Goal: Task Accomplishment & Management: Complete application form

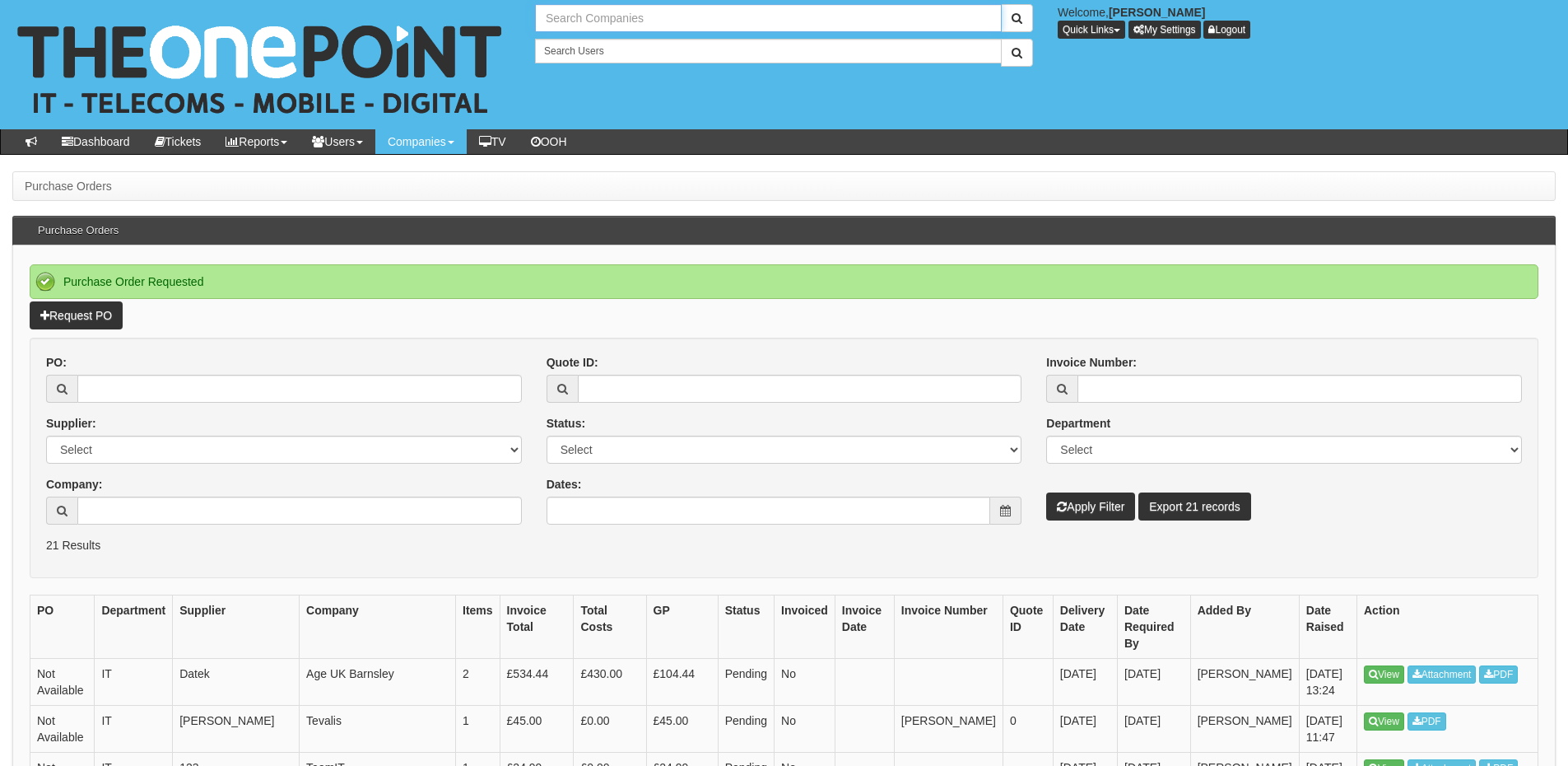
click at [572, 16] on input "text" at bounding box center [768, 18] width 467 height 28
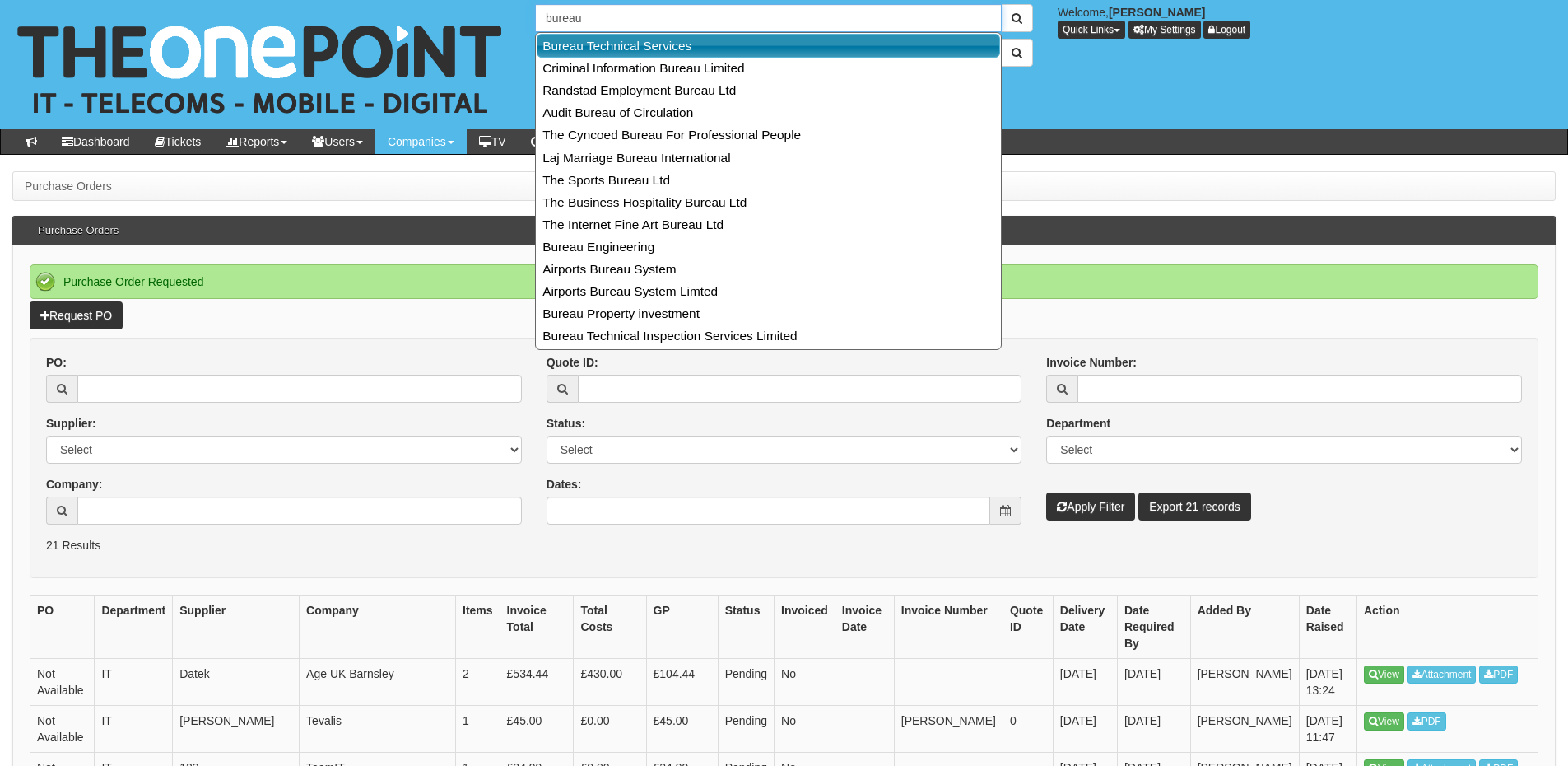
click at [597, 47] on link "Bureau Technical Services" at bounding box center [769, 46] width 464 height 24
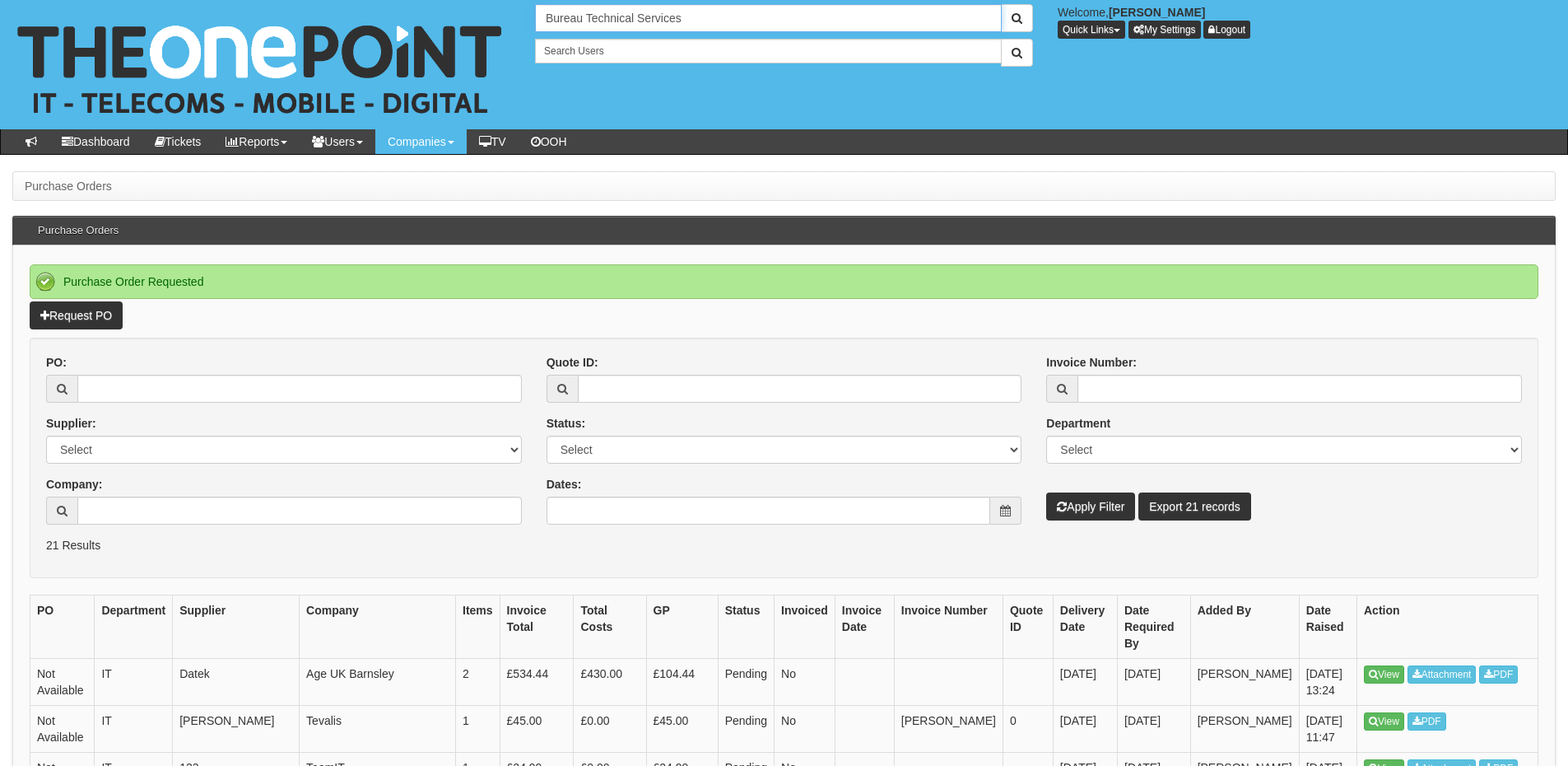
type input "Bureau Technical Services"
click at [111, 314] on link "Request PO" at bounding box center [76, 315] width 93 height 28
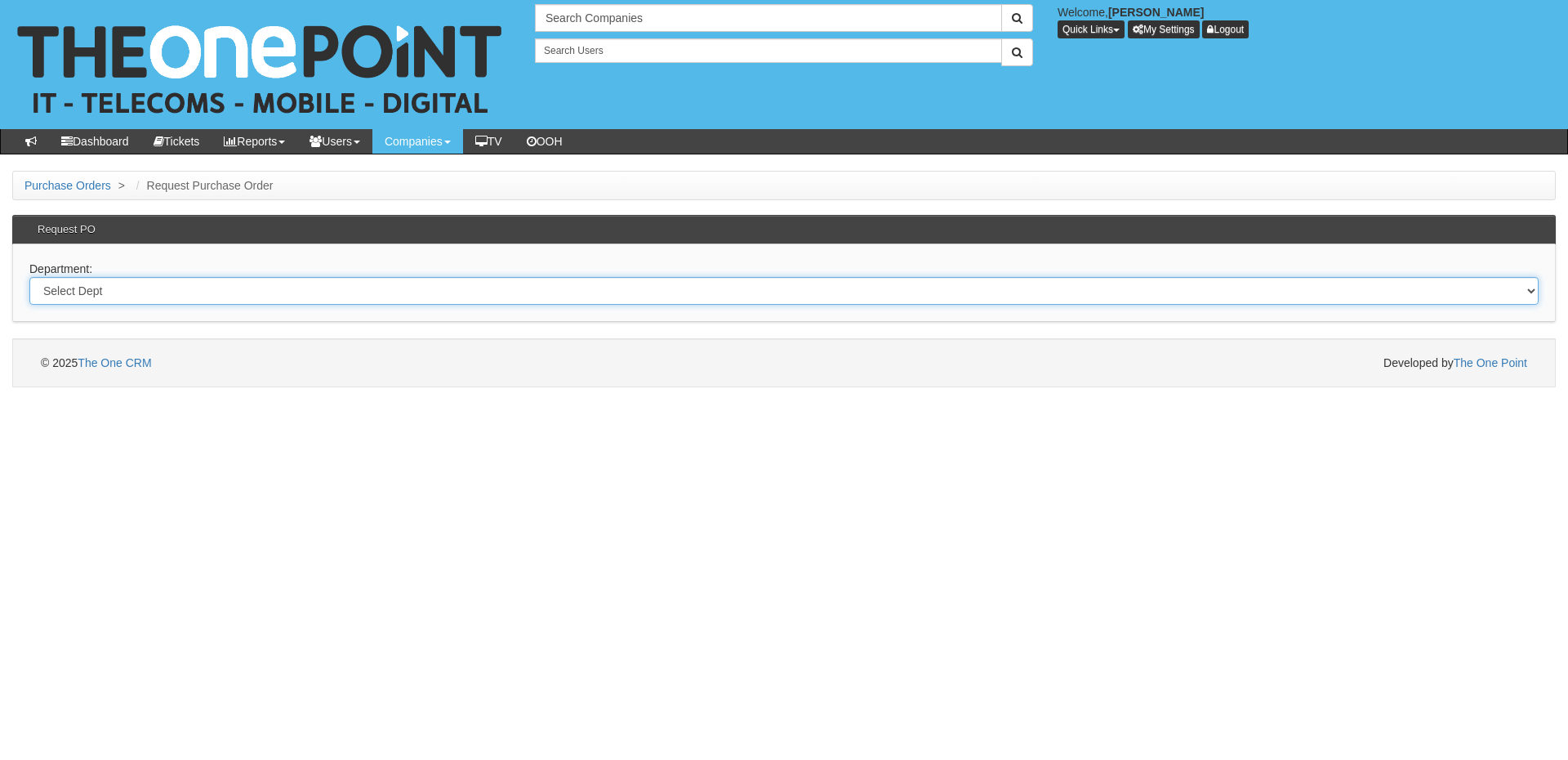
click at [237, 283] on select "Select Dept Digital Internal IT Mobiles Marketing Telecoms" at bounding box center [784, 291] width 1509 height 28
click at [195, 287] on select "Select Dept Digital Internal IT Mobiles Marketing Telecoms" at bounding box center [784, 291] width 1509 height 28
select select "?pipeID=&dept=IT"
click at [29, 277] on select "Select Dept Digital Internal IT Mobiles Marketing Telecoms" at bounding box center [784, 291] width 1509 height 28
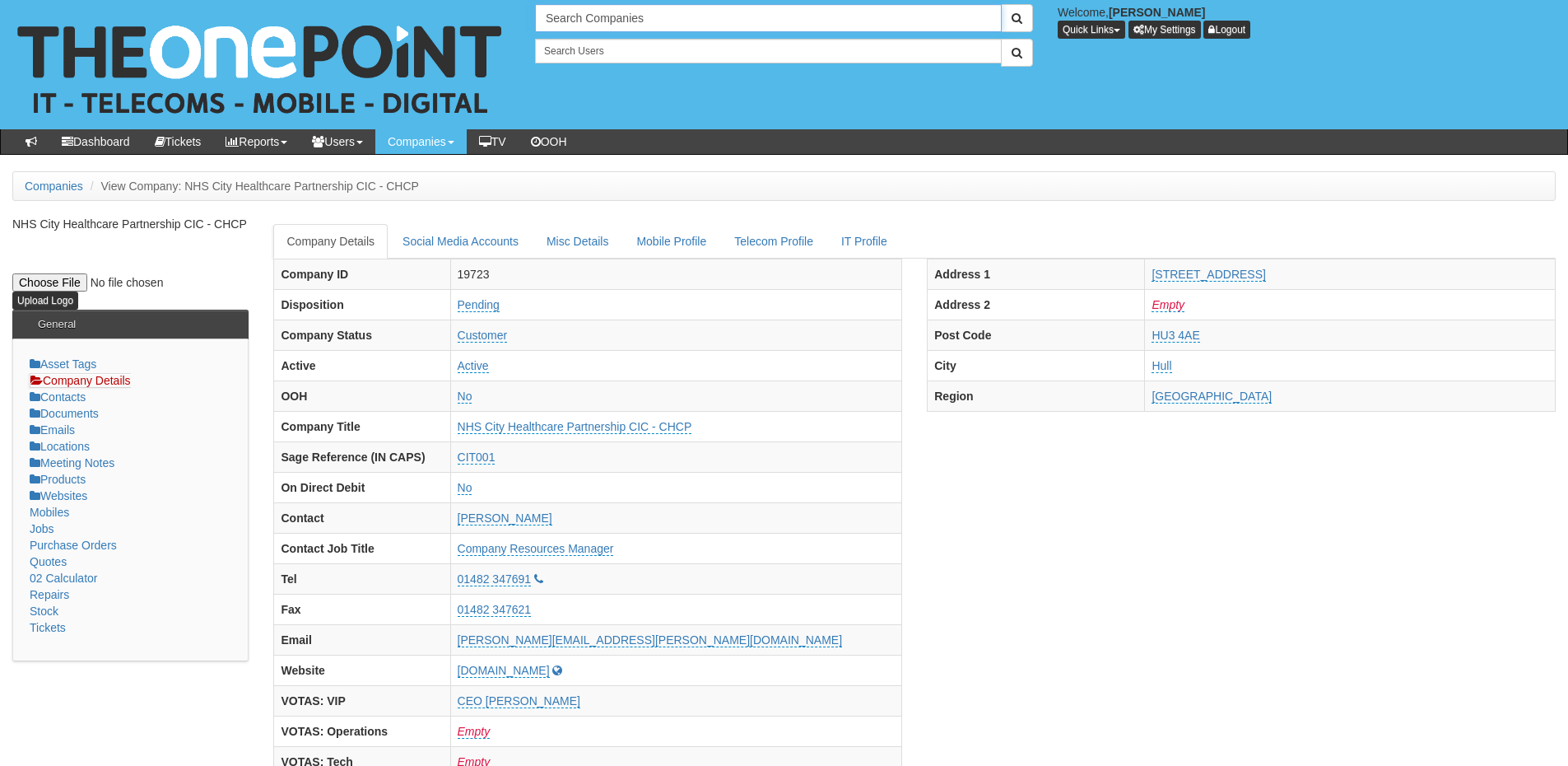
click at [589, 26] on input "Search Companies" at bounding box center [768, 18] width 467 height 28
click at [589, 43] on link "Connexin" at bounding box center [769, 46] width 464 height 24
type input "Connexin"
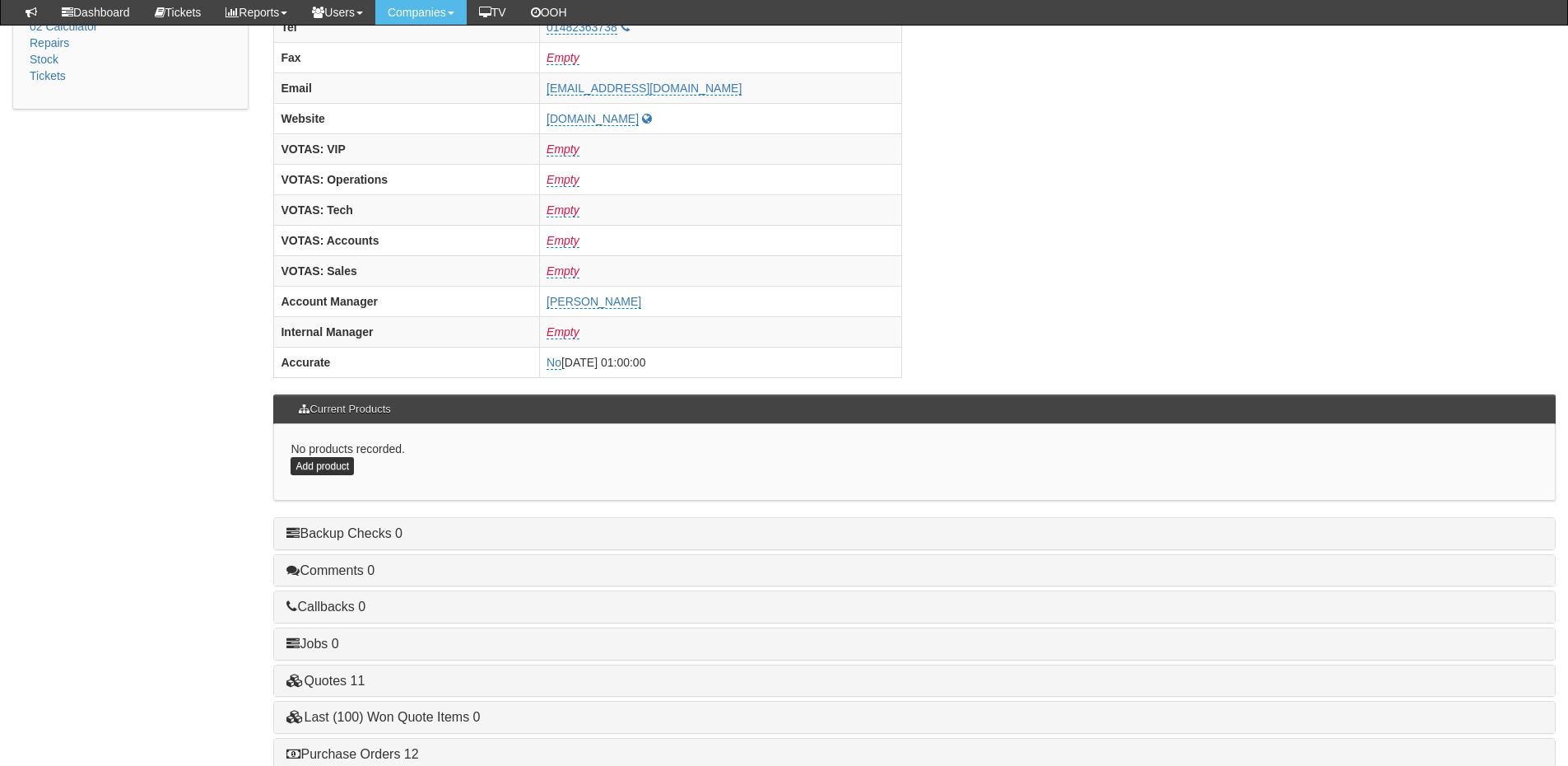
scroll to position [659, 0]
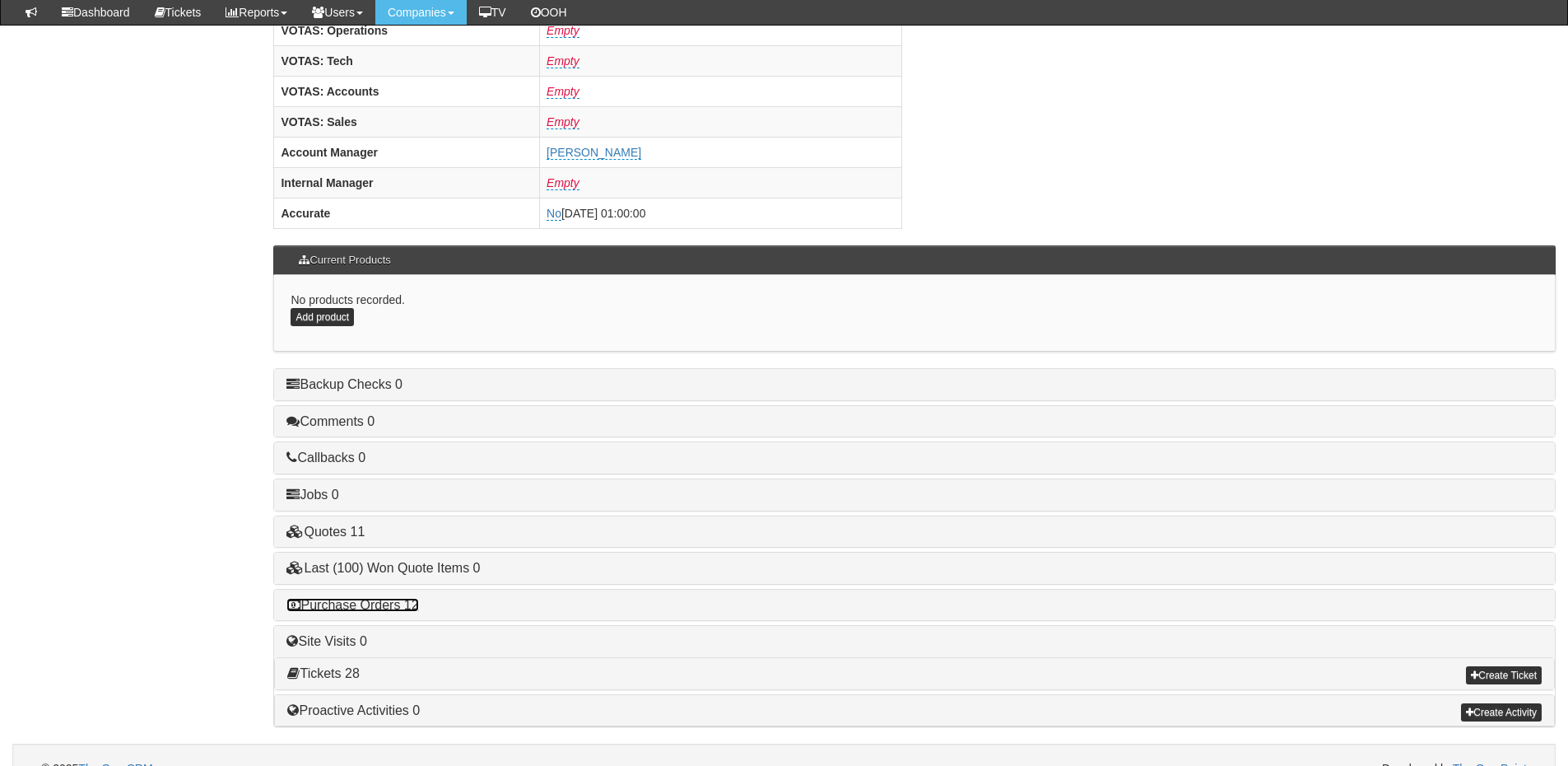
click at [362, 602] on link "Purchase Orders 12" at bounding box center [352, 604] width 132 height 14
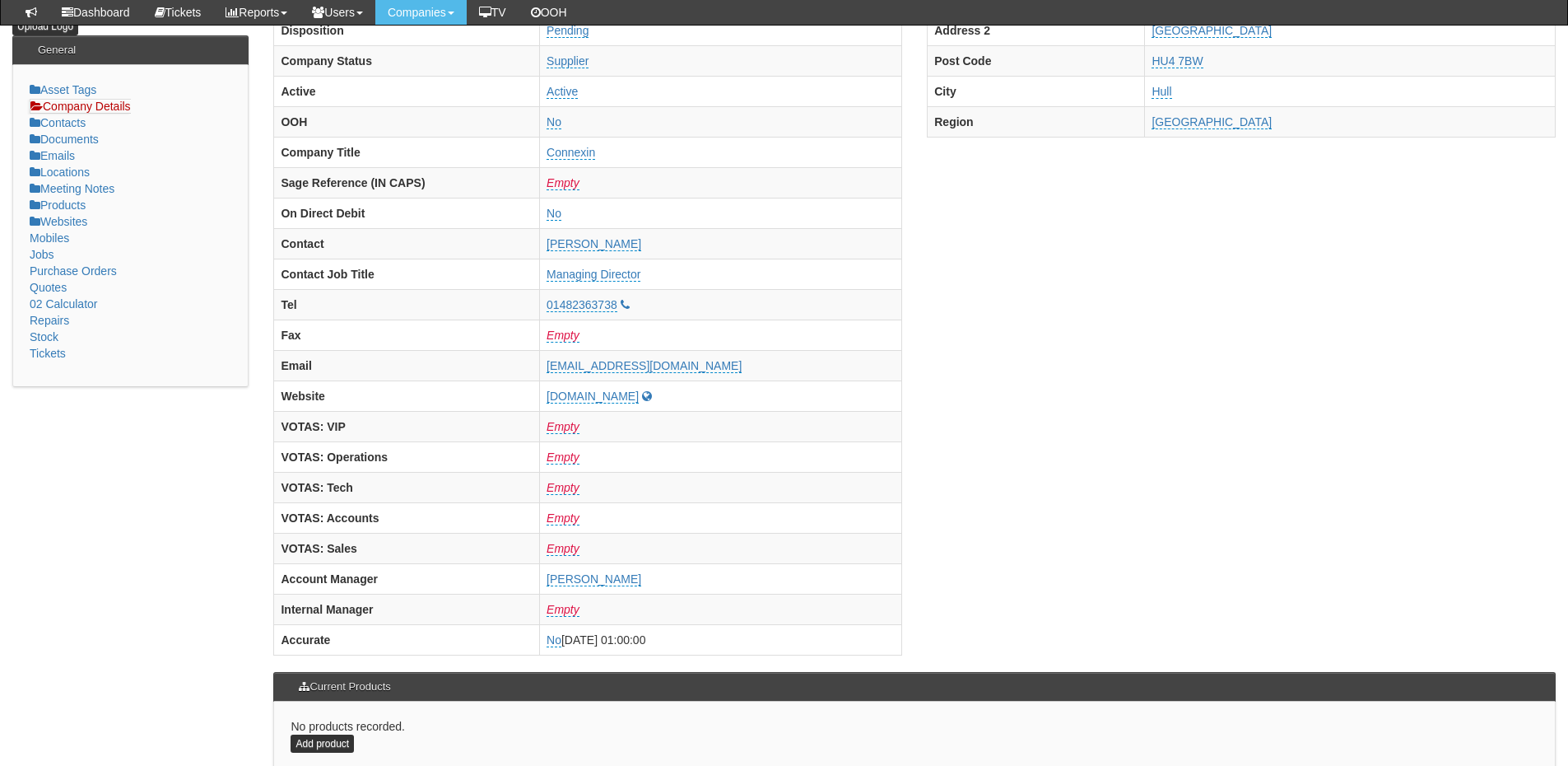
scroll to position [0, 0]
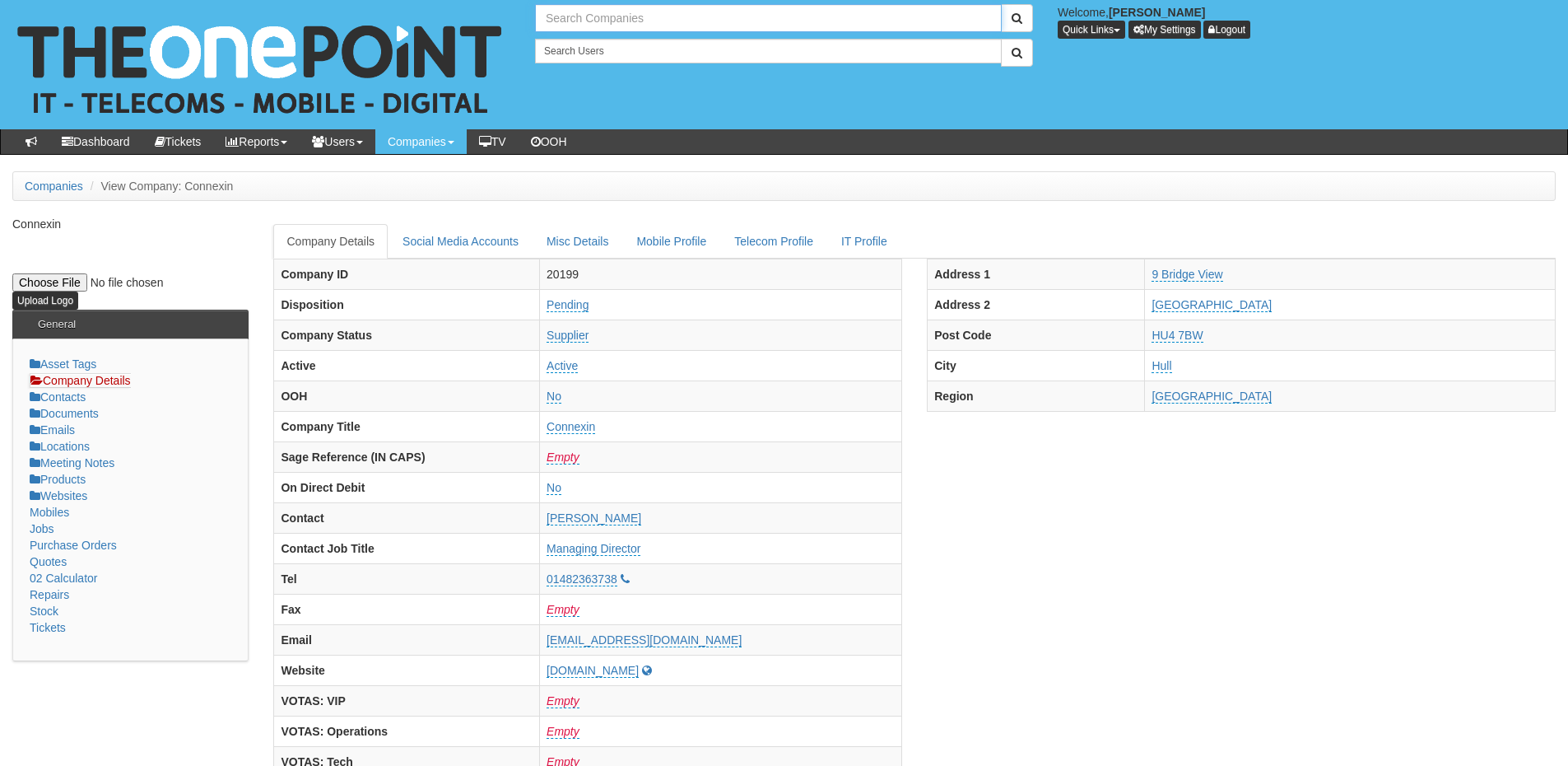
click at [615, 22] on input "text" at bounding box center [768, 18] width 467 height 28
drag, startPoint x: 612, startPoint y: 15, endPoint x: 450, endPoint y: 22, distance: 162.2
click at [450, 22] on div "bureau Welcome, James Kaye Quick Links Add Appointment Appointments Add Company…" at bounding box center [784, 64] width 1592 height 129
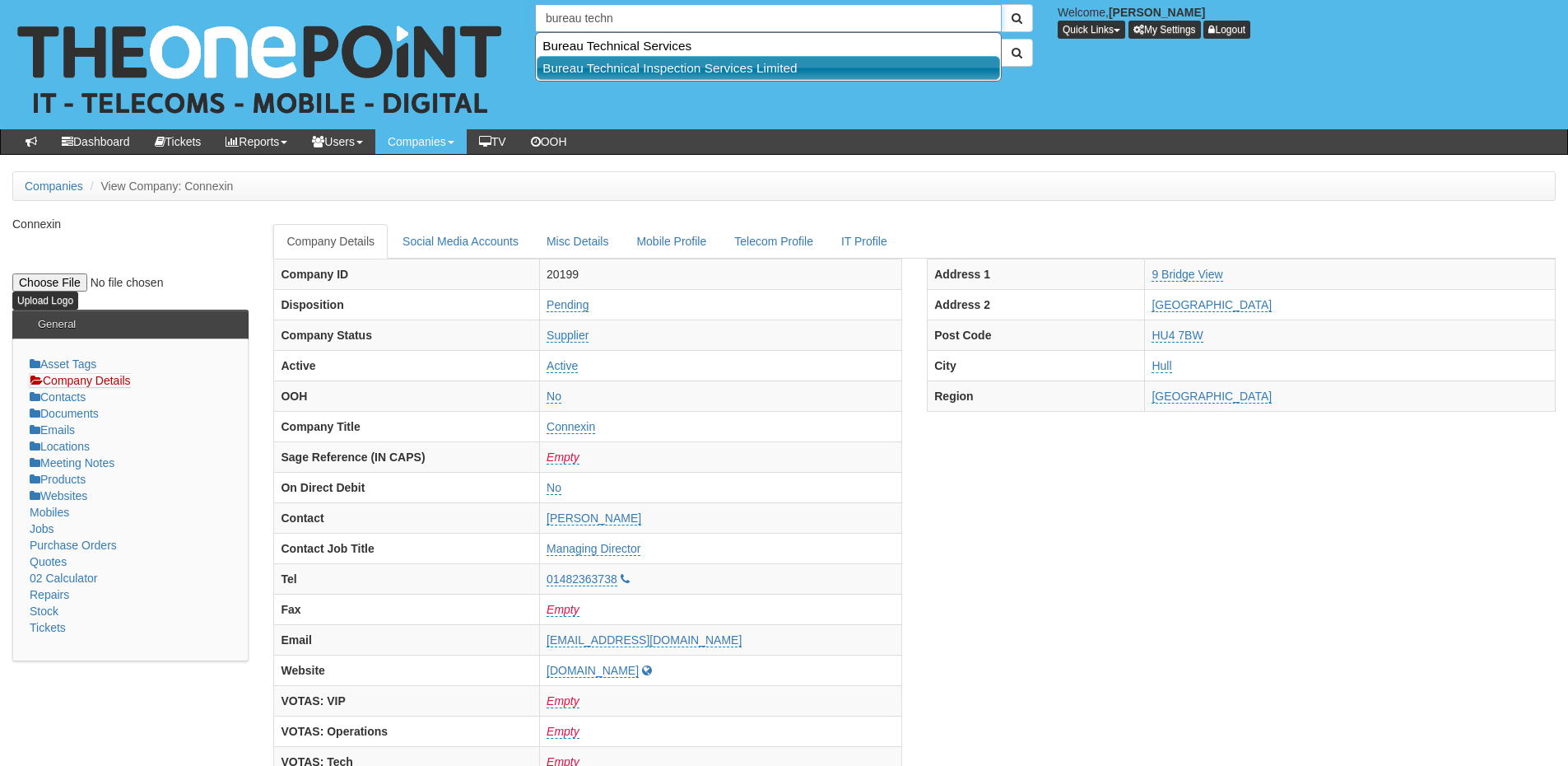
click at [606, 67] on link "Bureau Technical Inspection Services Limited" at bounding box center [769, 67] width 464 height 24
type input "Bureau Technical Inspection Services Limited"
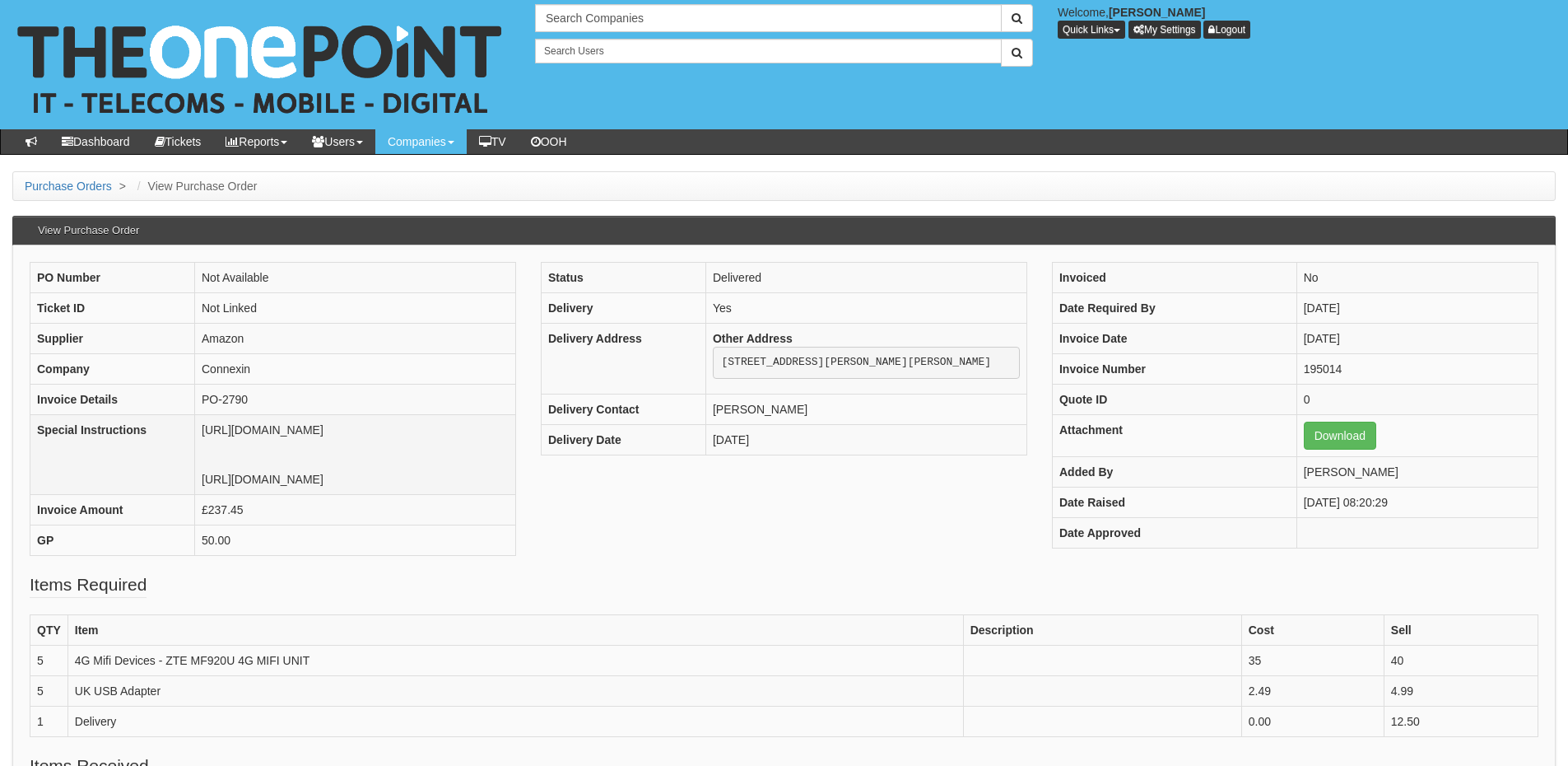
drag, startPoint x: 119, startPoint y: 445, endPoint x: 508, endPoint y: 460, distance: 389.3
click at [755, 460] on div "PO Number Not Available Ticket ID Not Linked Supplier Amazon Company Connexin I…" at bounding box center [784, 416] width 1533 height 310
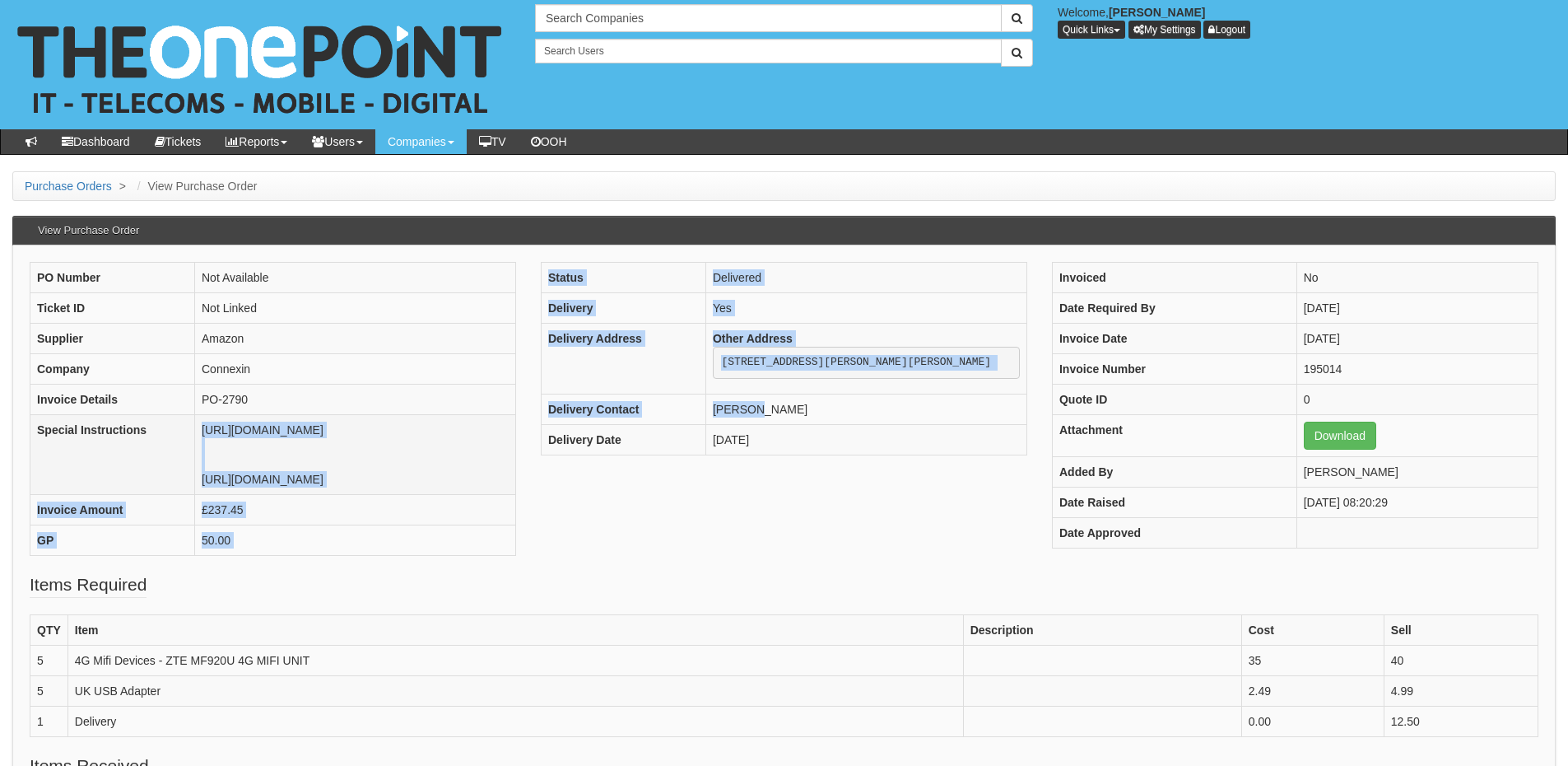
click at [465, 468] on td "https://www.amazon.co.uk/ZTE-MF920V-Hotspot-Unlocked-Networks/dp/B00YTI0ZRW?ie=…" at bounding box center [356, 454] width 321 height 80
click at [335, 475] on td "https://www.amazon.co.uk/ZTE-MF920V-Hotspot-Unlocked-Networks/dp/B00YTI0ZRW?ie=…" at bounding box center [356, 454] width 321 height 80
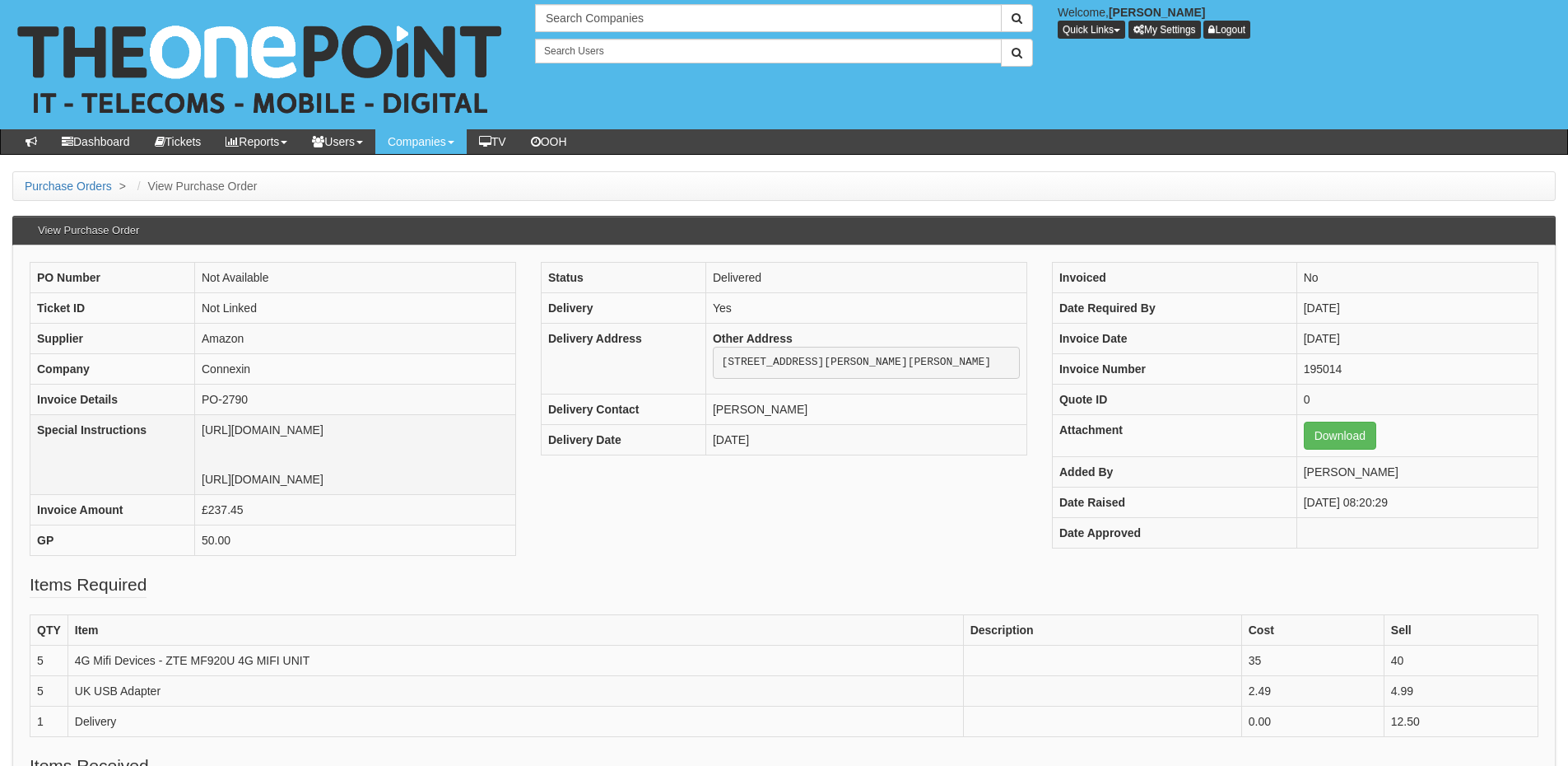
click at [336, 485] on td "https://www.amazon.co.uk/ZTE-MF920V-Hotspot-Unlocked-Networks/dp/B00YTI0ZRW?ie=…" at bounding box center [356, 454] width 321 height 80
drag, startPoint x: 119, startPoint y: 445, endPoint x: 216, endPoint y: 475, distance: 101.5
click at [216, 475] on td "https://www.amazon.co.uk/ZTE-MF920V-Hotspot-Unlocked-Networks/dp/B00YTI0ZRW?ie=…" at bounding box center [356, 454] width 321 height 80
copy td "https://www.amazon.co.uk/ZTE-MF920V-Hotspot-Unlocked-Networks/dp/B00YTI0ZRW?ie=…"
click at [195, 493] on td "https://www.amazon.co.uk/ZTE-MF920V-Hotspot-Unlocked-Networks/dp/B00YTI0ZRW?ie=…" at bounding box center [356, 454] width 321 height 80
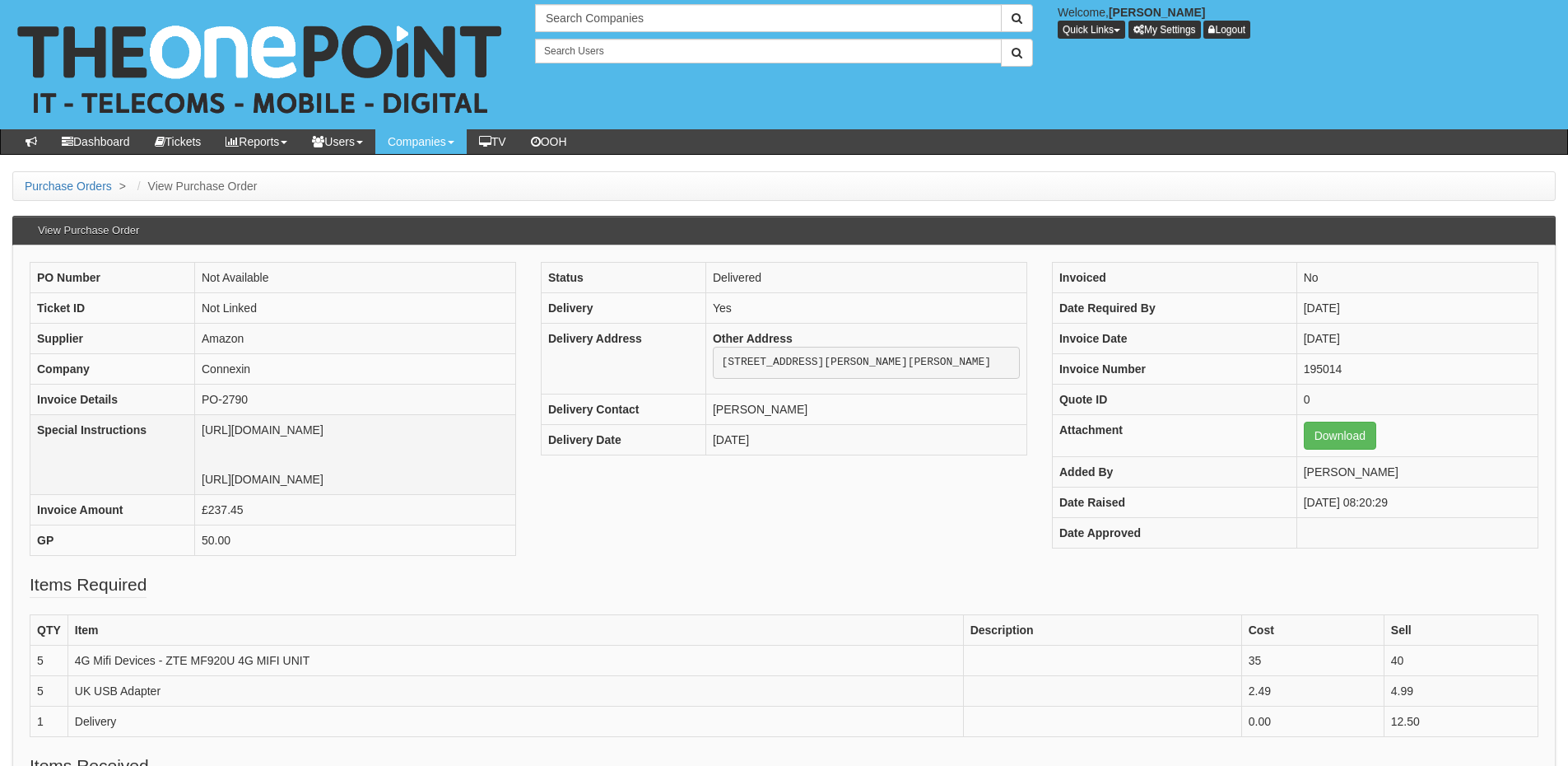
drag, startPoint x: 120, startPoint y: 508, endPoint x: 547, endPoint y: 582, distance: 433.4
click at [516, 493] on td "https://www.amazon.co.uk/ZTE-MF920V-Hotspot-Unlocked-Networks/dp/B00YTI0ZRW?ie=…" at bounding box center [356, 454] width 321 height 80
copy td "https://www.amazon.co.uk/AL-AJAL-Universal-Plug-Charger-white/dp/B0BVG5GS5X/ref…"
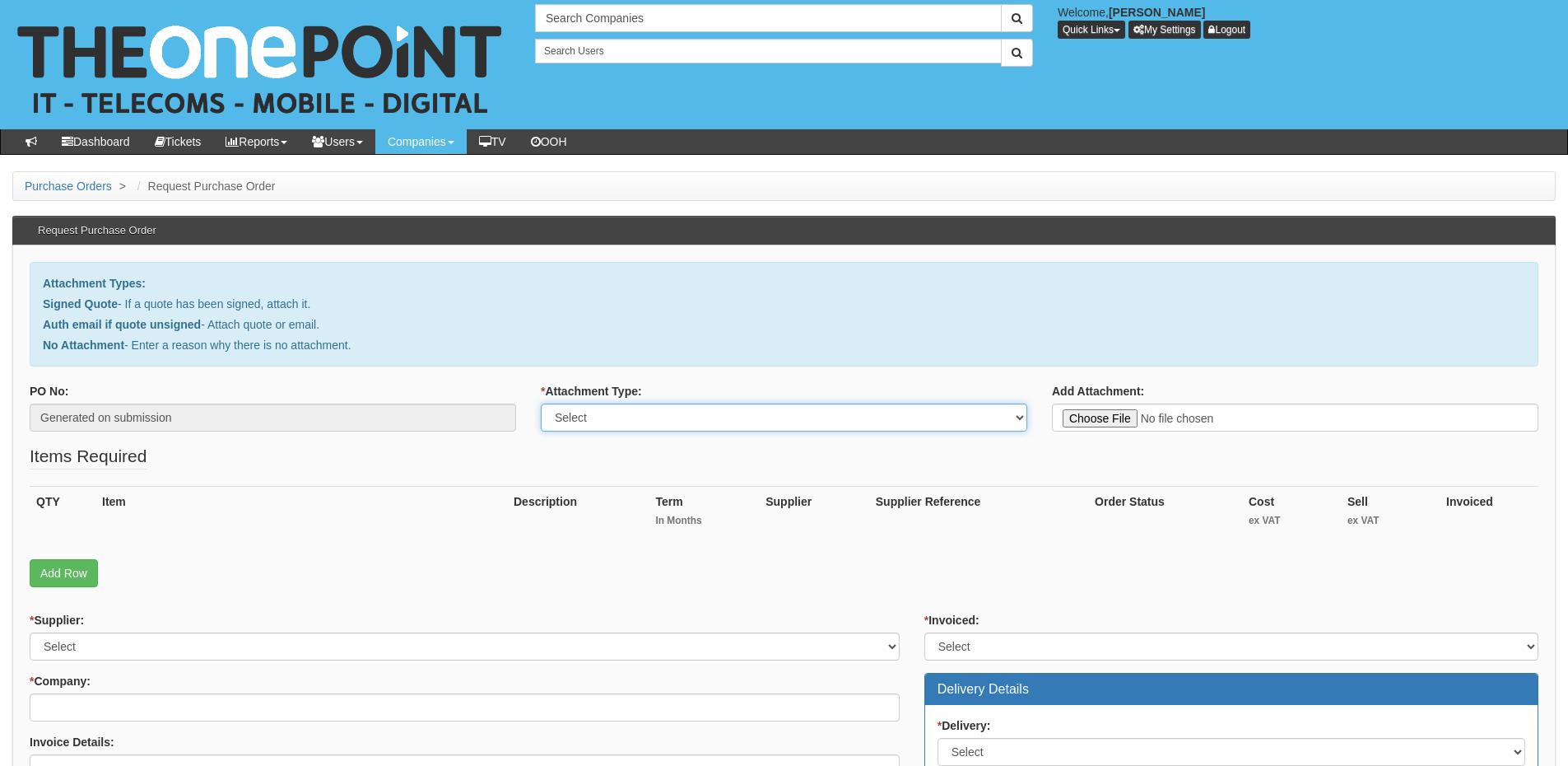
drag, startPoint x: 670, startPoint y: 416, endPoint x: 666, endPoint y: 425, distance: 9.8
click at [670, 416] on select "Select Signed Quote Auth email with quote if unsigned No Attachment" at bounding box center [784, 417] width 486 height 28
select select "Auth email if quote unsigned"
click at [541, 403] on select "Select Signed Quote Auth email with quote if unsigned No Attachment" at bounding box center [784, 417] width 486 height 28
type input "C:\fakepath\Re_ 4G Routers (1).msg"
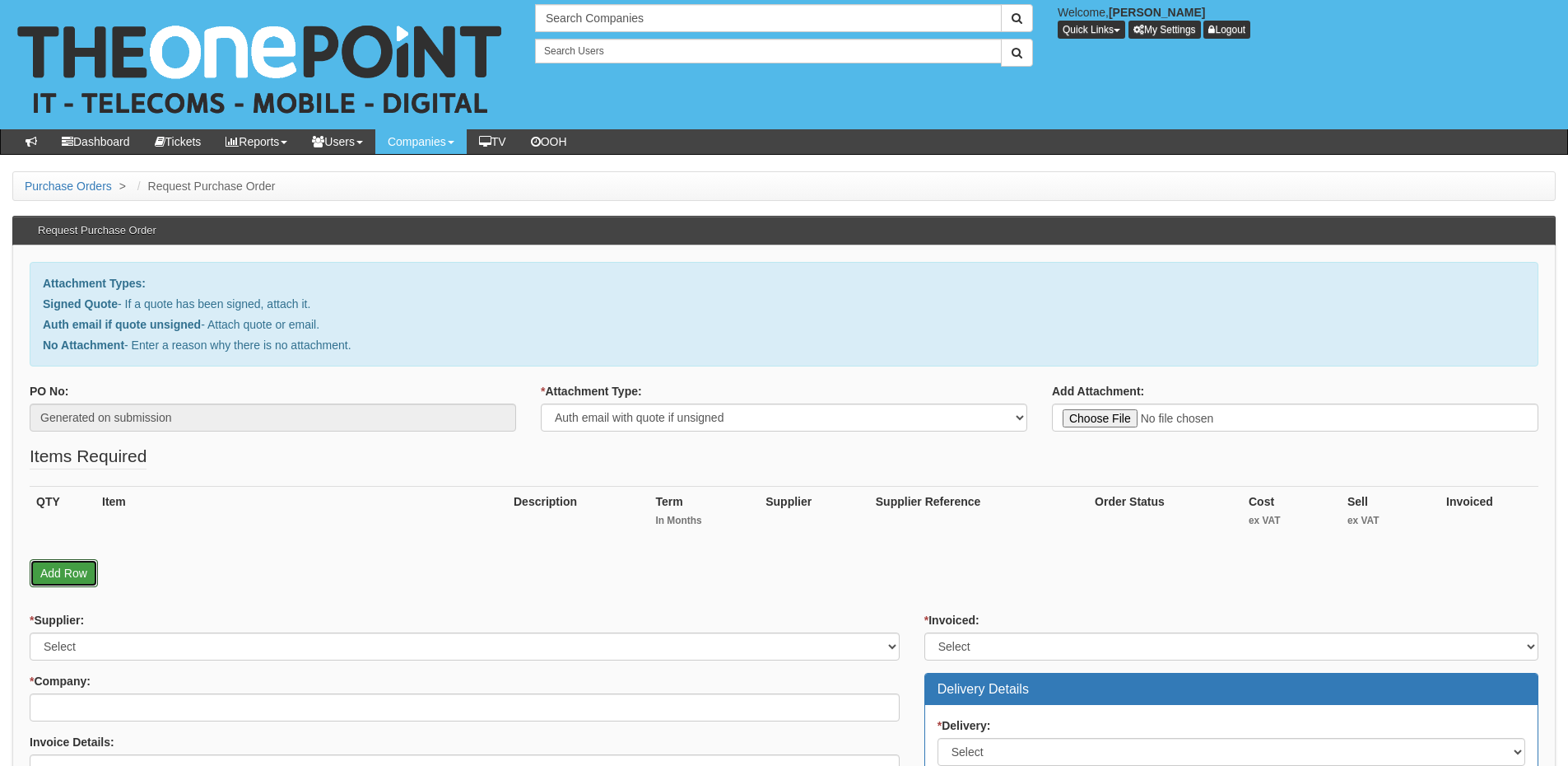
drag, startPoint x: 70, startPoint y: 573, endPoint x: 70, endPoint y: 613, distance: 40.0
click at [70, 573] on link "Add Row" at bounding box center [63, 573] width 68 height 28
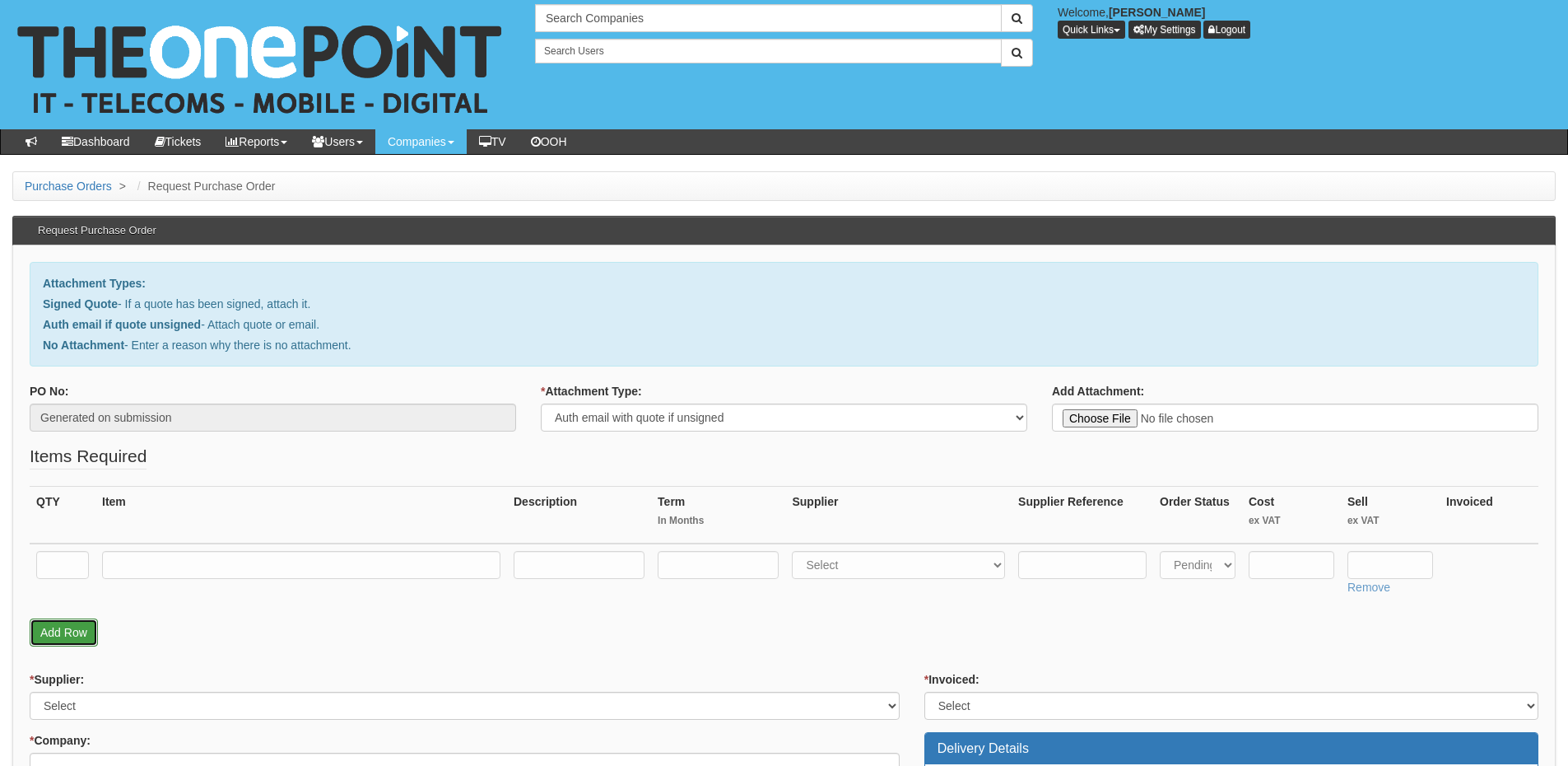
click at [67, 638] on link "Add Row" at bounding box center [63, 632] width 68 height 28
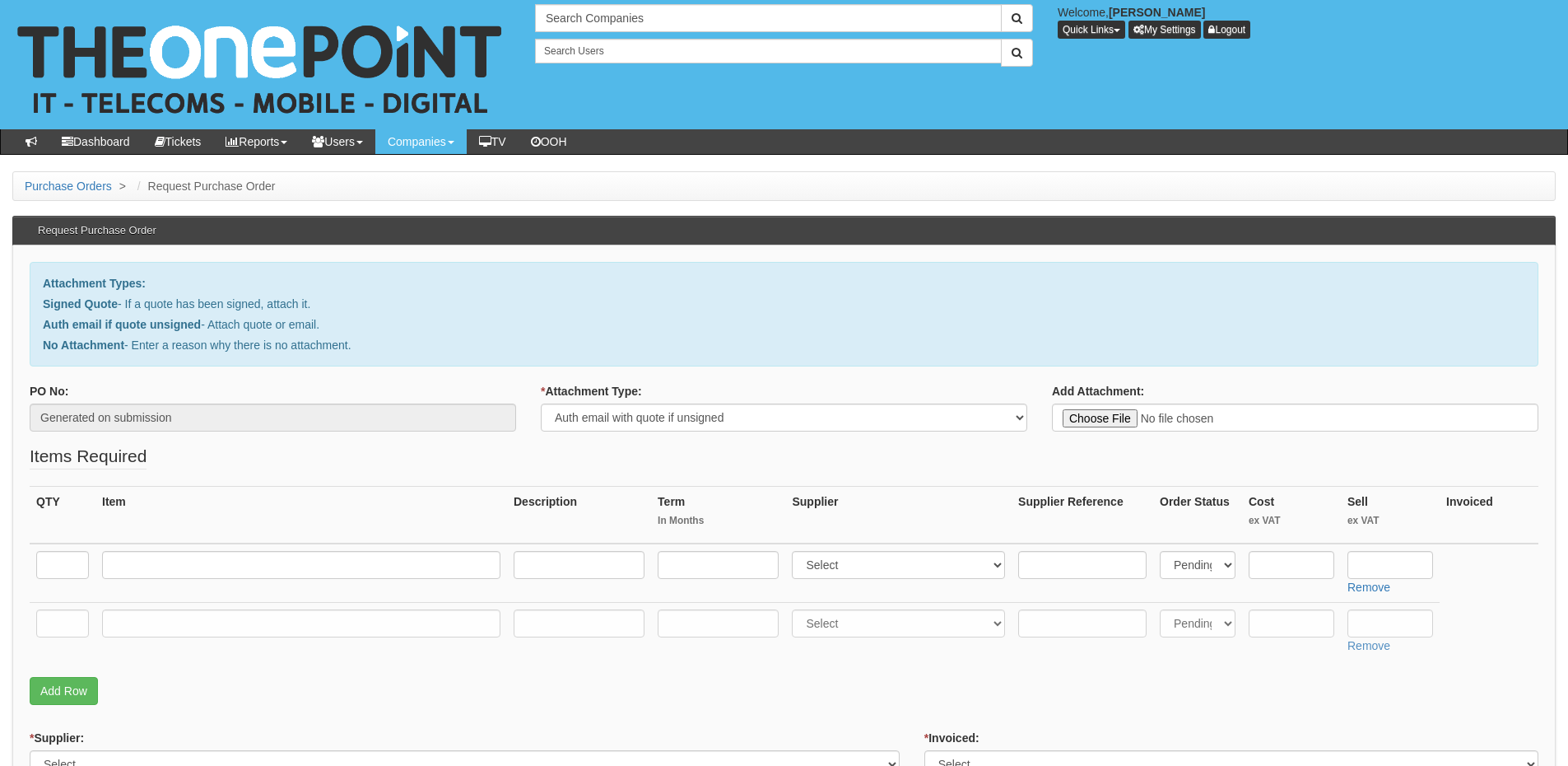
click at [70, 708] on fieldset "Items Required QTY Item Description Term In Months Supplier Supplier Reference …" at bounding box center [784, 579] width 1509 height 270
click at [71, 699] on link "Add Row" at bounding box center [63, 691] width 68 height 28
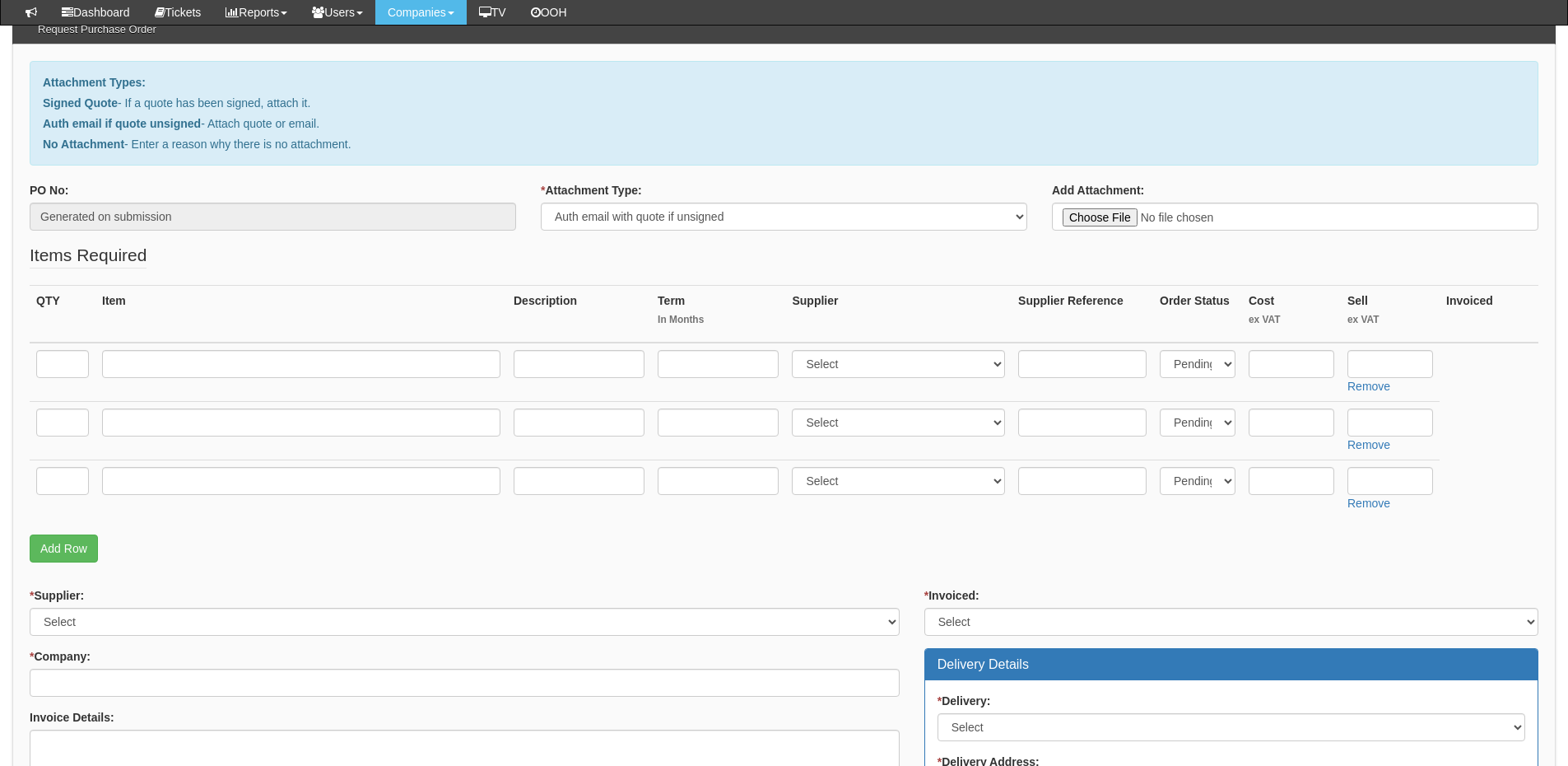
scroll to position [329, 0]
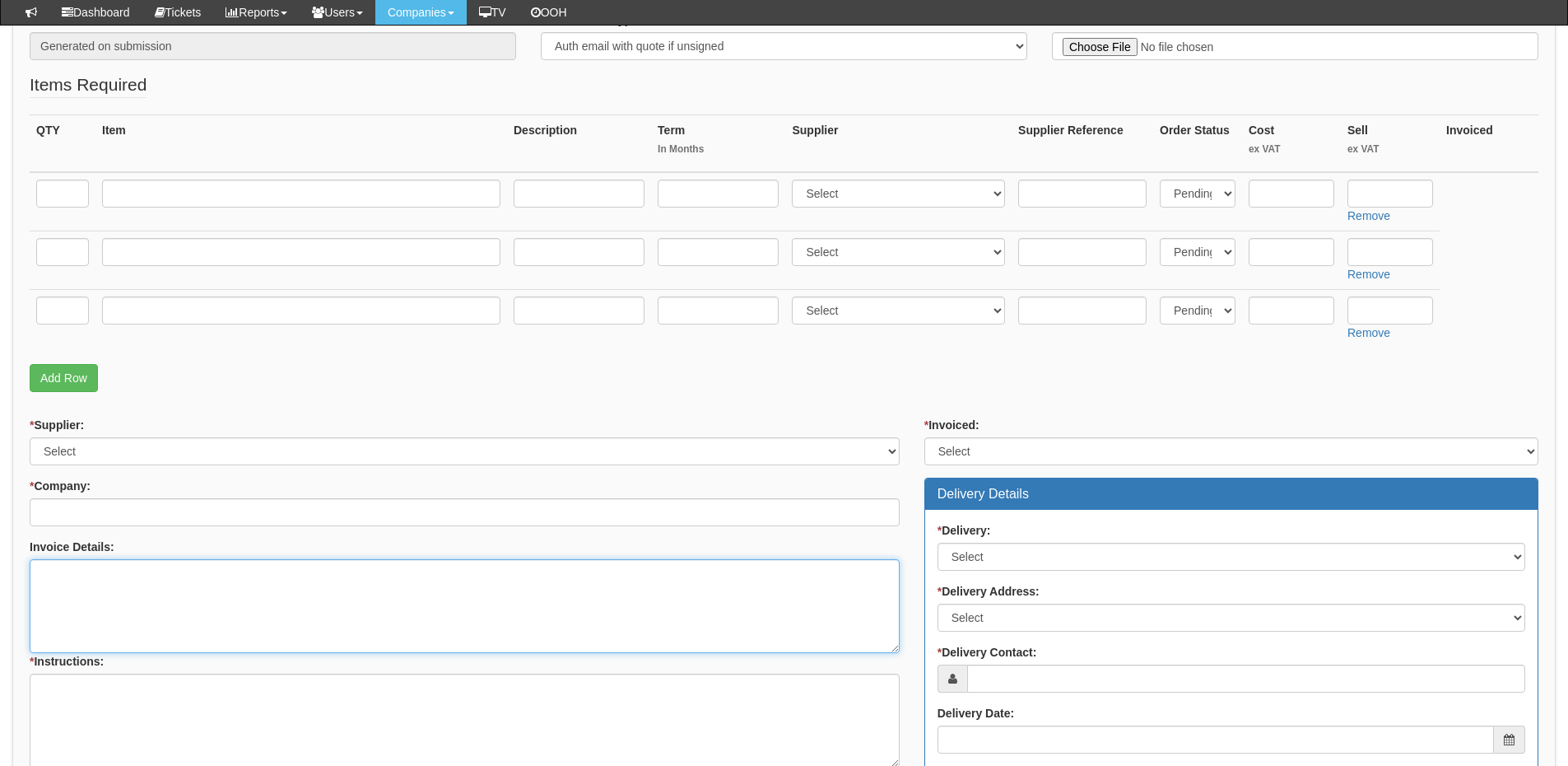
click at [174, 595] on textarea "Invoice Details:" at bounding box center [465, 605] width 870 height 94
paste textarea "PO-3617"
type textarea "Please use PO PO-3617"
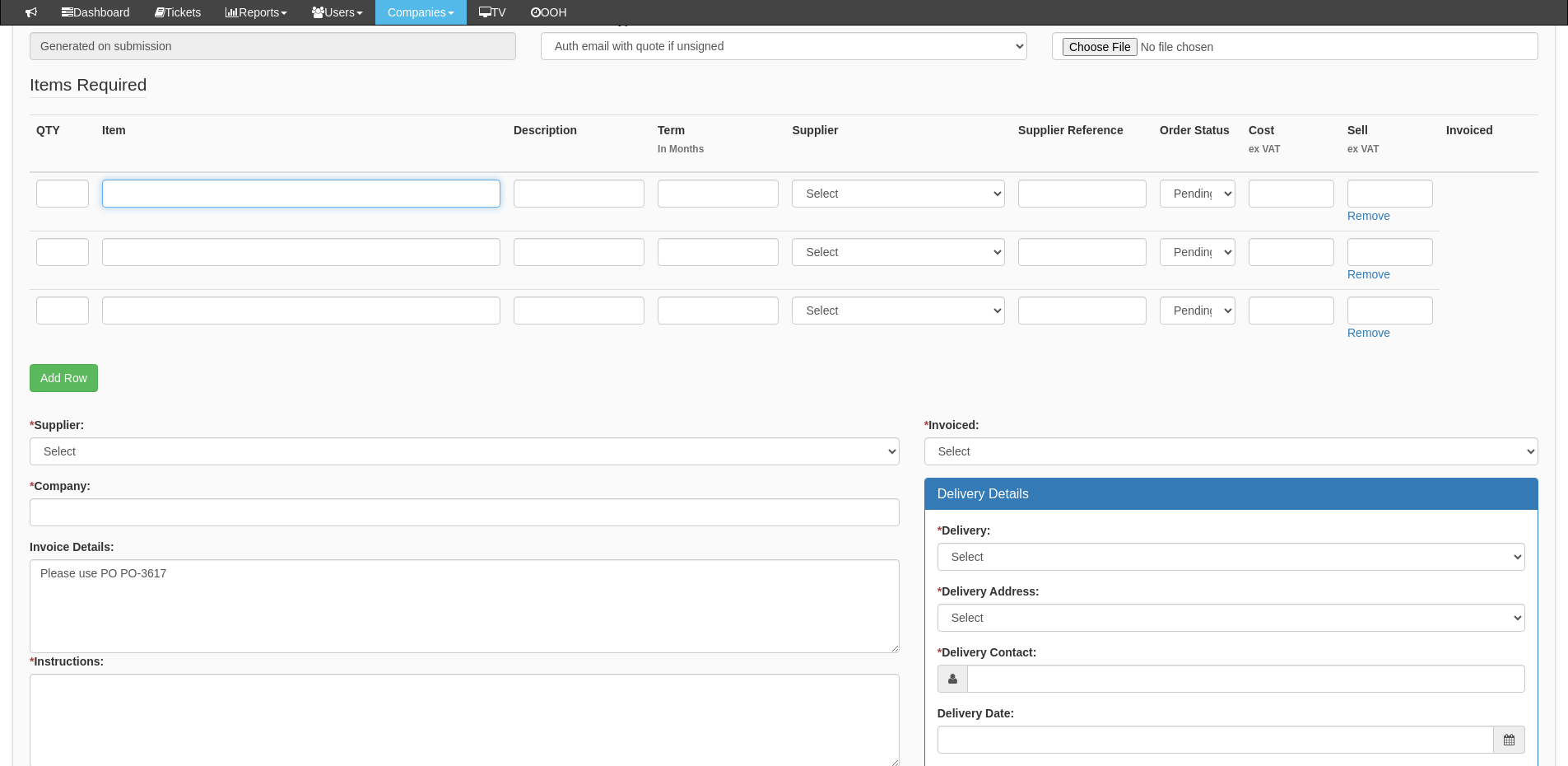
click at [162, 194] on input "text" at bounding box center [301, 193] width 398 height 28
paste input "4G Mifi Devices"
type input "4G Mifi Devices"
click at [73, 195] on input "text" at bounding box center [62, 193] width 52 height 28
type input "10"
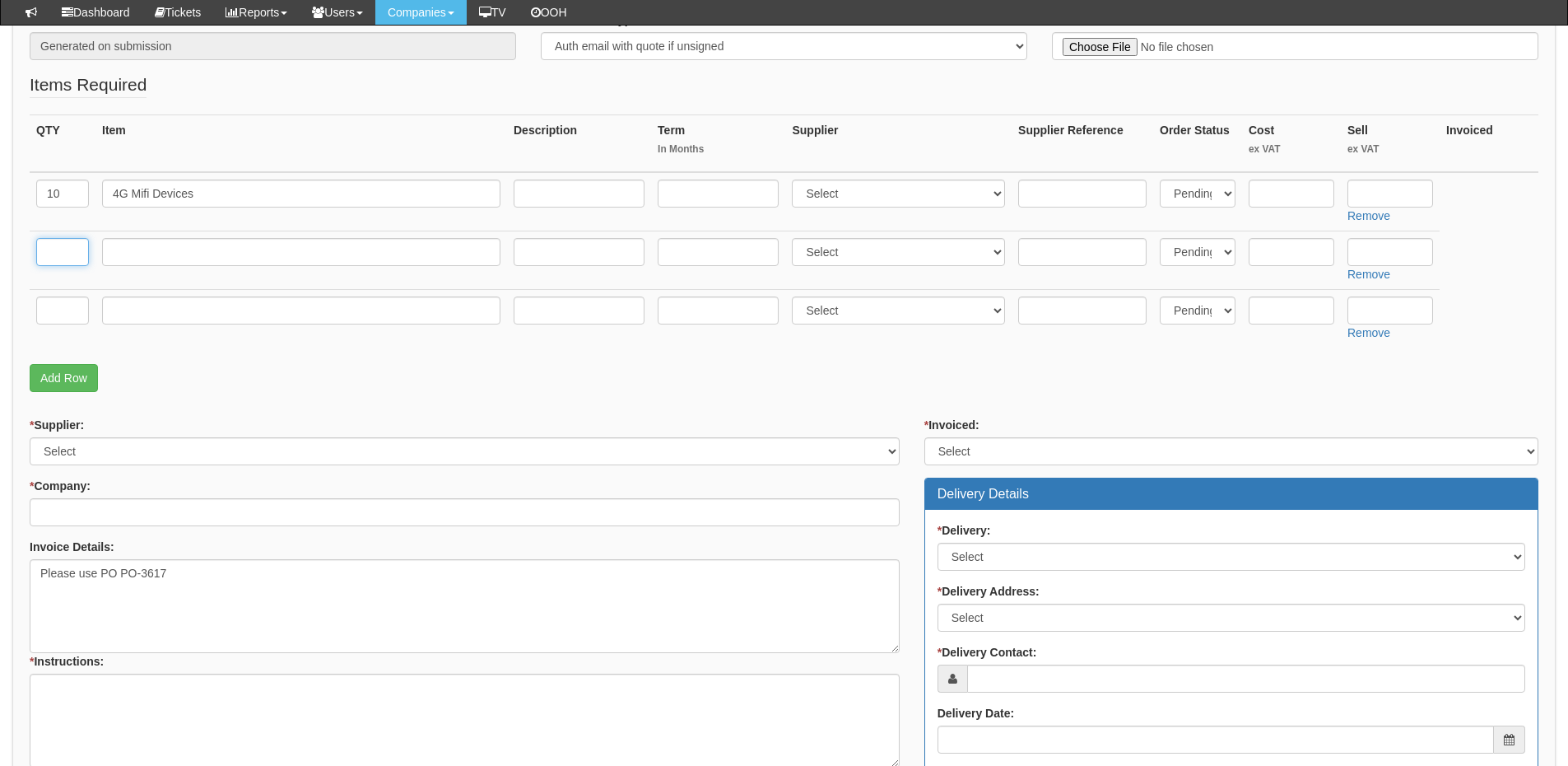
click at [42, 256] on input "text" at bounding box center [62, 252] width 52 height 28
type input "10"
click at [158, 261] on input "text" at bounding box center [301, 252] width 398 height 28
paste input "UK USB Adapter"
type input "UK USB Adapter"
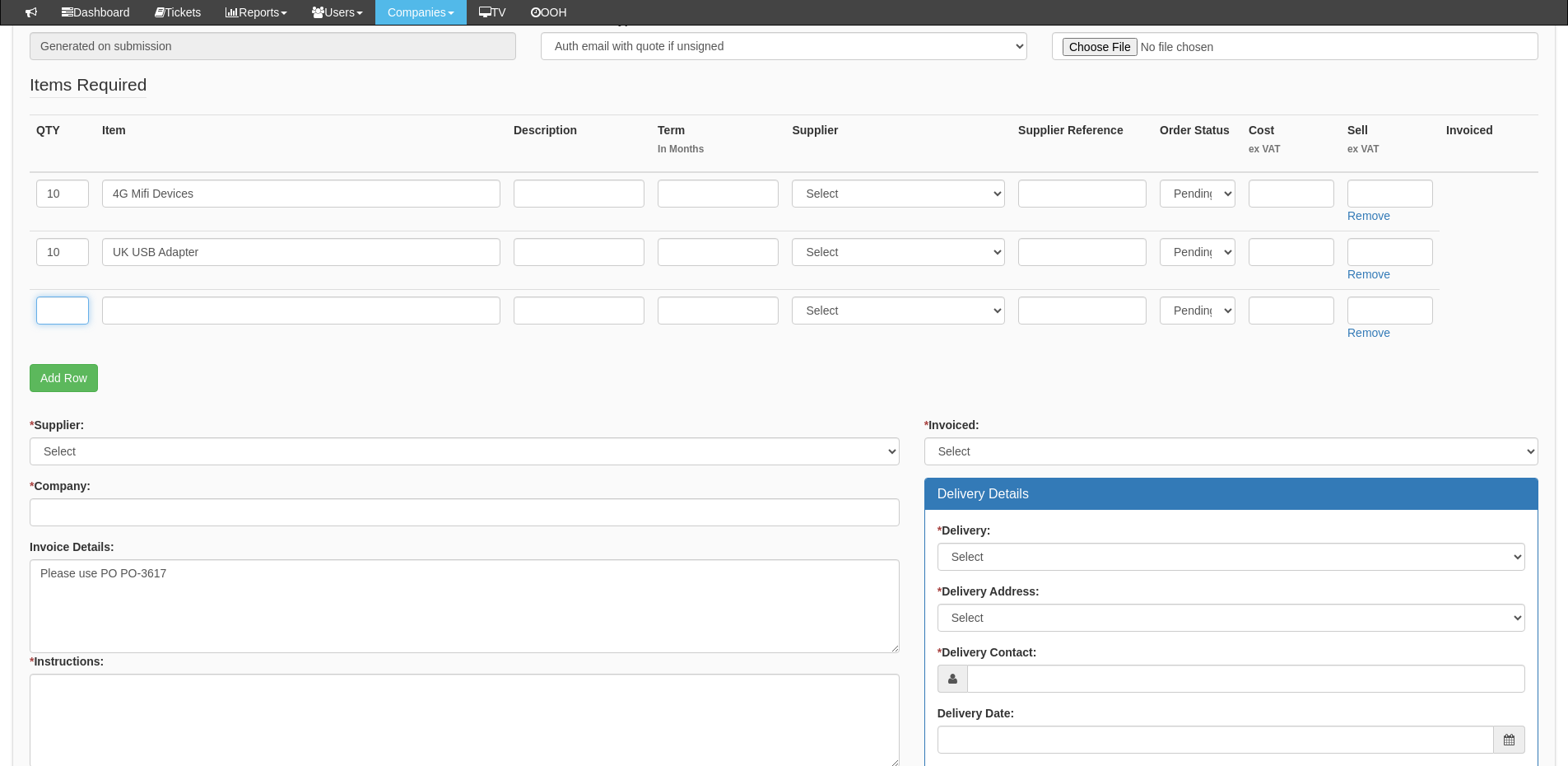
click at [57, 315] on input "text" at bounding box center [62, 310] width 52 height 28
type input "1"
click at [163, 334] on td at bounding box center [300, 318] width 411 height 58
click at [156, 314] on input "text" at bounding box center [301, 310] width 398 height 28
type input "Delivery"
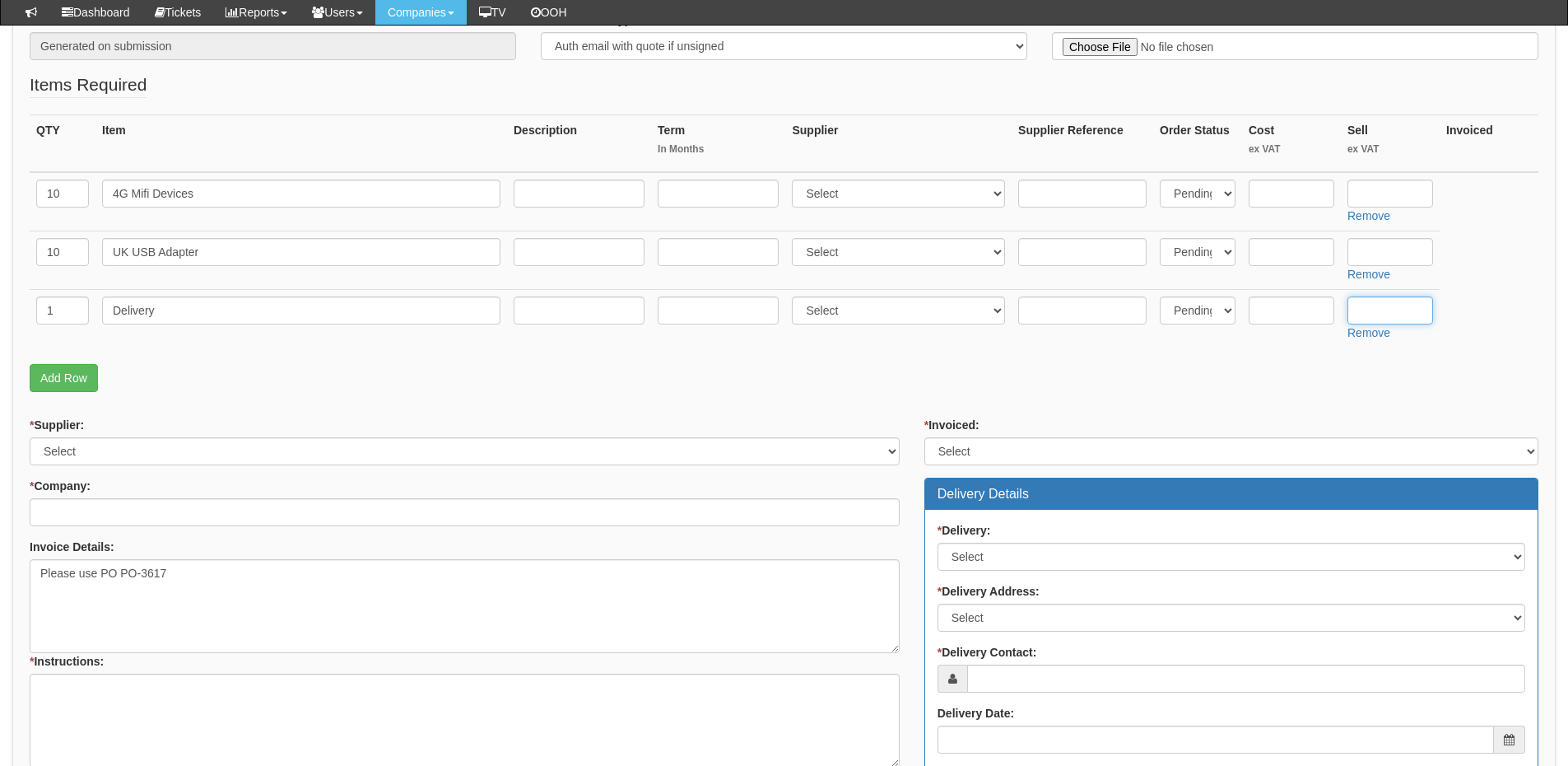
click at [1381, 304] on input "text" at bounding box center [1390, 310] width 85 height 28
type input "12.50"
click at [1383, 247] on input "text" at bounding box center [1390, 252] width 85 height 28
type input "4.99"
click at [1363, 182] on input "text" at bounding box center [1390, 193] width 85 height 28
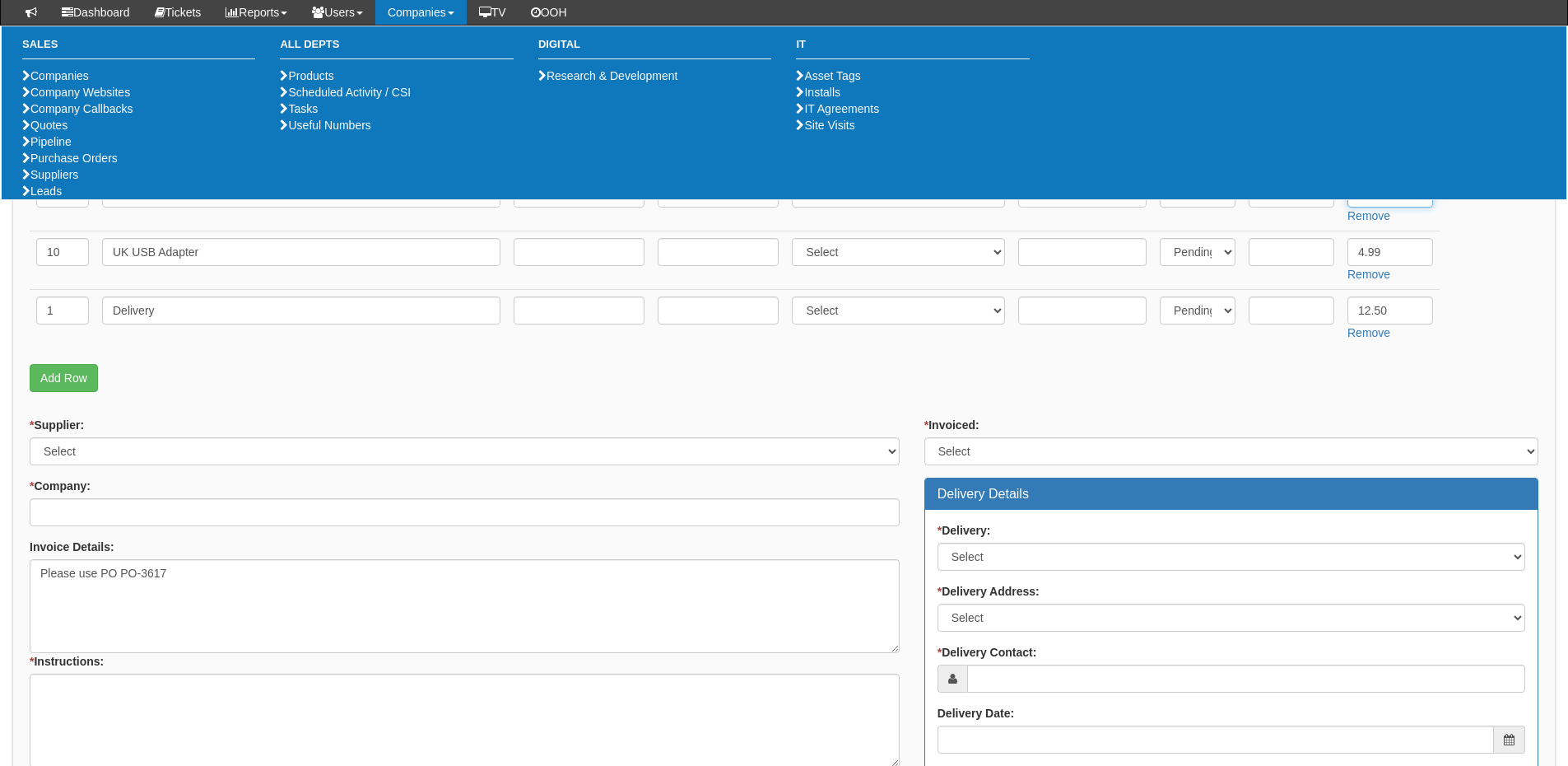
type input "51"
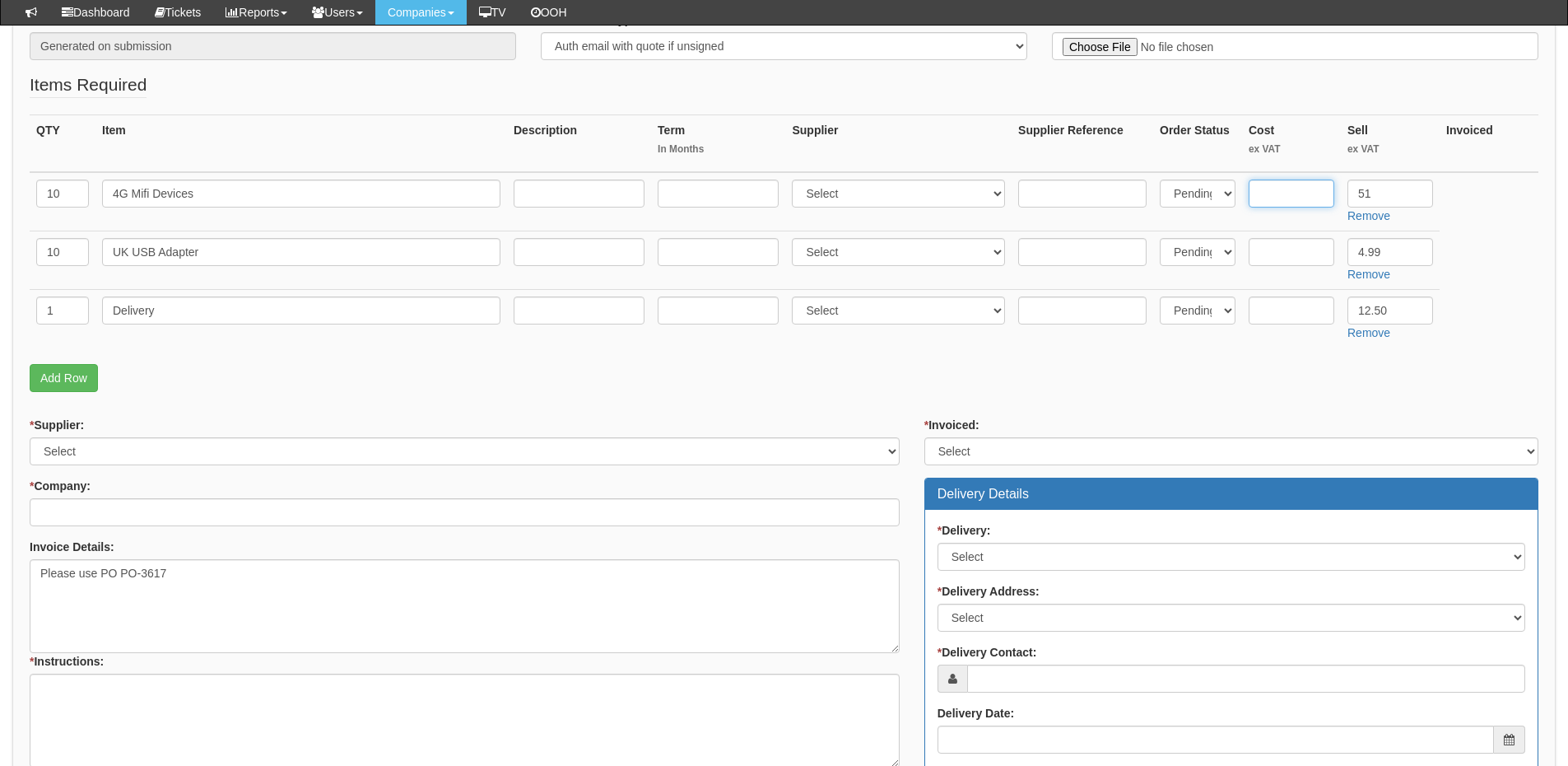
click at [1282, 196] on input "text" at bounding box center [1291, 193] width 85 height 28
type input "47"
click at [1307, 258] on input "text" at bounding box center [1291, 252] width 85 height 28
type input "2.50"
click at [543, 185] on input "text" at bounding box center [578, 193] width 131 height 28
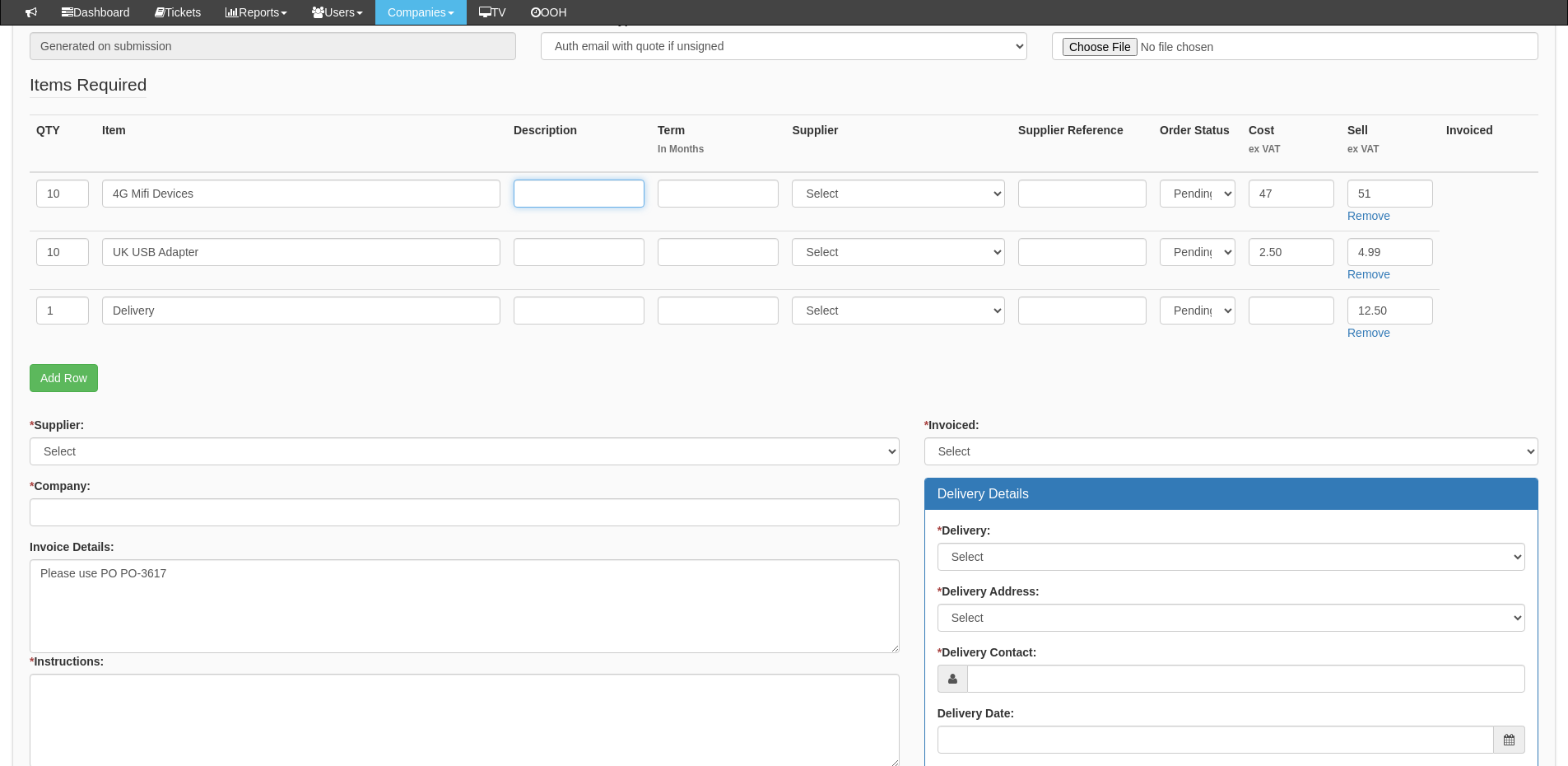
paste input "https://www.amazon.co.uk/ZTE-MF920V-Hotspot-Unlocked-Networks/dp/B00YTI0ZRW?ie=…"
type input "https://www.amazon.co.uk/ZTE-MF920V-Hotspot-Unlocked-Networks/dp/B00YTI0ZRW?ie=…"
drag, startPoint x: 549, startPoint y: 267, endPoint x: 554, endPoint y: 257, distance: 11.2
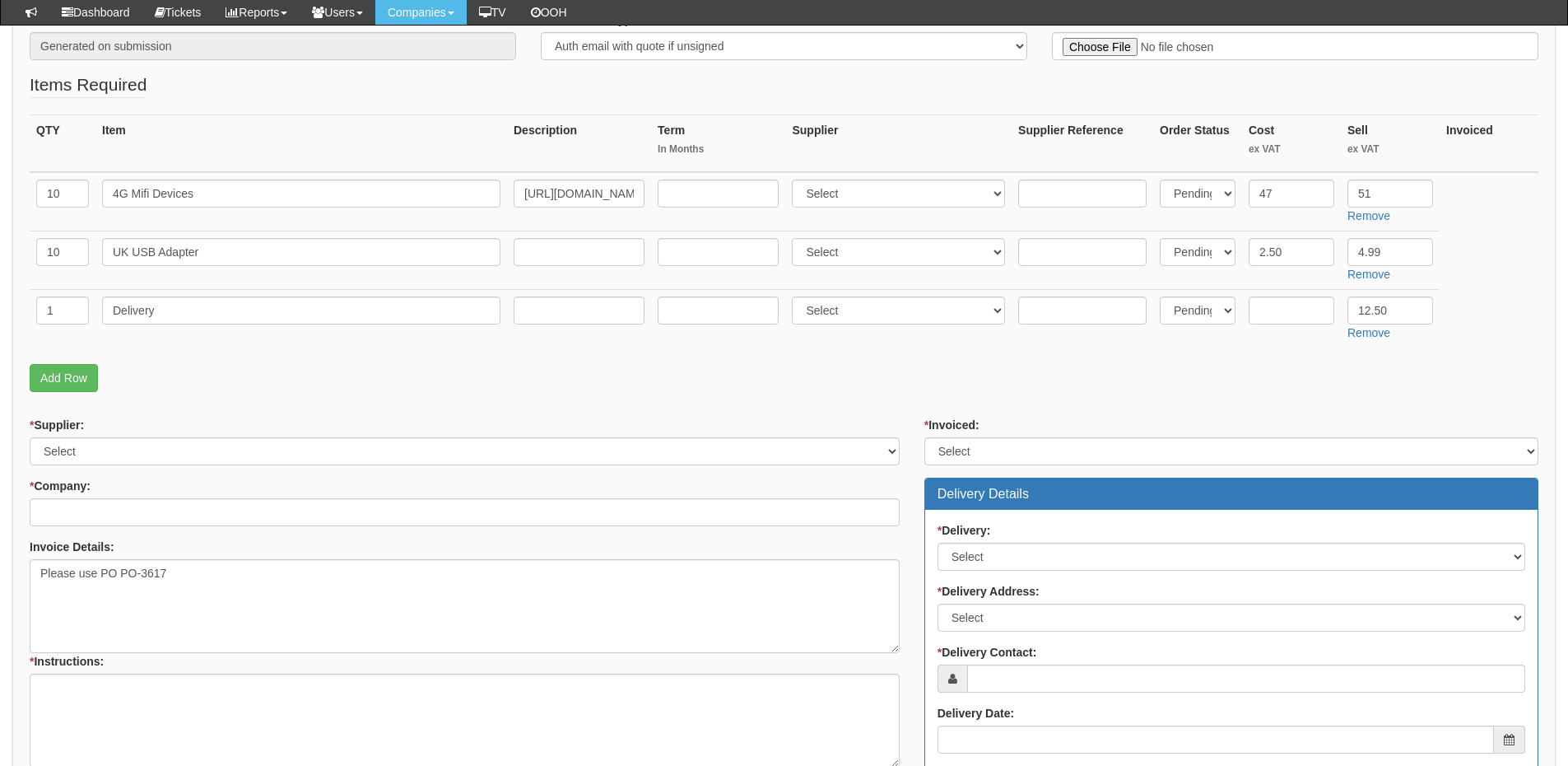
click at [549, 267] on td at bounding box center [578, 260] width 144 height 58
click at [557, 256] on input "text" at bounding box center [578, 252] width 131 height 28
paste input "https://www.amazon.co.uk/AL-AJAL-Universal-Plug-Charger-white/dp/B0BVG5GS5X/ref…"
type input "https://www.amazon.co.uk/AL-AJAL-Universal-Plug-Charger-white/dp/B0BVG5GS5X/ref…"
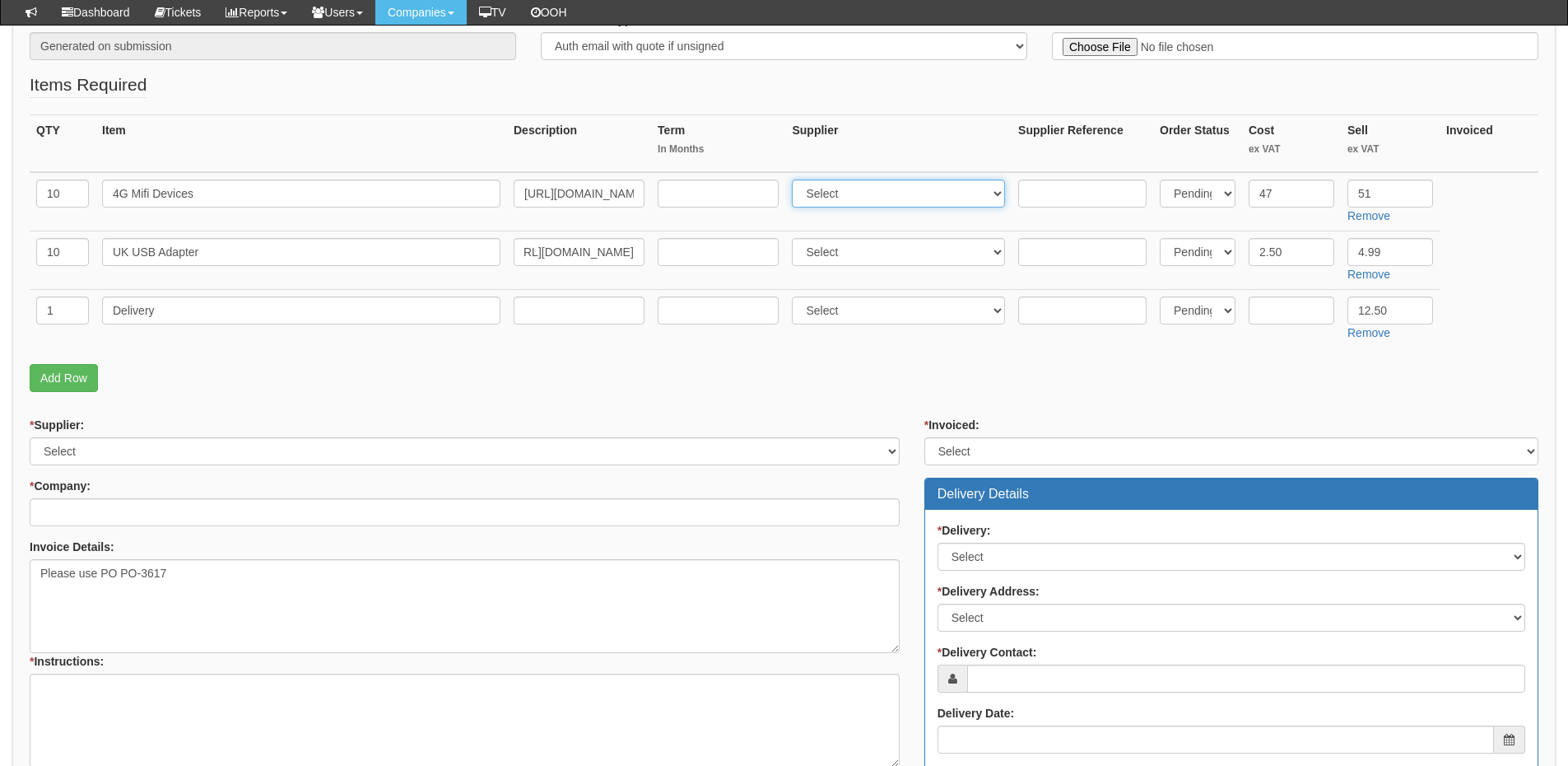
click at [874, 197] on select "Select 123 REG.co.uk 1Password 3 4Gon AA Jones Electric Ltd Abzorb Access Group…" at bounding box center [897, 193] width 213 height 28
select select "13"
click at [795, 179] on select "Select 123 REG.co.uk 1Password 3 4Gon AA Jones Electric Ltd Abzorb Access Group…" at bounding box center [897, 193] width 213 height 28
click at [854, 253] on select "Select 123 REG.co.uk 1Password 3 4Gon AA Jones Electric Ltd Abzorb Access Group…" at bounding box center [897, 252] width 213 height 28
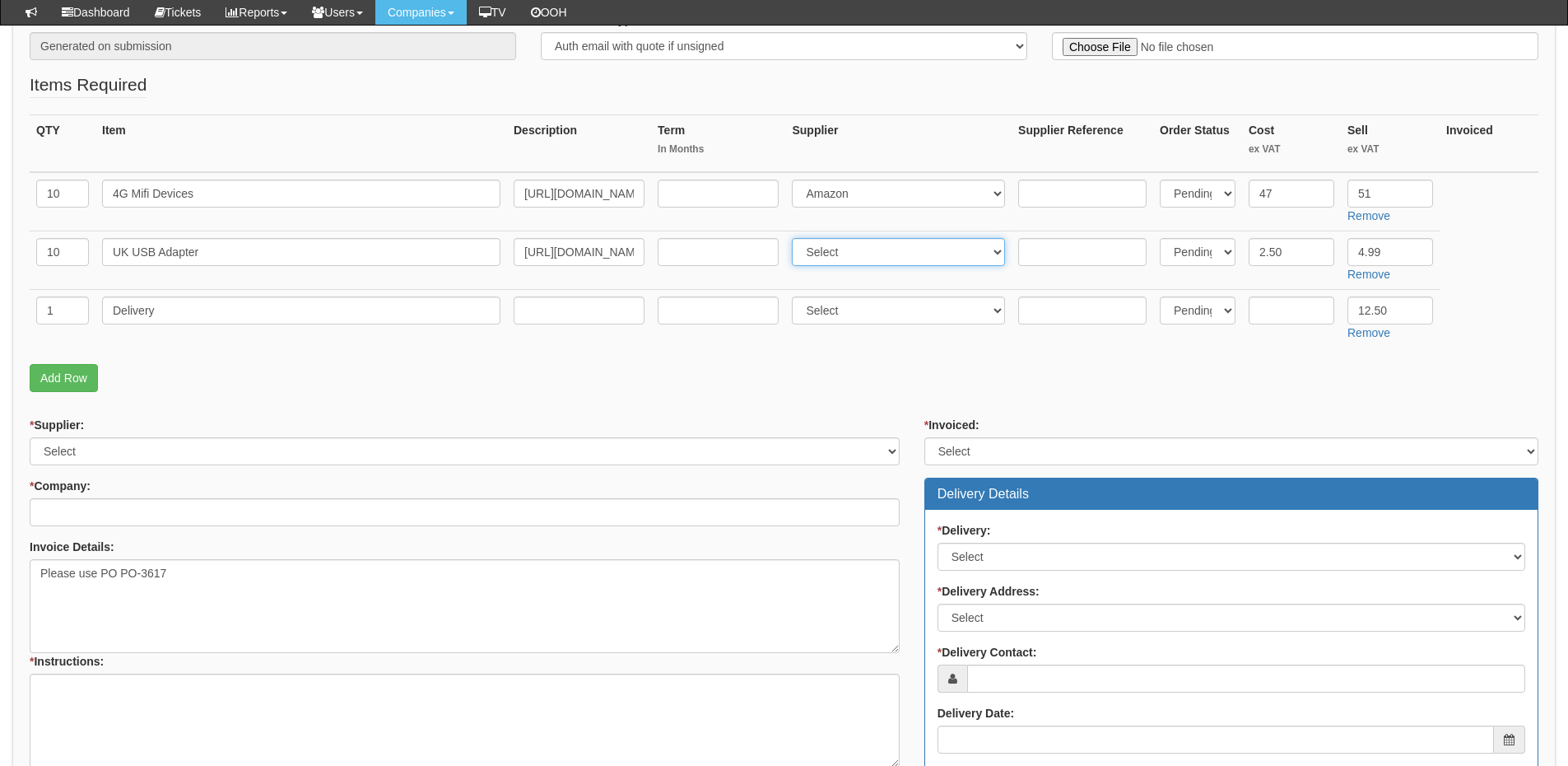
select select "13"
click at [795, 238] on select "Select 123 REG.co.uk 1Password 3 4Gon AA Jones Electric Ltd Abzorb Access Group…" at bounding box center [897, 252] width 213 height 28
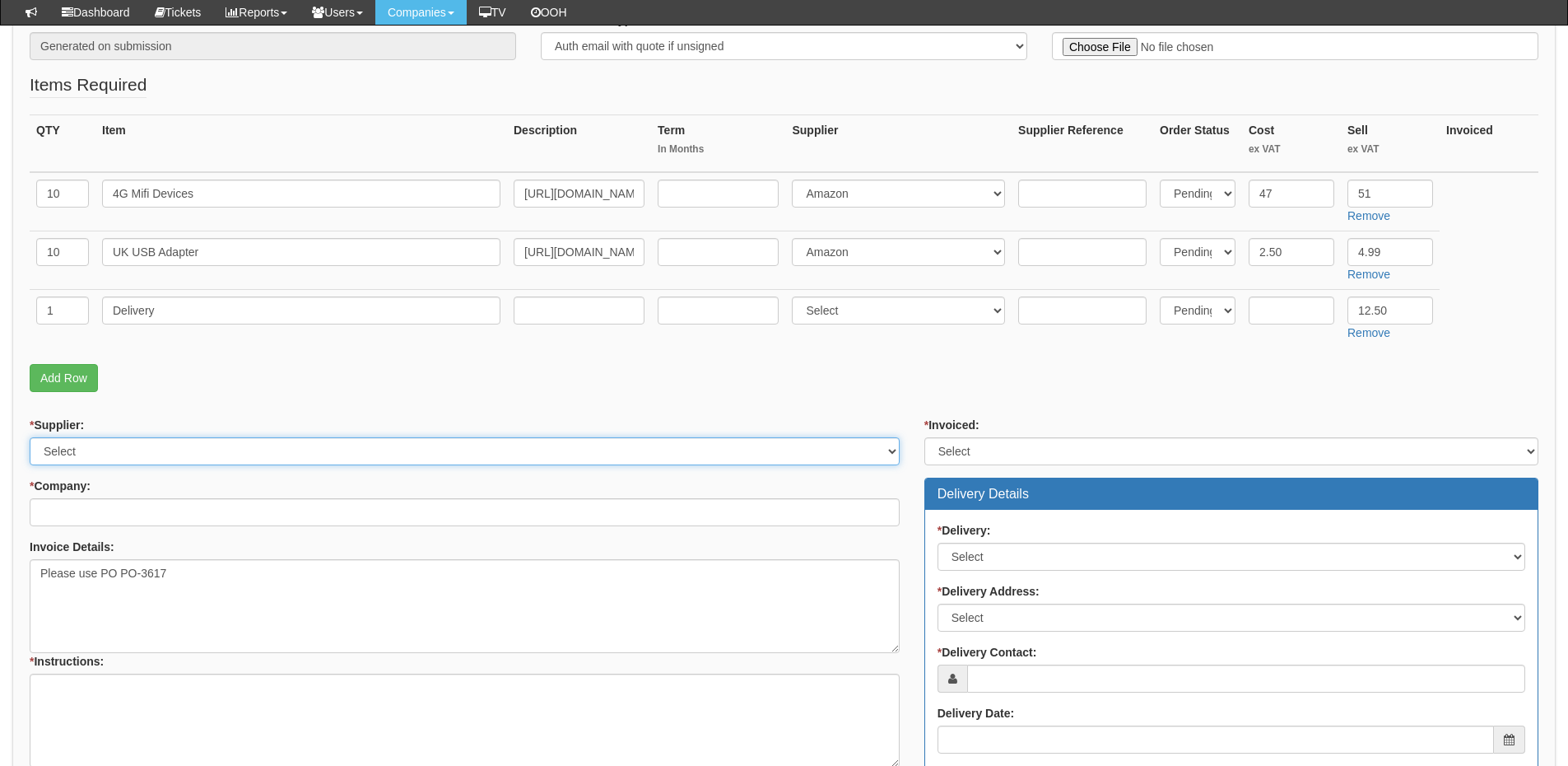
click at [161, 454] on select "Select 123 REG.co.uk 1Password 3 4Gon AA Jones Electric Ltd Abzorb Access Group…" at bounding box center [465, 451] width 870 height 28
select select "13"
click at [30, 437] on select "Select 123 REG.co.uk 1Password 3 4Gon AA Jones Electric Ltd Abzorb Access Group…" at bounding box center [465, 451] width 870 height 28
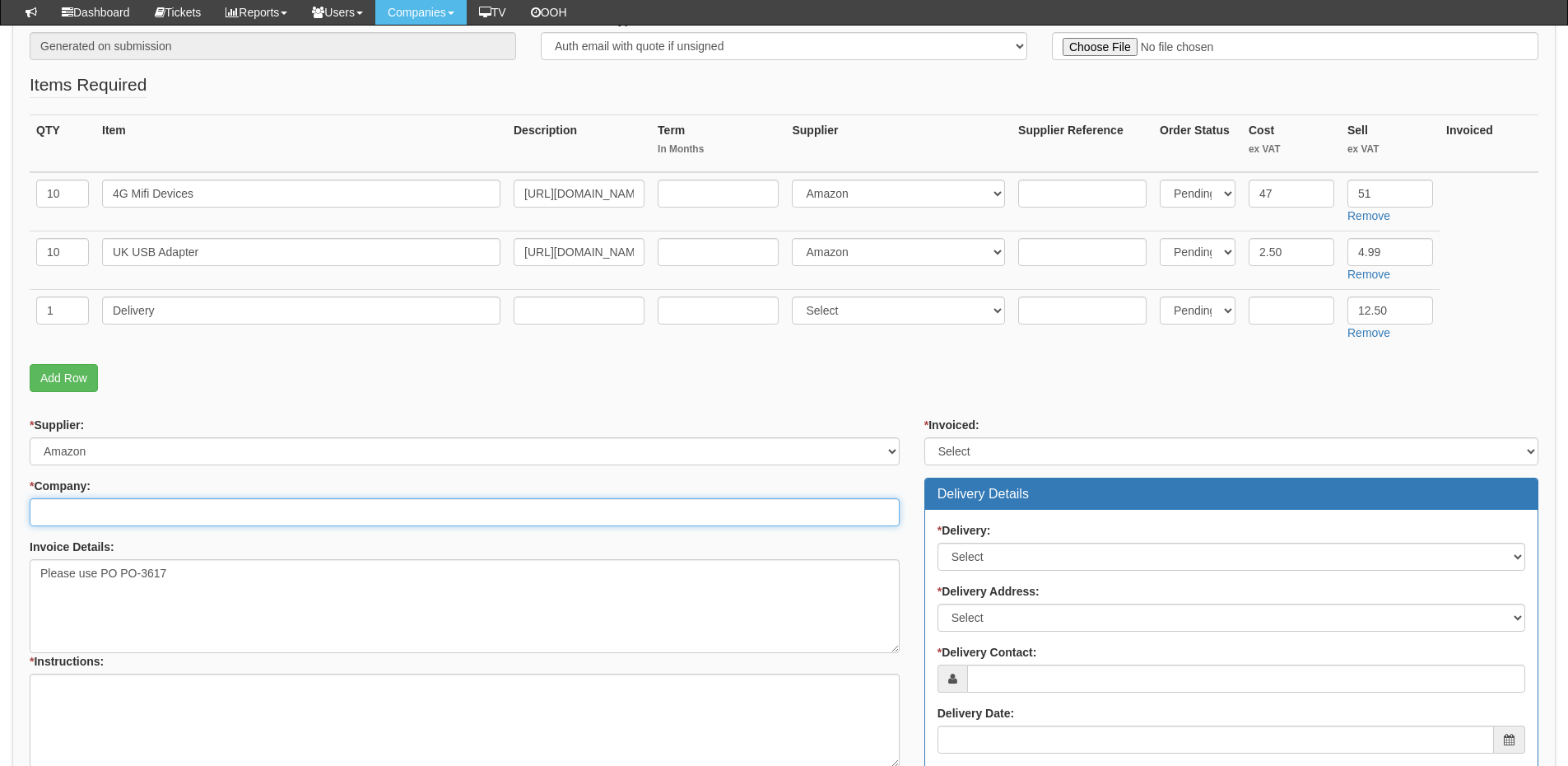
click at [116, 512] on input "* Company:" at bounding box center [465, 512] width 870 height 28
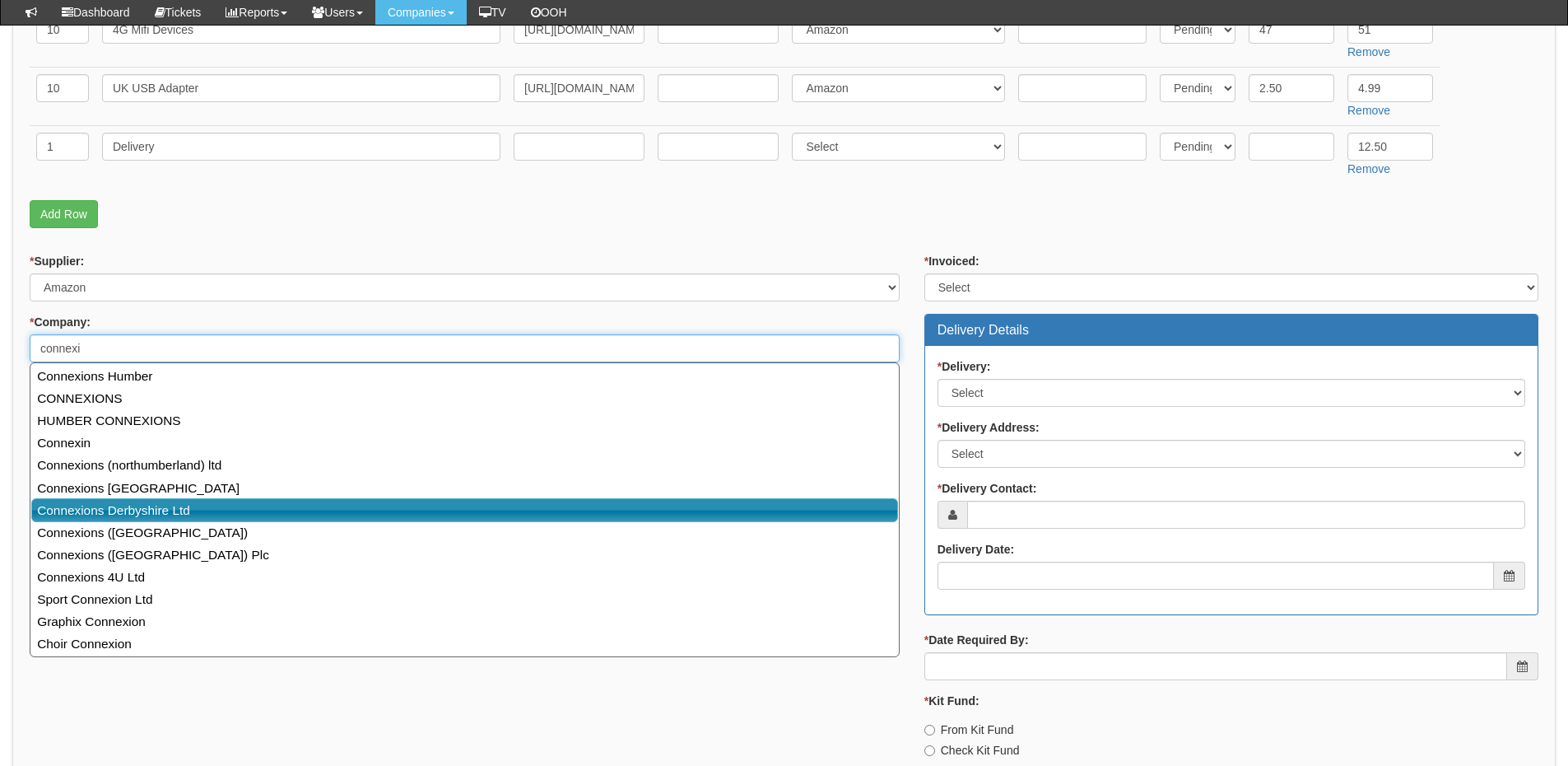
scroll to position [493, 0]
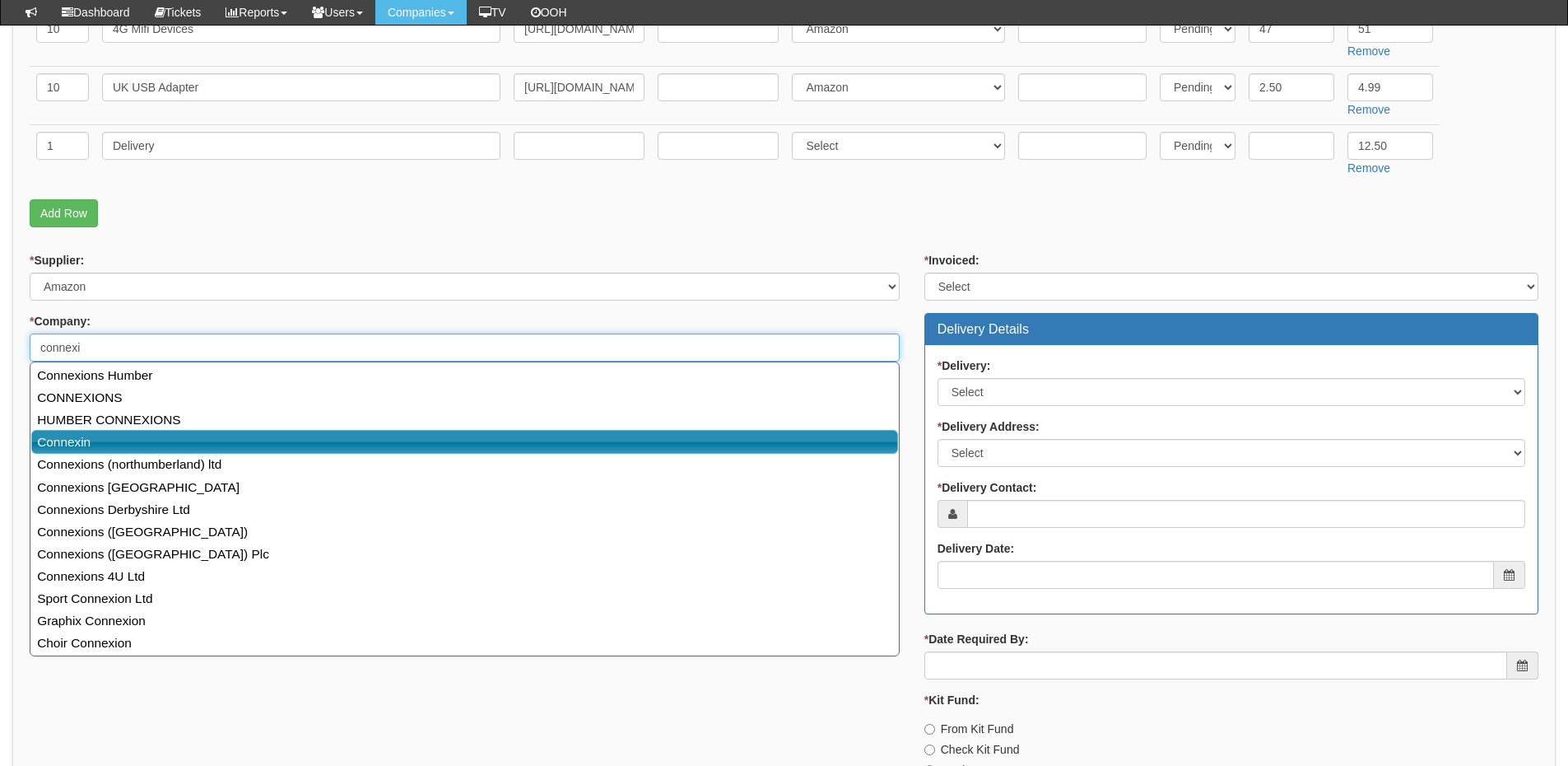
click at [100, 439] on link "Connexin" at bounding box center [465, 442] width 867 height 24
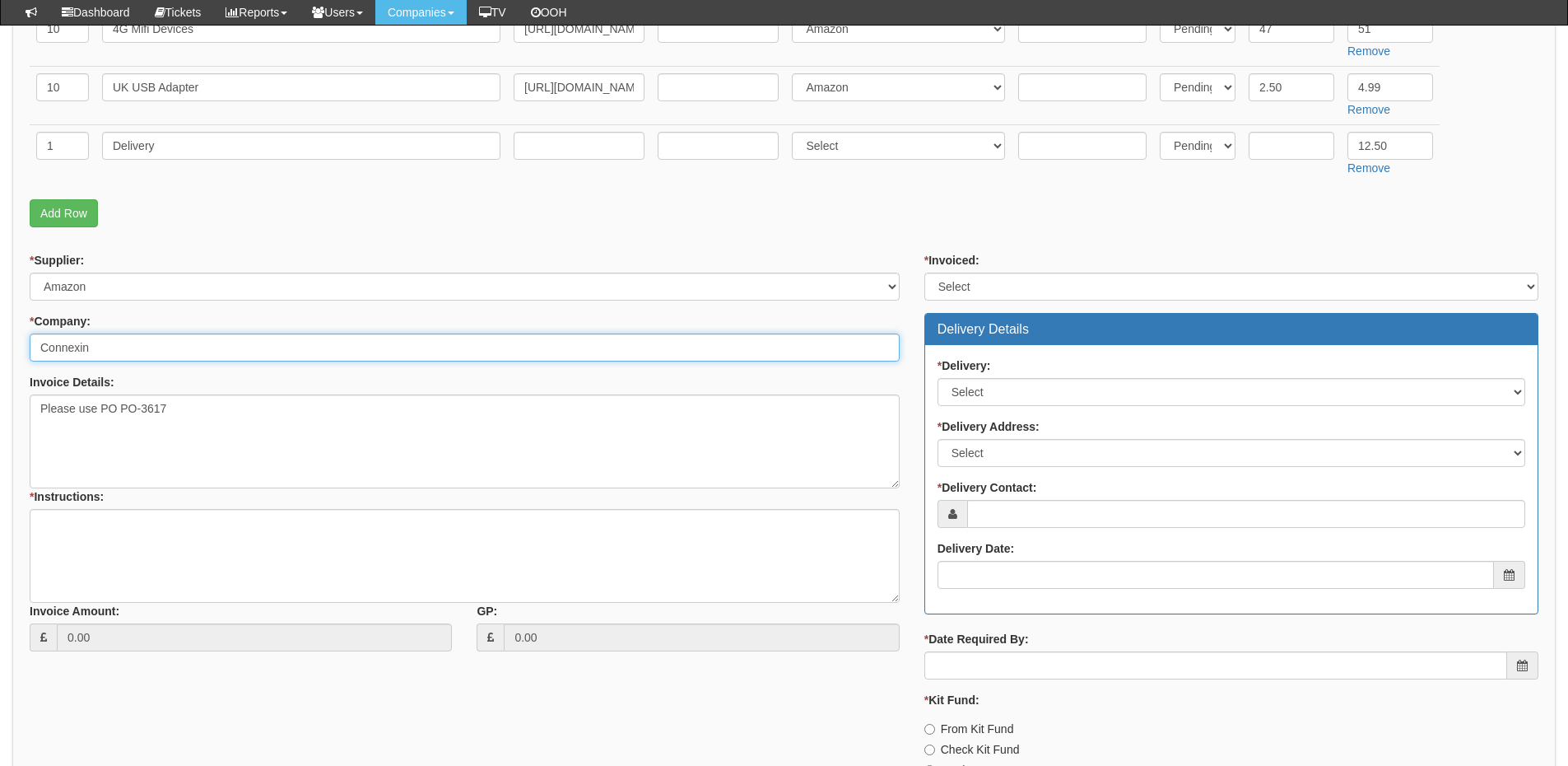
type input "Connexin"
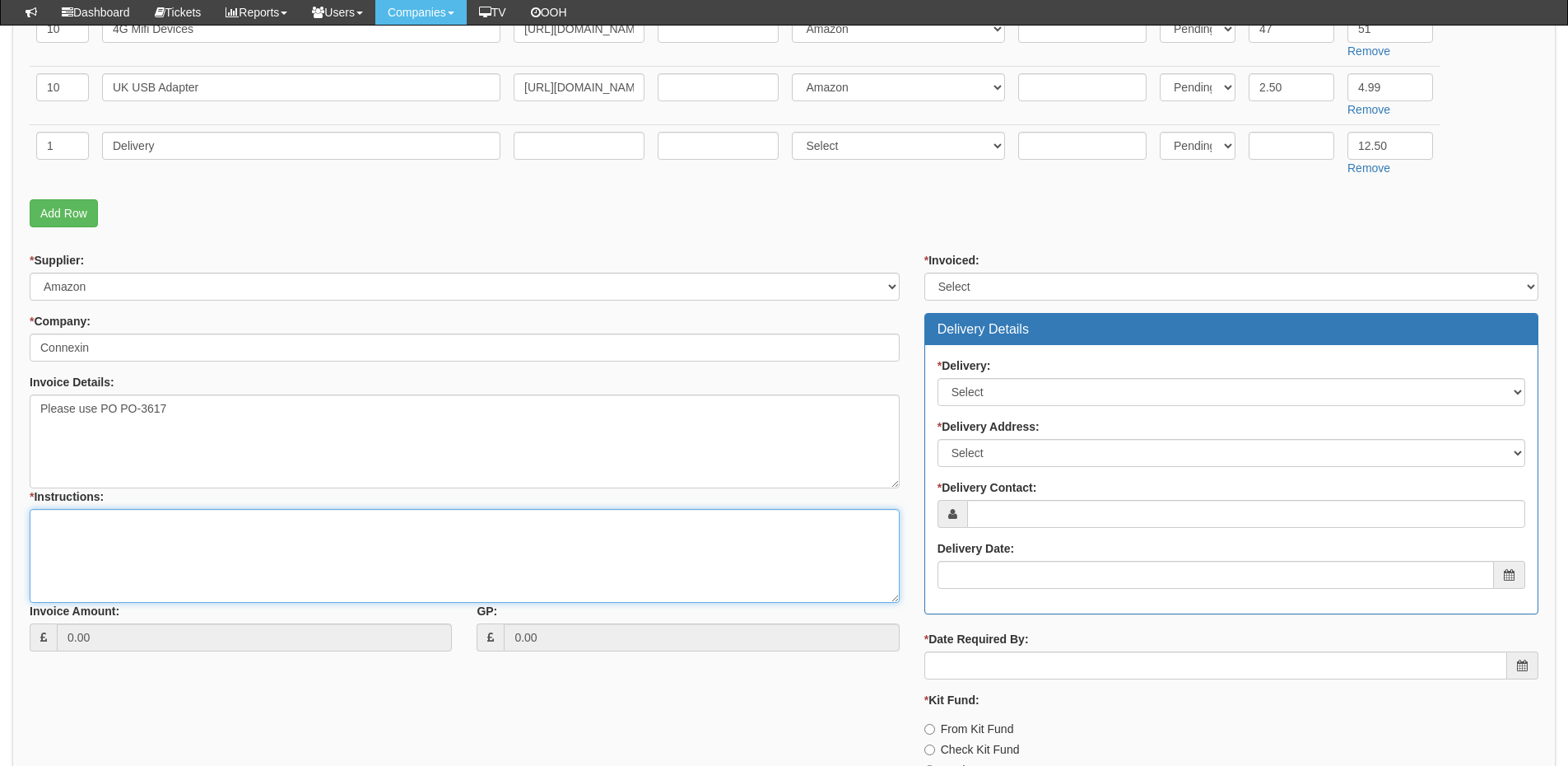
click at [71, 543] on textarea "* Instructions:" at bounding box center [465, 555] width 870 height 94
type textarea "Hardware only"
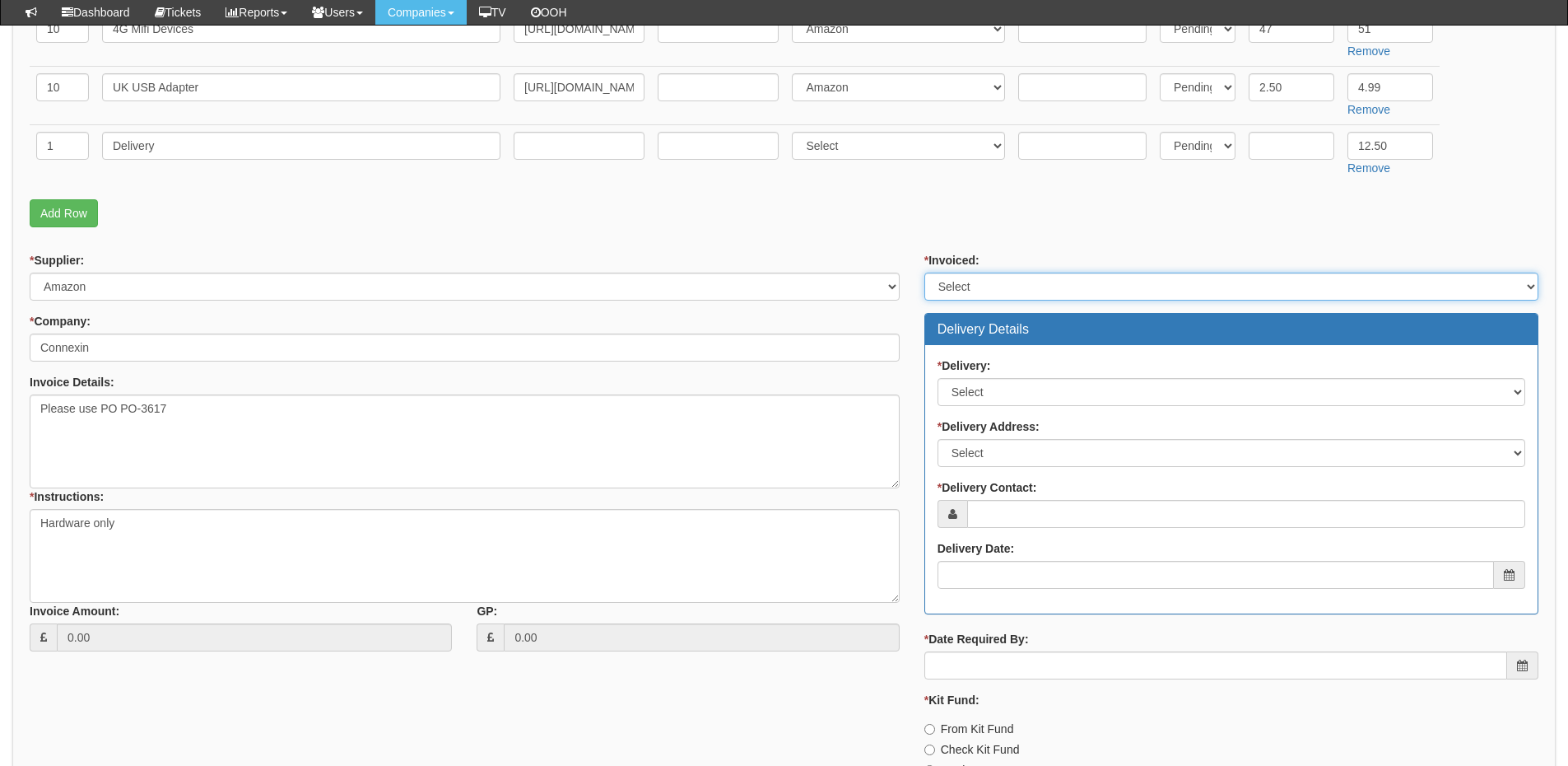
click at [1003, 294] on select "Select Yes No N/A STB (part of order)" at bounding box center [1231, 286] width 614 height 28
click at [924, 273] on select "Select Yes No N/A STB (part of order)" at bounding box center [1231, 286] width 614 height 28
click at [967, 283] on select "Select Yes No N/A STB (part of order)" at bounding box center [1231, 286] width 614 height 28
select select "2"
click at [924, 273] on select "Select Yes No N/A STB (part of order)" at bounding box center [1231, 286] width 614 height 28
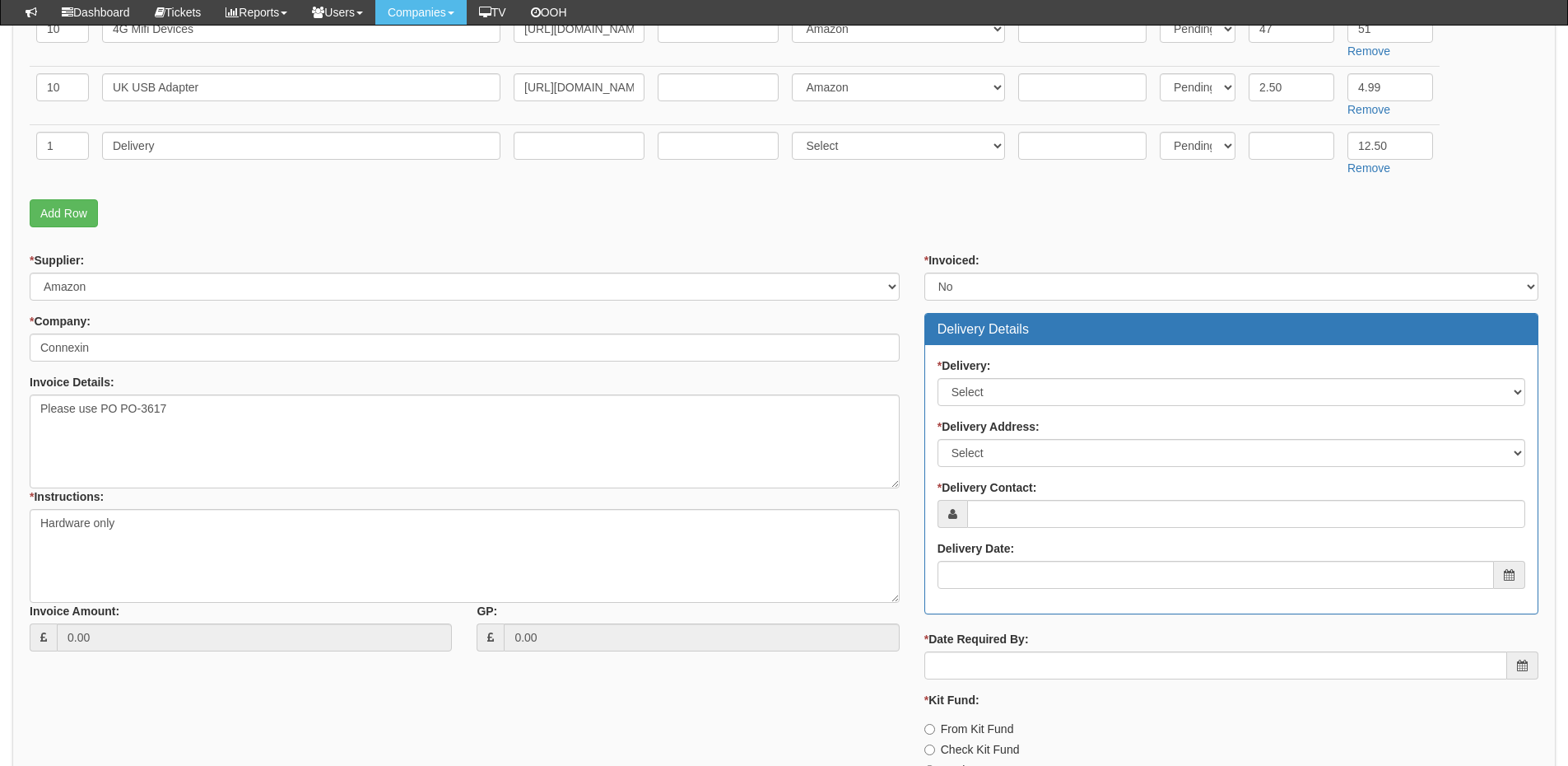
drag, startPoint x: 966, startPoint y: 374, endPoint x: 994, endPoint y: 417, distance: 51.3
click at [968, 381] on div "* Delivery: Select No Not Applicable Yes" at bounding box center [1230, 382] width 587 height 49
click at [984, 380] on select "Select No Not Applicable Yes" at bounding box center [1230, 391] width 587 height 28
select select "1"
click at [937, 378] on select "Select No Not Applicable Yes" at bounding box center [1230, 391] width 587 height 28
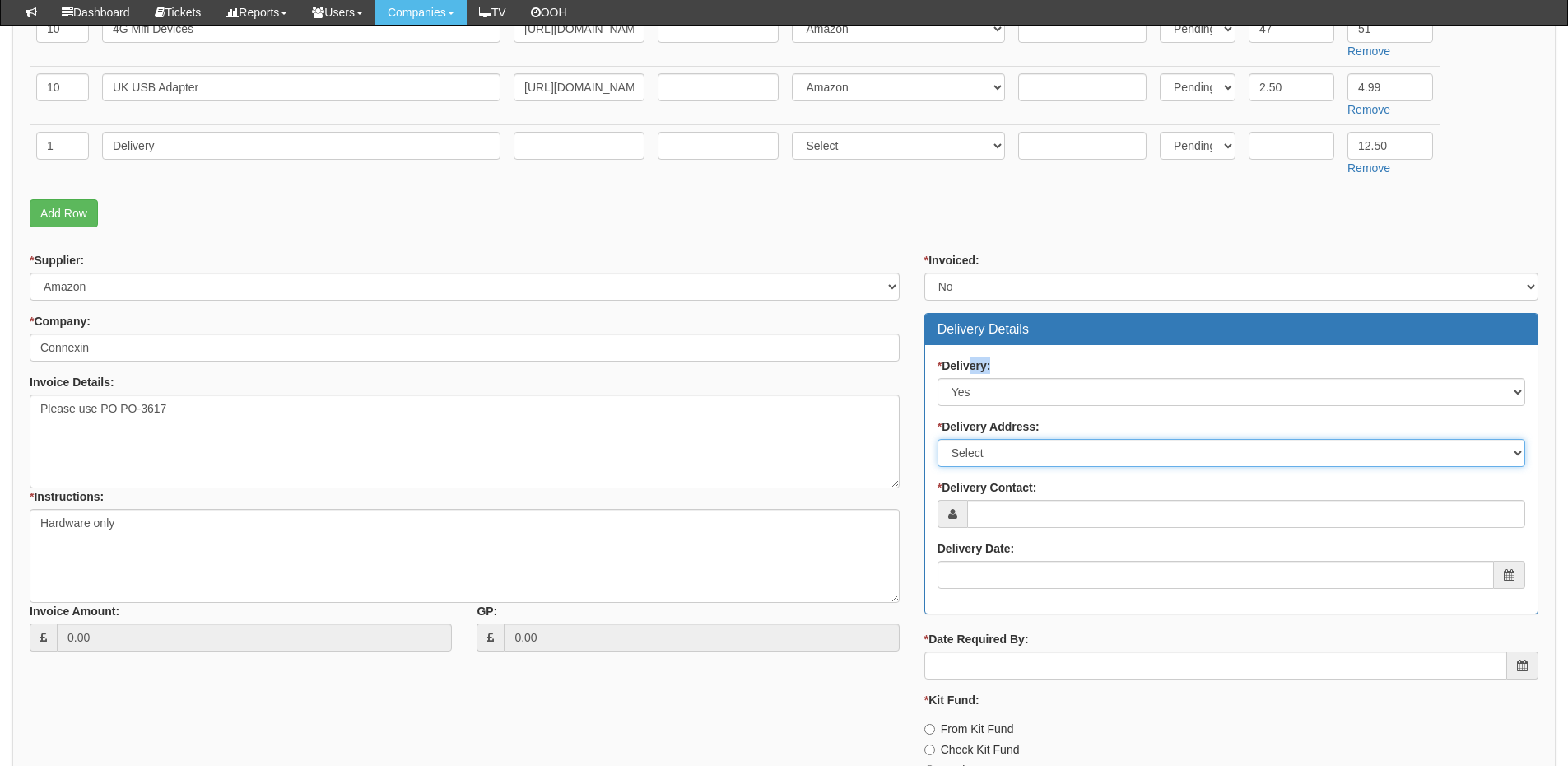
click at [985, 461] on select "Select Not Applicable Main Address - HU4 7BW Other" at bounding box center [1230, 453] width 587 height 28
click at [937, 439] on select "Select Not Applicable Main Address - HU4 7BW Other" at bounding box center [1230, 453] width 587 height 28
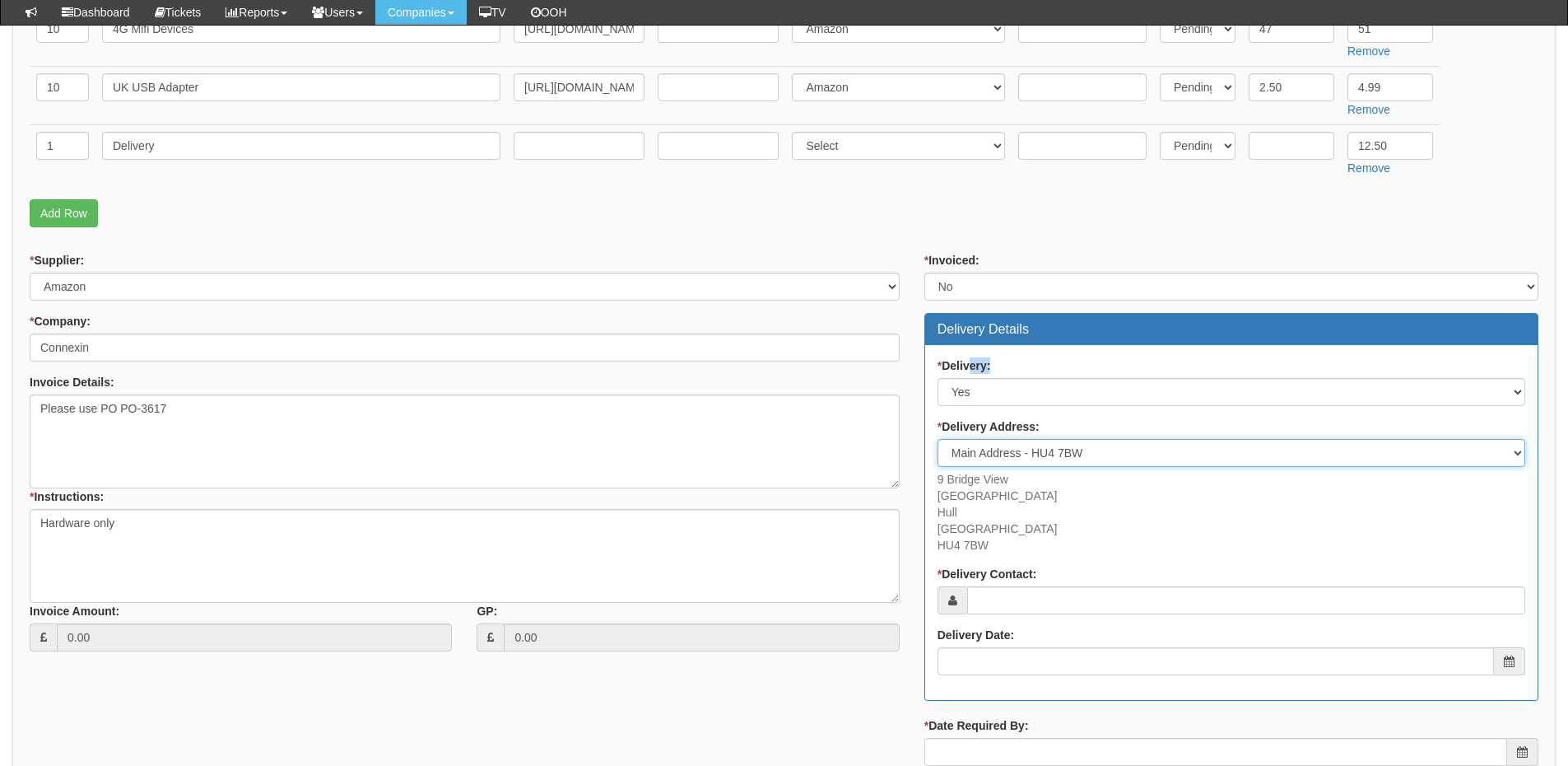
click at [1022, 450] on select "Select Not Applicable Main Address - HU4 7BW Other" at bounding box center [1230, 453] width 587 height 28
select select "other"
click at [937, 439] on select "Select Not Applicable Main Address - HU4 7BW Other" at bounding box center [1230, 453] width 587 height 28
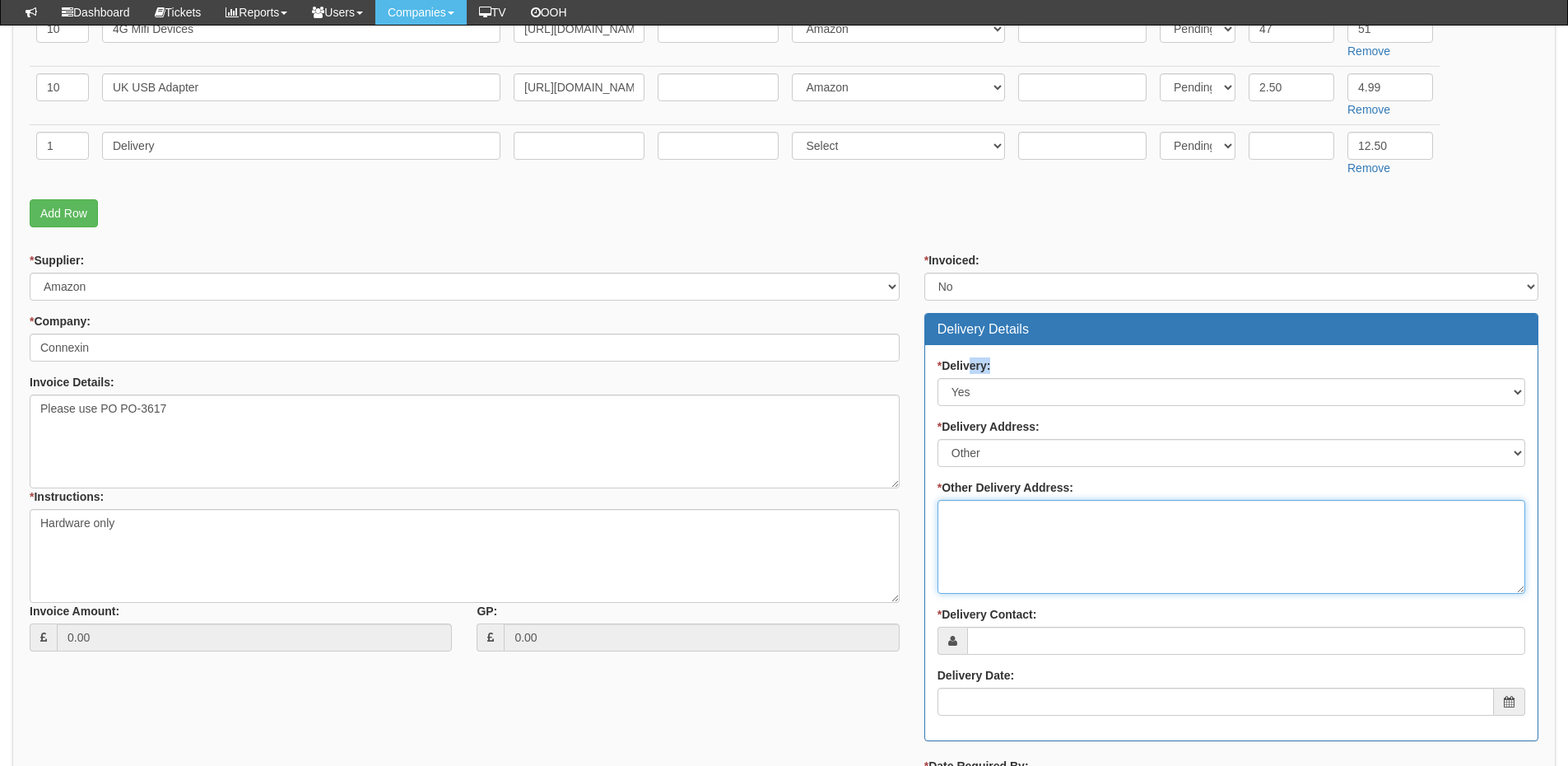
click at [990, 534] on textarea "* Other Delivery Address:" at bounding box center [1230, 546] width 587 height 94
click at [989, 529] on textarea "* Other Delivery Address:" at bounding box center [1230, 546] width 587 height 94
paste textarea "Unit 28/29 K3 Business Park, 200 Clough Road, Hull HU5 1SW"
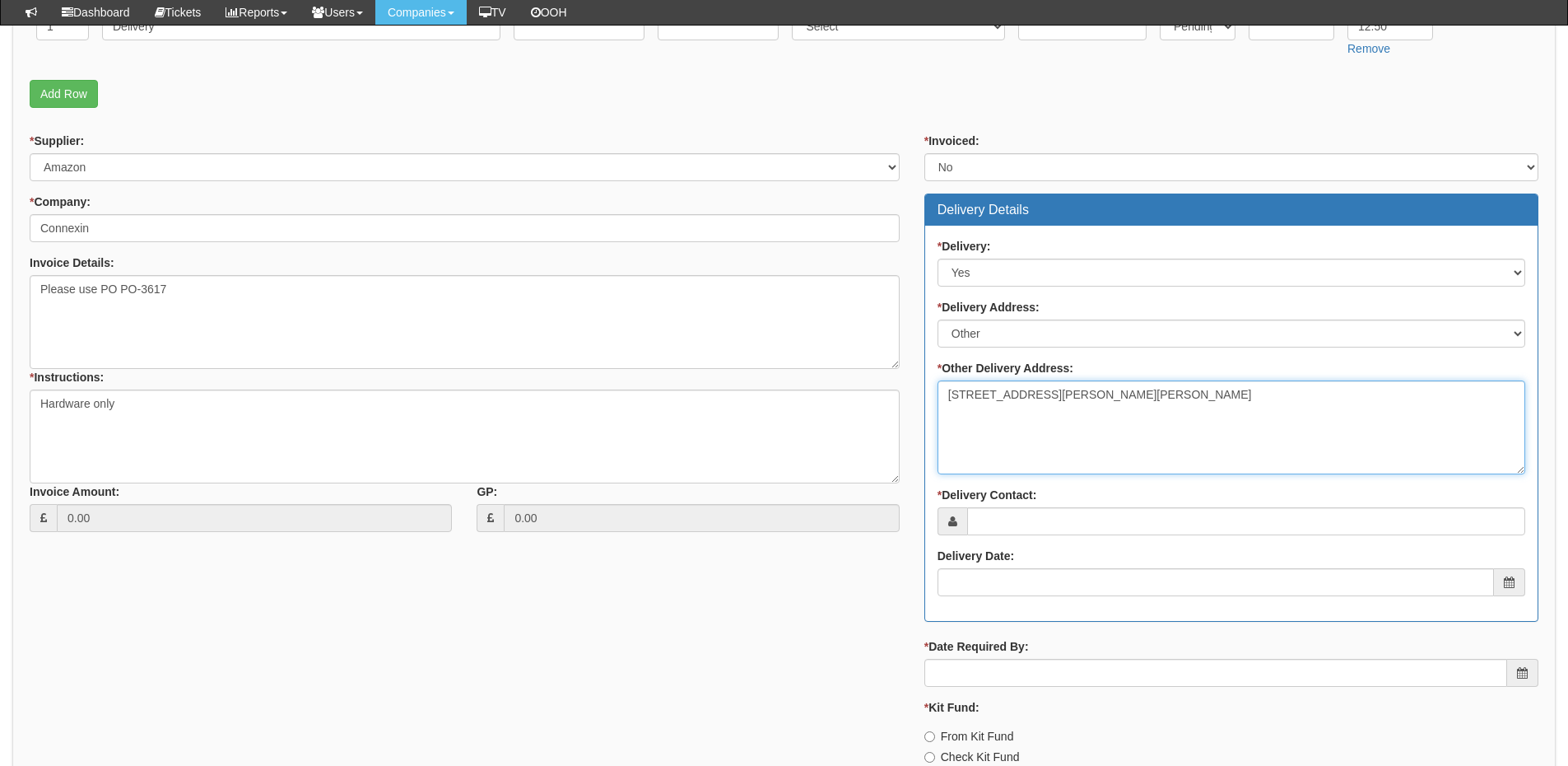
scroll to position [741, 0]
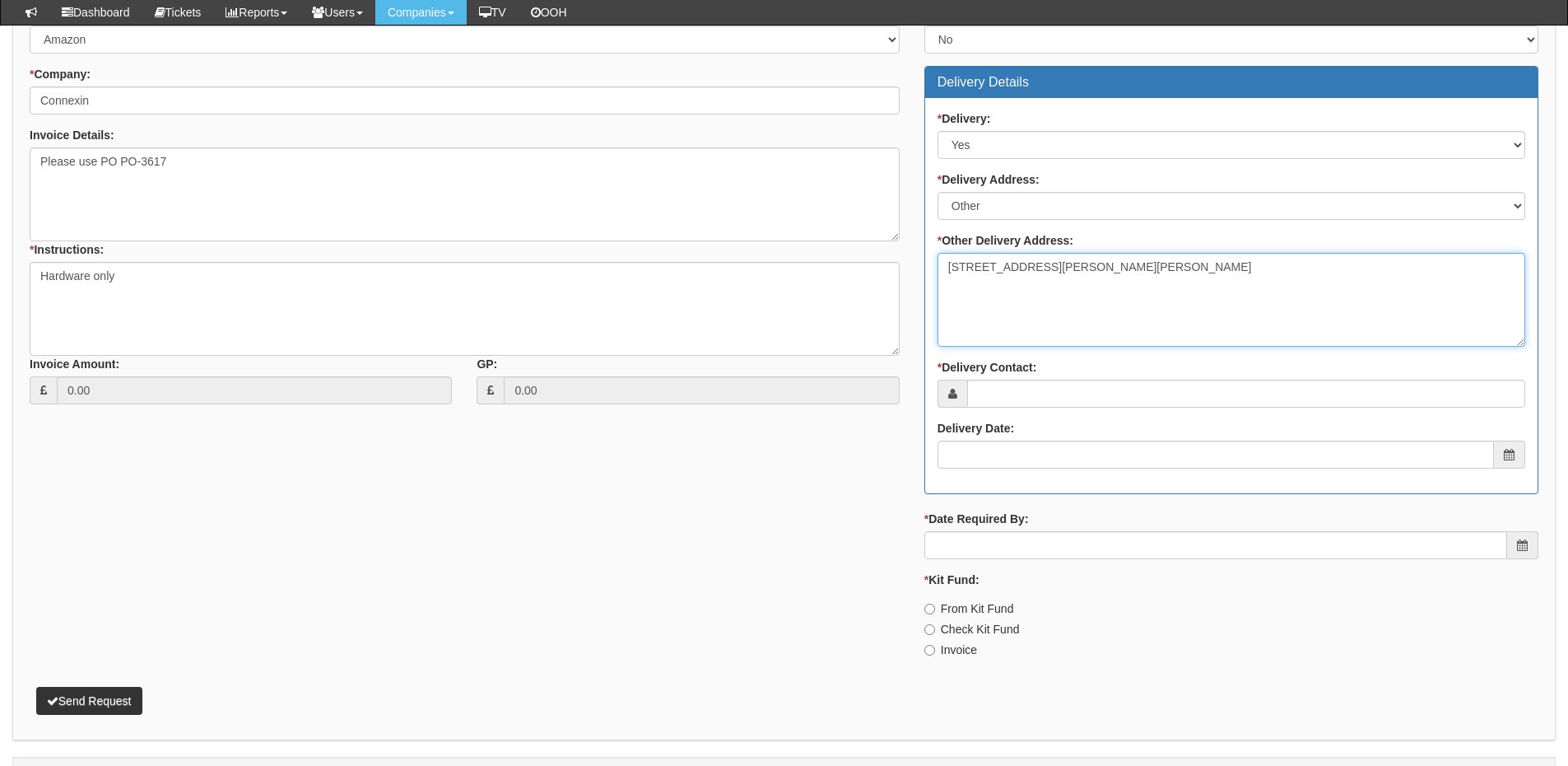
type textarea "Unit 28/29 K3 Business Park, 200 Clough Road, Hull HU5 1SW"
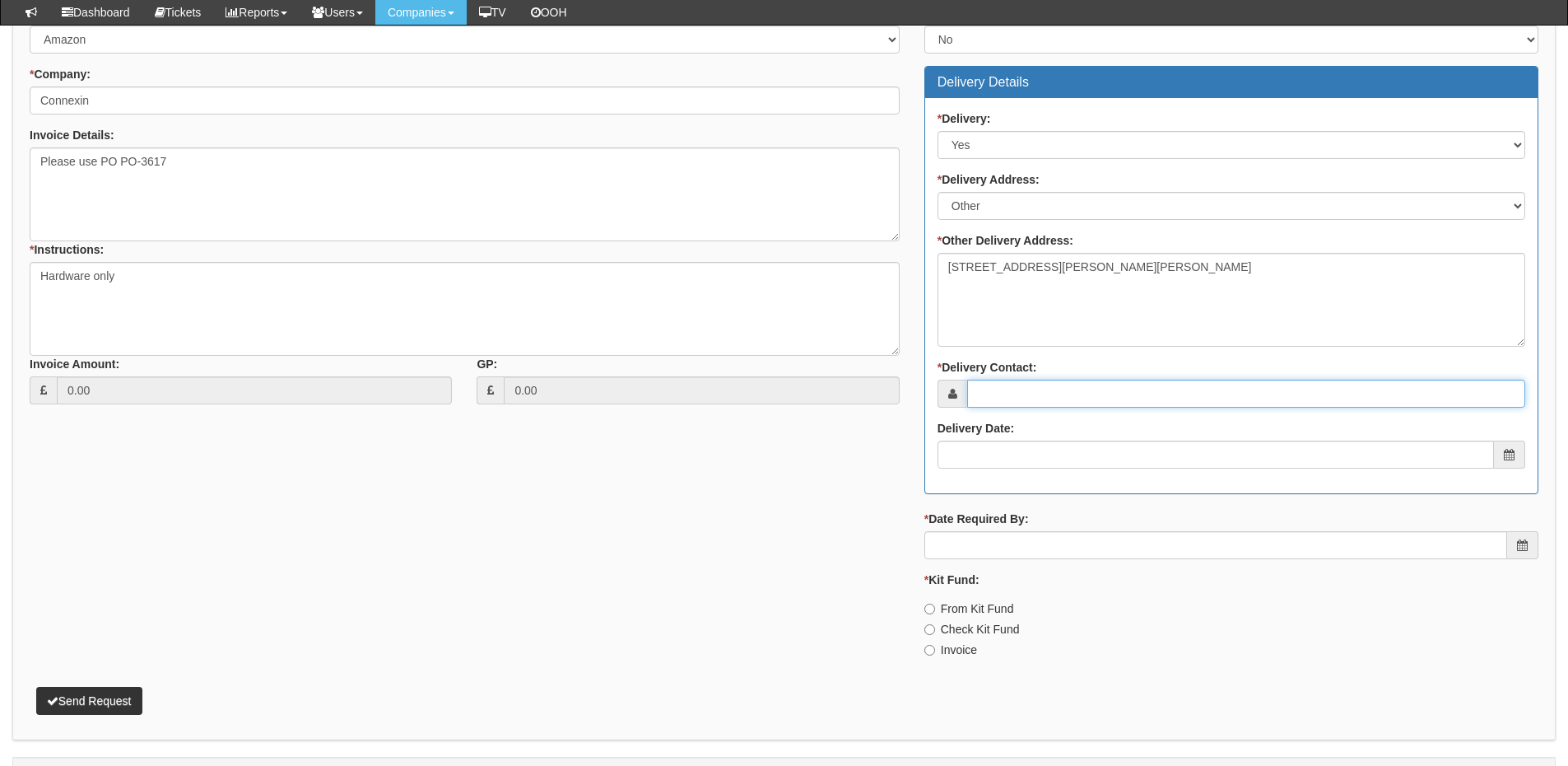
click at [1016, 390] on input "* Delivery Contact:" at bounding box center [1245, 393] width 558 height 28
click at [1008, 394] on input "* Delivery Contact:" at bounding box center [1245, 393] width 558 height 28
paste input "Hubert Malarewicz"
type input "Hubert Malarewicz"
click at [1008, 452] on input "Delivery Date:" at bounding box center [1215, 454] width 557 height 28
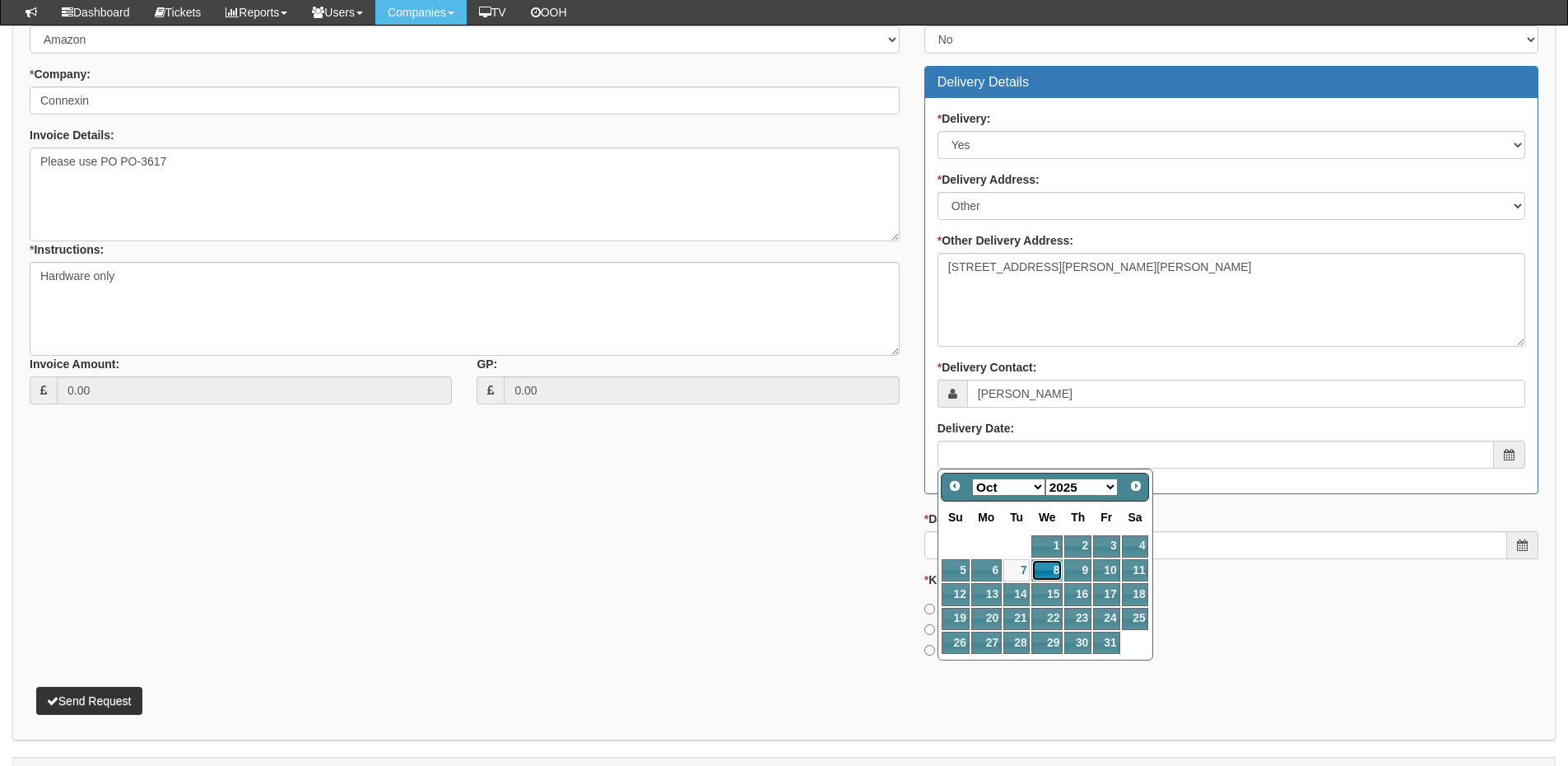
click at [1054, 577] on link "8" at bounding box center [1047, 570] width 32 height 22
type input "2025-10-08"
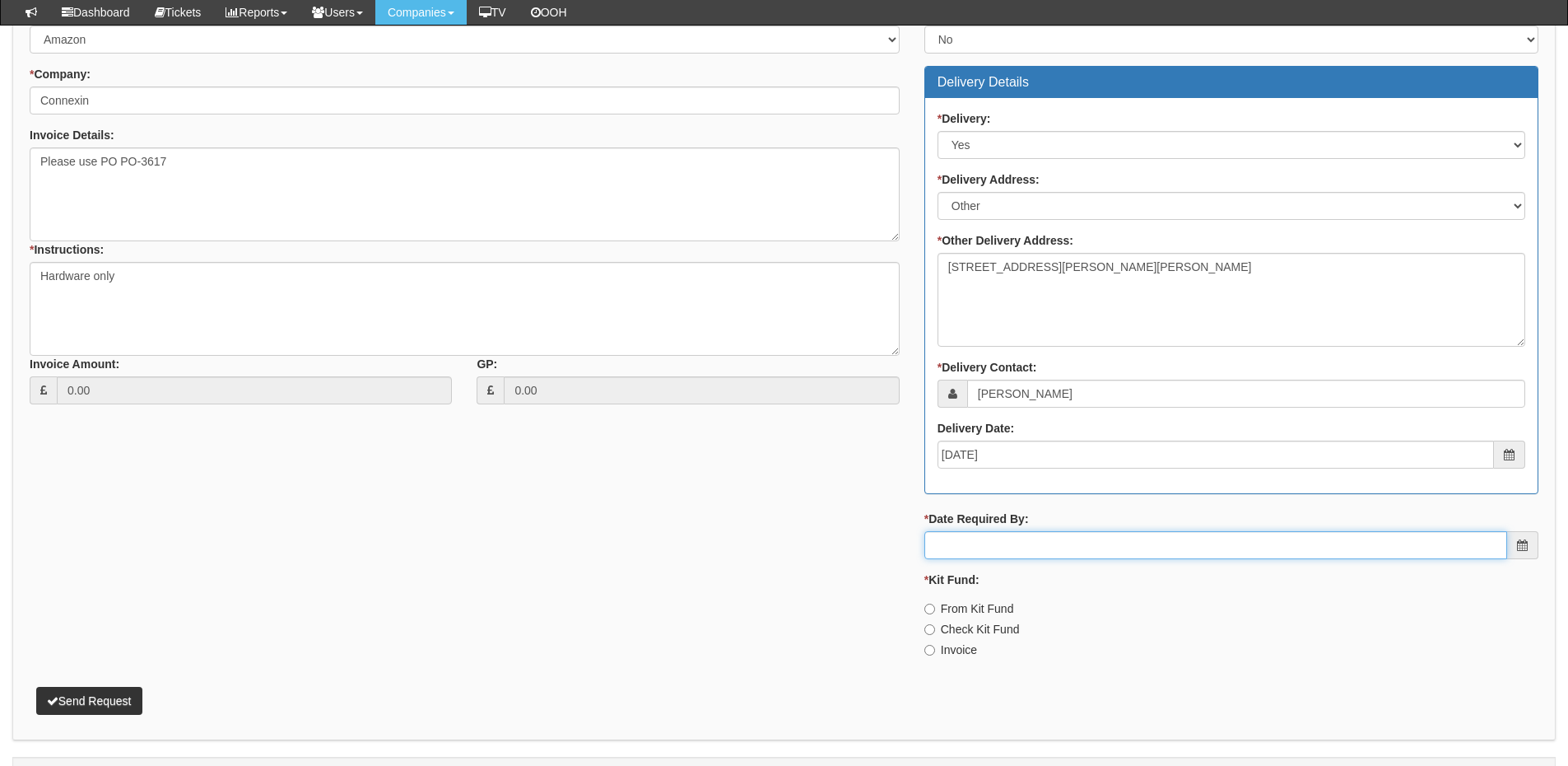
click at [1041, 559] on input "* Date Required By:" at bounding box center [1215, 545] width 582 height 28
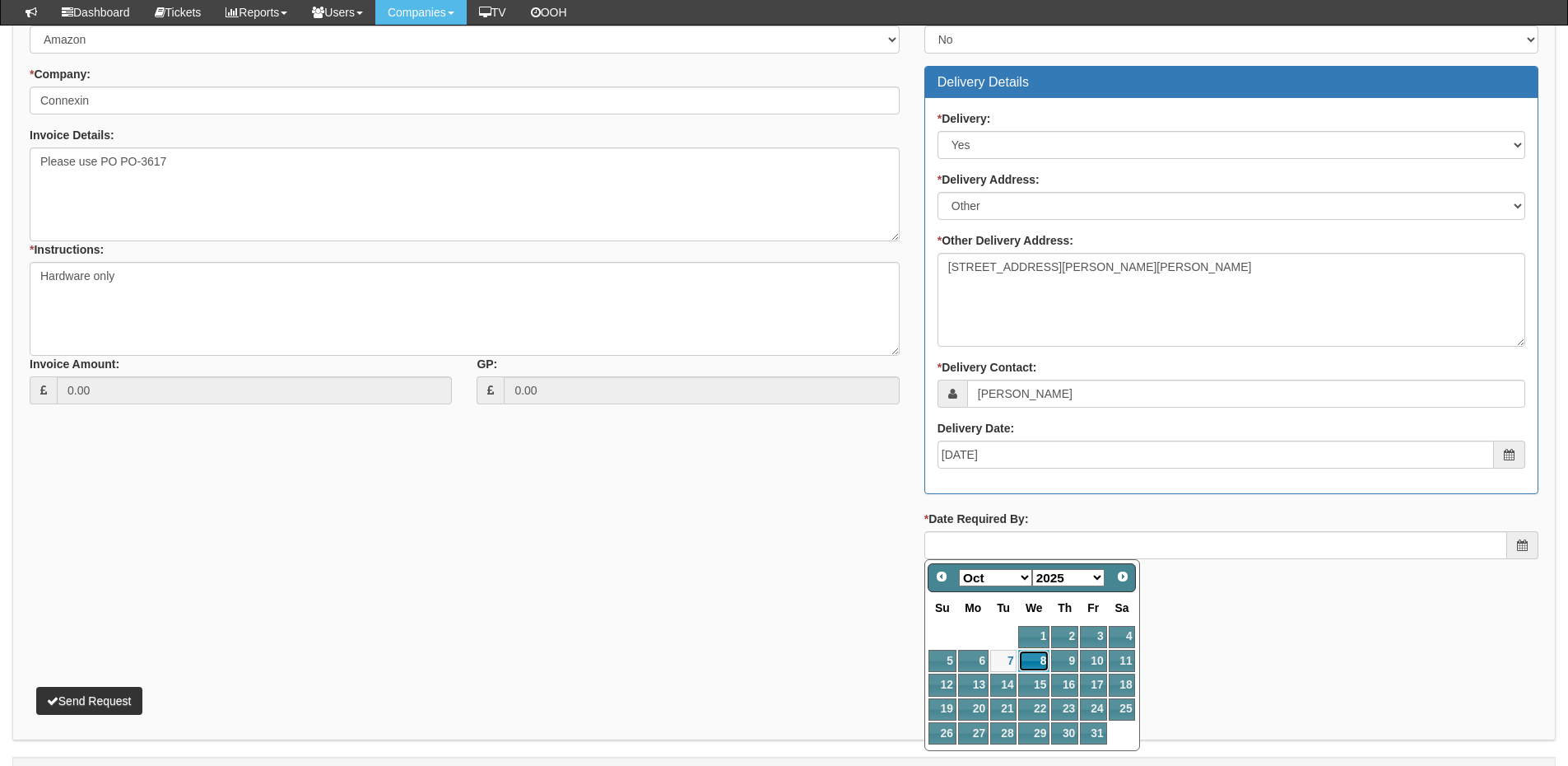
click at [1038, 667] on link "8" at bounding box center [1034, 660] width 32 height 22
type input "2025-10-08"
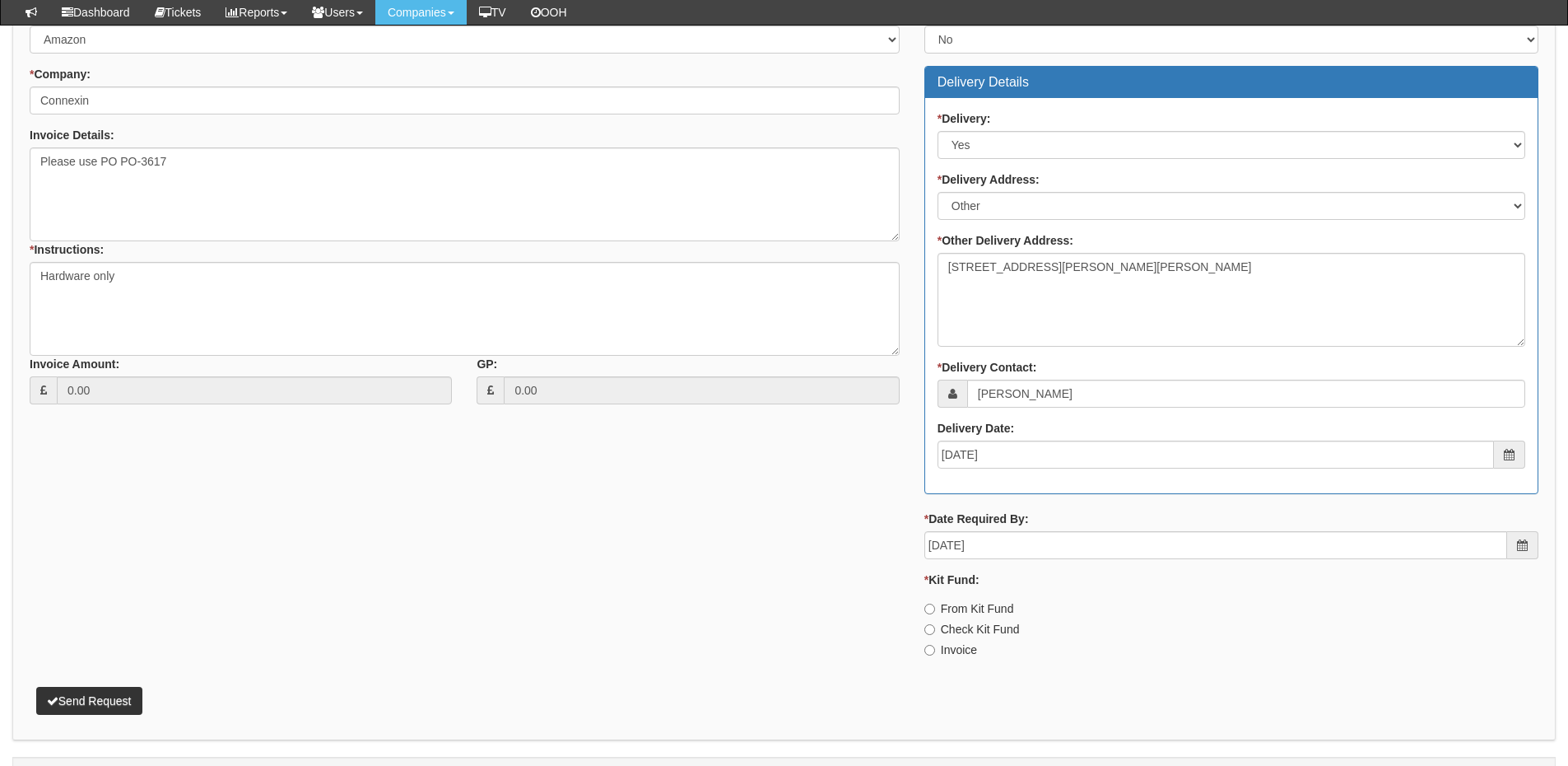
click at [959, 649] on label "Invoice" at bounding box center [950, 649] width 52 height 17
click at [935, 649] on input "Invoice" at bounding box center [929, 649] width 11 height 11
radio input "true"
click at [95, 699] on button "Send Request" at bounding box center [89, 701] width 106 height 28
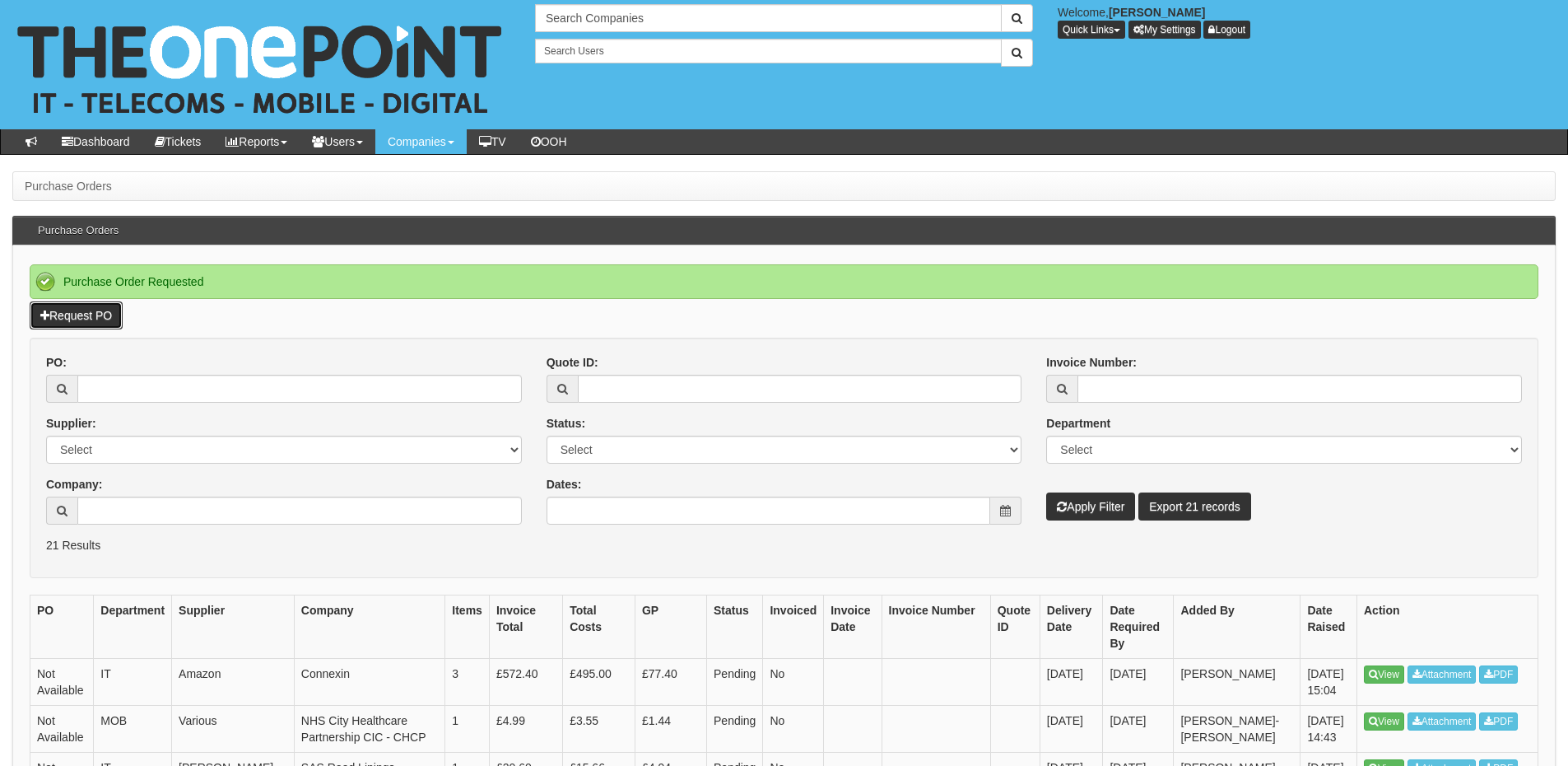
click at [96, 305] on link "Request PO" at bounding box center [76, 315] width 93 height 28
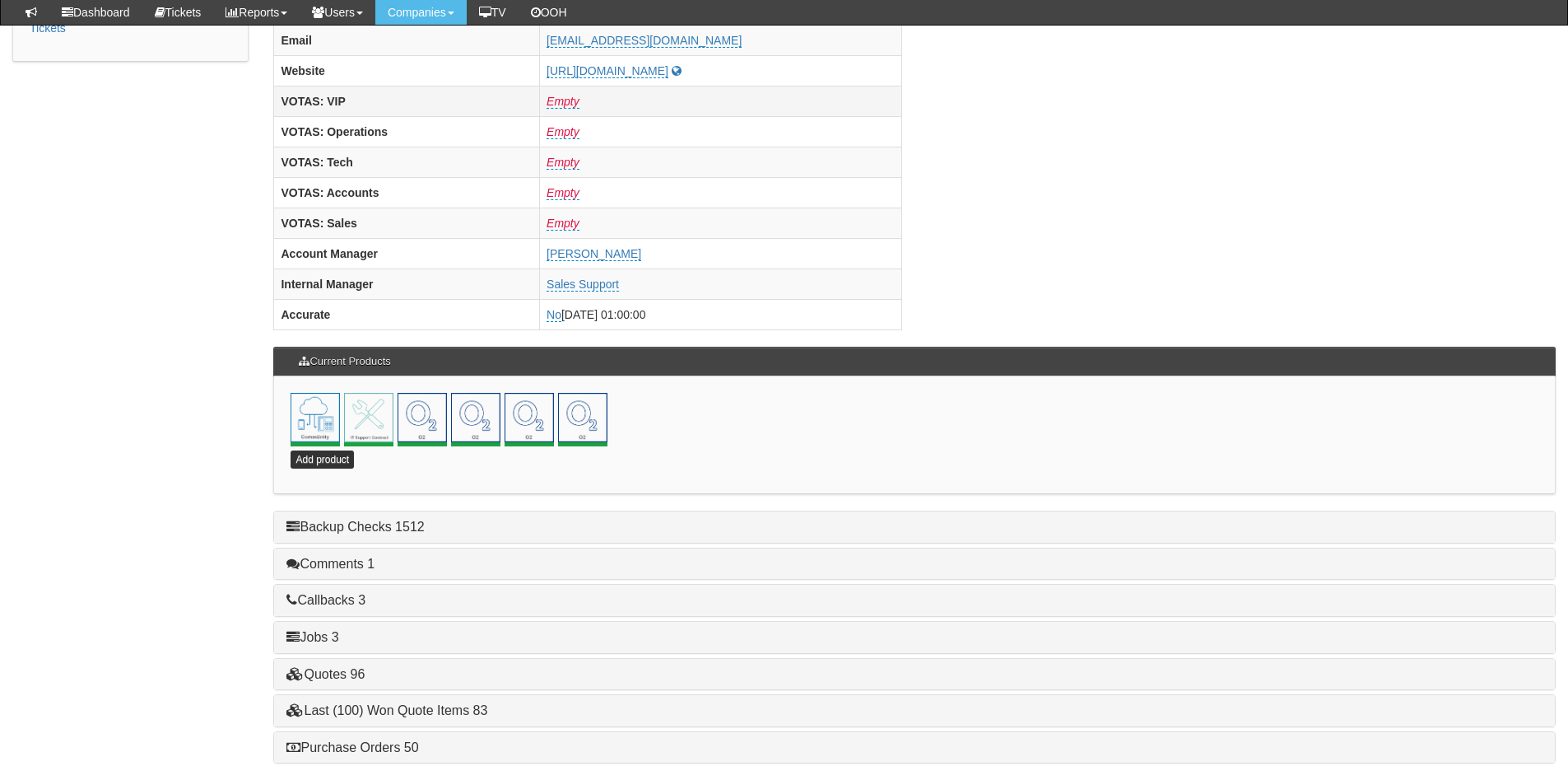
scroll to position [727, 0]
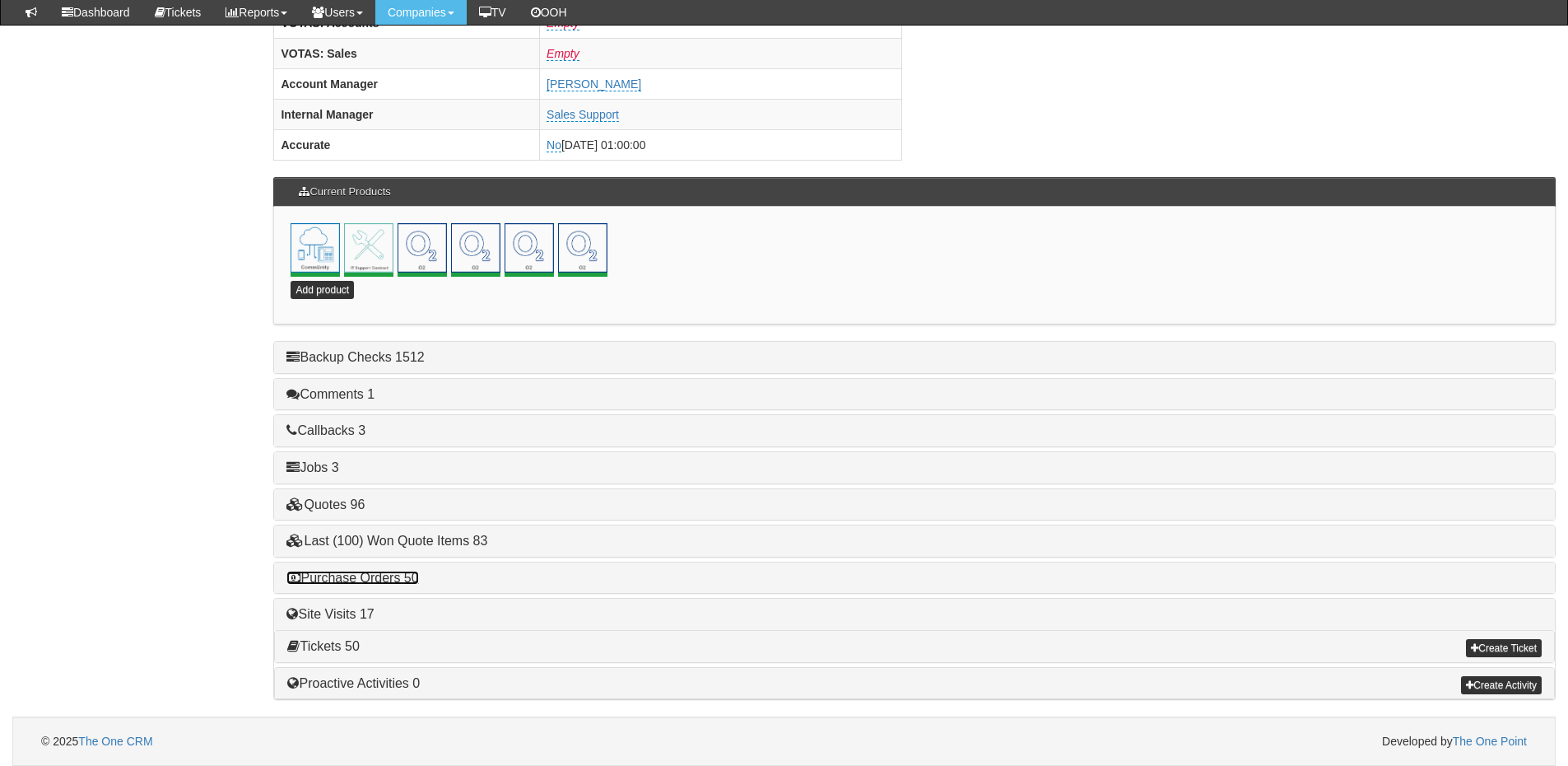
click at [391, 583] on link "Purchase Orders 50" at bounding box center [352, 578] width 132 height 14
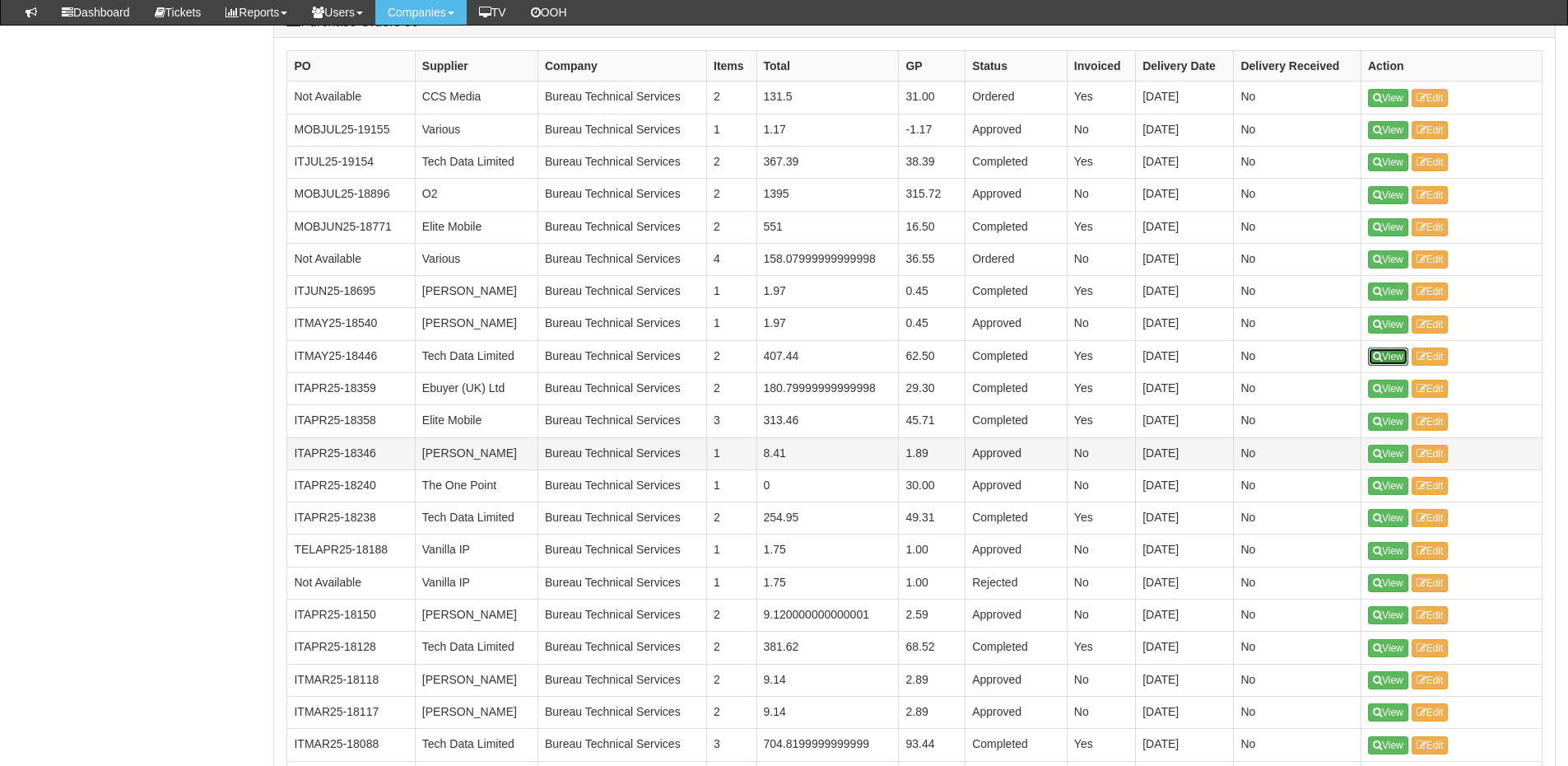
scroll to position [1302, 0]
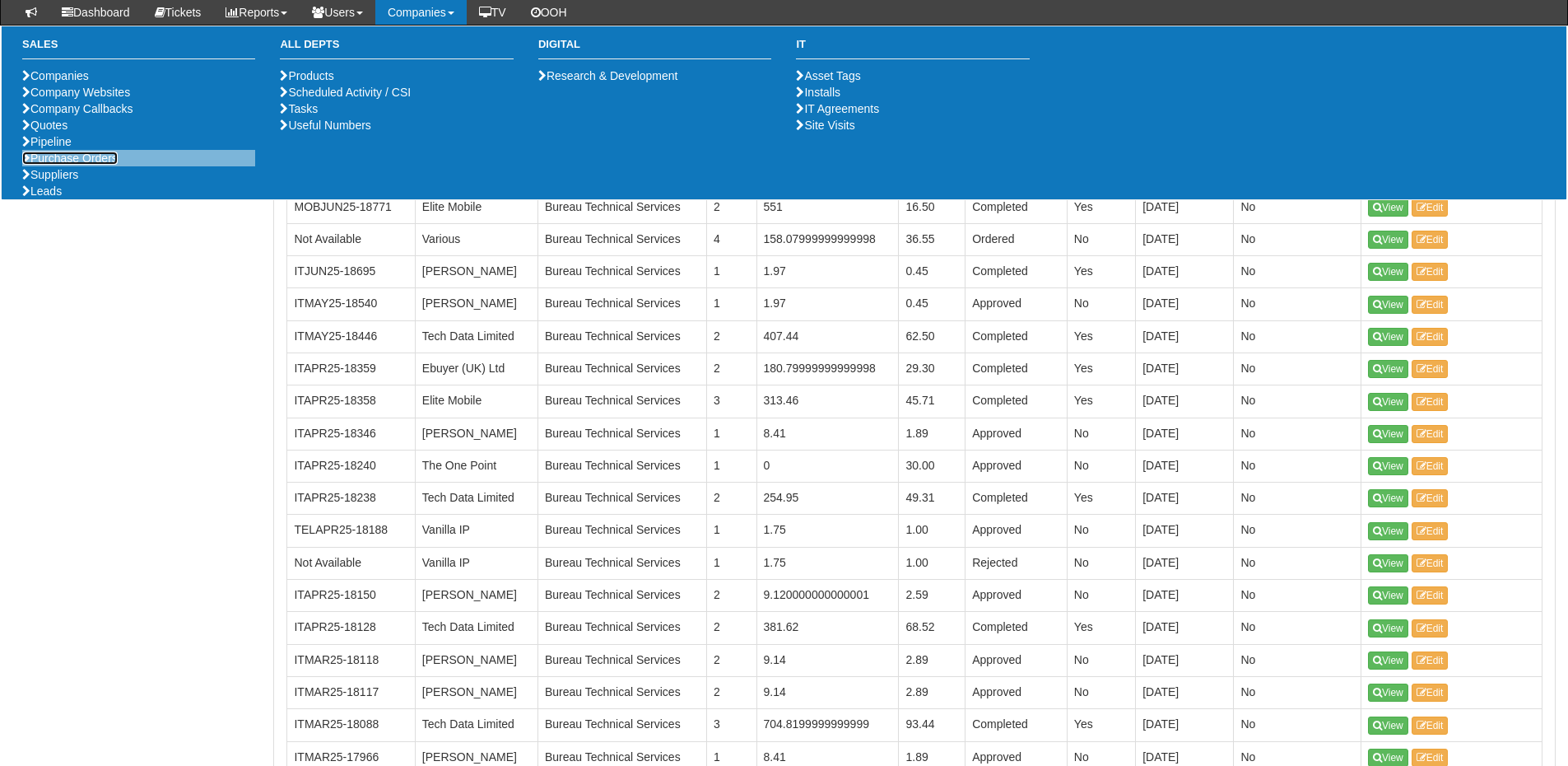
click at [74, 164] on link "Purchase Orders" at bounding box center [69, 158] width 95 height 13
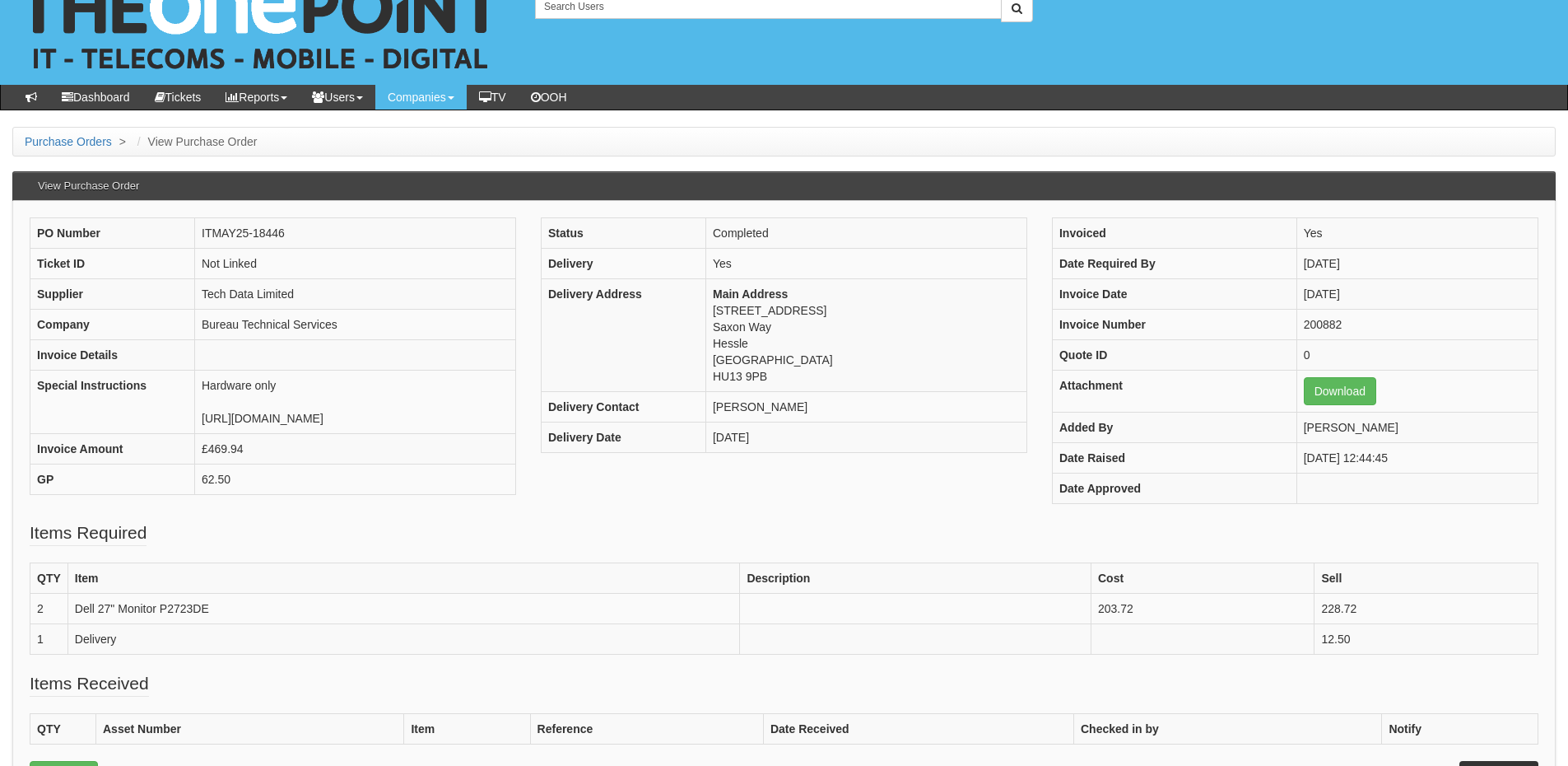
scroll to position [82, 0]
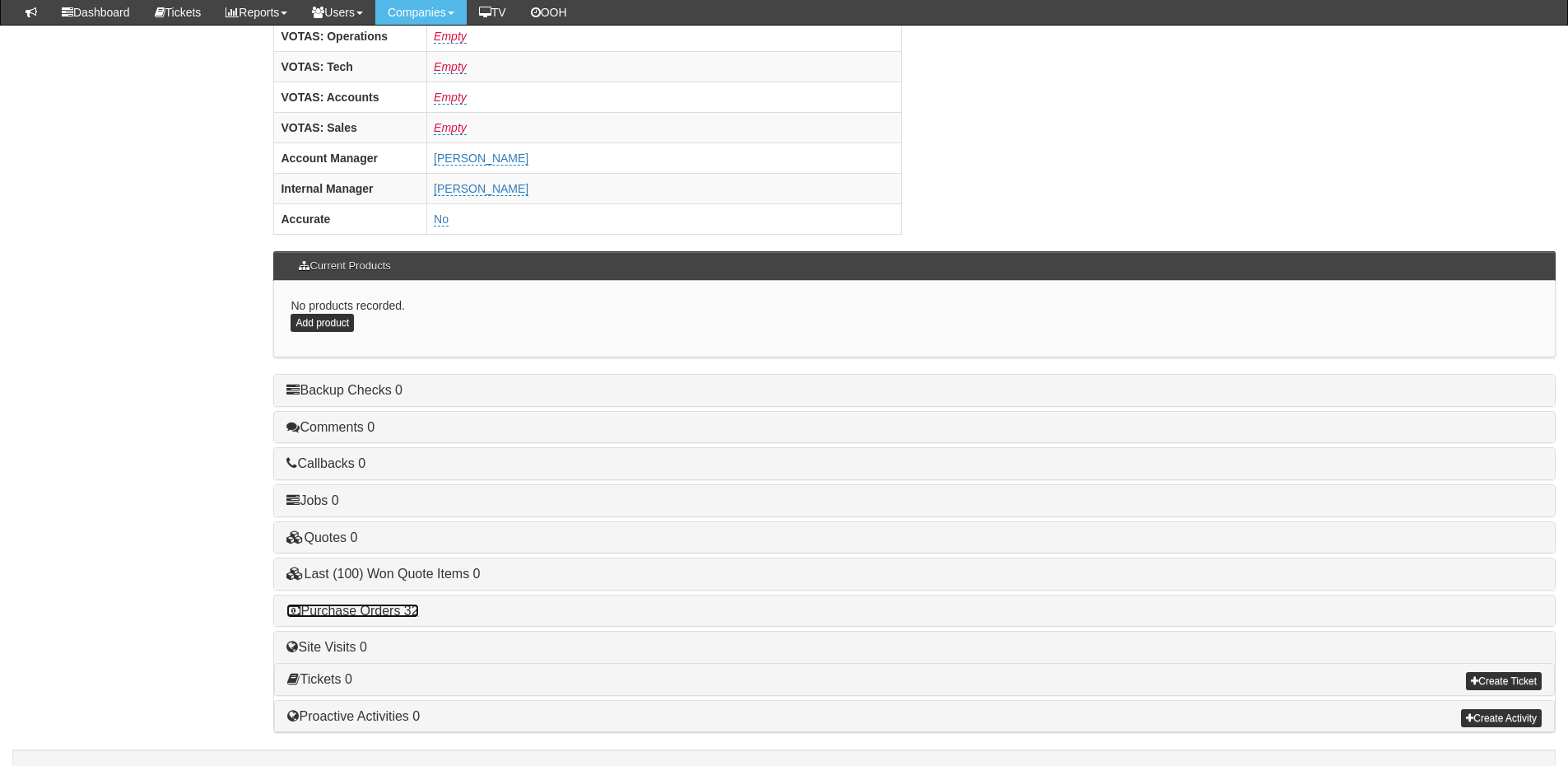
click at [381, 603] on link "Purchase Orders 32" at bounding box center [352, 610] width 132 height 14
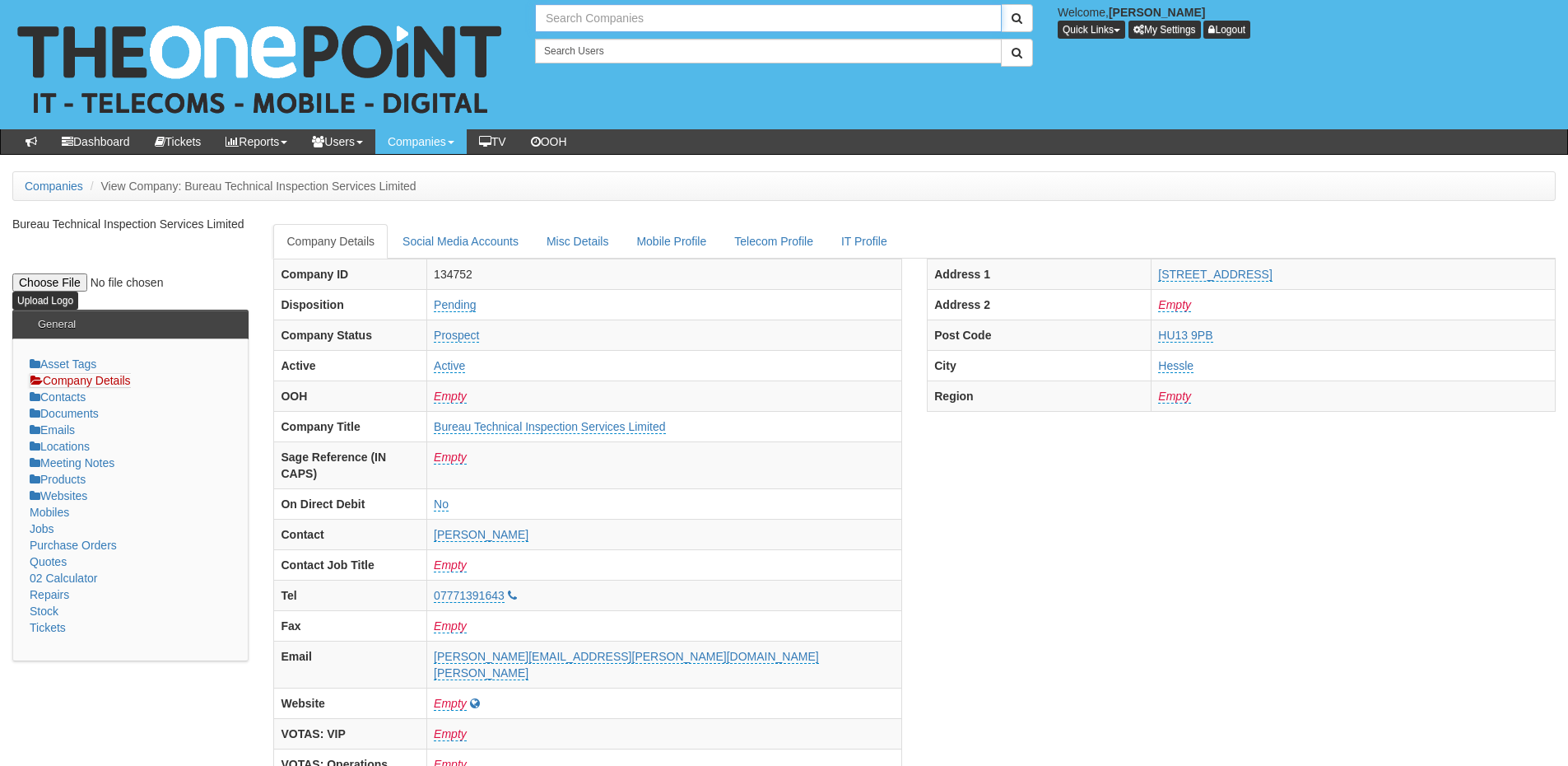
click at [598, 27] on input "text" at bounding box center [768, 18] width 467 height 28
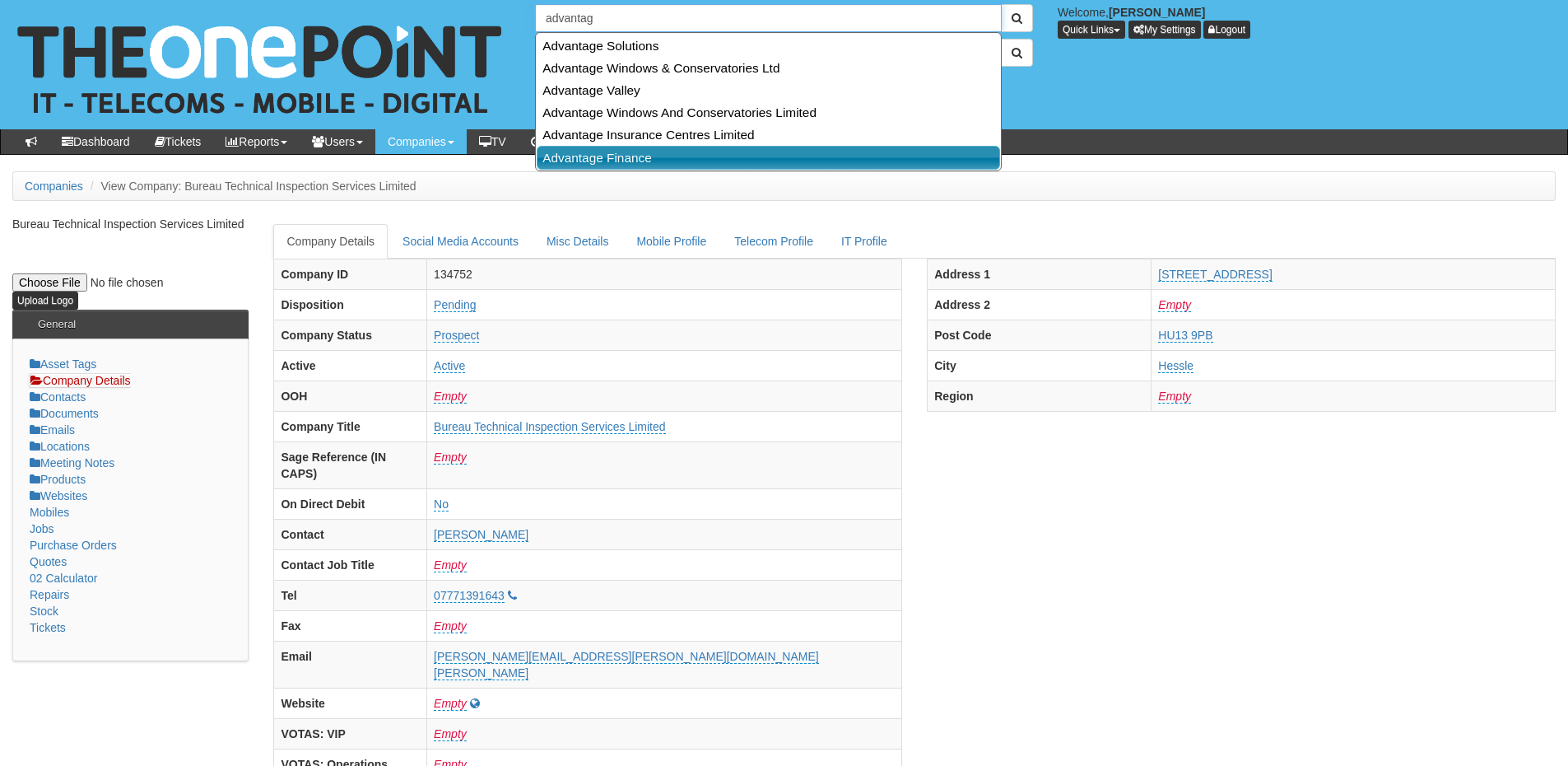
click at [596, 162] on link "Advantage Finance" at bounding box center [769, 158] width 464 height 24
type input "Advantage Finance"
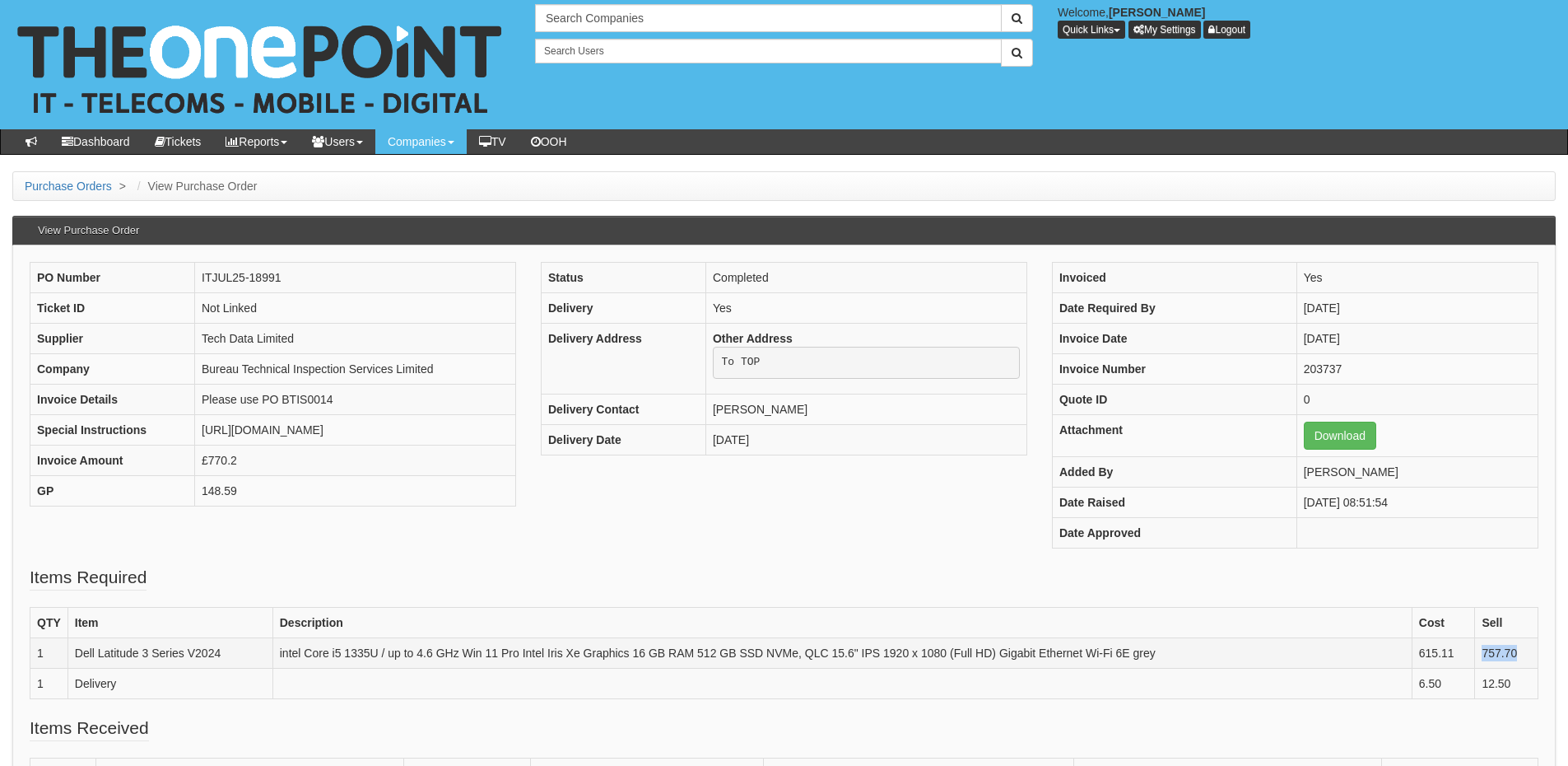
drag, startPoint x: 1481, startPoint y: 656, endPoint x: 1519, endPoint y: 653, distance: 38.1
click at [1519, 653] on td "757.70" at bounding box center [1507, 652] width 63 height 31
copy td "757.70"
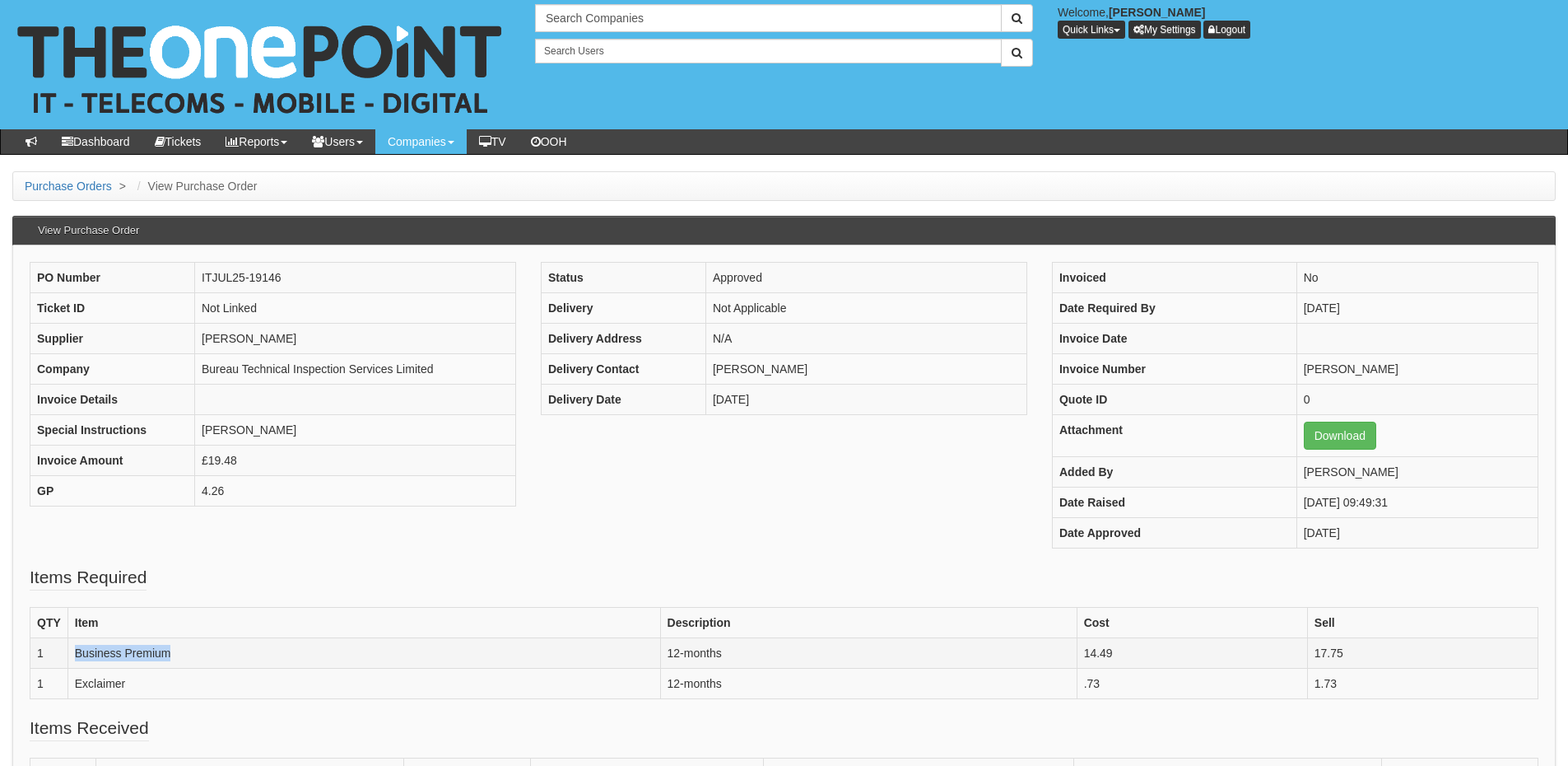
drag, startPoint x: 70, startPoint y: 653, endPoint x: 209, endPoint y: 652, distance: 139.0
click at [209, 652] on td "Business Premium" at bounding box center [364, 652] width 592 height 31
copy td "Business Premium"
drag, startPoint x: 144, startPoint y: 689, endPoint x: 56, endPoint y: 684, distance: 88.1
click at [56, 684] on tr "1 Exclaimer 12-months .73 1.73" at bounding box center [784, 683] width 1508 height 31
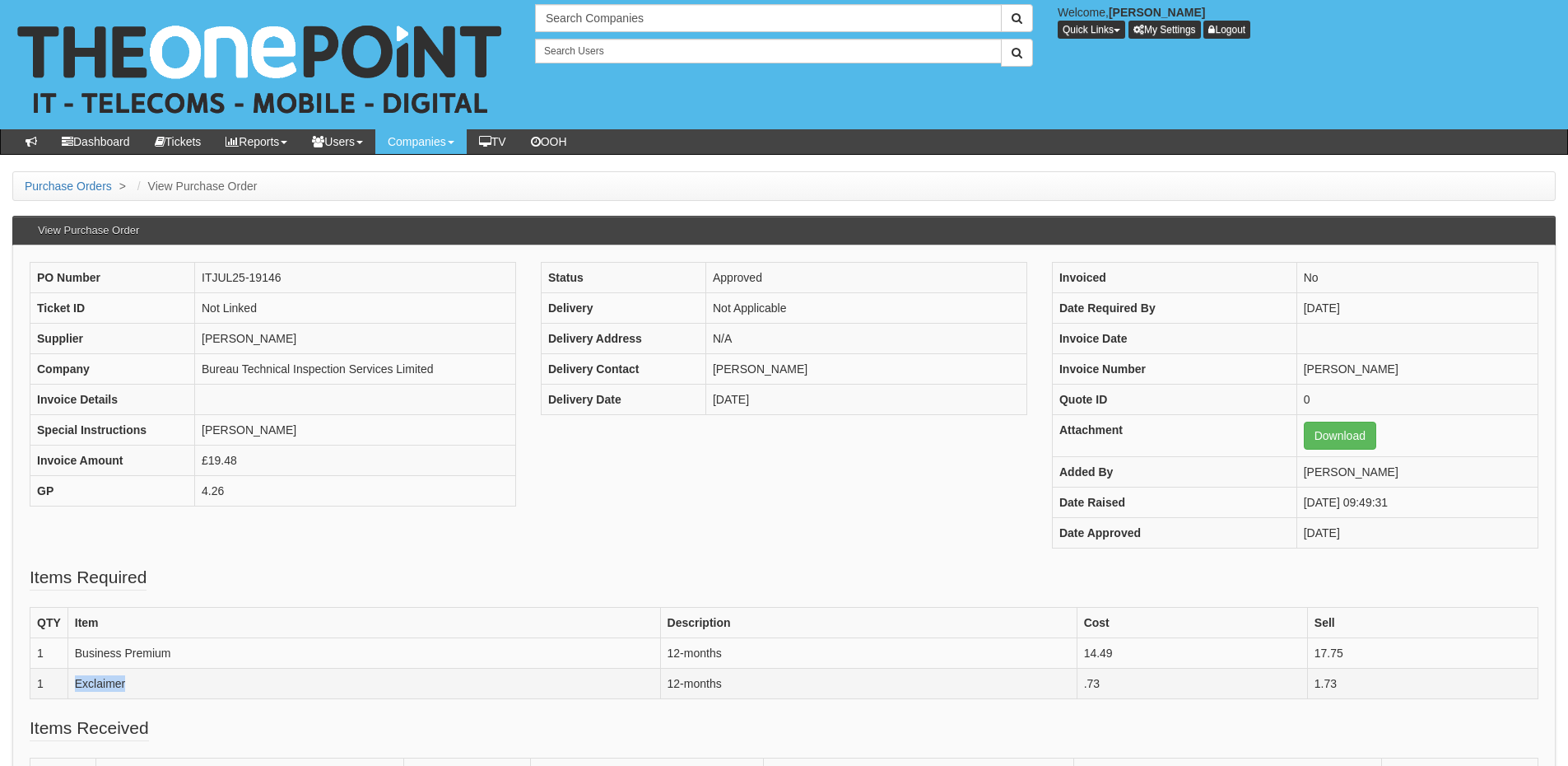
copy tr "Exclaimer"
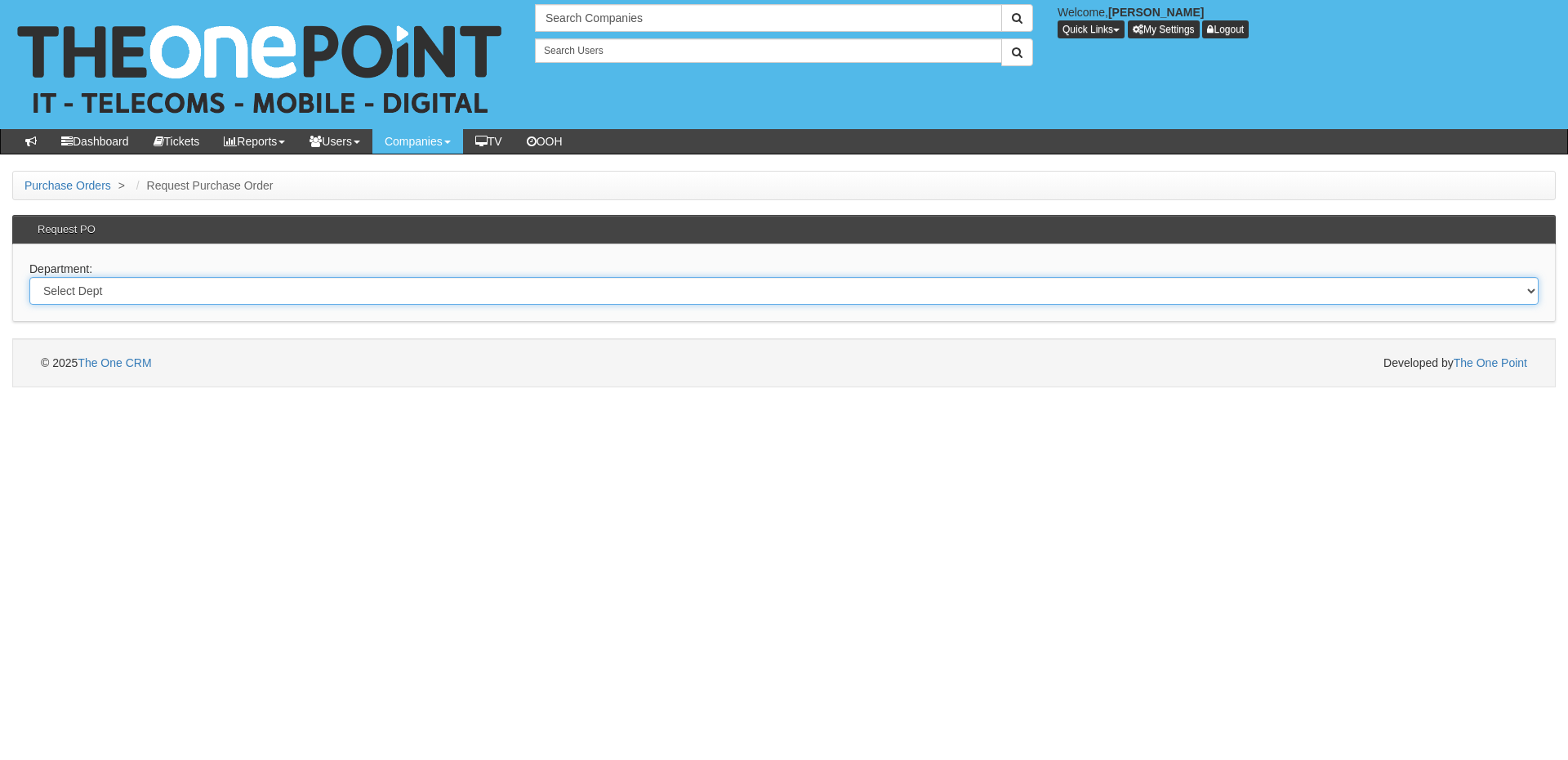
click at [215, 295] on select "Select Dept Digital Internal IT Mobiles Marketing Telecoms" at bounding box center [784, 291] width 1509 height 28
select select "?pipeID=&dept=IT"
click at [29, 277] on select "Select Dept Digital Internal IT Mobiles Marketing Telecoms" at bounding box center [784, 291] width 1509 height 28
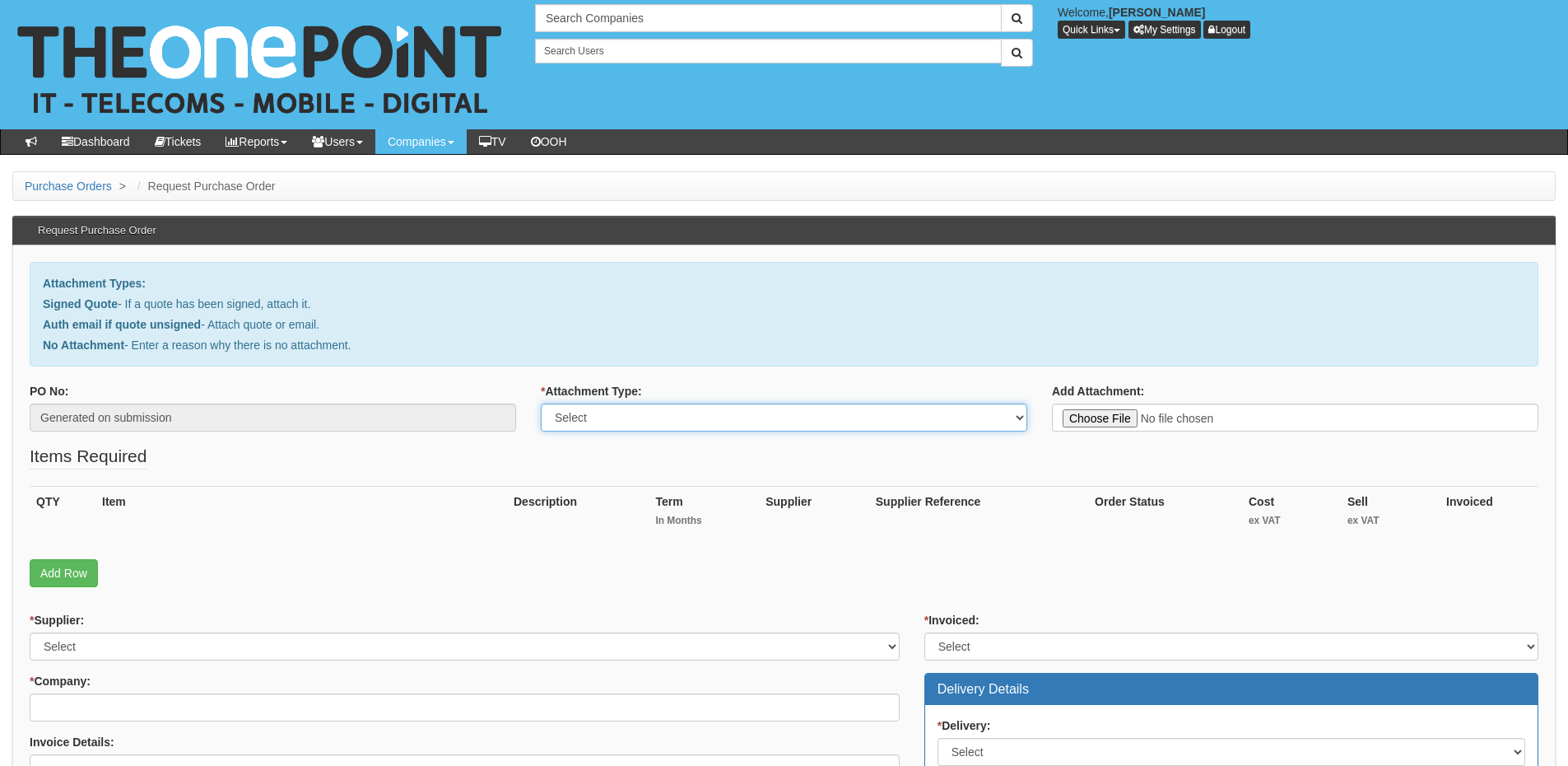
click at [654, 423] on select "Select Signed Quote Auth email with quote if unsigned No Attachment" at bounding box center [784, 417] width 486 height 28
select select "Signed Quote"
click at [541, 403] on select "Select Signed Quote Auth email with quote if unsigned No Attachment" at bounding box center [784, 417] width 486 height 28
type input "C:\fakepath\Advantage Finance - Power BI Pro.pdf"
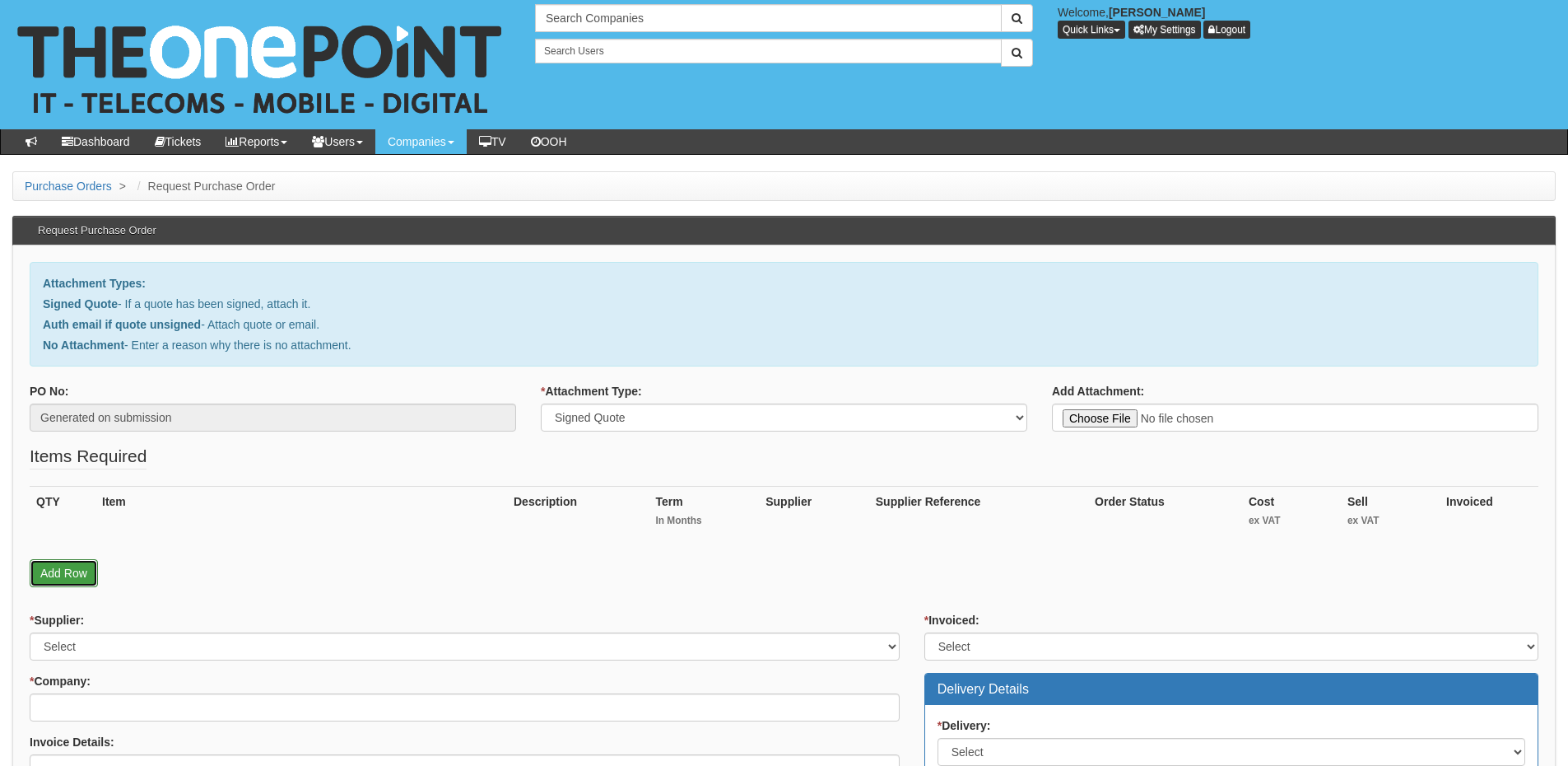
click at [53, 570] on link "Add Row" at bounding box center [63, 573] width 68 height 28
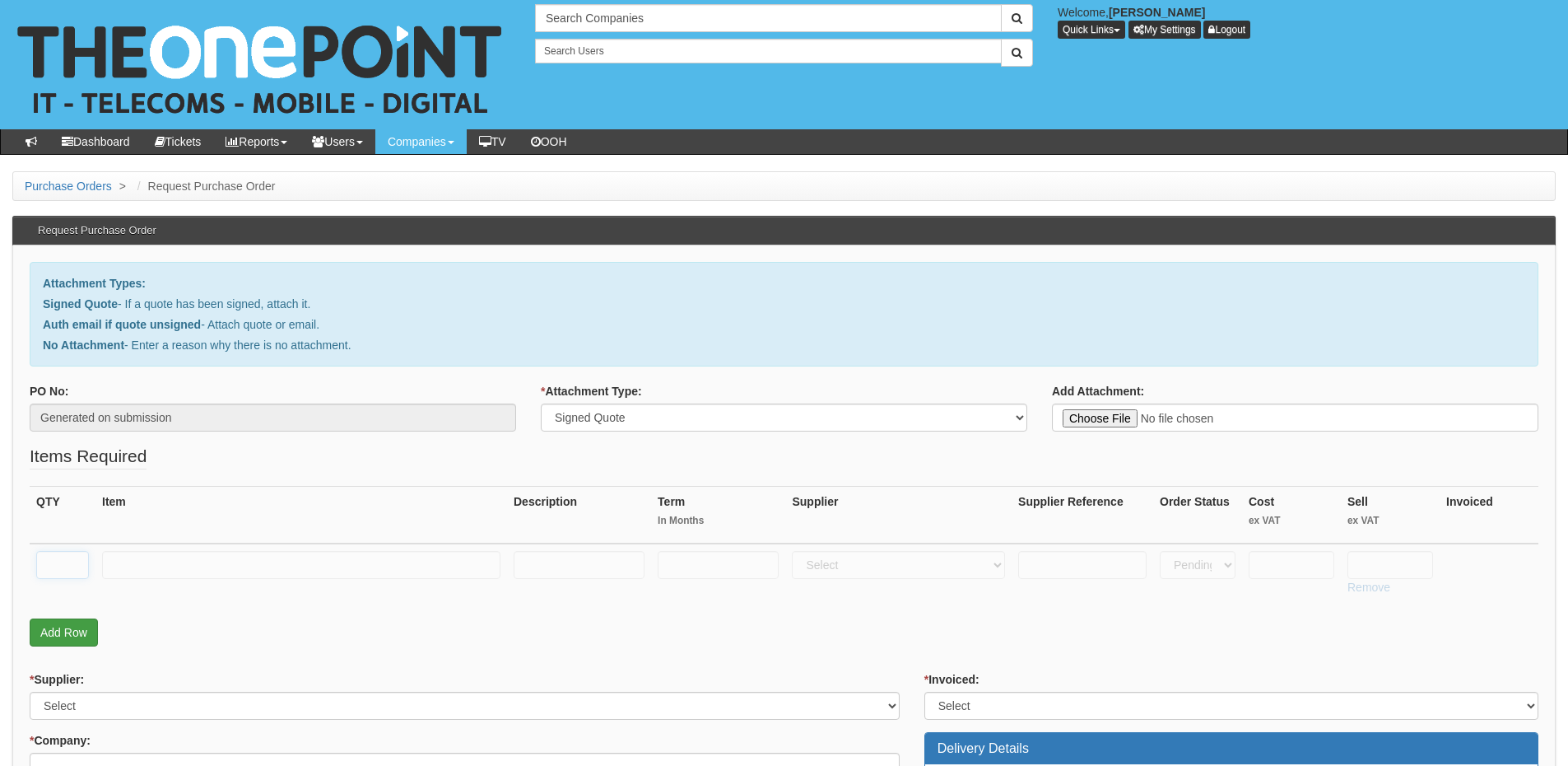
click at [53, 570] on input "text" at bounding box center [62, 565] width 52 height 28
type input "30"
click at [218, 572] on input "text" at bounding box center [301, 565] width 398 height 28
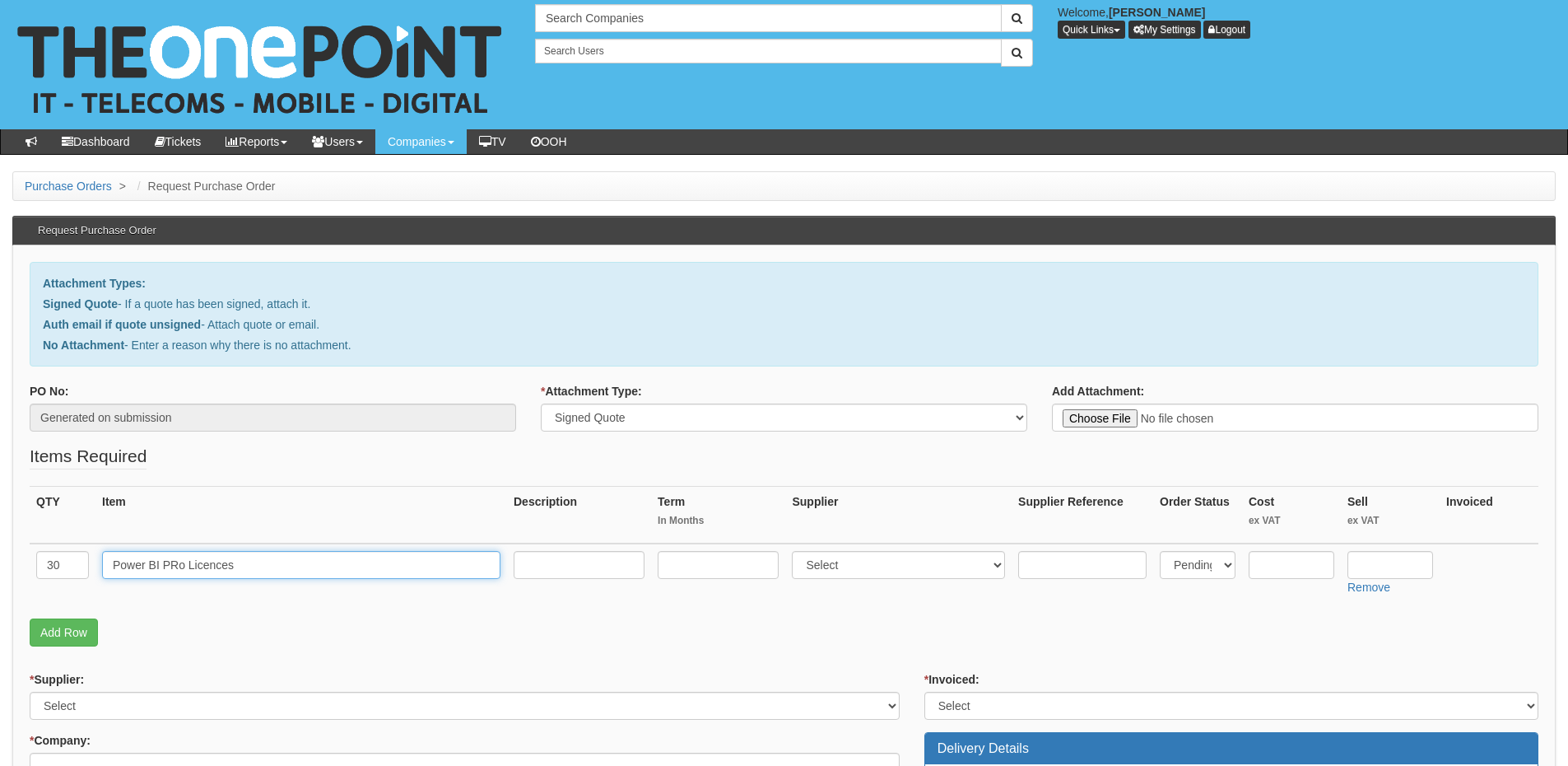
click at [176, 563] on input "Power BI PRo Licences" at bounding box center [301, 565] width 398 height 28
type input "Power BI Pro Licences"
click at [727, 558] on input "text" at bounding box center [718, 565] width 121 height 28
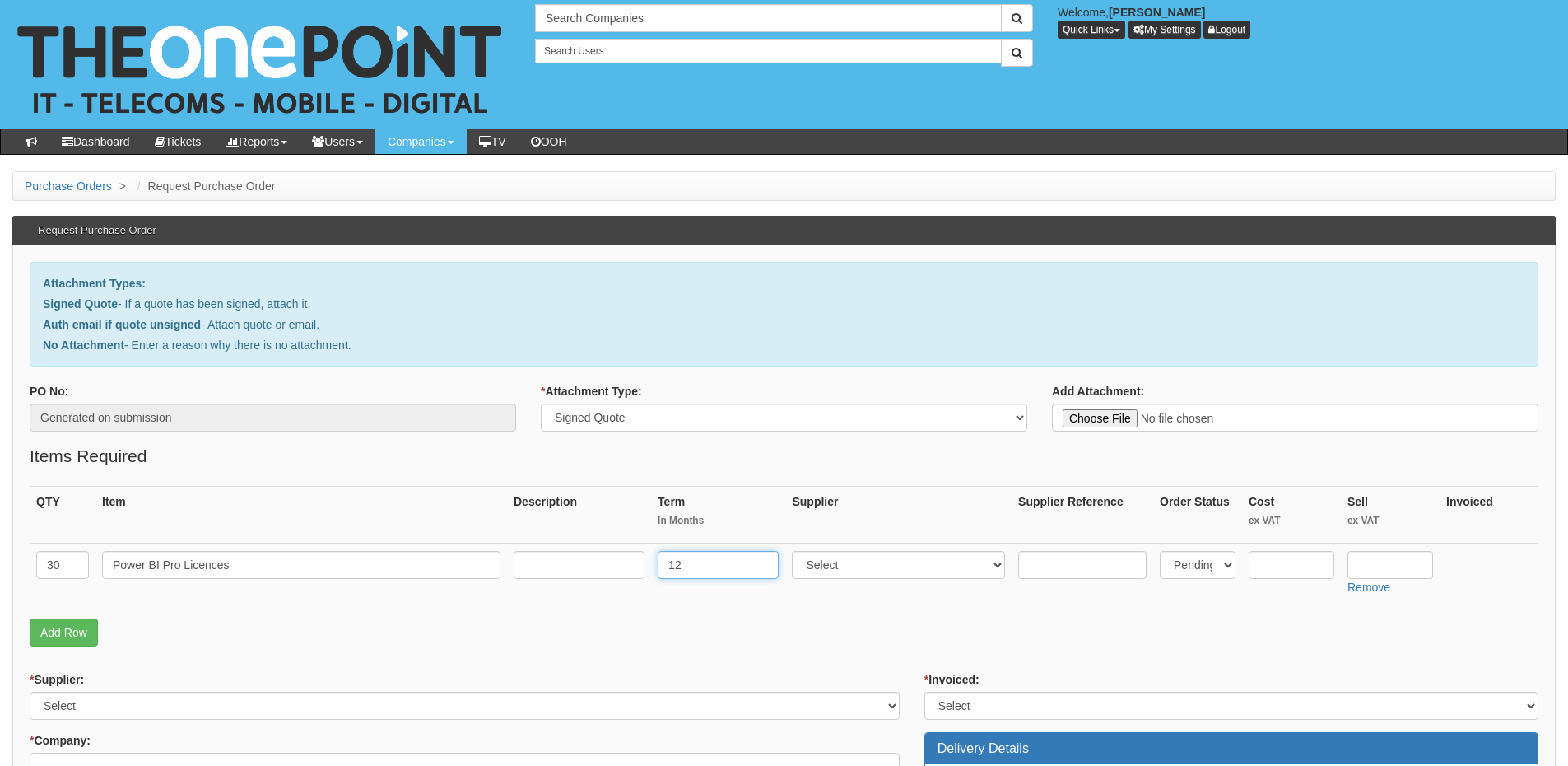
type input "12"
click at [568, 560] on input "text" at bounding box center [578, 565] width 131 height 28
type input "12-month"
click at [844, 561] on select "Select 123 REG.co.uk 1Password 3 4Gon AA Jones Electric Ltd Abzorb Access Group…" at bounding box center [897, 565] width 213 height 28
select select "291"
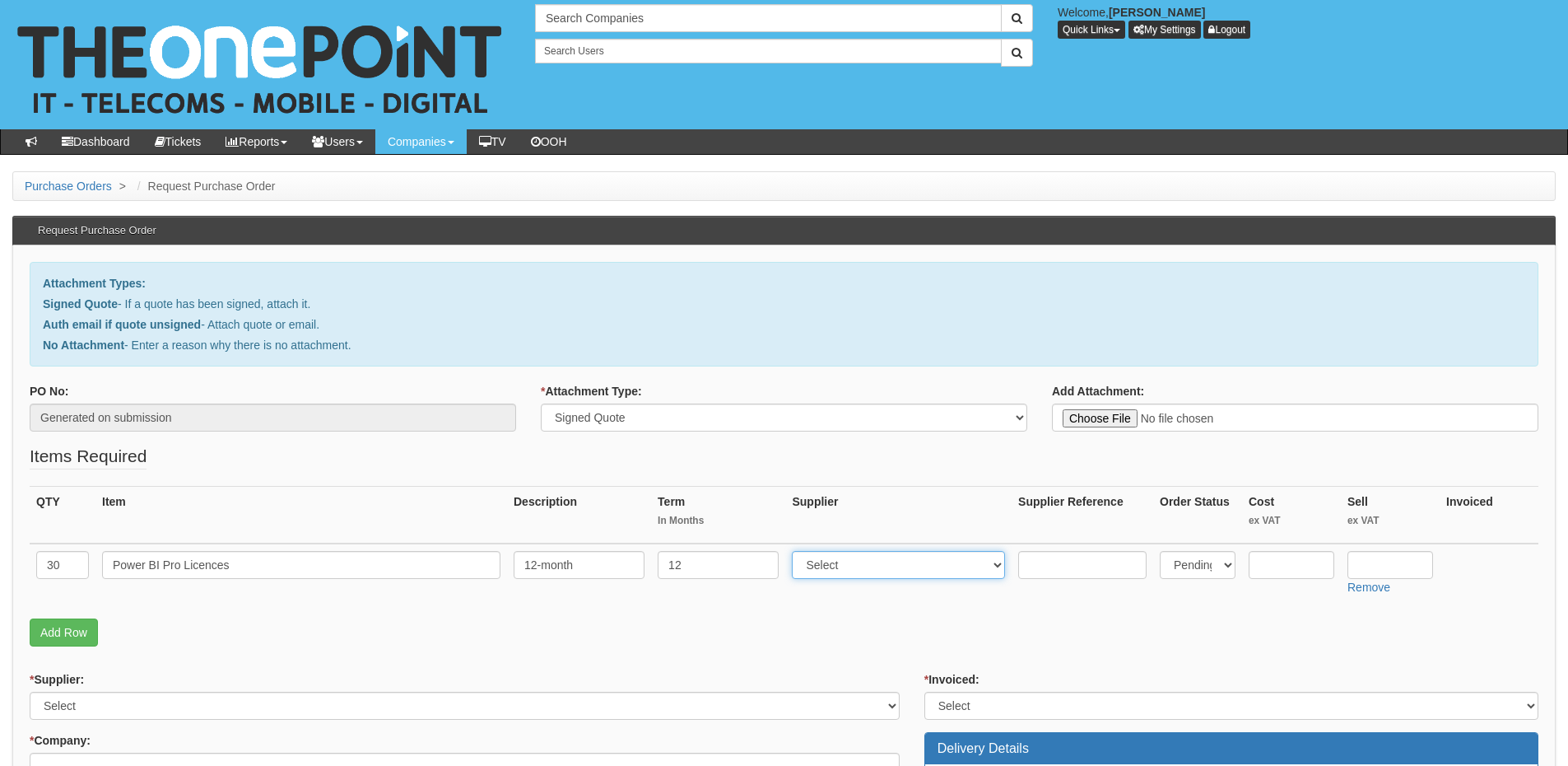
click at [795, 551] on select "Select 123 REG.co.uk 1Password 3 4Gon AA Jones Electric Ltd Abzorb Access Group…" at bounding box center [897, 565] width 213 height 28
click at [1393, 571] on input "text" at bounding box center [1390, 565] width 85 height 28
type input "110.40"
click at [1274, 566] on input "text" at bounding box center [1291, 565] width 85 height 28
paste input "105.76"
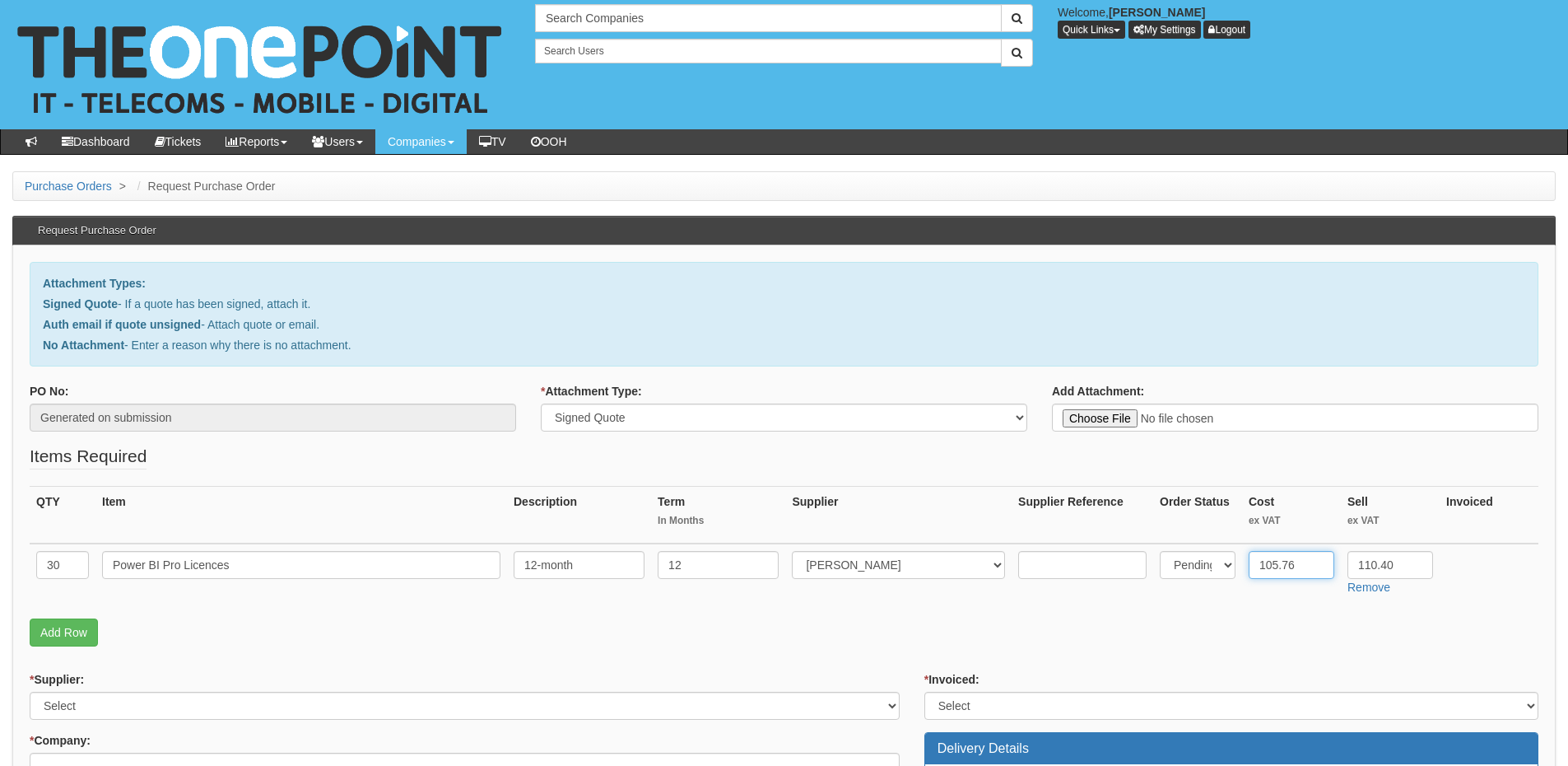
click at [1280, 565] on input "105.76" at bounding box center [1291, 565] width 85 height 28
type input "105.76"
click at [381, 560] on input "Power BI Pro Licences" at bounding box center [301, 565] width 398 height 28
click at [297, 562] on input "Power BI Pro Licences" at bounding box center [301, 565] width 398 height 28
paste input "(annual/annual)"
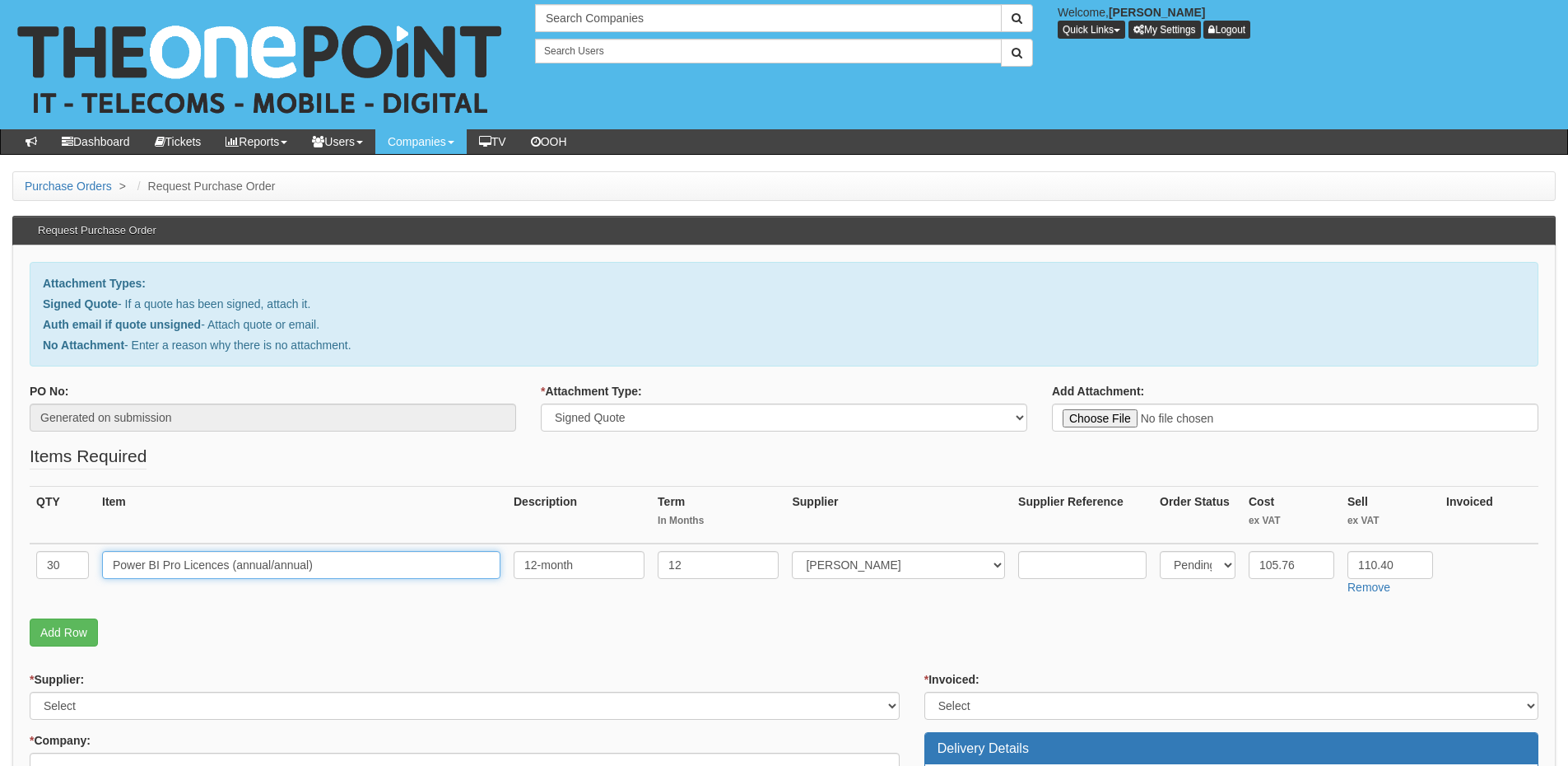
scroll to position [164, 0]
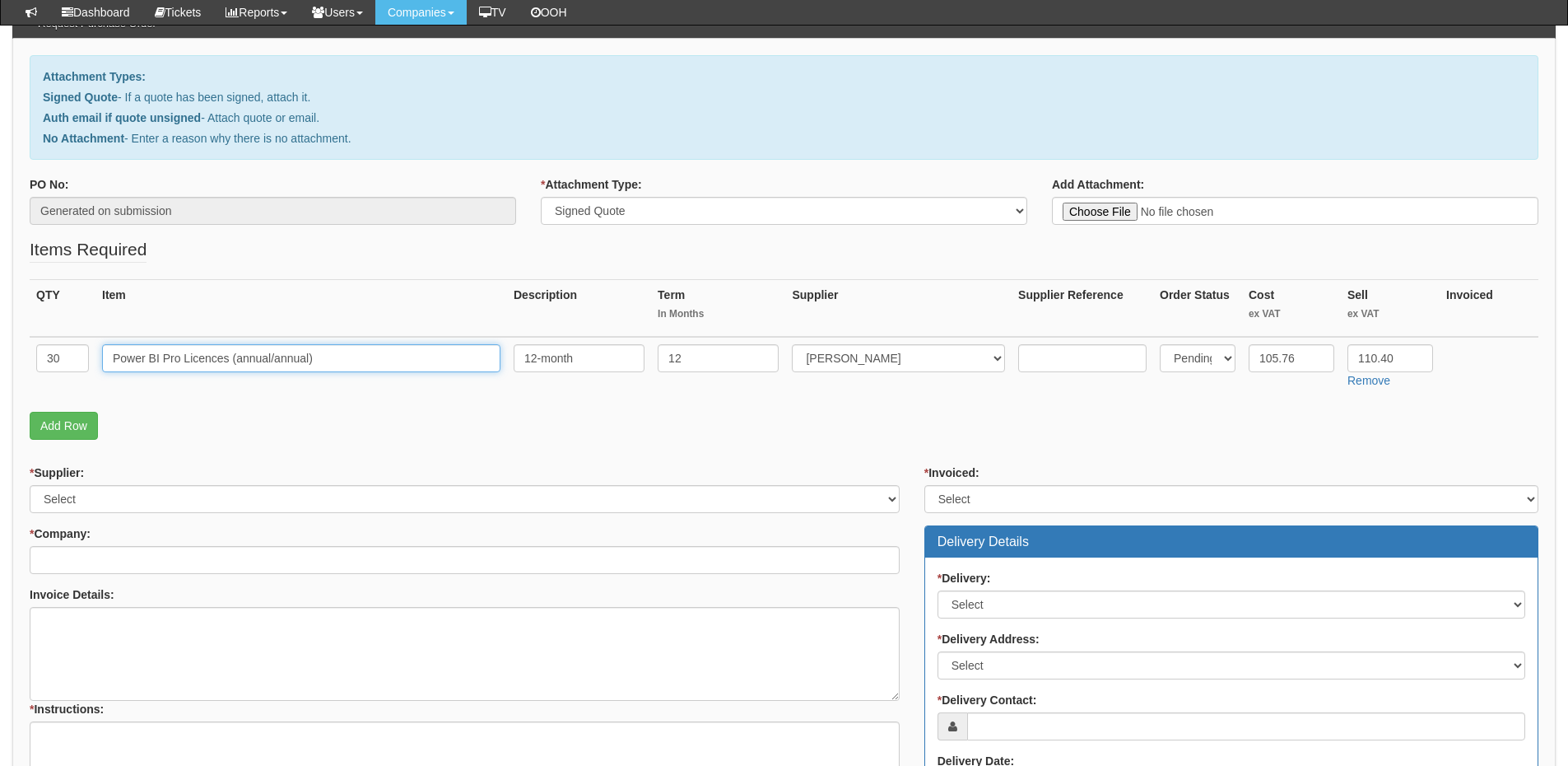
type input "Power BI Pro Licences (annual/annual)"
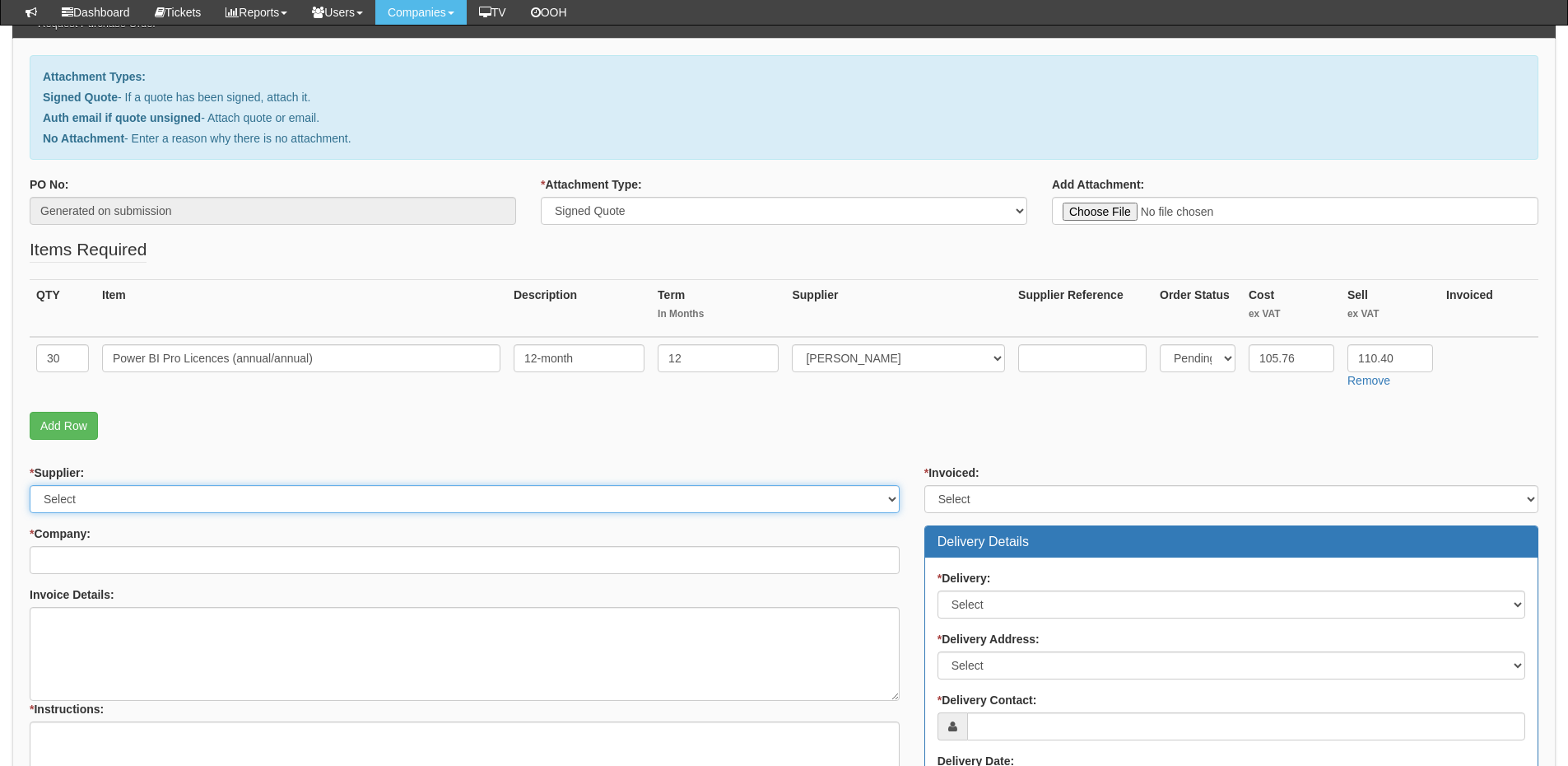
click at [152, 503] on select "Select 123 REG.co.uk 1Password 3 4Gon AA Jones Electric Ltd Abzorb Access Group…" at bounding box center [465, 498] width 870 height 28
select select "291"
click at [30, 485] on select "Select 123 REG.co.uk 1Password 3 4Gon AA Jones Electric Ltd Abzorb Access Group…" at bounding box center [465, 498] width 870 height 28
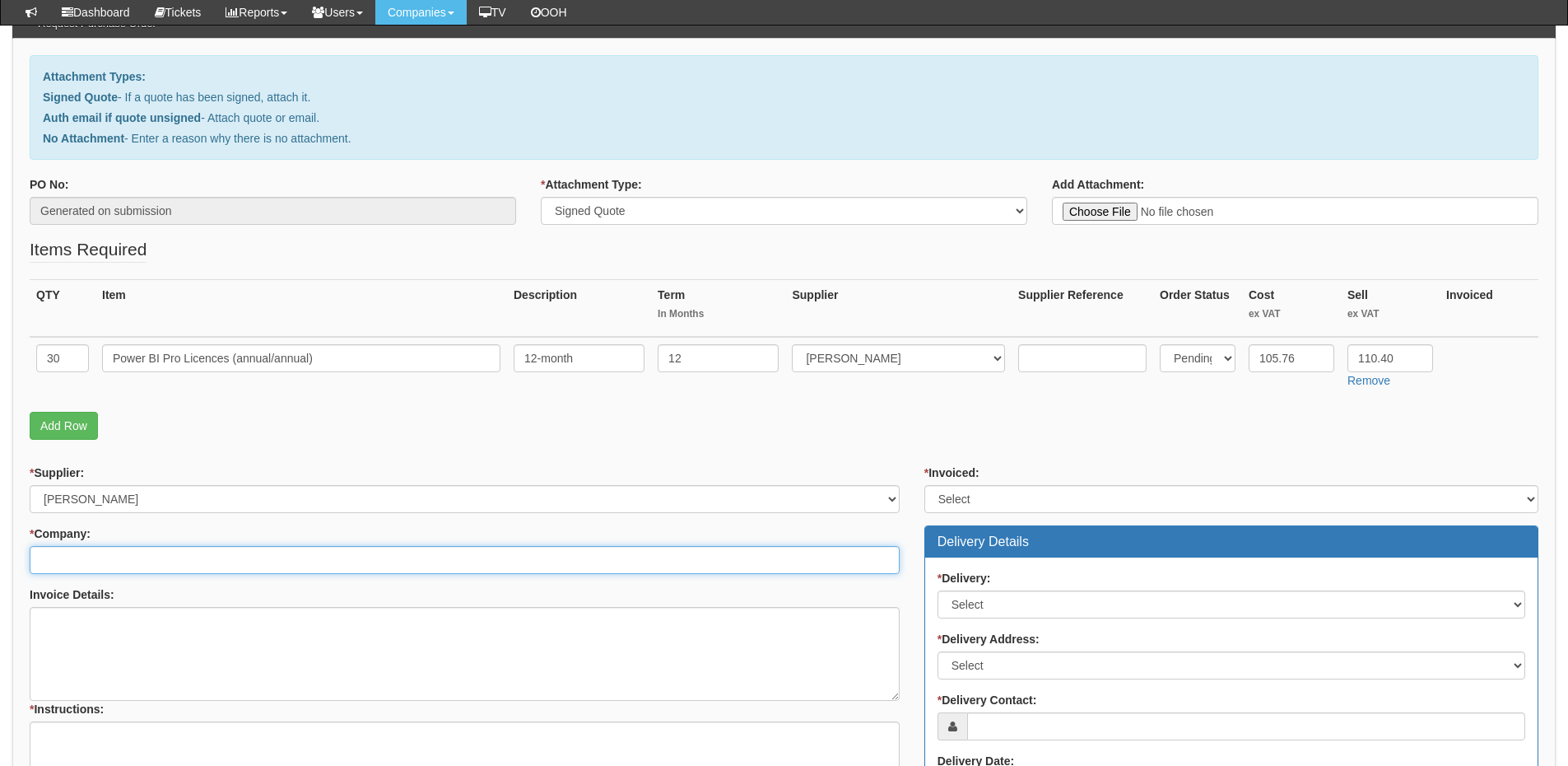
click at [75, 558] on input "* Company:" at bounding box center [465, 560] width 870 height 28
drag, startPoint x: 141, startPoint y: 567, endPoint x: 117, endPoint y: 558, distance: 25.6
click at [119, 559] on input "advantage" at bounding box center [465, 560] width 870 height 28
type input "advantage"
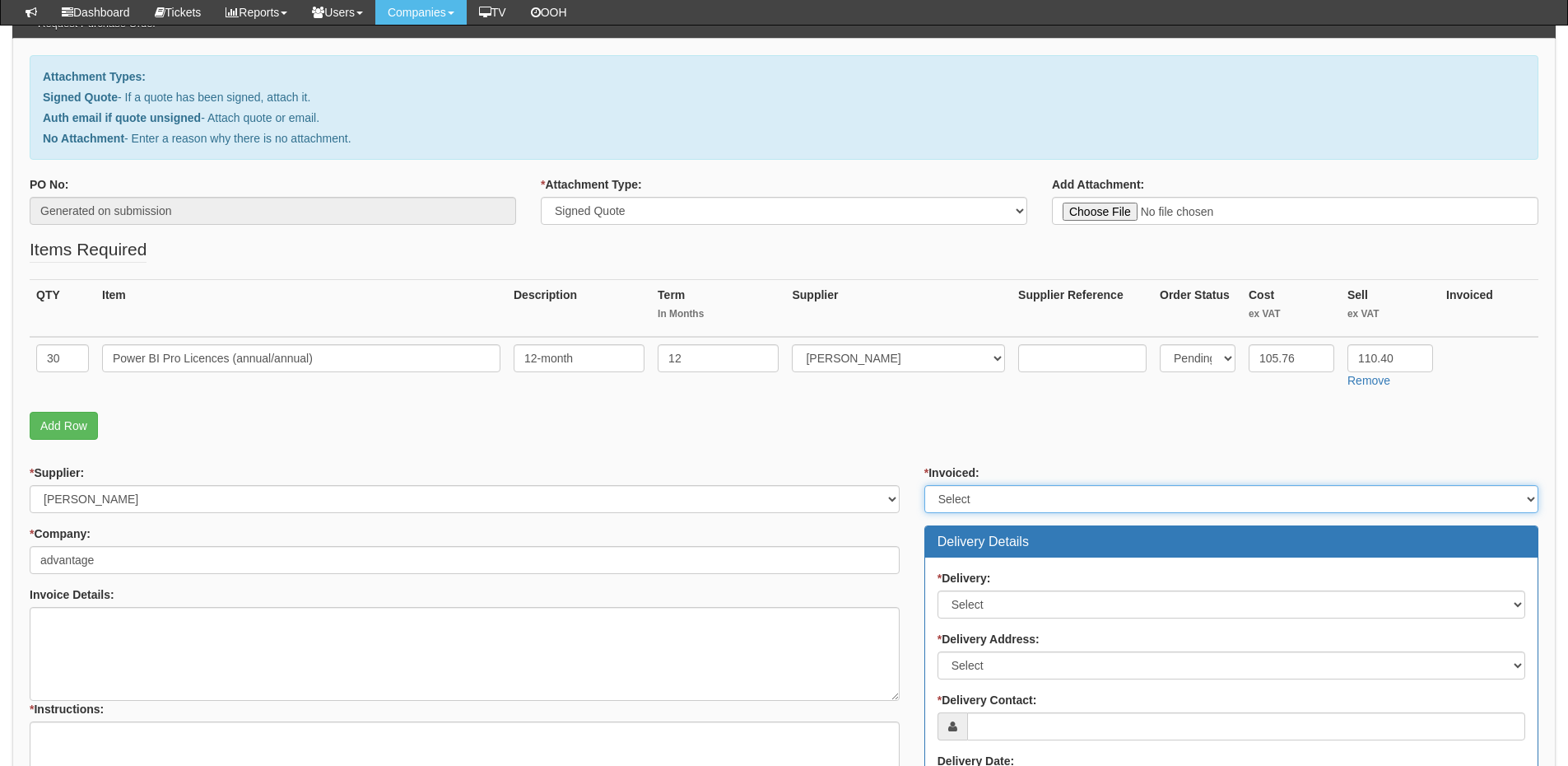
drag, startPoint x: 956, startPoint y: 504, endPoint x: 960, endPoint y: 512, distance: 8.9
click at [956, 504] on select "Select Yes No N/A STB (part of order)" at bounding box center [1231, 498] width 614 height 28
select select "2"
click at [924, 485] on select "Select Yes No N/A STB (part of order)" at bounding box center [1231, 498] width 614 height 28
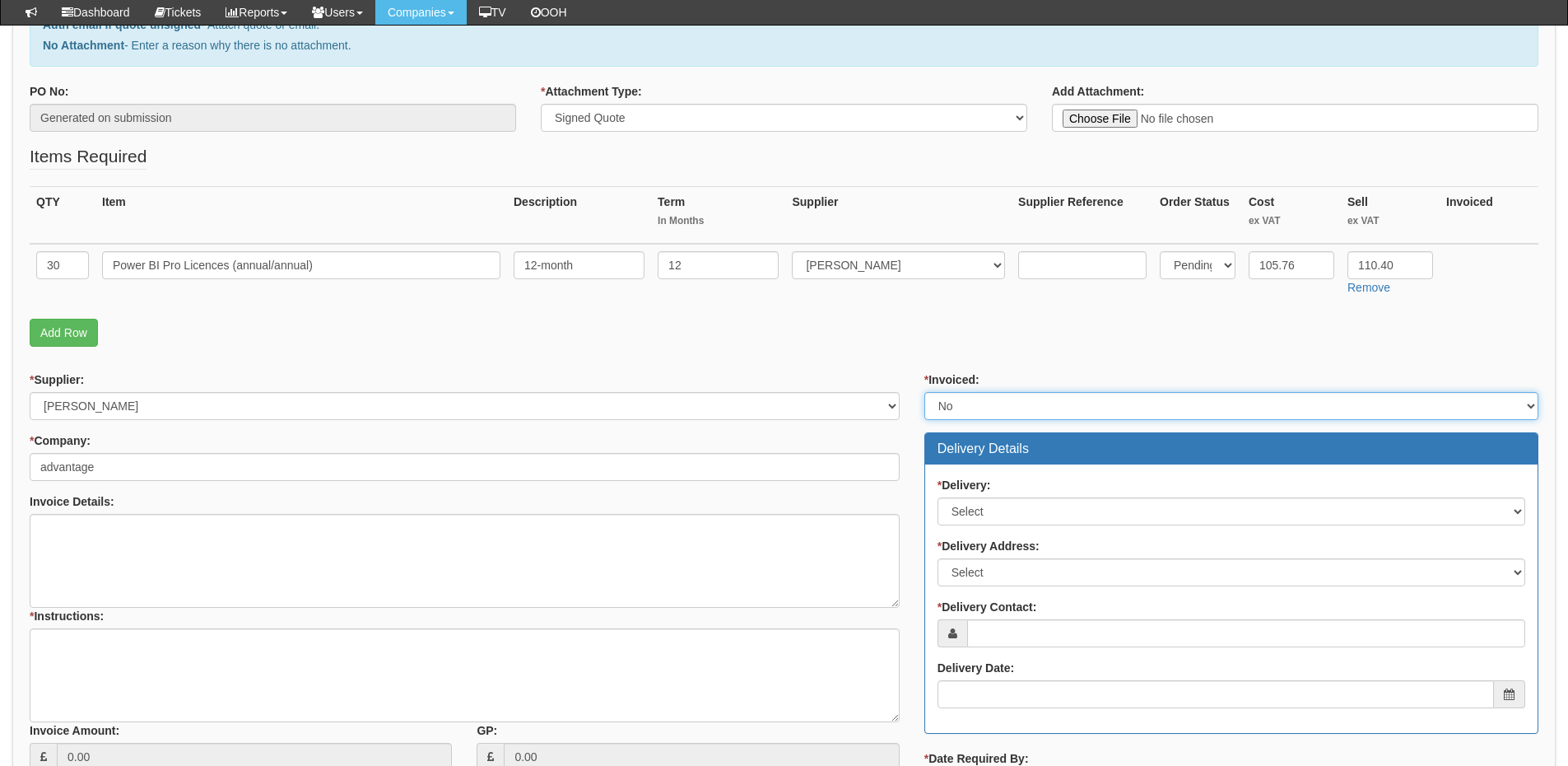
scroll to position [411, 0]
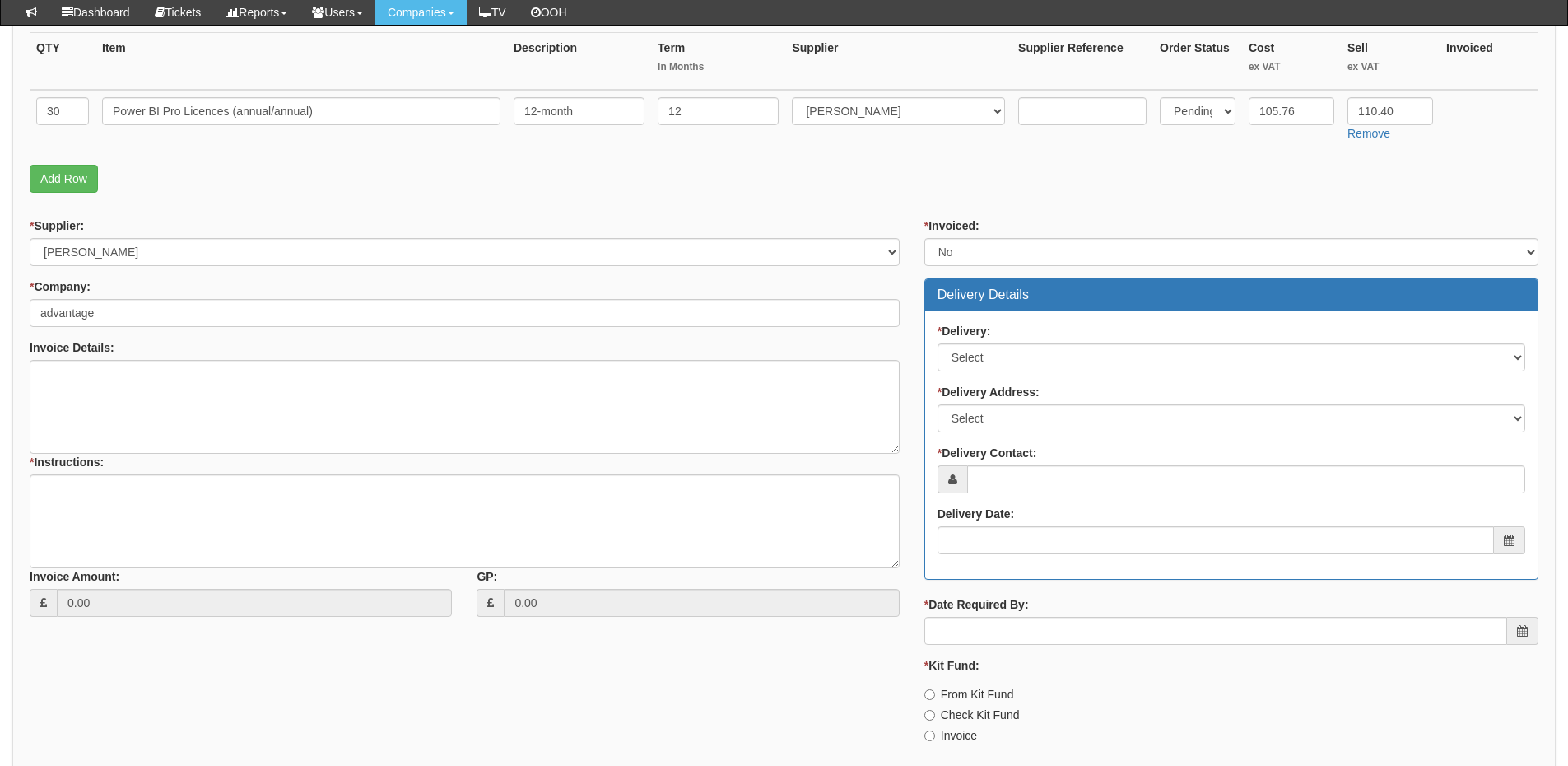
click at [1009, 338] on div "* Delivery: Select No Not Applicable Yes" at bounding box center [1230, 347] width 587 height 49
click at [1010, 360] on select "Select No Not Applicable Yes" at bounding box center [1230, 357] width 587 height 28
select select "3"
click at [937, 343] on select "Select No Not Applicable Yes" at bounding box center [1230, 357] width 587 height 28
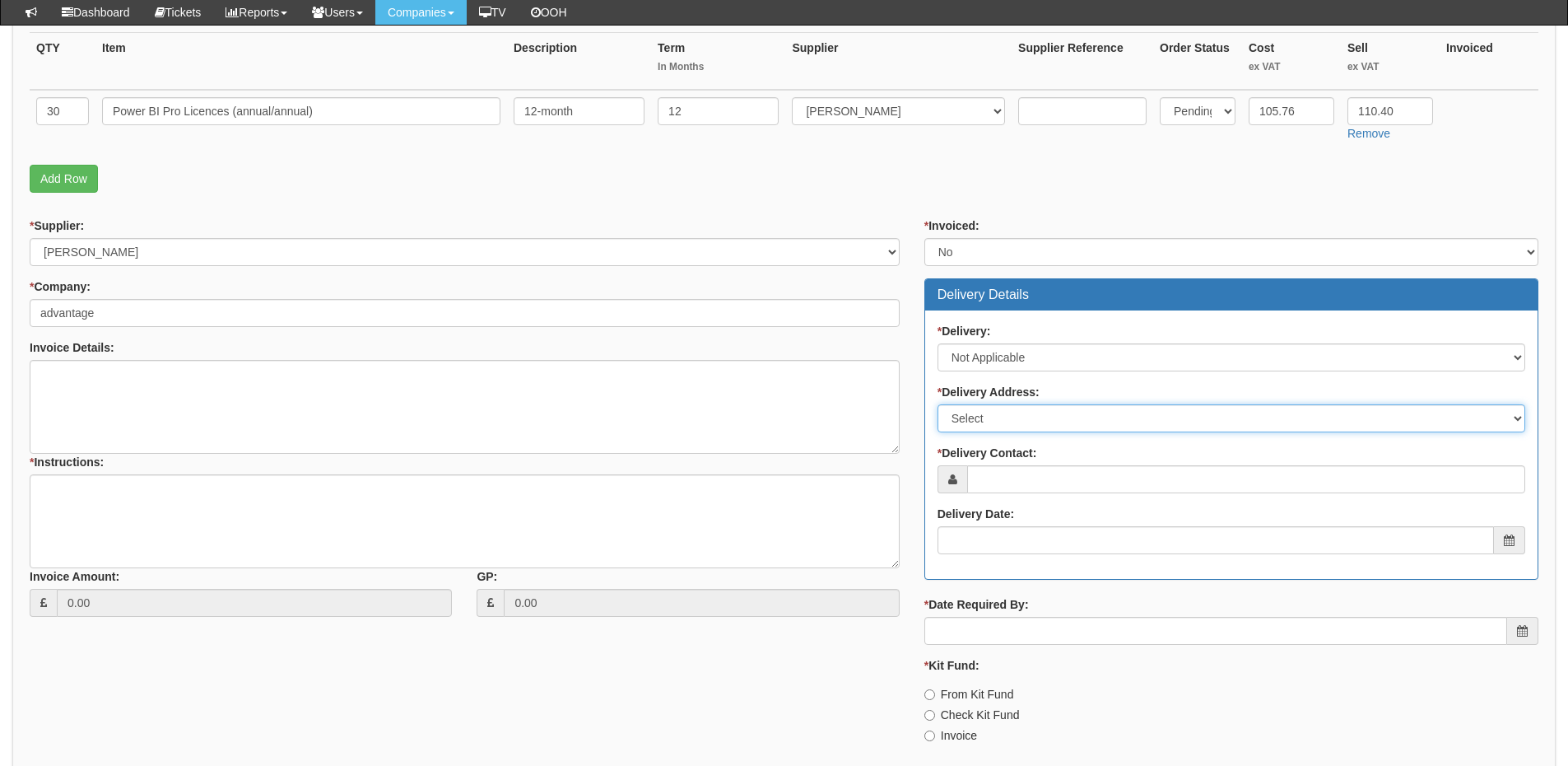
click at [989, 423] on select "Select Not Applicable Other" at bounding box center [1230, 418] width 587 height 28
select select "N/A"
click at [937, 404] on select "Select Not Applicable Other" at bounding box center [1230, 418] width 587 height 28
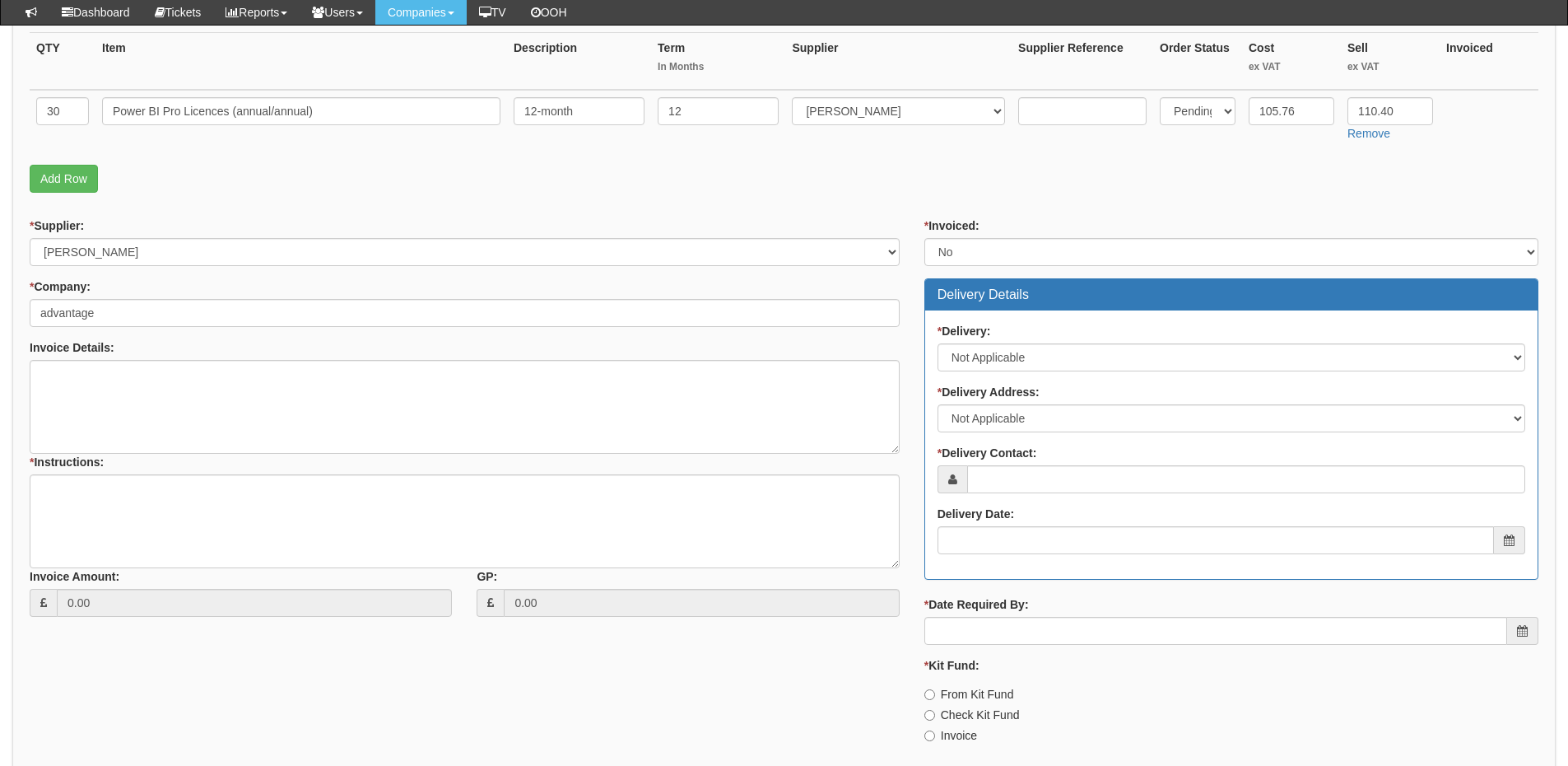
click at [989, 458] on label "* Delivery Contact:" at bounding box center [987, 453] width 100 height 17
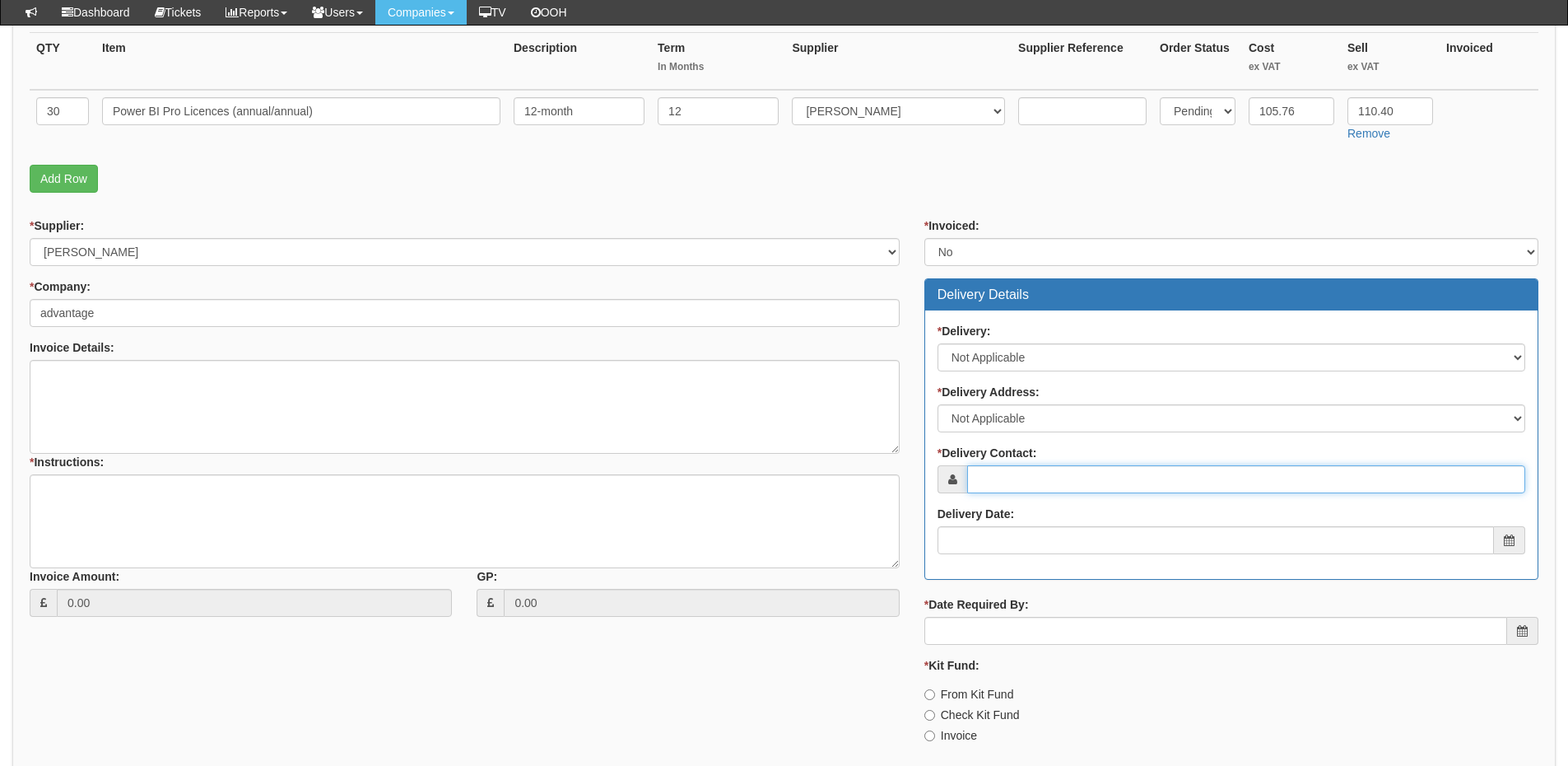
click at [989, 465] on input "* Delivery Contact:" at bounding box center [1245, 479] width 558 height 28
click at [986, 472] on input "* Delivery Contact:" at bounding box center [1245, 479] width 558 height 28
click at [999, 477] on input "* Delivery Contact:" at bounding box center [1245, 479] width 558 height 28
type input "[PERSON_NAME]"
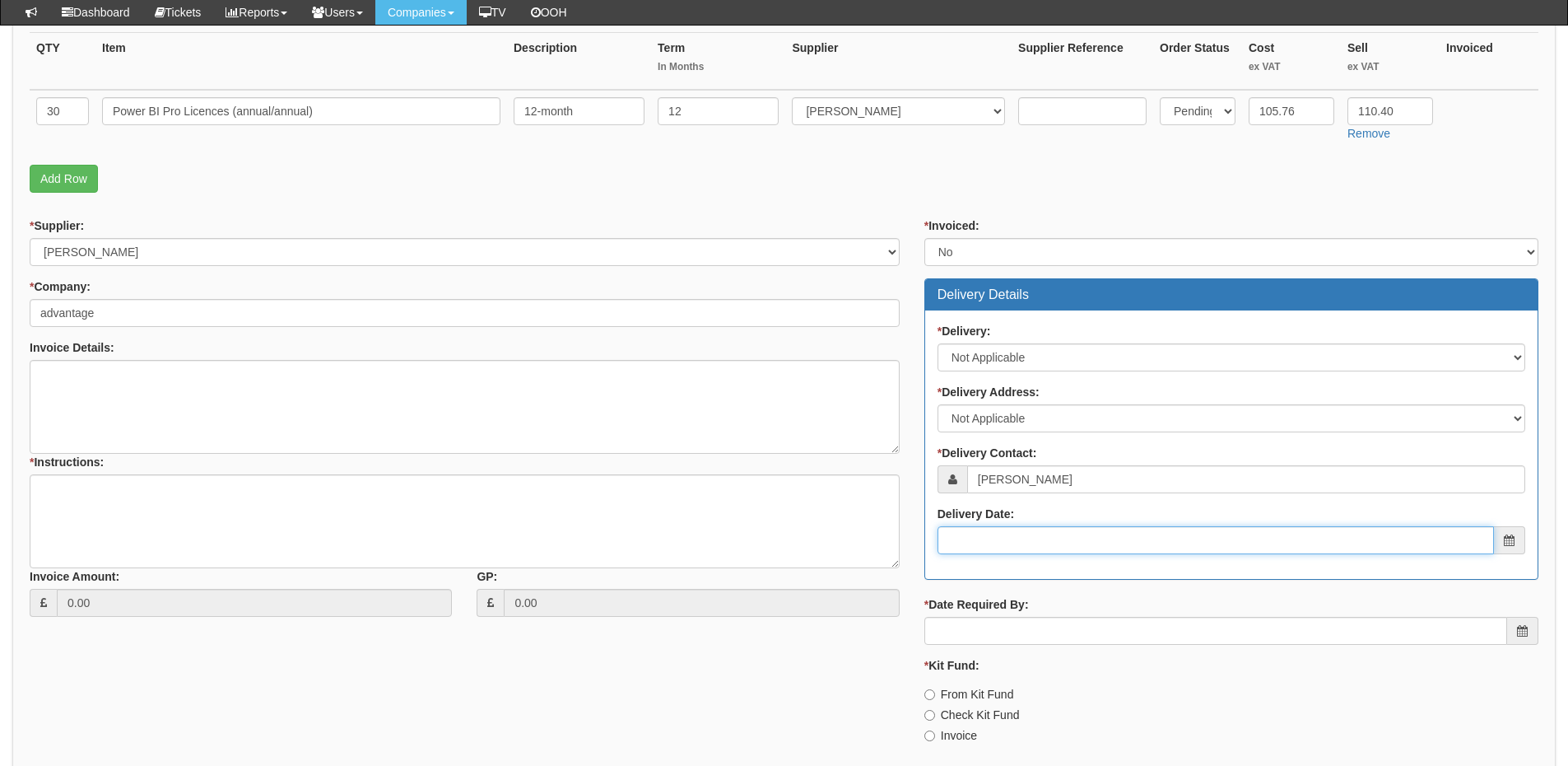
click at [1024, 542] on input "Delivery Date:" at bounding box center [1215, 540] width 557 height 28
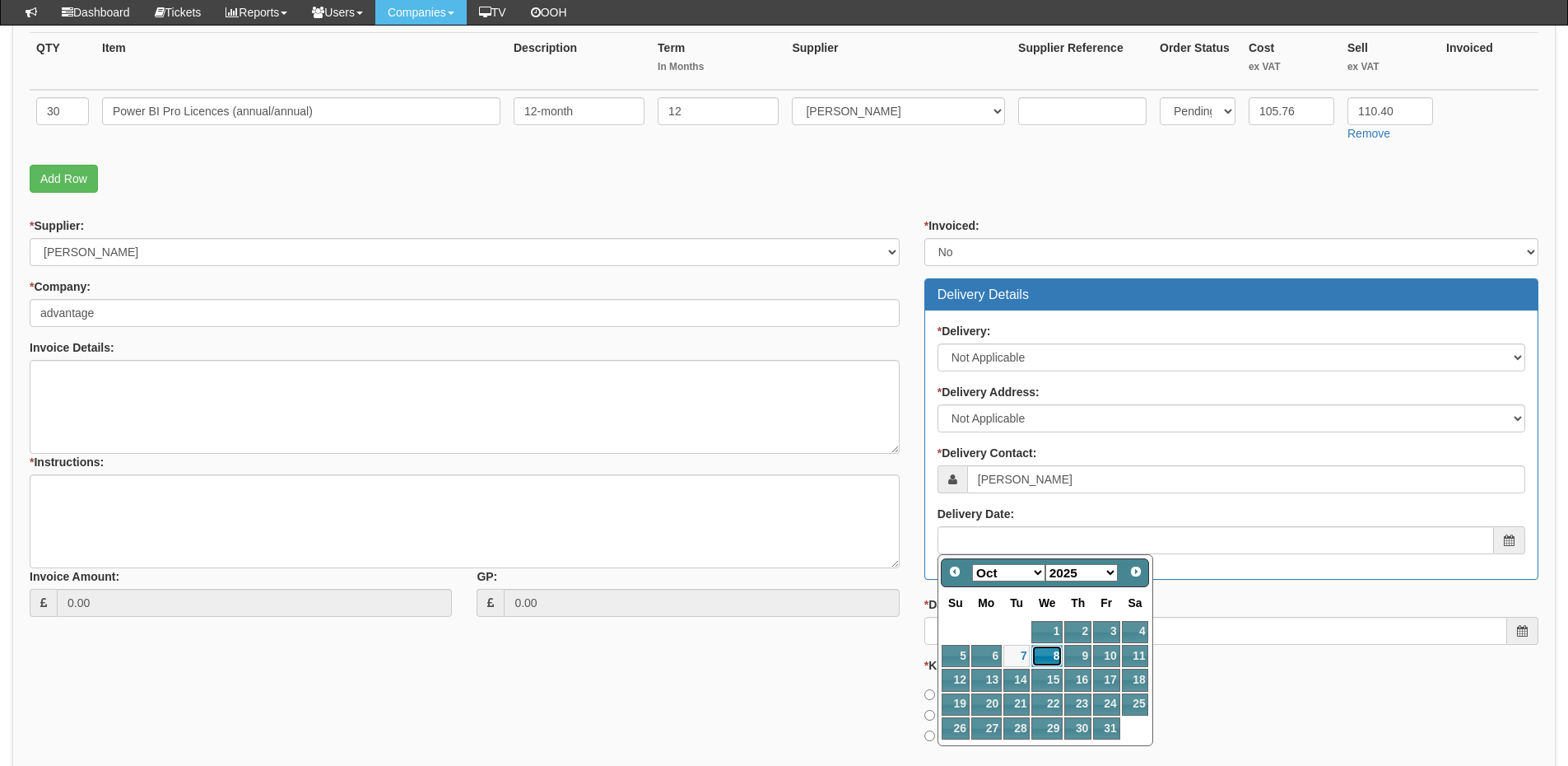
click at [1048, 654] on link "8" at bounding box center [1047, 655] width 32 height 22
type input "2025-10-08"
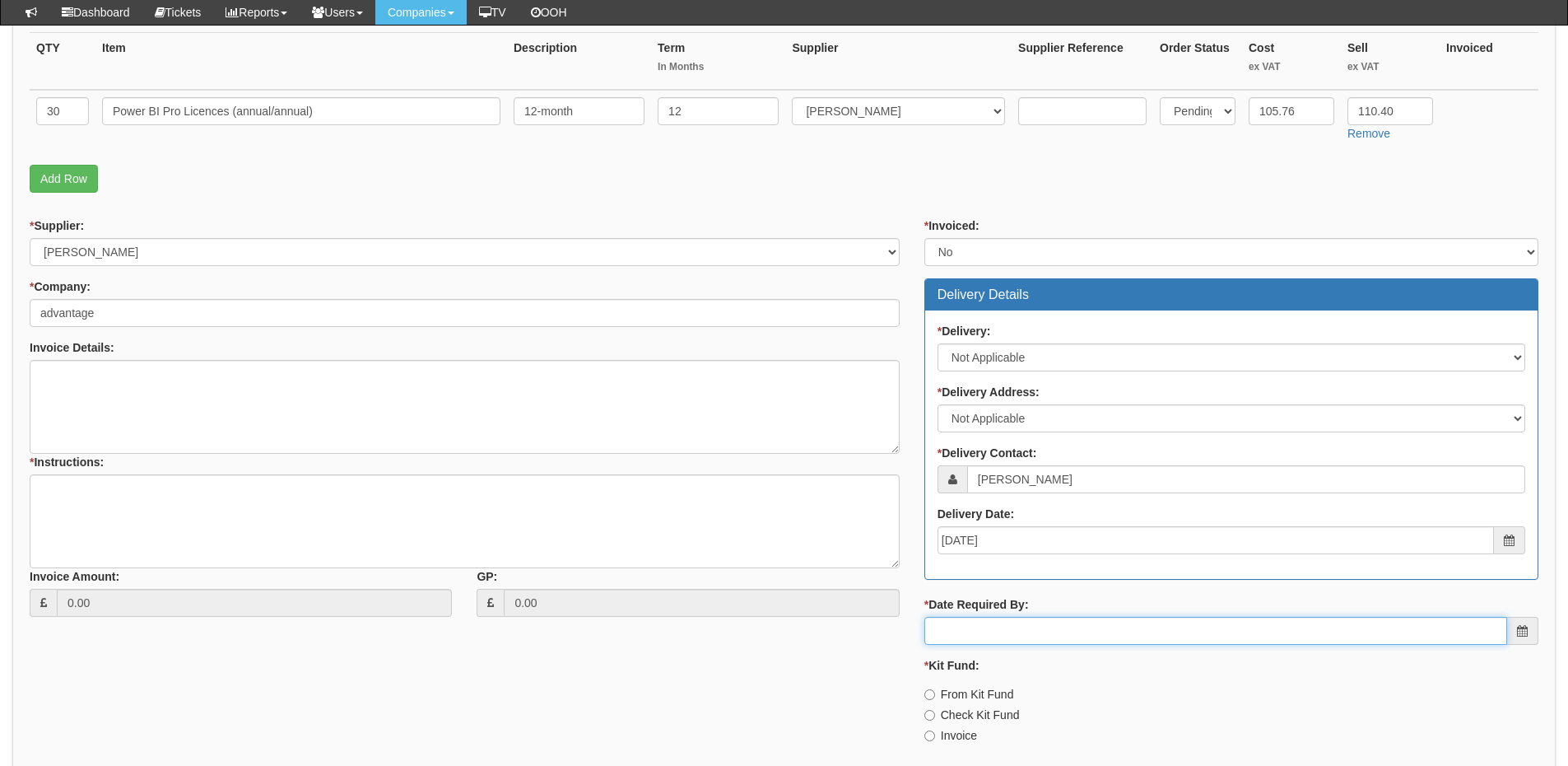
click at [1041, 629] on input "* Date Required By:" at bounding box center [1215, 630] width 582 height 28
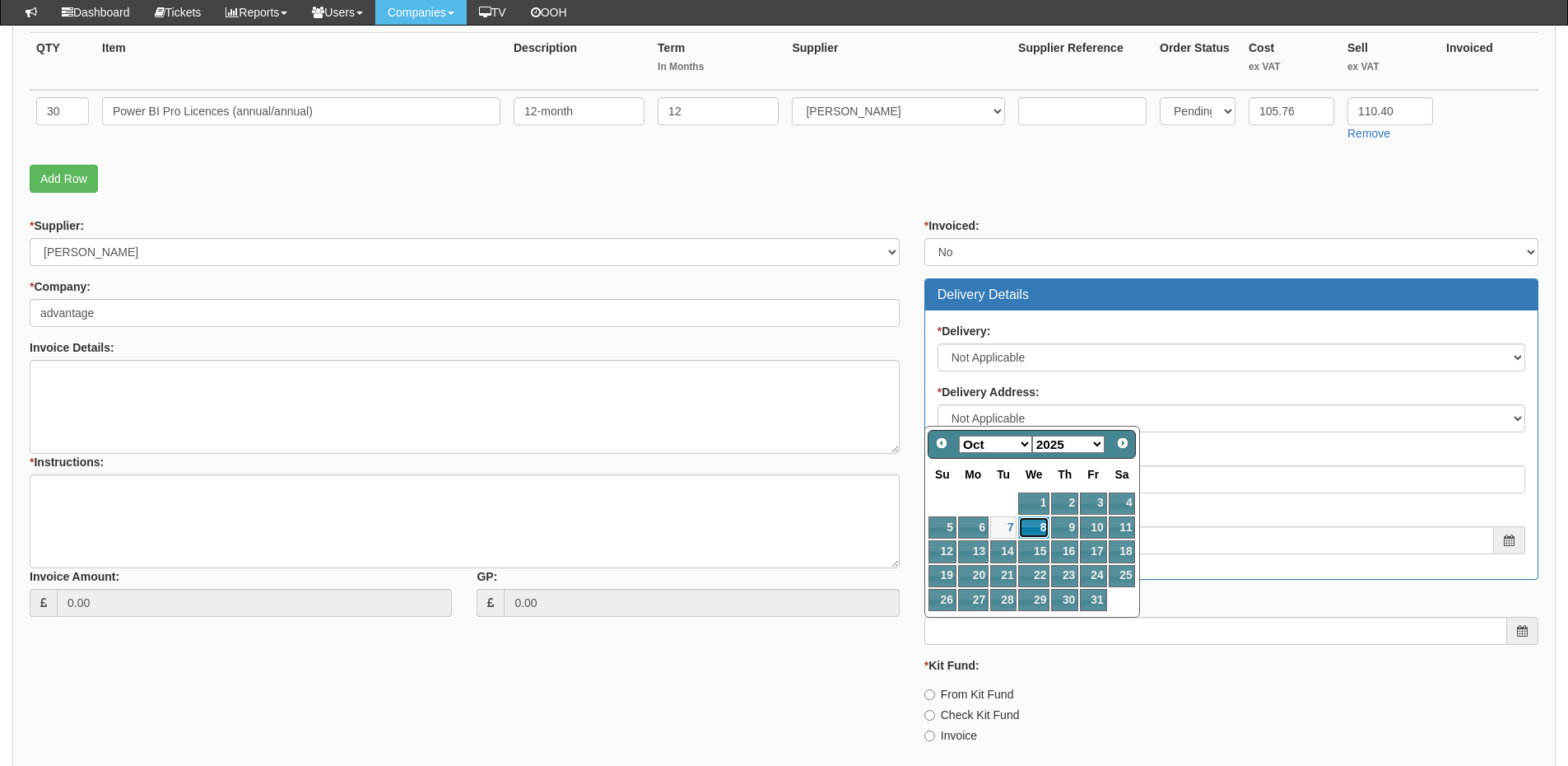
click at [1033, 526] on link "8" at bounding box center [1034, 527] width 32 height 22
type input "2025-10-08"
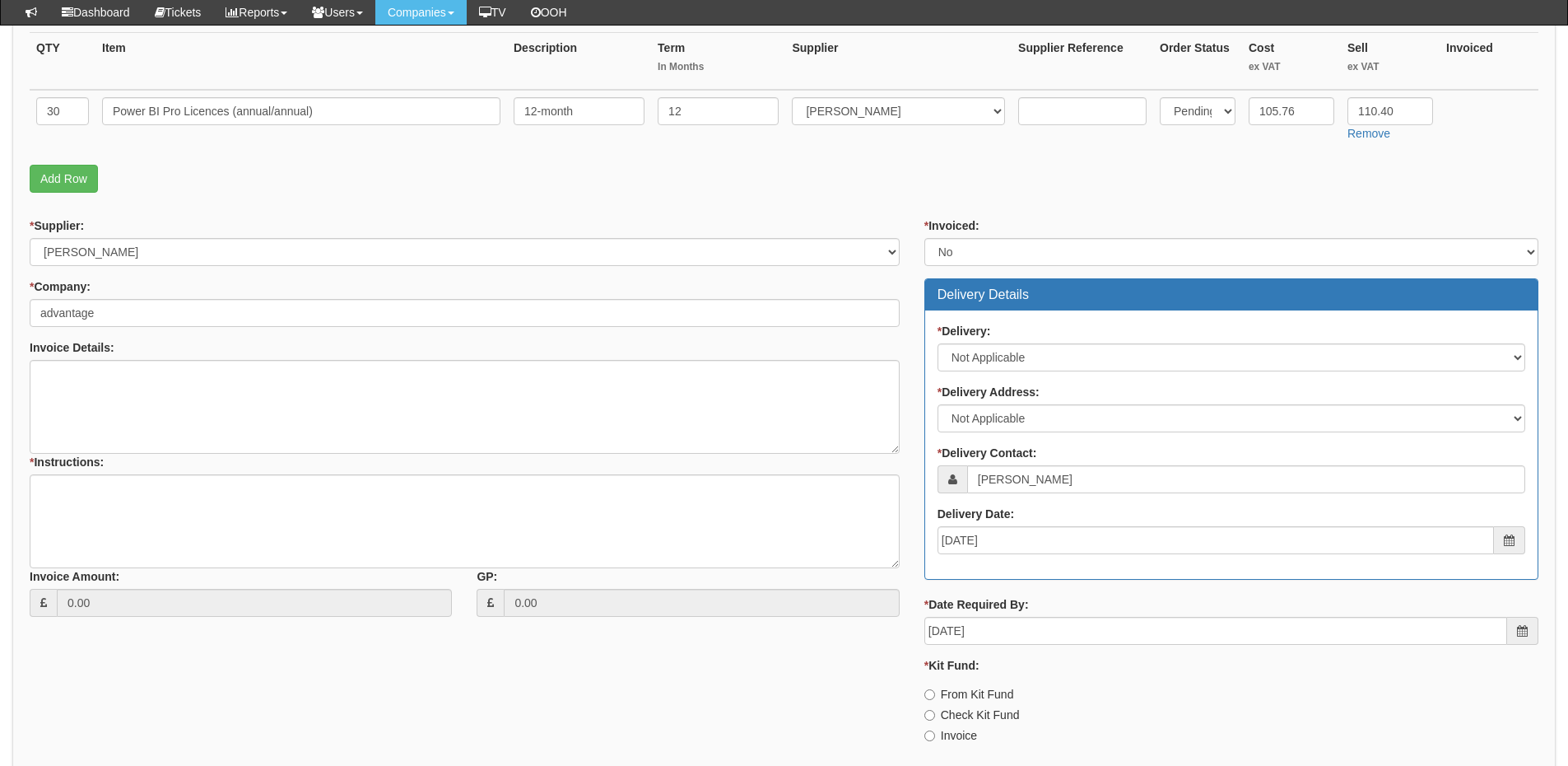
click at [955, 732] on label "Invoice" at bounding box center [950, 735] width 52 height 17
click at [935, 732] on input "Invoice" at bounding box center [929, 735] width 11 height 11
radio input "true"
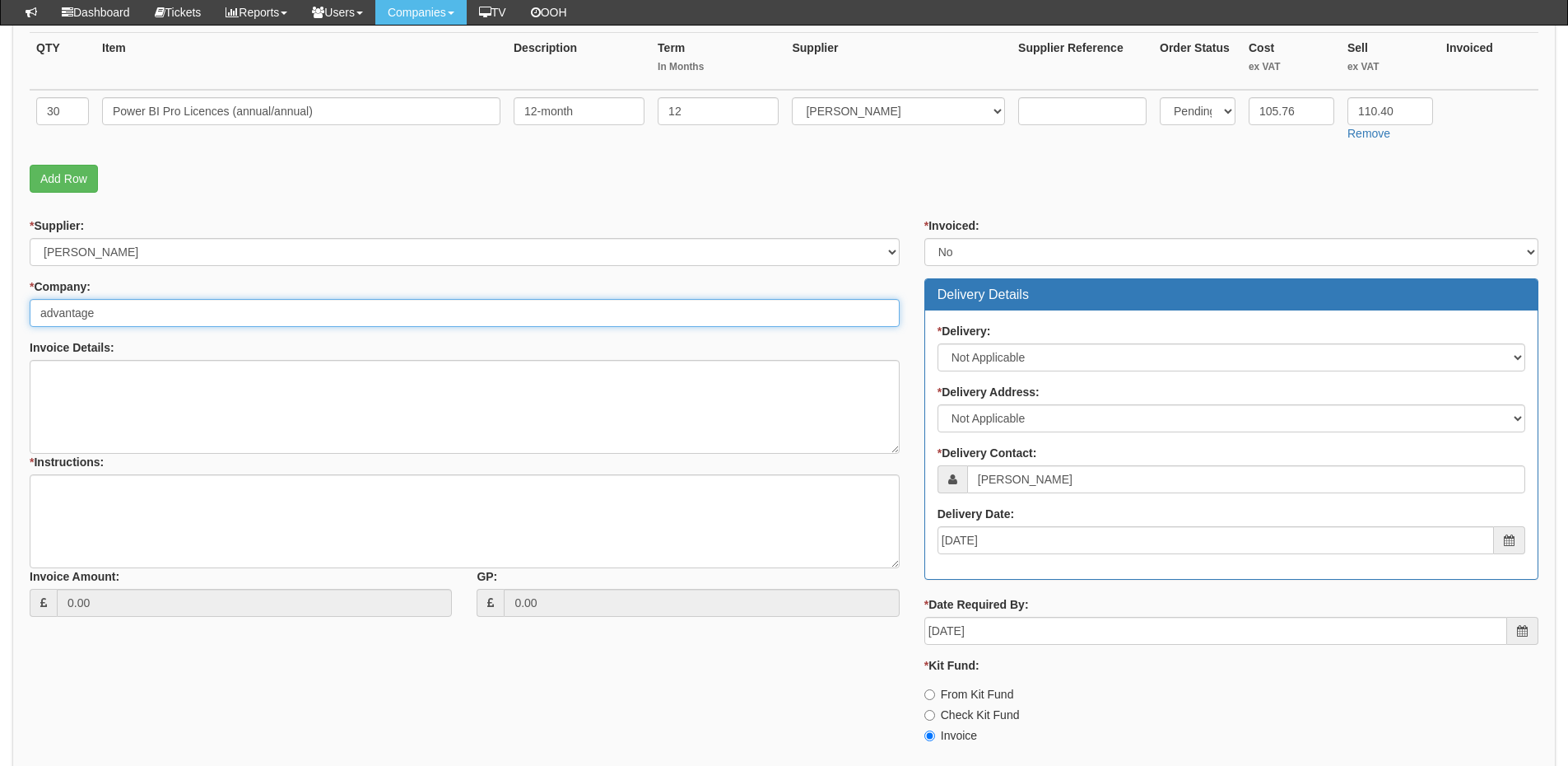
click at [113, 318] on input "advantage" at bounding box center [465, 313] width 870 height 28
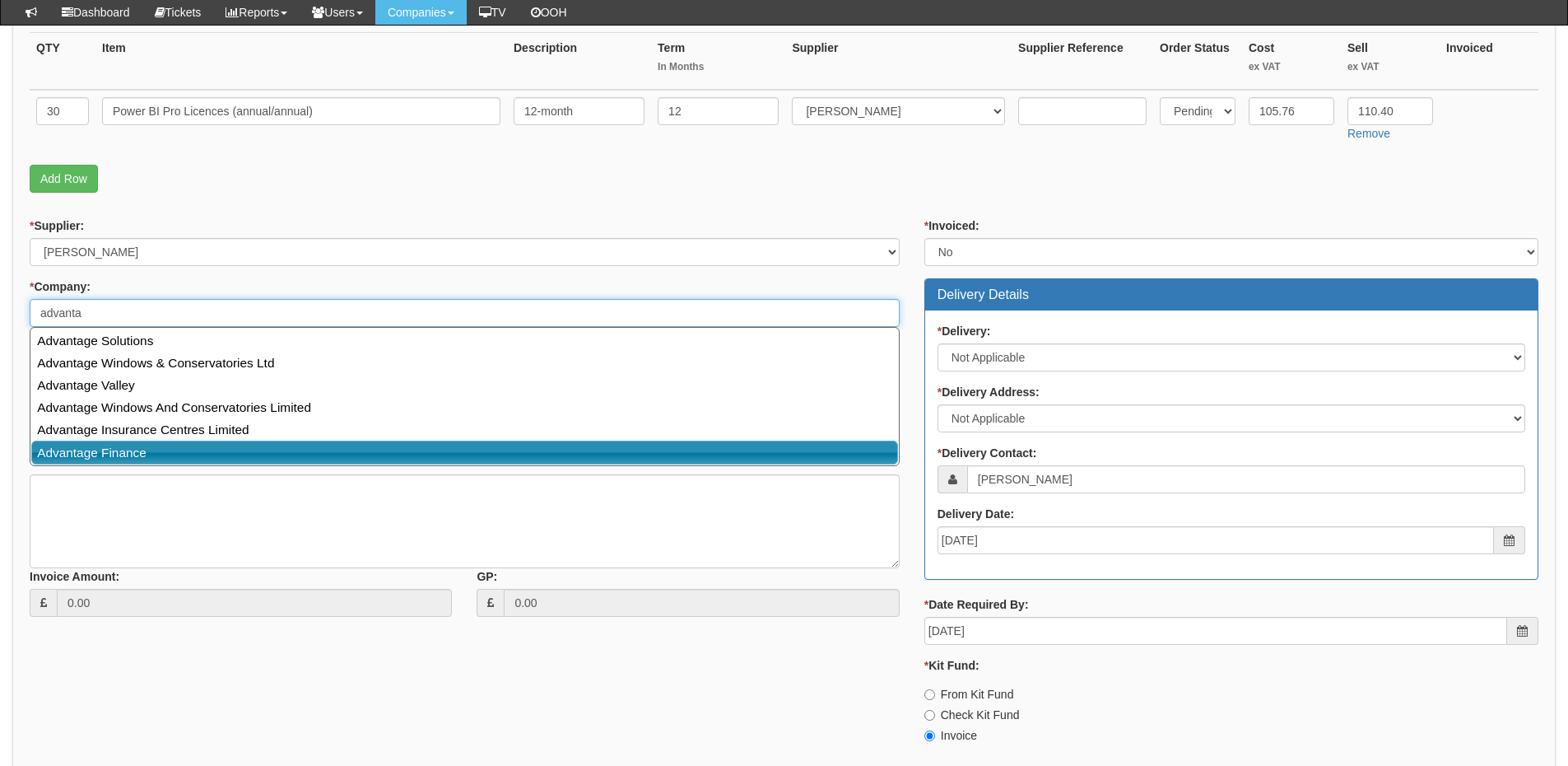
click at [117, 457] on link "Advantage Finance" at bounding box center [465, 452] width 867 height 24
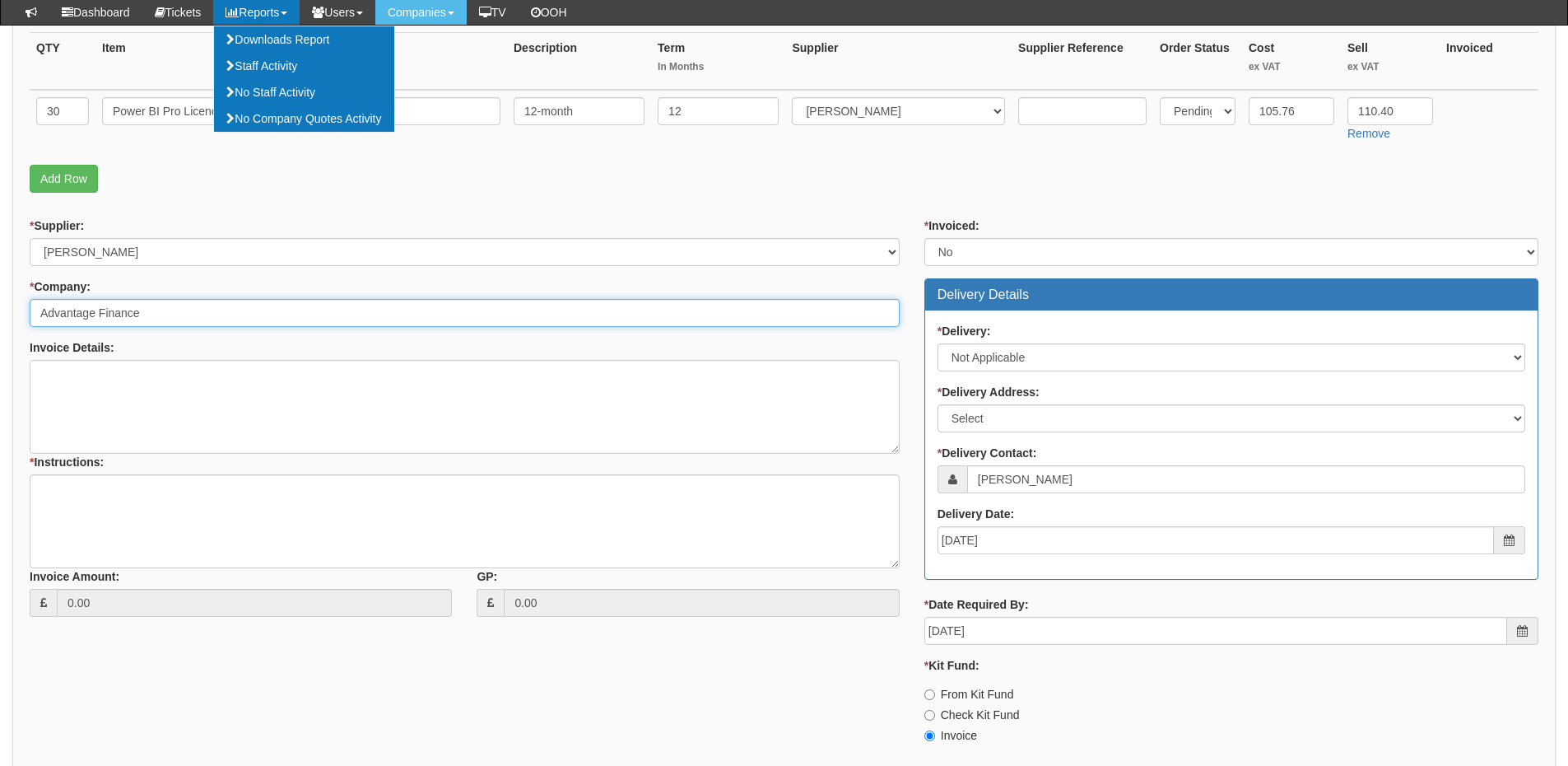
type input "Advantage Finance"
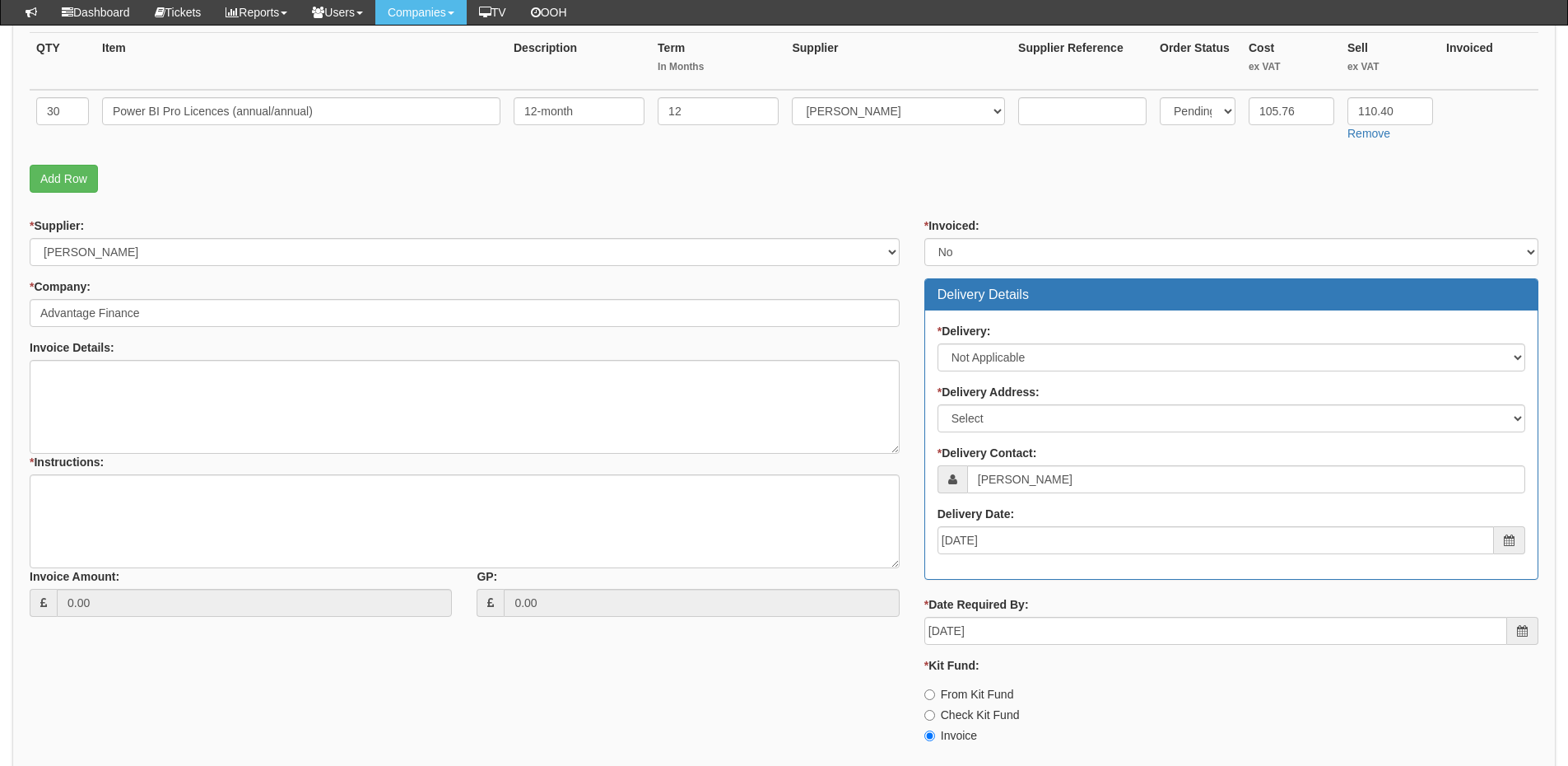
click at [113, 333] on div "* Supplier: Select 123 REG.co.uk 1Password 3 4Gon AA Jones Electric Ltd Abzorb …" at bounding box center [464, 422] width 894 height 411
click at [107, 396] on textarea "Invoice Details:" at bounding box center [465, 406] width 870 height 94
paste textarea "Reduced rate has been approved by NG"
type textarea "Reduced rate has been approved by NG"
click at [101, 520] on textarea "* Instructions:" at bounding box center [465, 521] width 870 height 94
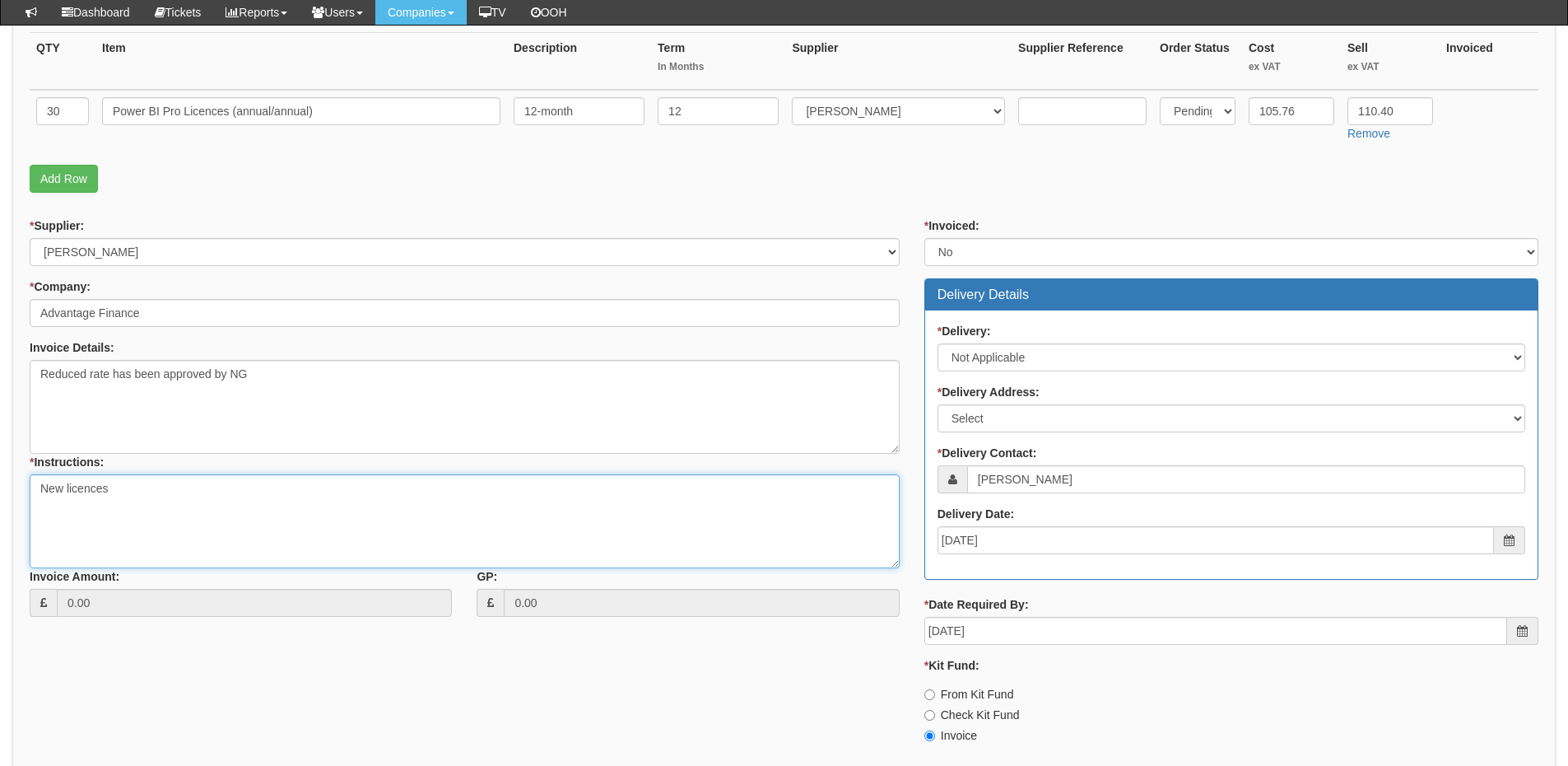
type textarea "New licences"
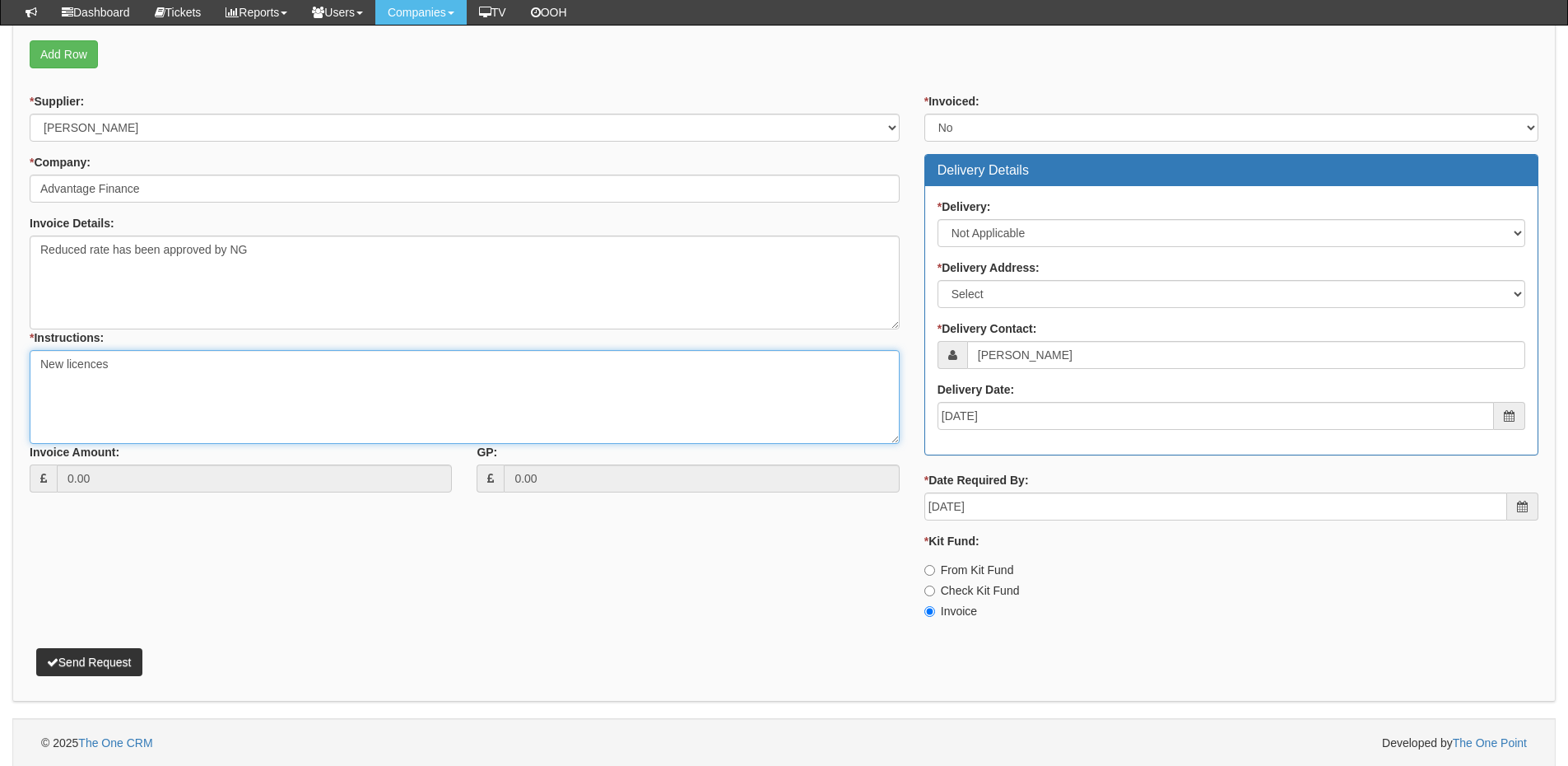
scroll to position [537, 0]
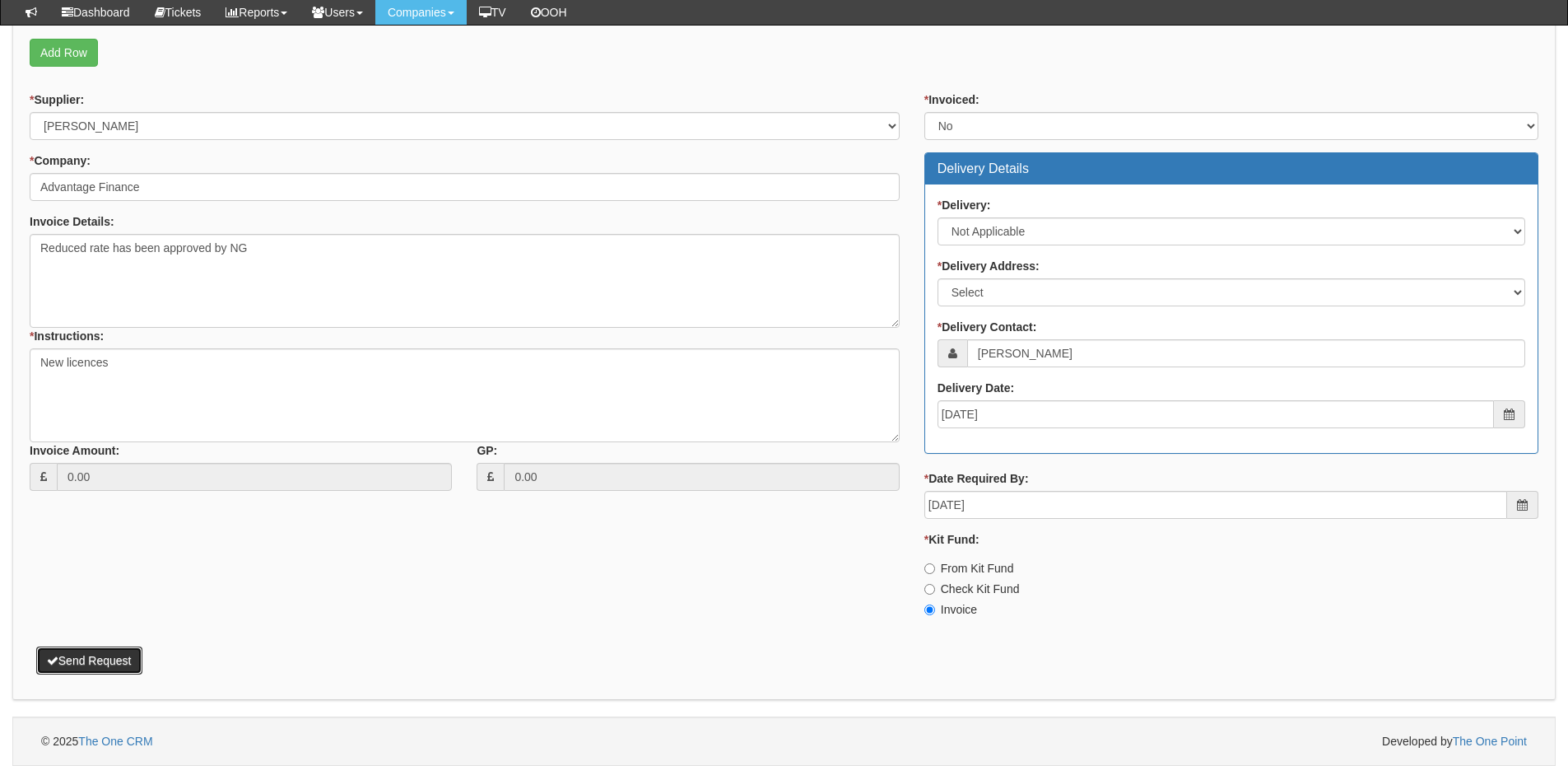
click at [128, 663] on button "Send Request" at bounding box center [89, 660] width 106 height 28
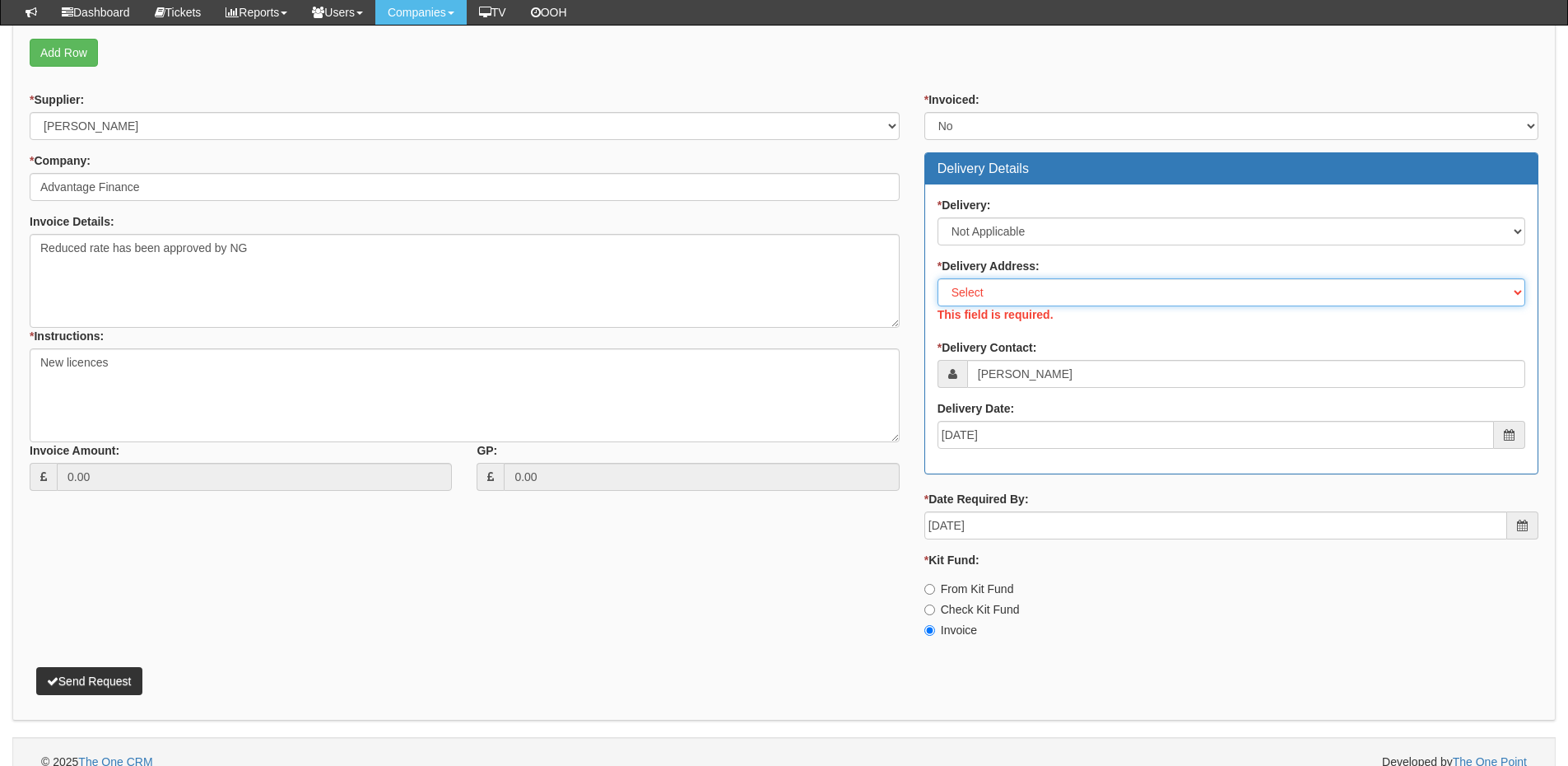
click at [1003, 297] on select "Select Not Applicable Main Address - Other" at bounding box center [1230, 292] width 587 height 28
select select "N/A"
click at [937, 278] on select "Select Not Applicable Main Address - Other" at bounding box center [1230, 292] width 587 height 28
click at [108, 671] on button "Send Request" at bounding box center [89, 681] width 106 height 28
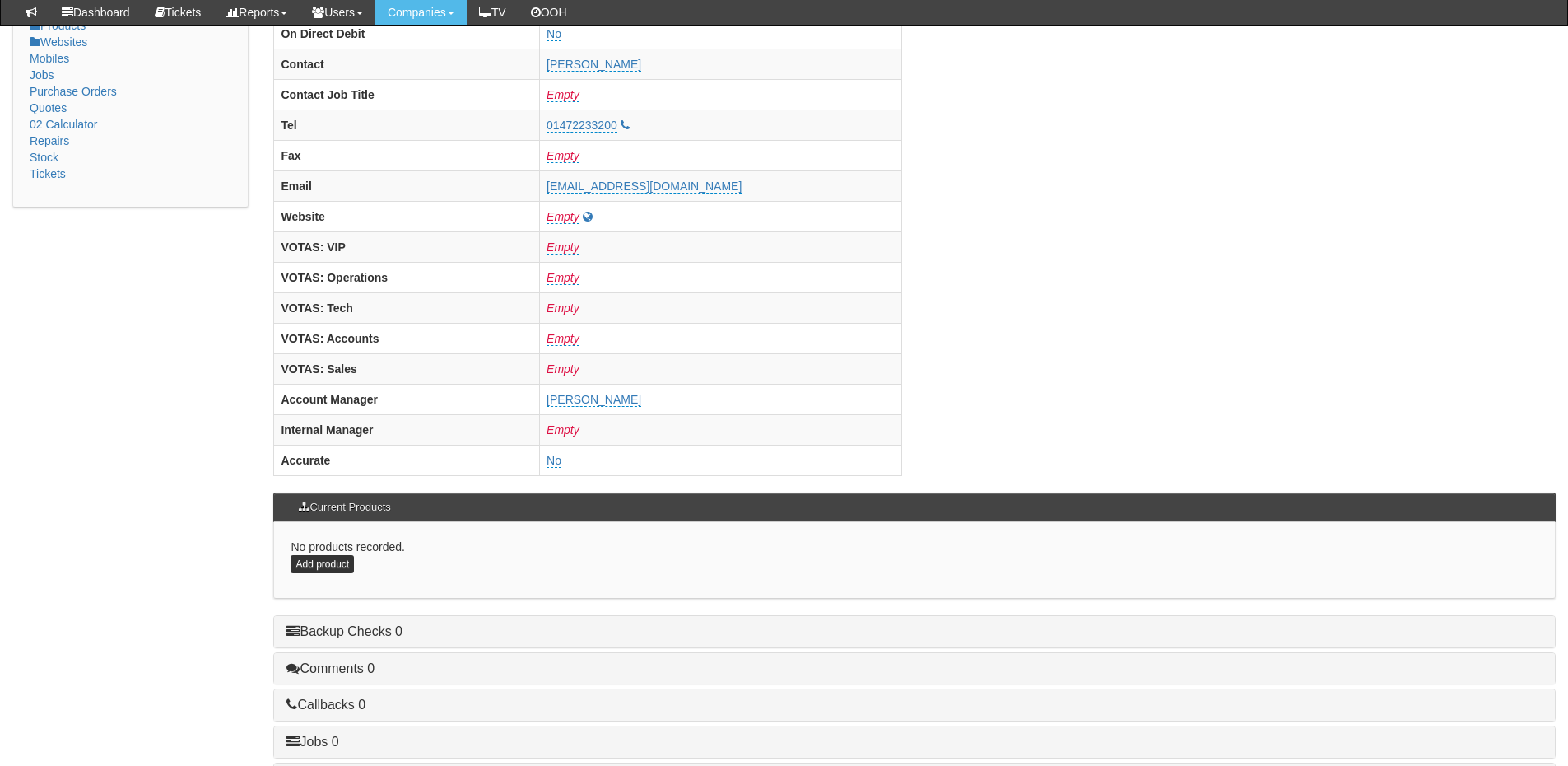
scroll to position [659, 0]
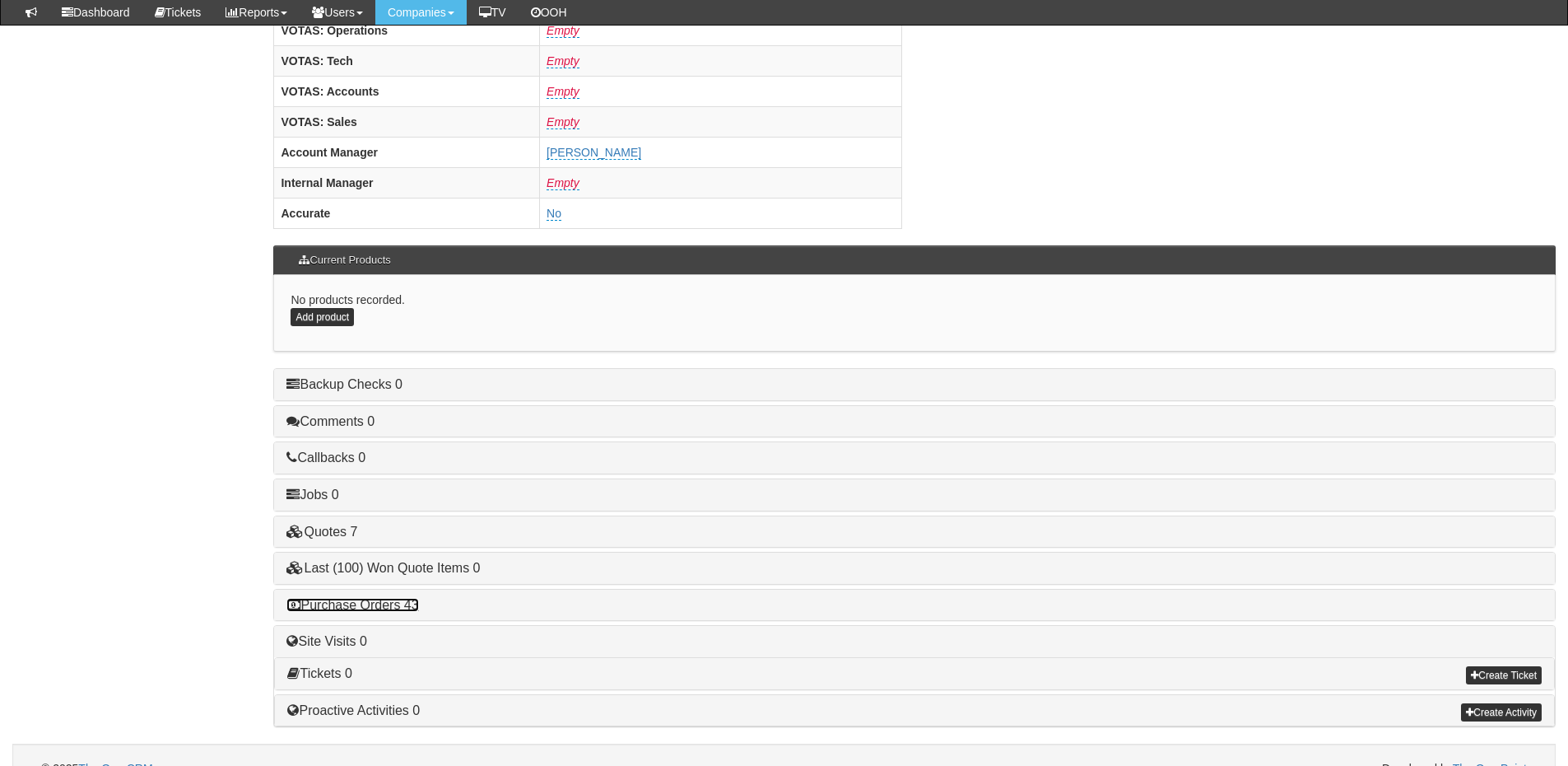
click at [331, 605] on link "Purchase Orders 43" at bounding box center [352, 604] width 132 height 14
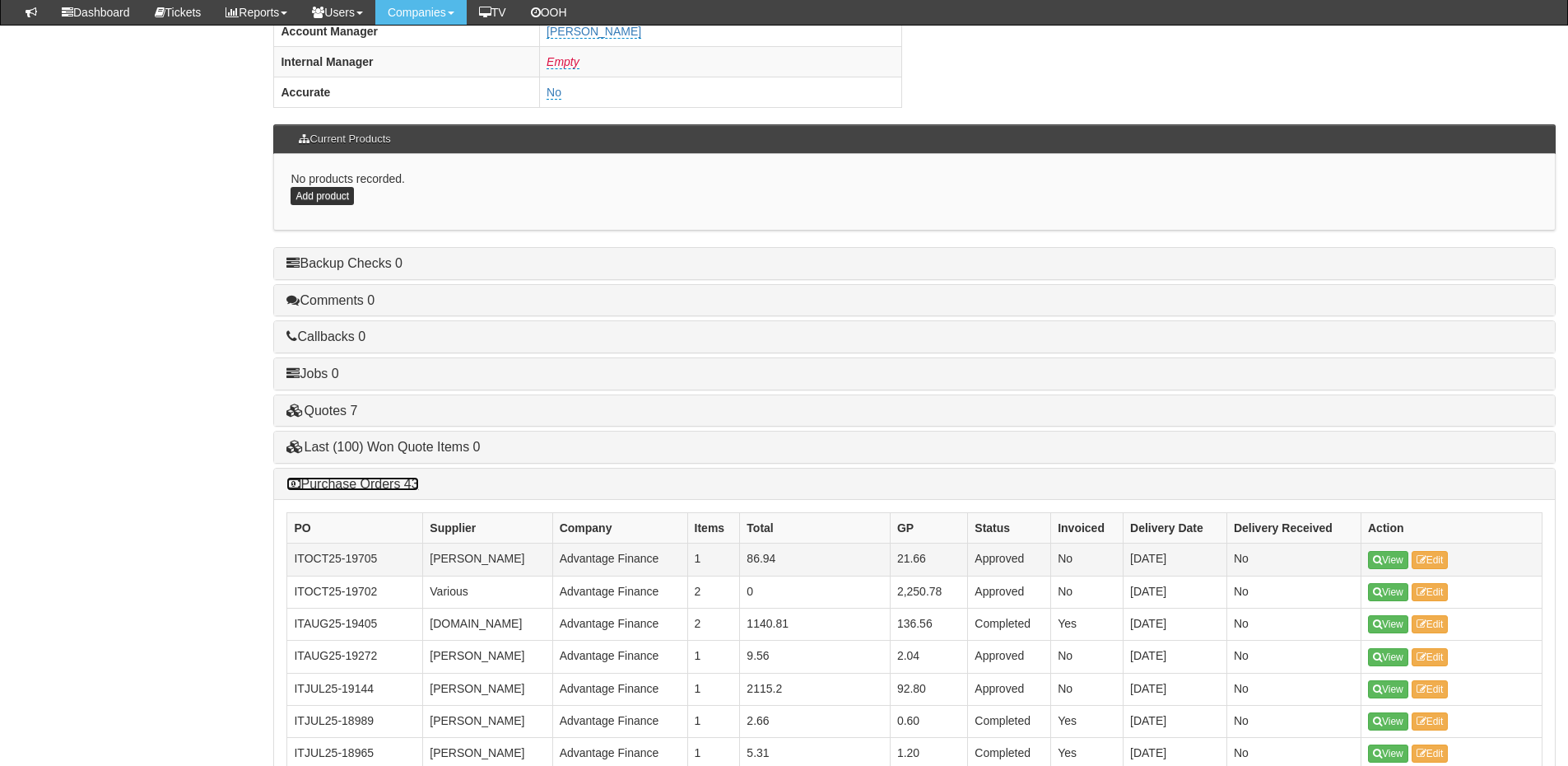
scroll to position [906, 0]
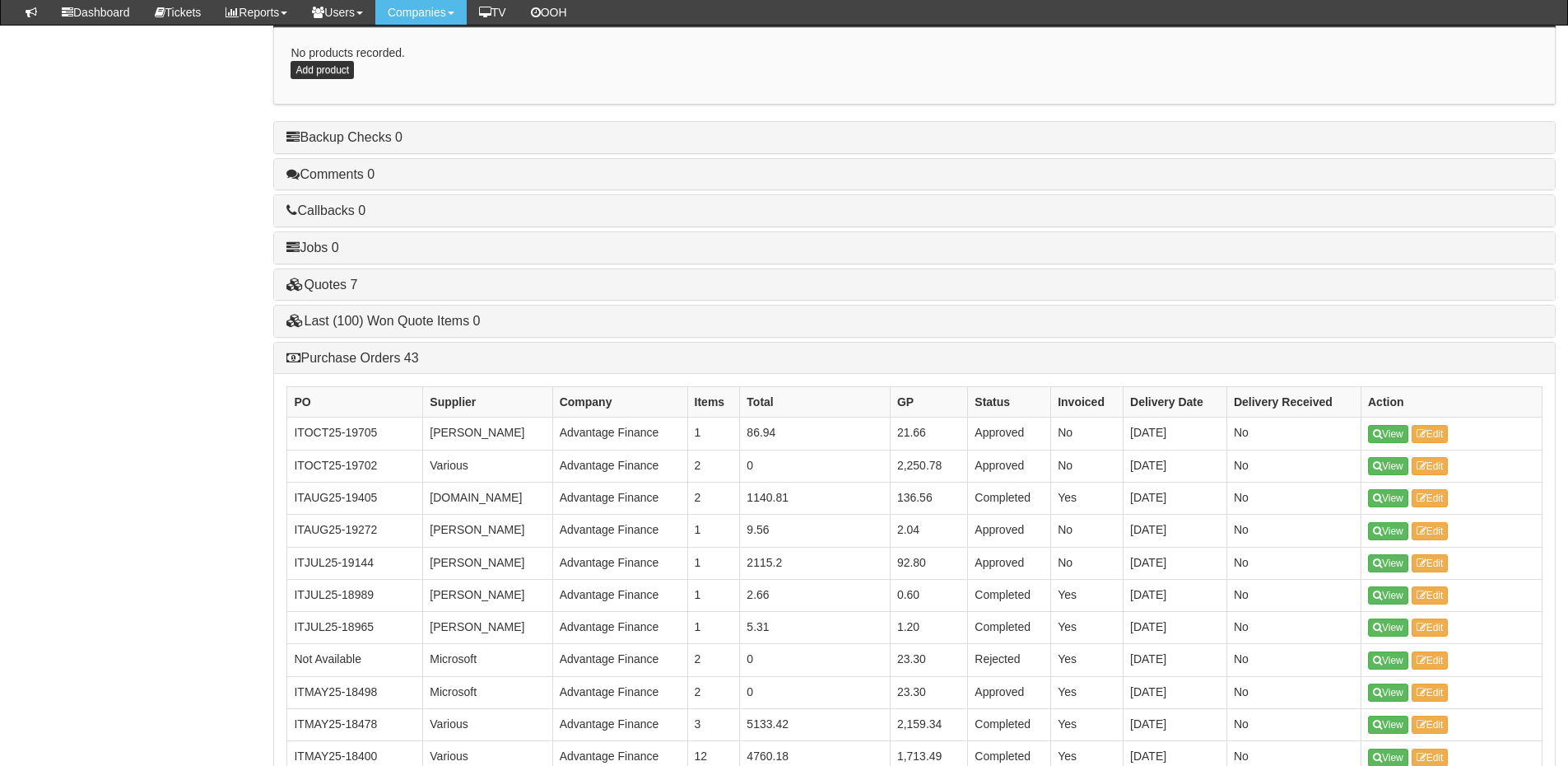
drag, startPoint x: 1383, startPoint y: 430, endPoint x: 678, endPoint y: 338, distance: 711.0
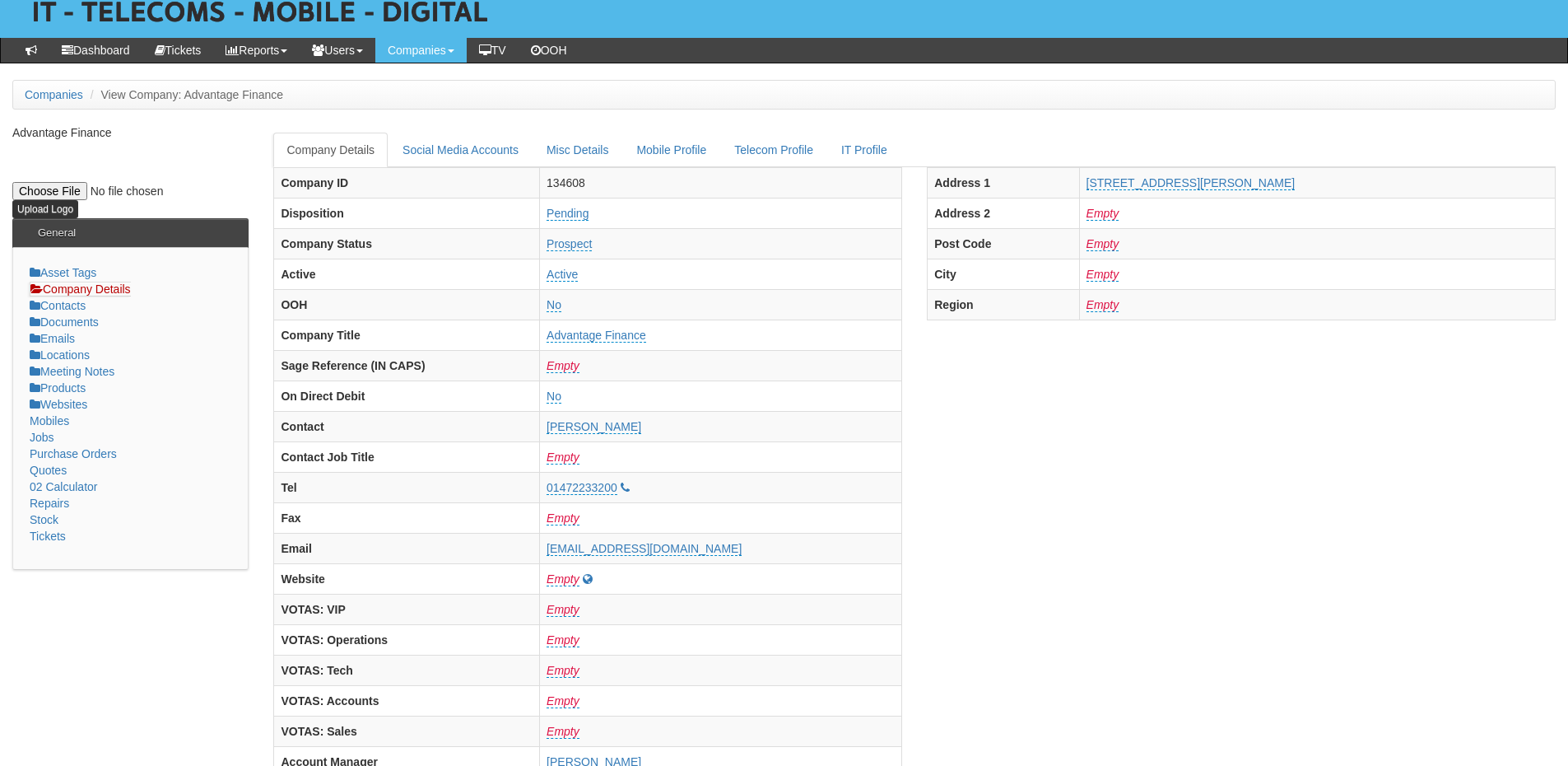
scroll to position [0, 0]
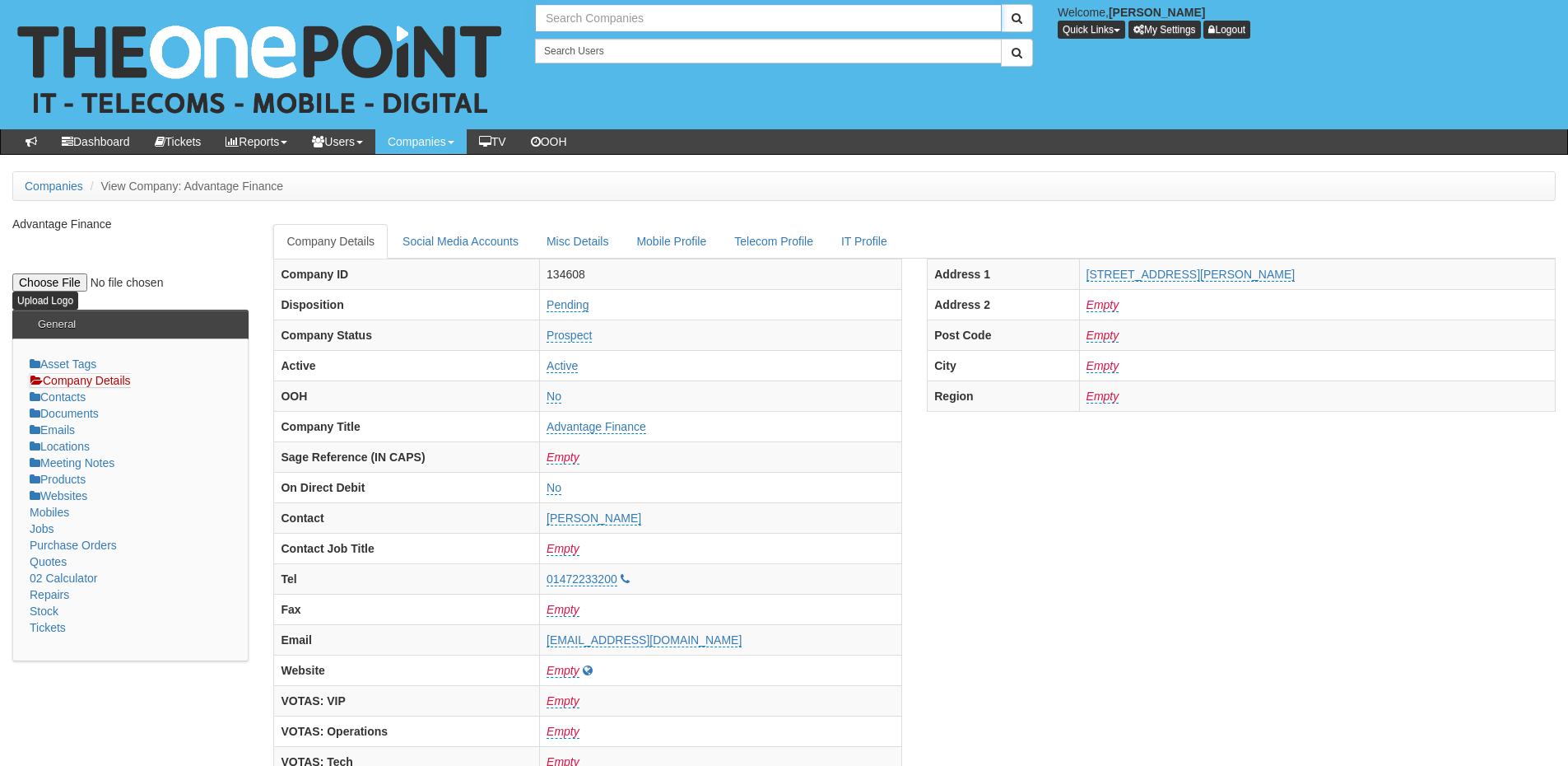
click at [582, 17] on input "text" at bounding box center [768, 18] width 467 height 28
type input "a"
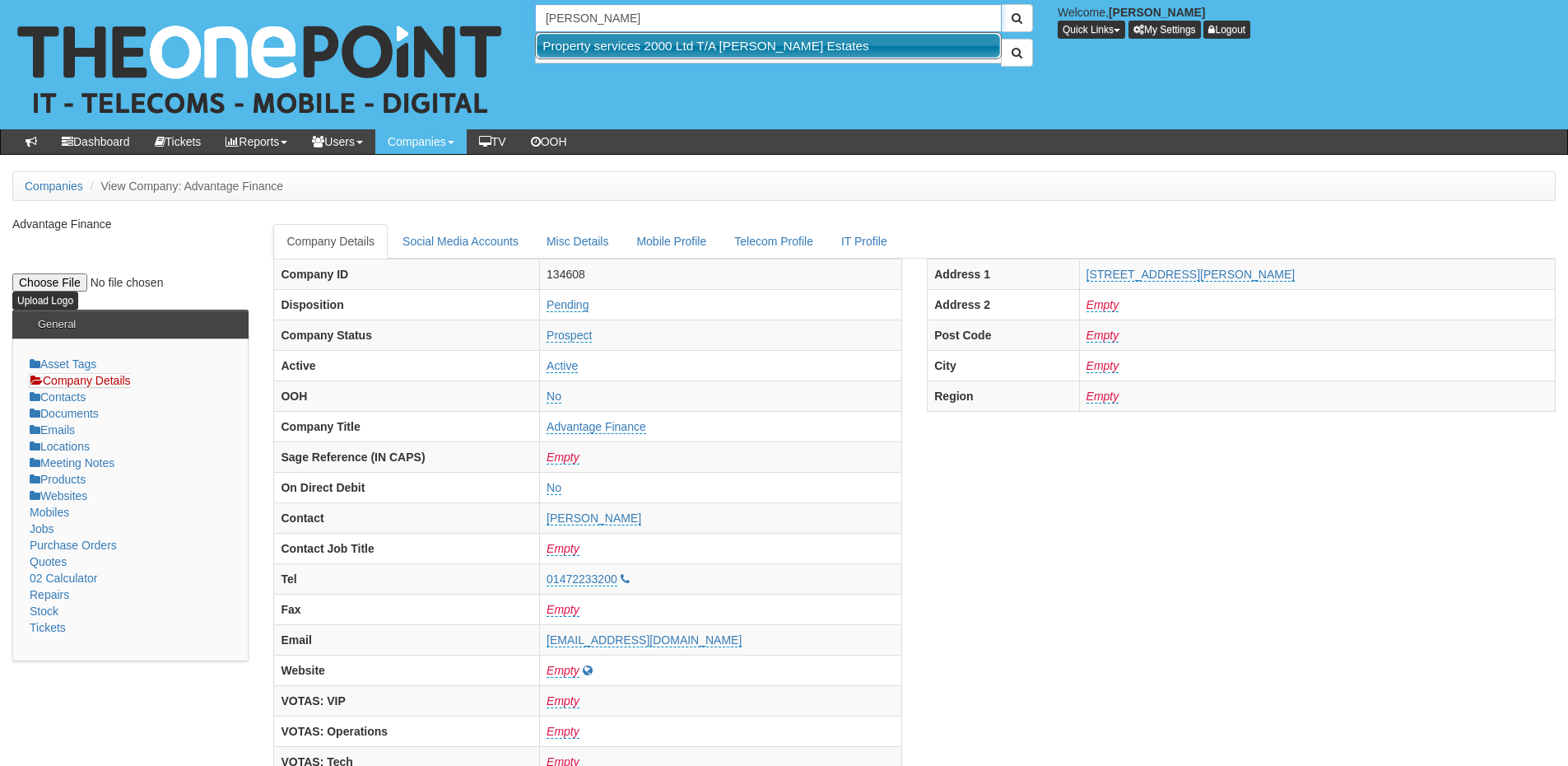
click at [611, 42] on link "Property services 2000 Ltd T/A Roy Peters Estates" at bounding box center [769, 46] width 464 height 24
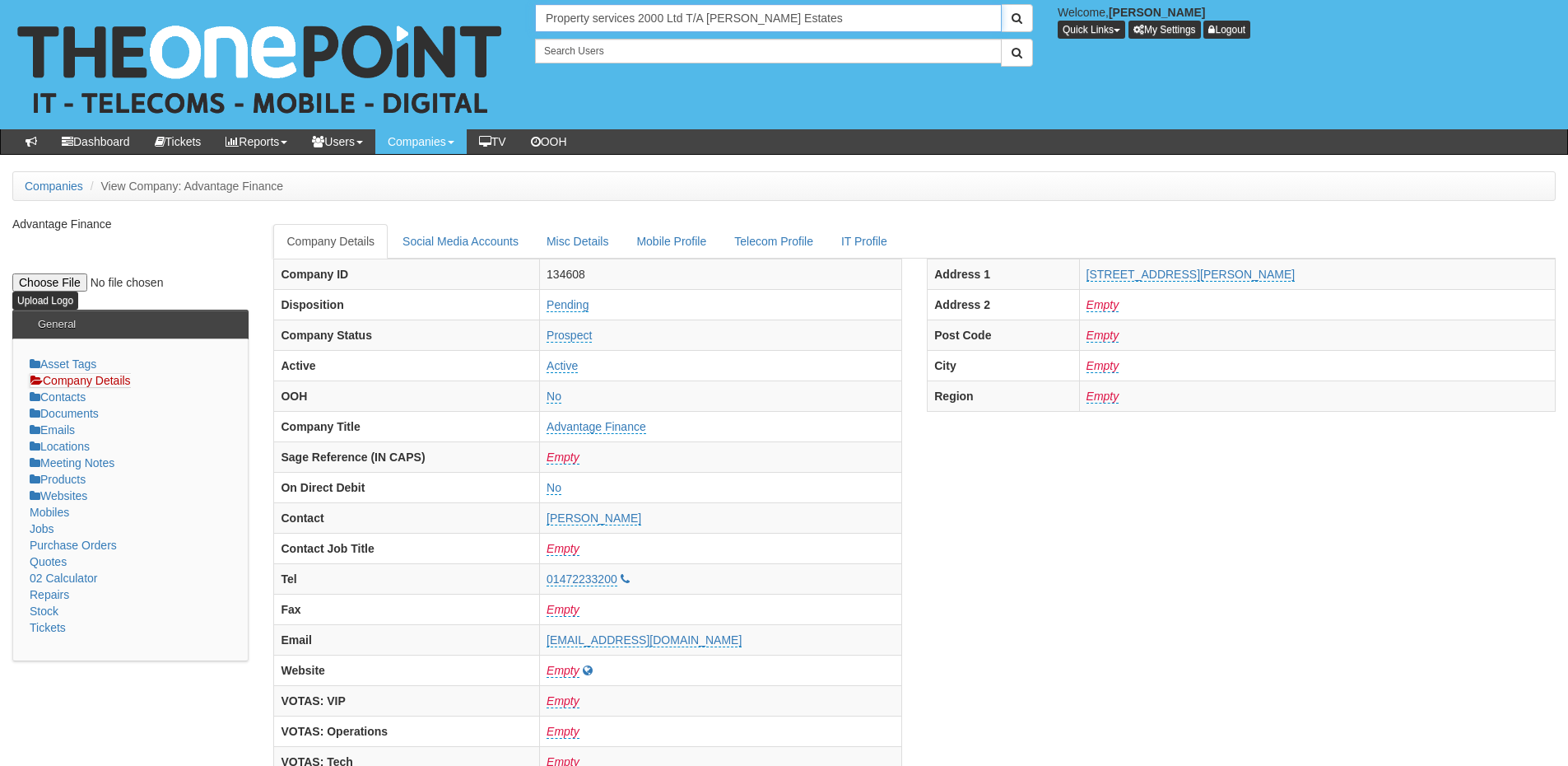
type input "Property services 2000 Ltd T/A Roy Peters Estates"
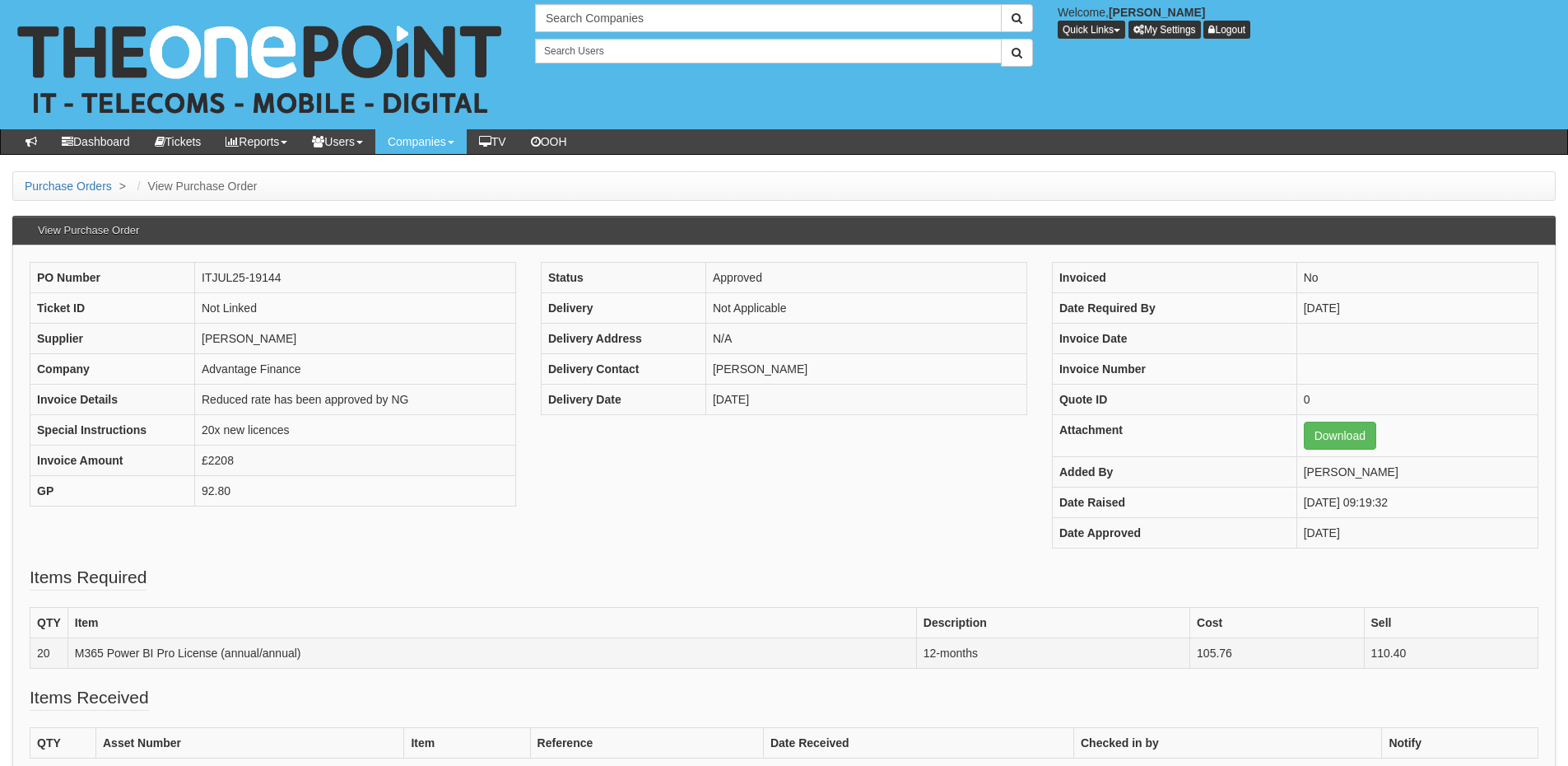
drag, startPoint x: 1254, startPoint y: 659, endPoint x: 1184, endPoint y: 653, distance: 70.3
click at [1184, 653] on tr "20 M365 Power BI Pro License (annual/annual) 12-months 105.76 110.40" at bounding box center [784, 652] width 1508 height 31
copy tr "105.76"
drag, startPoint x: 306, startPoint y: 655, endPoint x: 222, endPoint y: 659, distance: 84.1
click at [222, 659] on td "M365 Power BI Pro License (annual/annual)" at bounding box center [491, 652] width 848 height 31
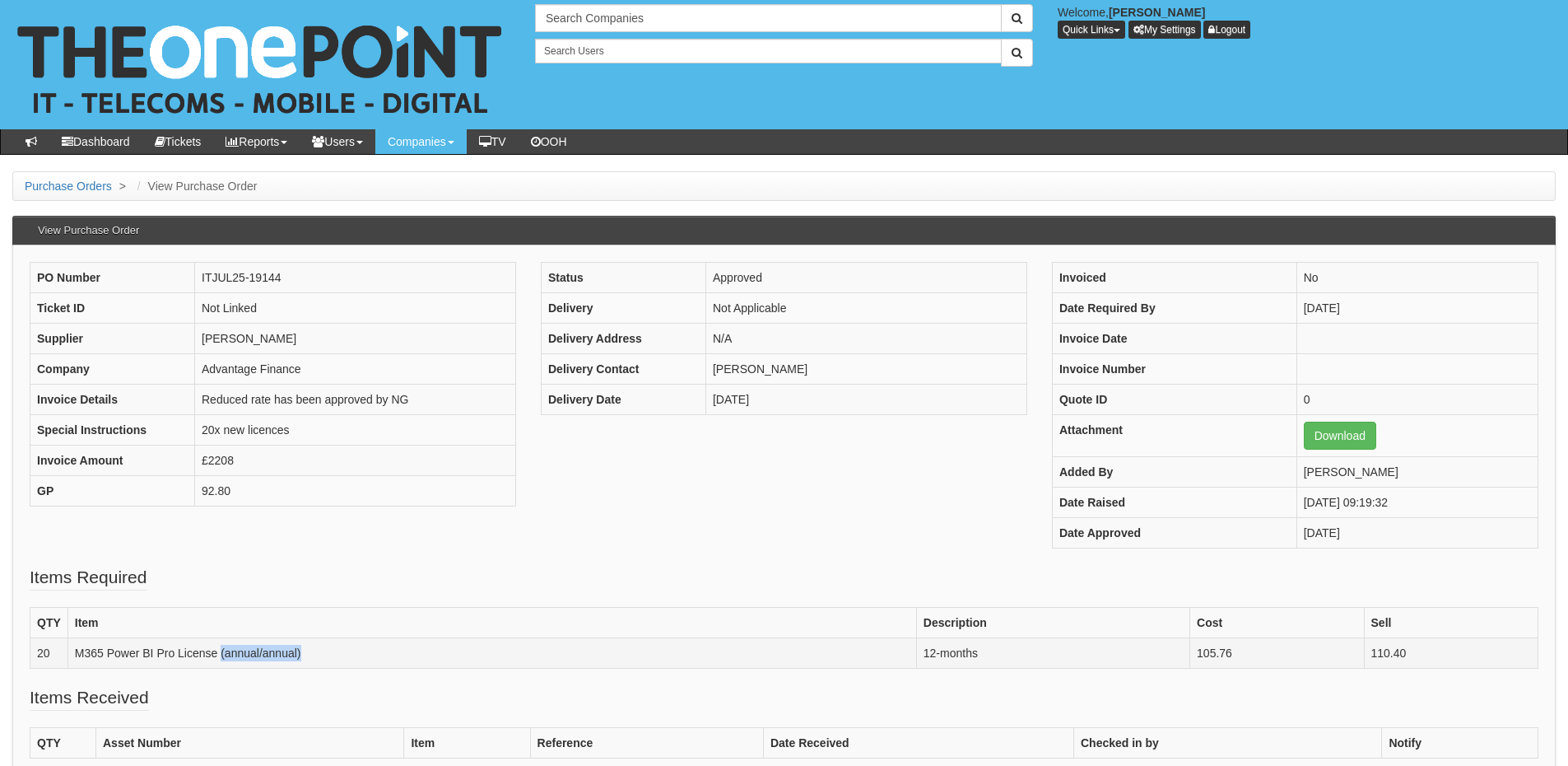
copy td "(annual/annual)"
drag, startPoint x: 202, startPoint y: 399, endPoint x: 434, endPoint y: 401, distance: 232.0
click at [434, 401] on td "Reduced rate has been approved by NG" at bounding box center [356, 398] width 321 height 31
copy td "Reduced rate has been approved by NG"
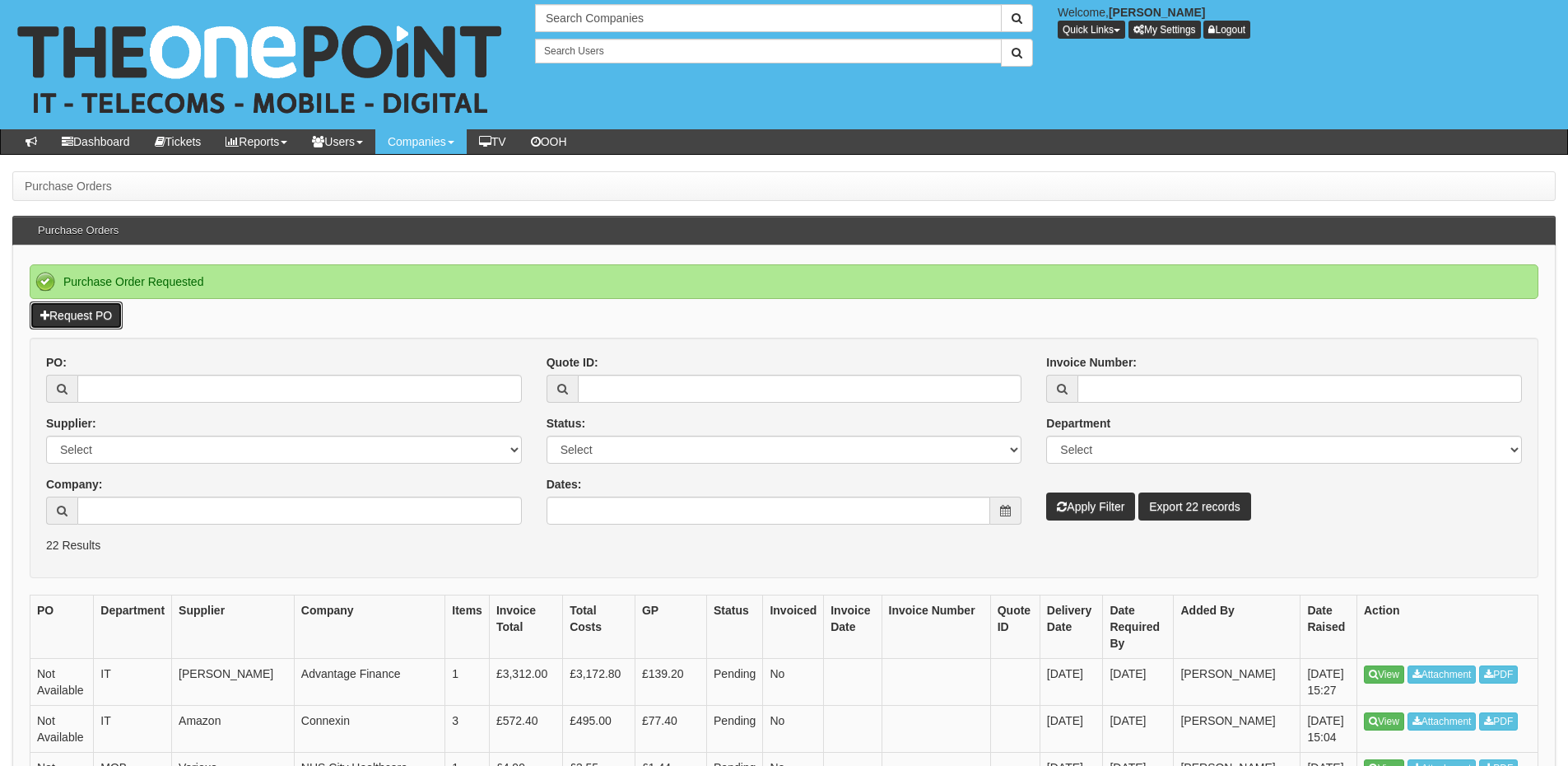
click at [95, 315] on link "Request PO" at bounding box center [76, 315] width 93 height 28
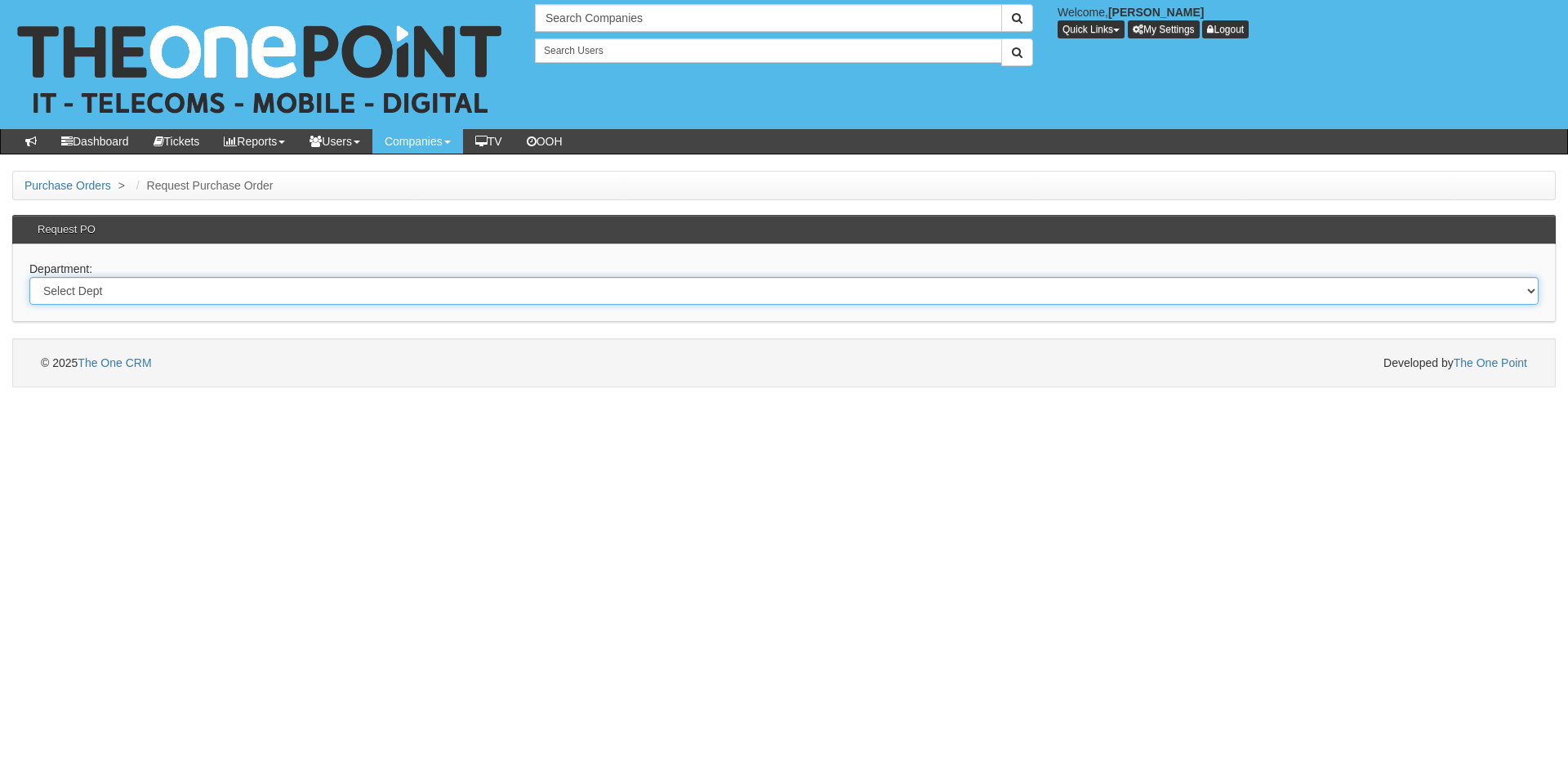
click at [252, 302] on select "Select Dept Digital Internal IT Mobiles Marketing Telecoms" at bounding box center [784, 291] width 1509 height 28
select select "?pipeID=&dept=TEL"
click at [29, 277] on select "Select Dept Digital Internal IT Mobiles Marketing Telecoms" at bounding box center [784, 291] width 1509 height 28
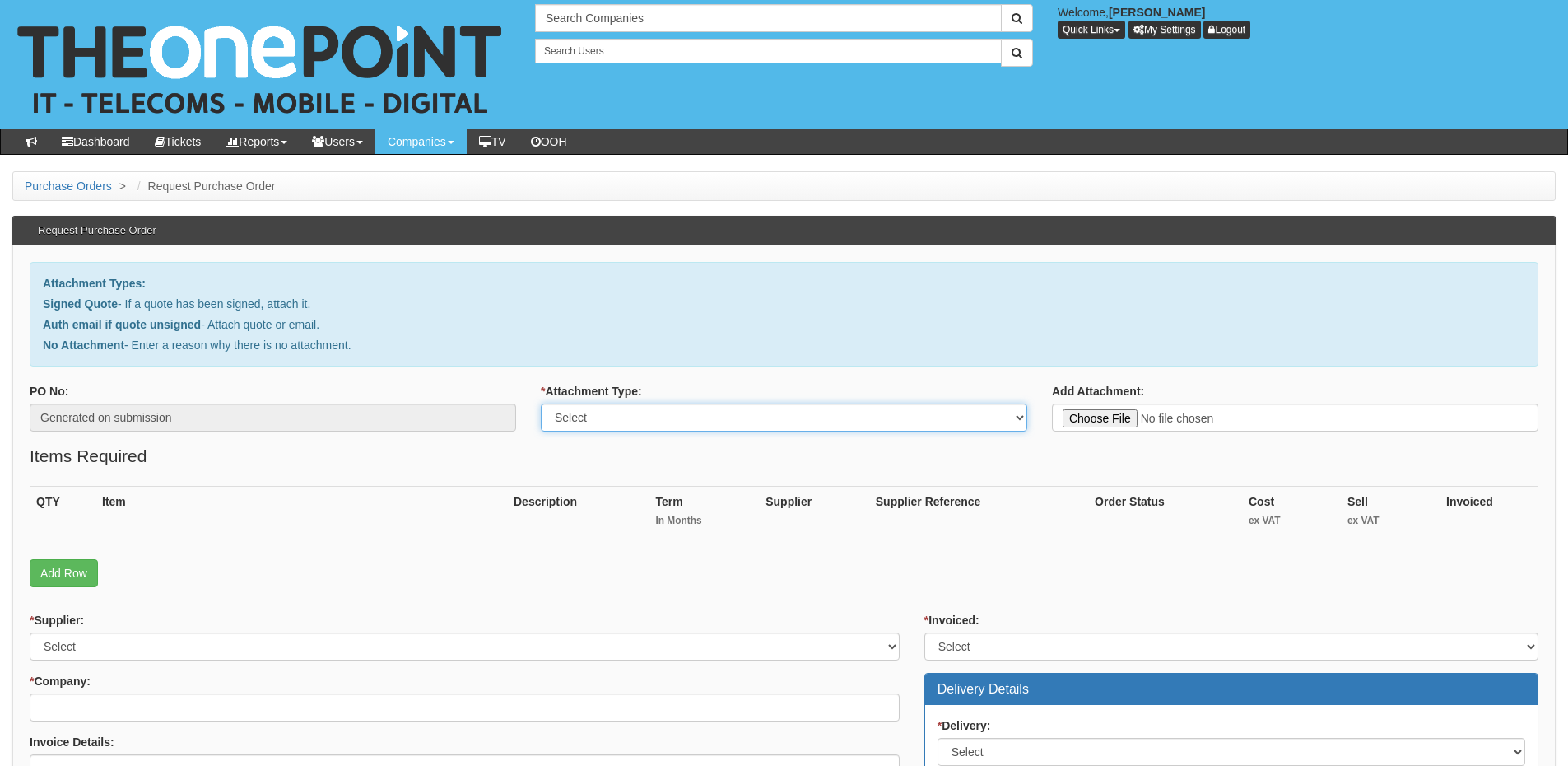
click at [615, 430] on select "Select Signed Quote Auth email with quote if unsigned No Attachment" at bounding box center [784, 417] width 486 height 28
click at [541, 403] on select "Select Signed Quote Auth email with quote if unsigned No Attachment" at bounding box center [784, 417] width 486 height 28
click at [600, 425] on select "Select Signed Quote Auth email with quote if unsigned No Attachment" at bounding box center [784, 417] width 486 height 28
select select "Signed Quote"
click at [541, 403] on select "Select Signed Quote Auth email with quote if unsigned No Attachment" at bounding box center [784, 417] width 486 height 28
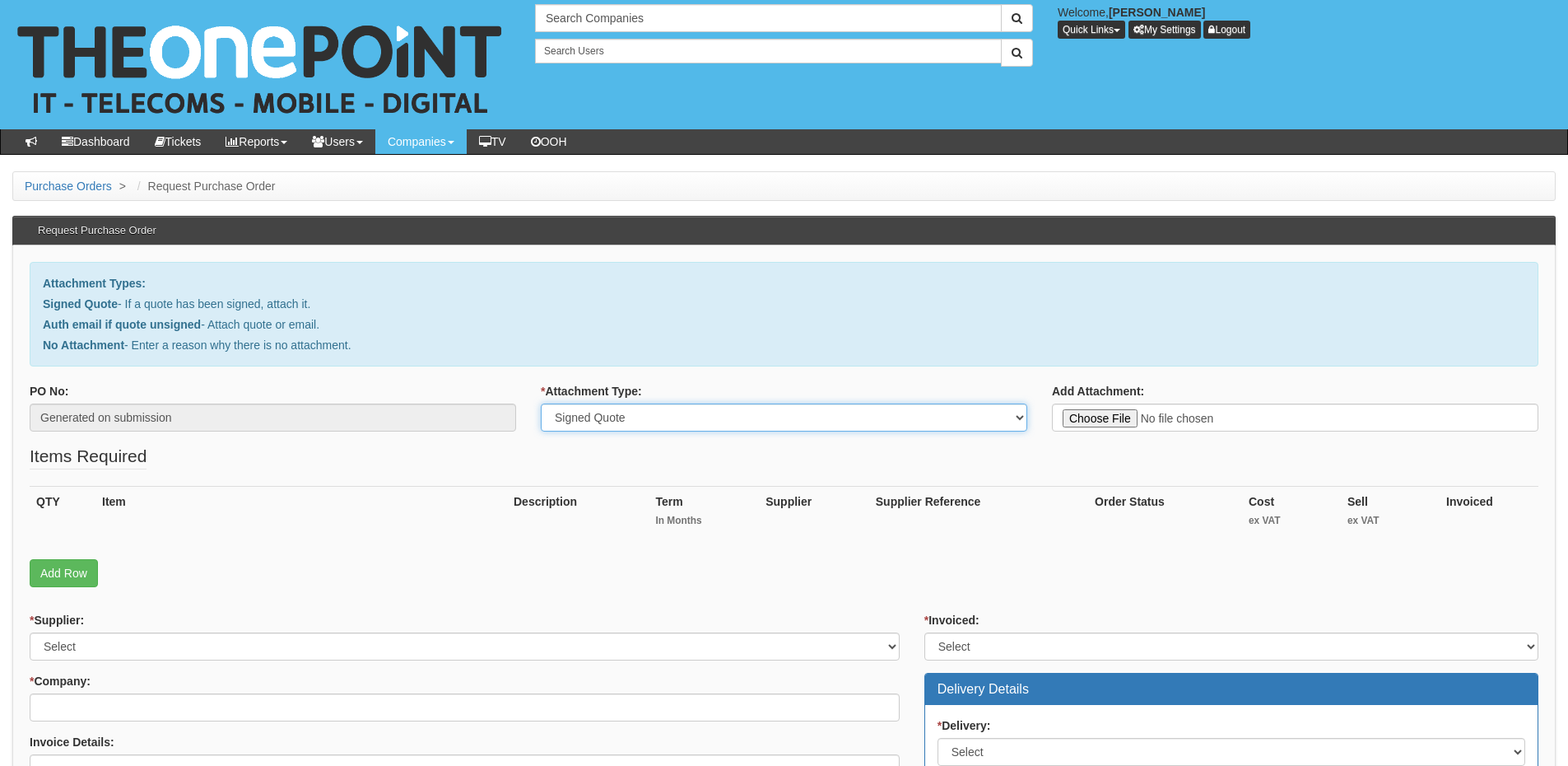
type input "C:\fakepath\Dave Jessop - VoIP (1).pdf"
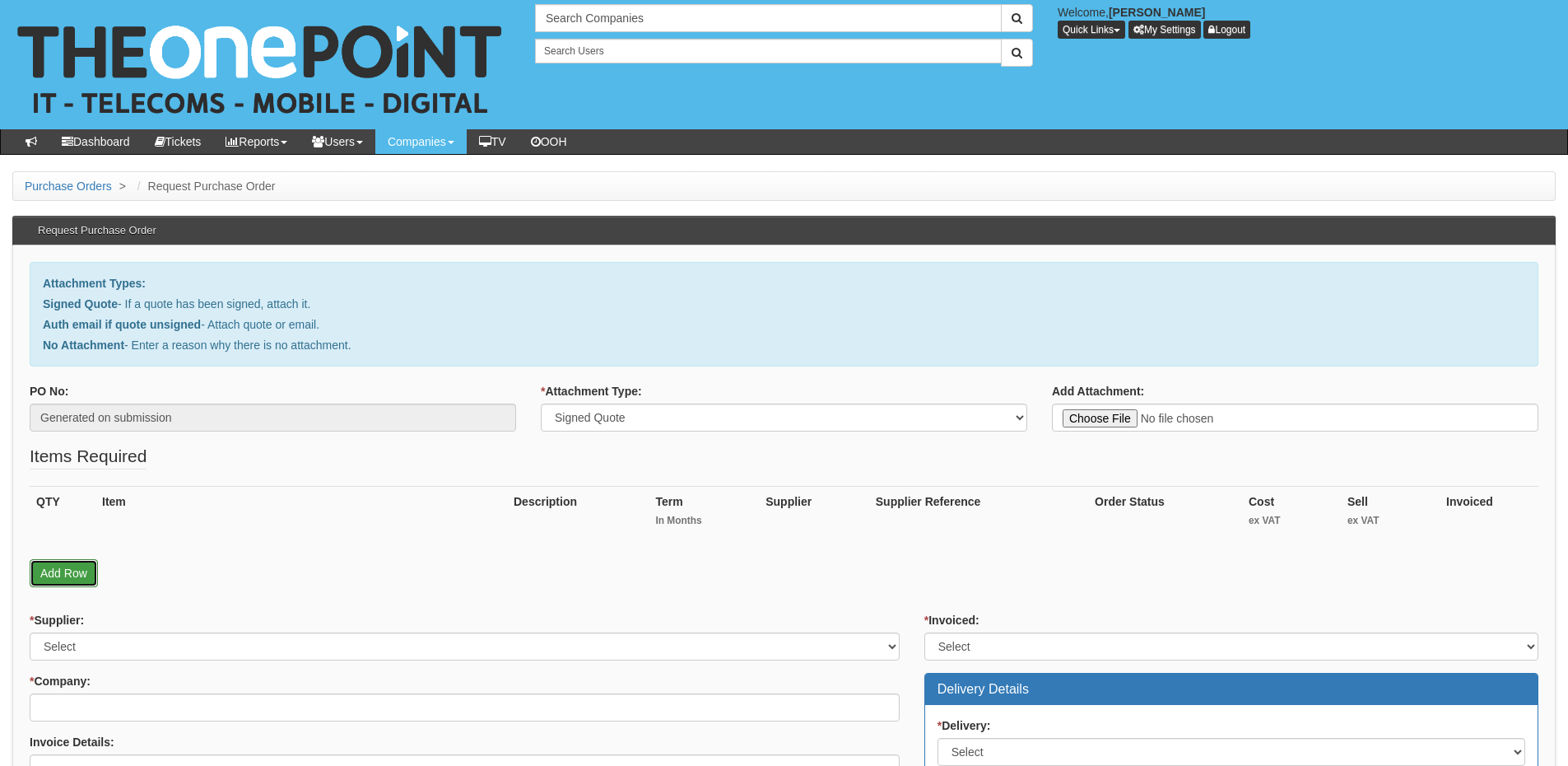
click at [75, 568] on link "Add Row" at bounding box center [63, 573] width 68 height 28
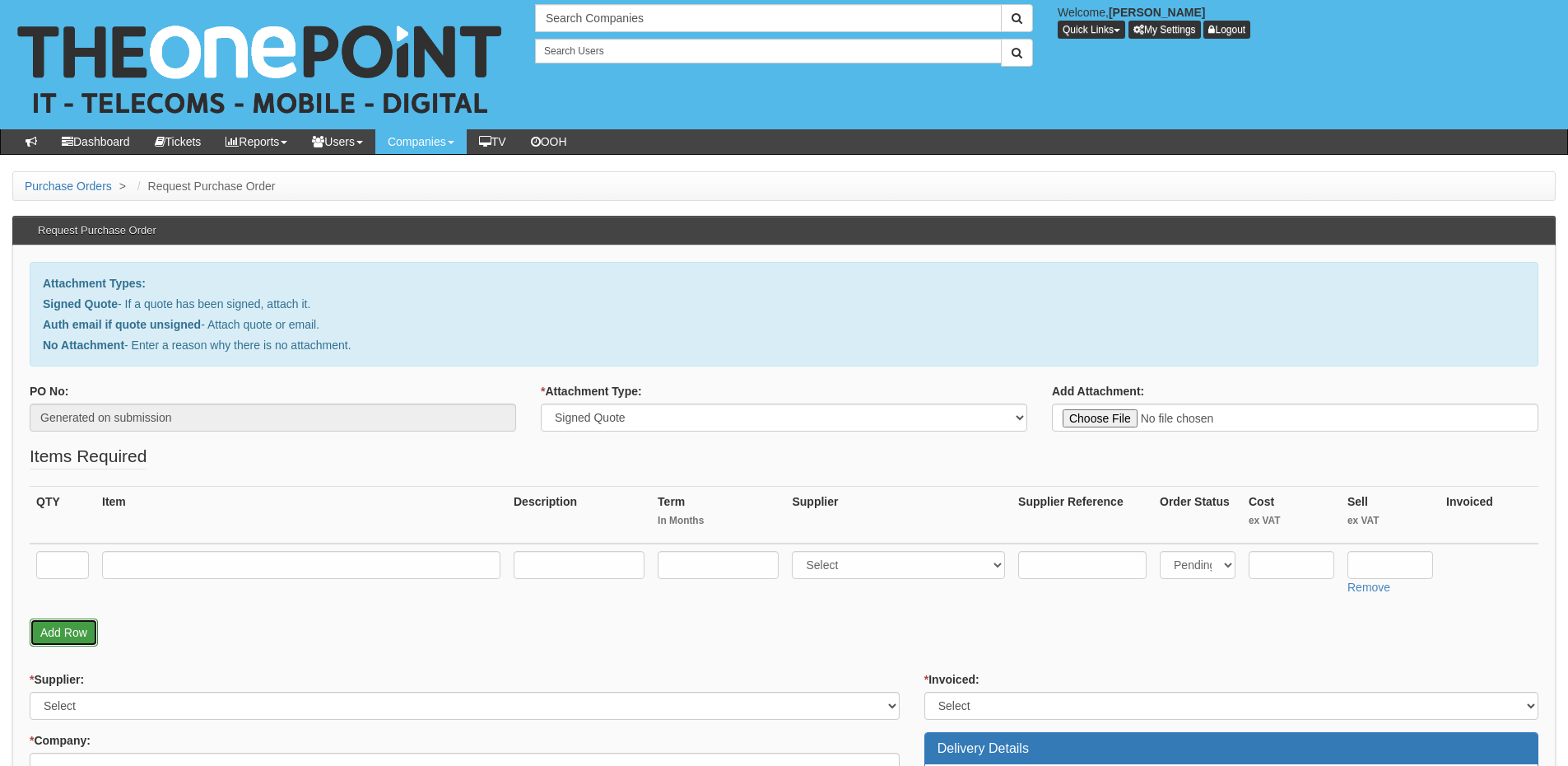
click at [63, 626] on link "Add Row" at bounding box center [63, 632] width 68 height 28
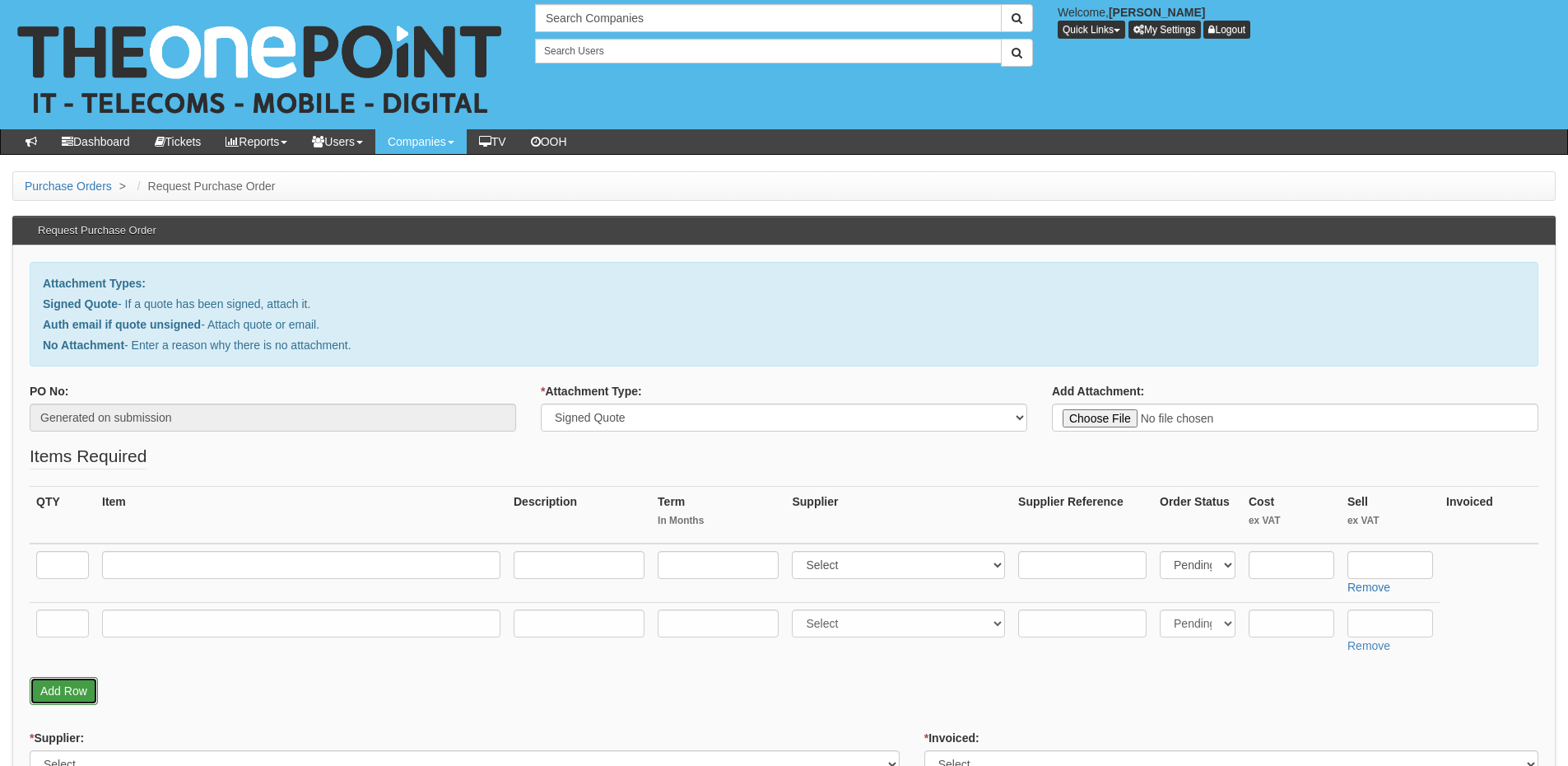
click at [67, 685] on link "Add Row" at bounding box center [63, 691] width 68 height 28
click at [47, 562] on input "text" at bounding box center [62, 565] width 52 height 28
type input "3"
click at [101, 557] on td at bounding box center [300, 573] width 411 height 59
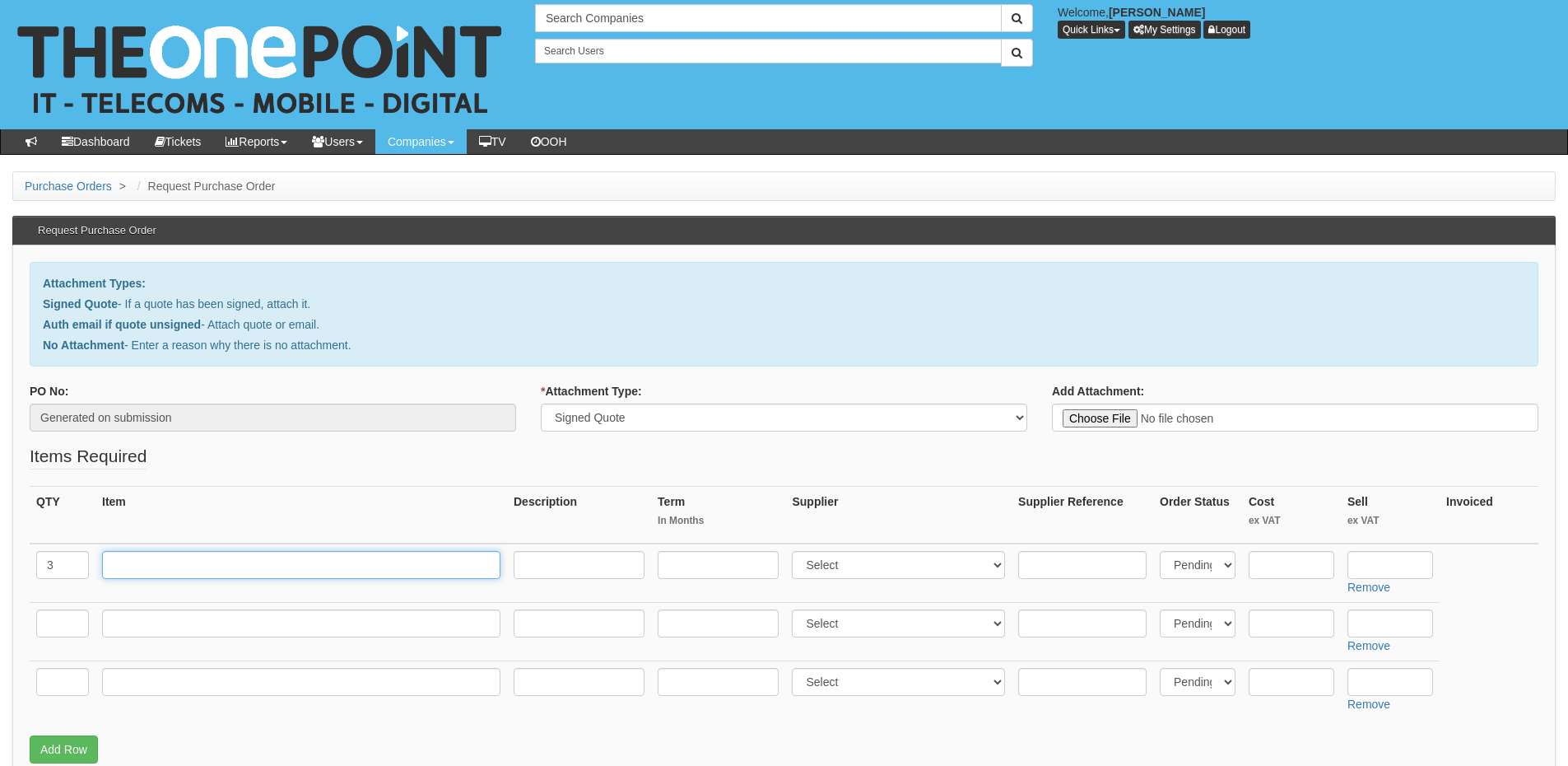
click at [121, 565] on input "text" at bounding box center [301, 565] width 398 height 28
type input "Basic Users"
click at [1360, 567] on input "text" at bounding box center [1390, 565] width 85 height 28
type input "8.99"
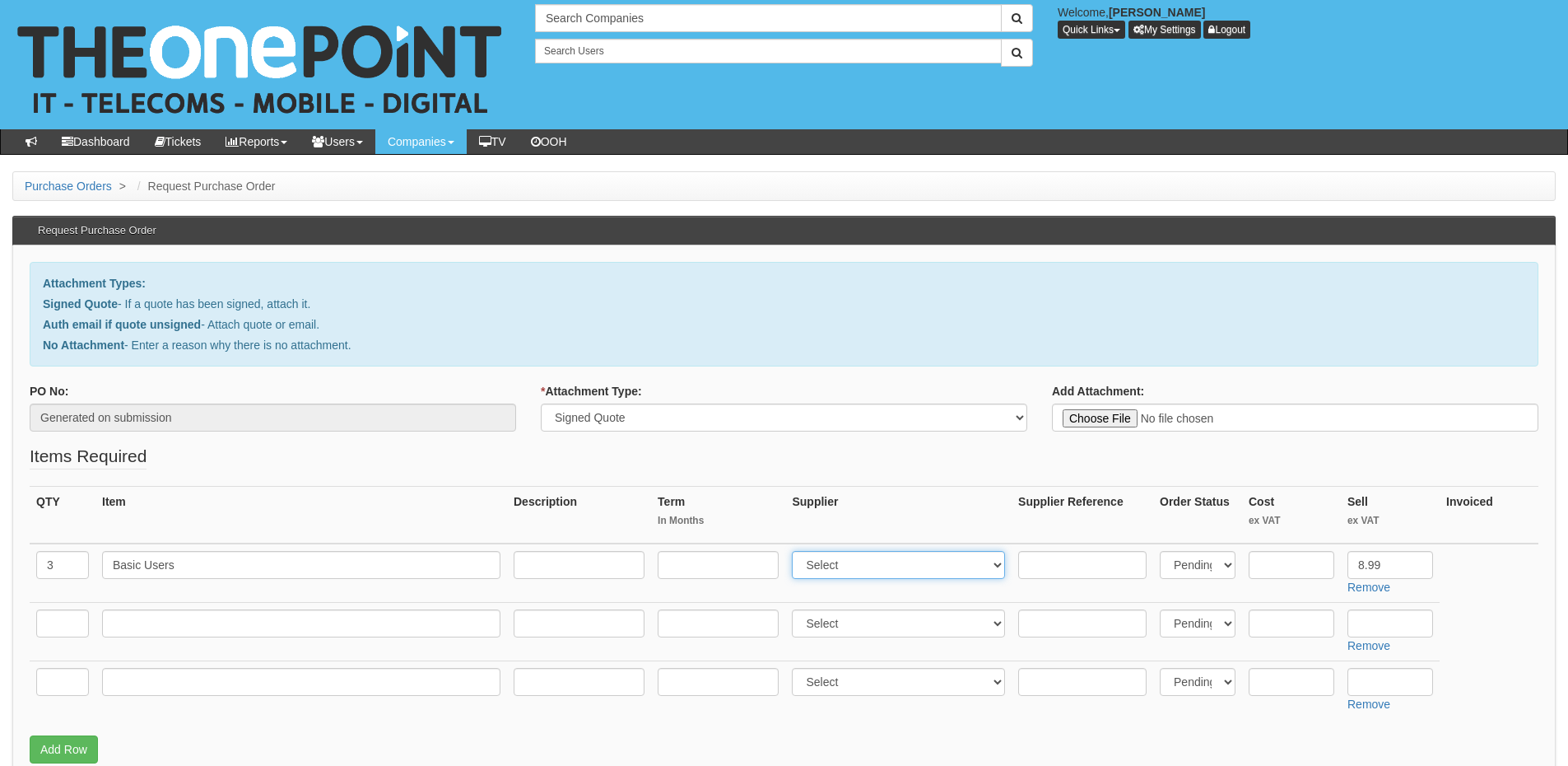
click at [858, 565] on select "Select 123 REG.co.uk 1Password 3 4Gon AA Jones Electric Ltd Abzorb Access Group…" at bounding box center [897, 565] width 213 height 28
select select "72"
click at [795, 551] on select "Select 123 REG.co.uk 1Password 3 4Gon AA Jones Electric Ltd Abzorb Access Group…" at bounding box center [897, 565] width 213 height 28
click at [713, 565] on input "text" at bounding box center [718, 565] width 121 height 28
type input "24"
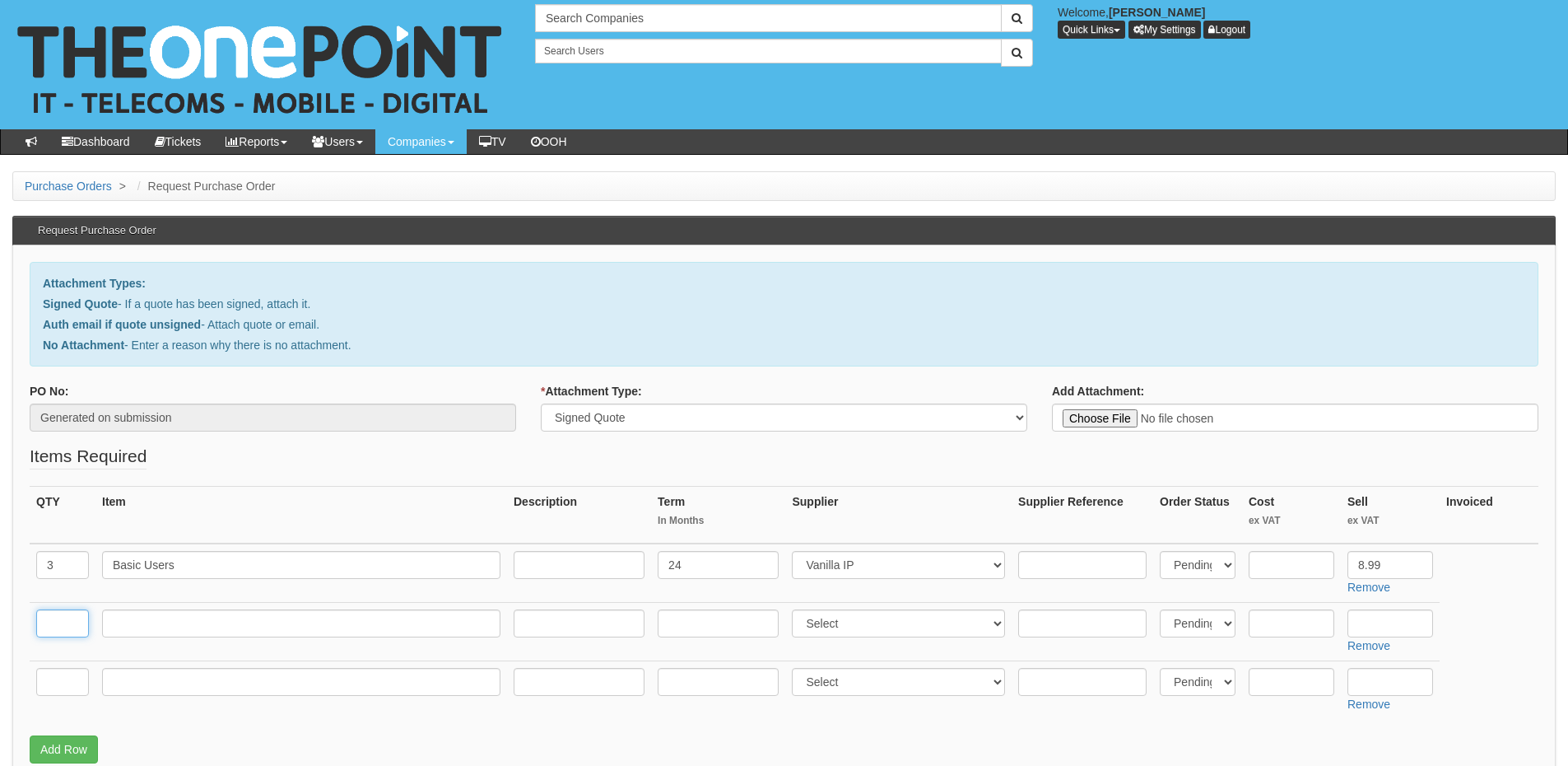
click at [65, 627] on input "text" at bounding box center [62, 623] width 52 height 28
type input "1"
click at [220, 626] on input "text" at bounding box center [301, 623] width 398 height 28
type input "Auto Attendant"
click at [711, 620] on input "text" at bounding box center [718, 623] width 121 height 28
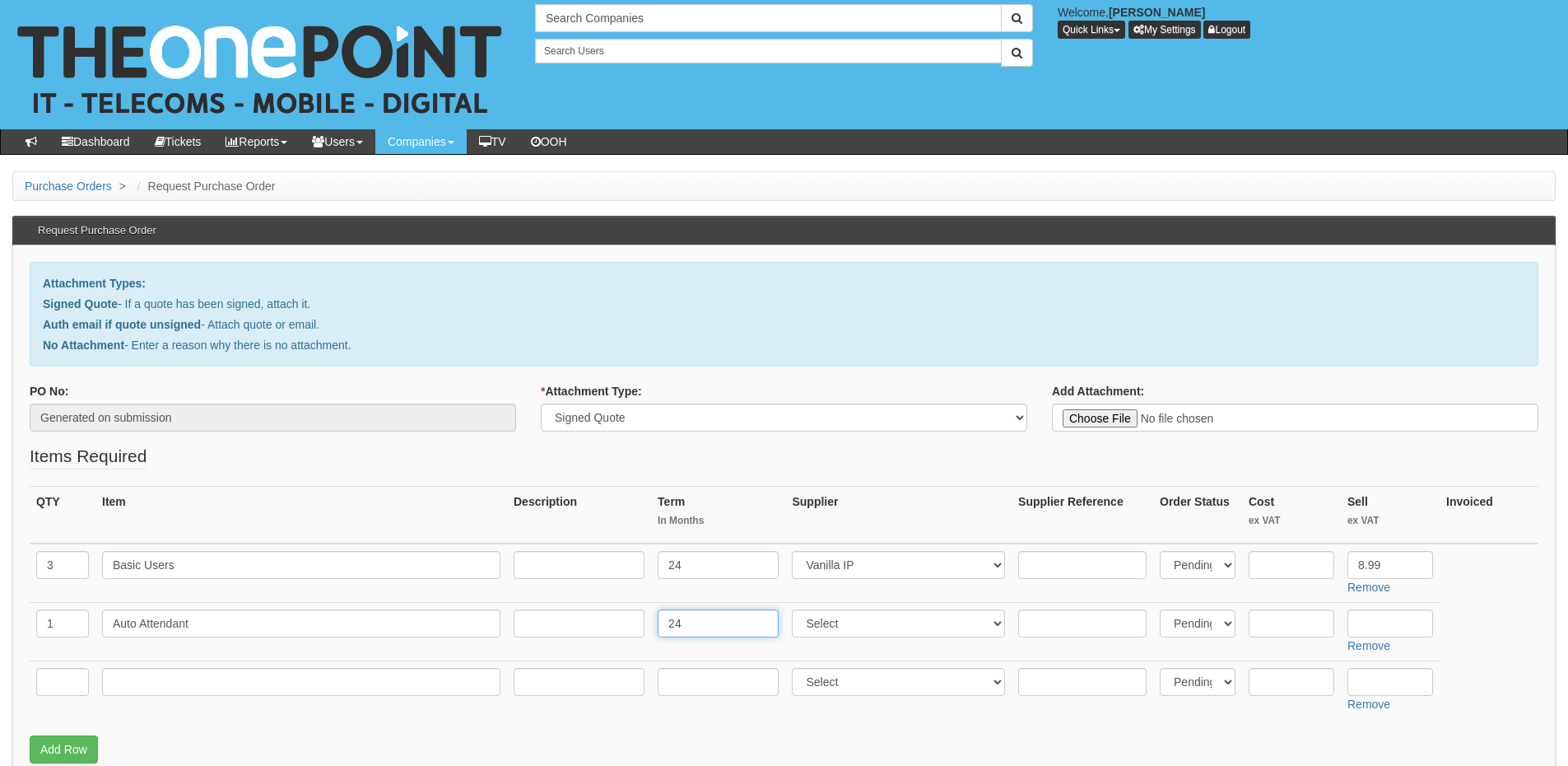
type input "24"
click at [1396, 629] on input "text" at bounding box center [1390, 623] width 85 height 28
type input "4"
click at [863, 625] on select "Select 123 REG.co.uk 1Password 3 4Gon AA Jones Electric Ltd Abzorb Access Group…" at bounding box center [897, 623] width 213 height 28
select select "72"
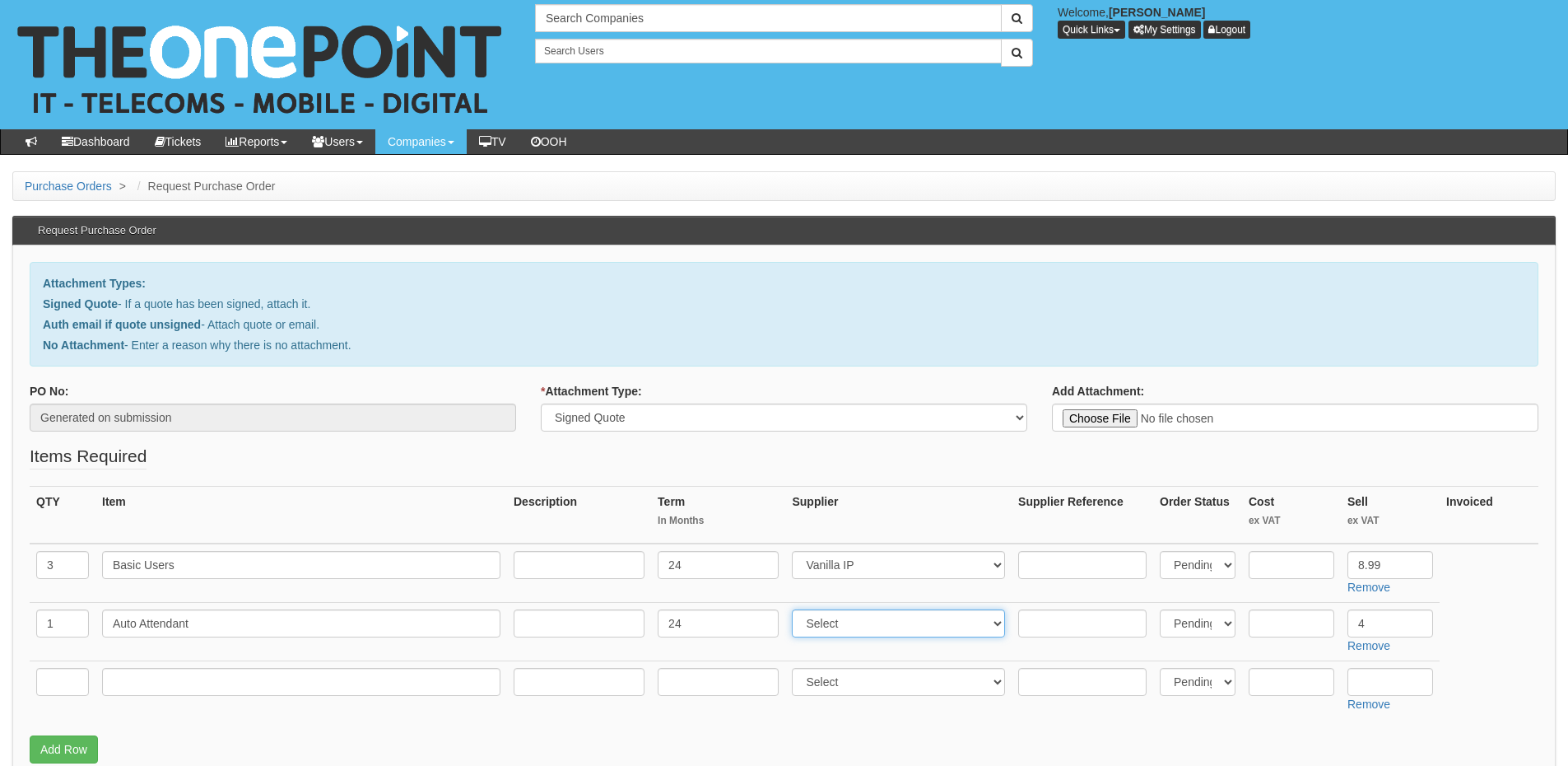
click at [795, 609] on select "Select 123 REG.co.uk 1Password 3 4Gon AA Jones Electric Ltd Abzorb Access Group…" at bounding box center [897, 623] width 213 height 28
click at [1378, 707] on link "Remove" at bounding box center [1368, 704] width 43 height 13
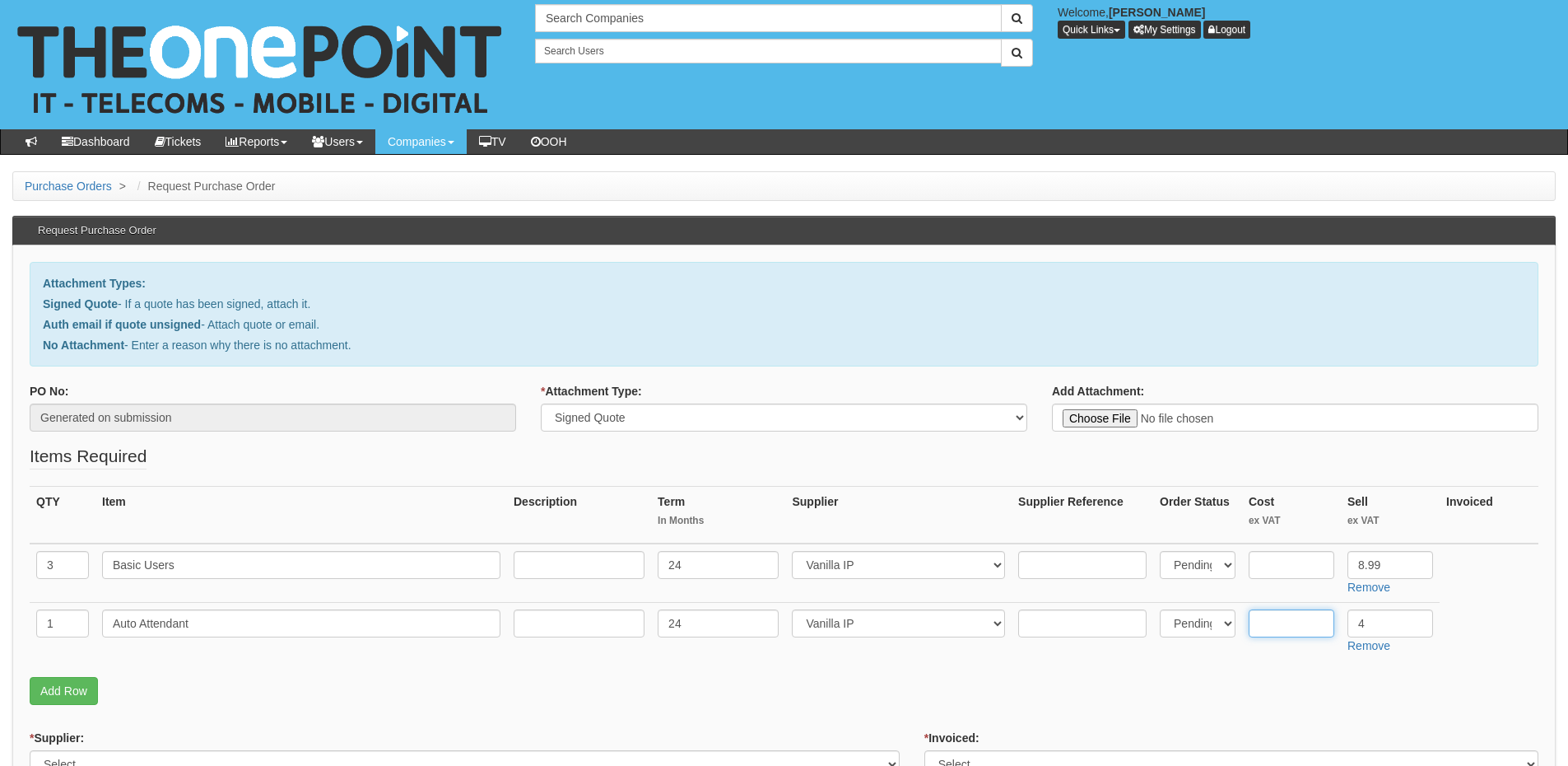
click at [1302, 628] on input "text" at bounding box center [1291, 623] width 85 height 28
type input "3.66"
click at [1287, 564] on input "text" at bounding box center [1291, 565] width 85 height 28
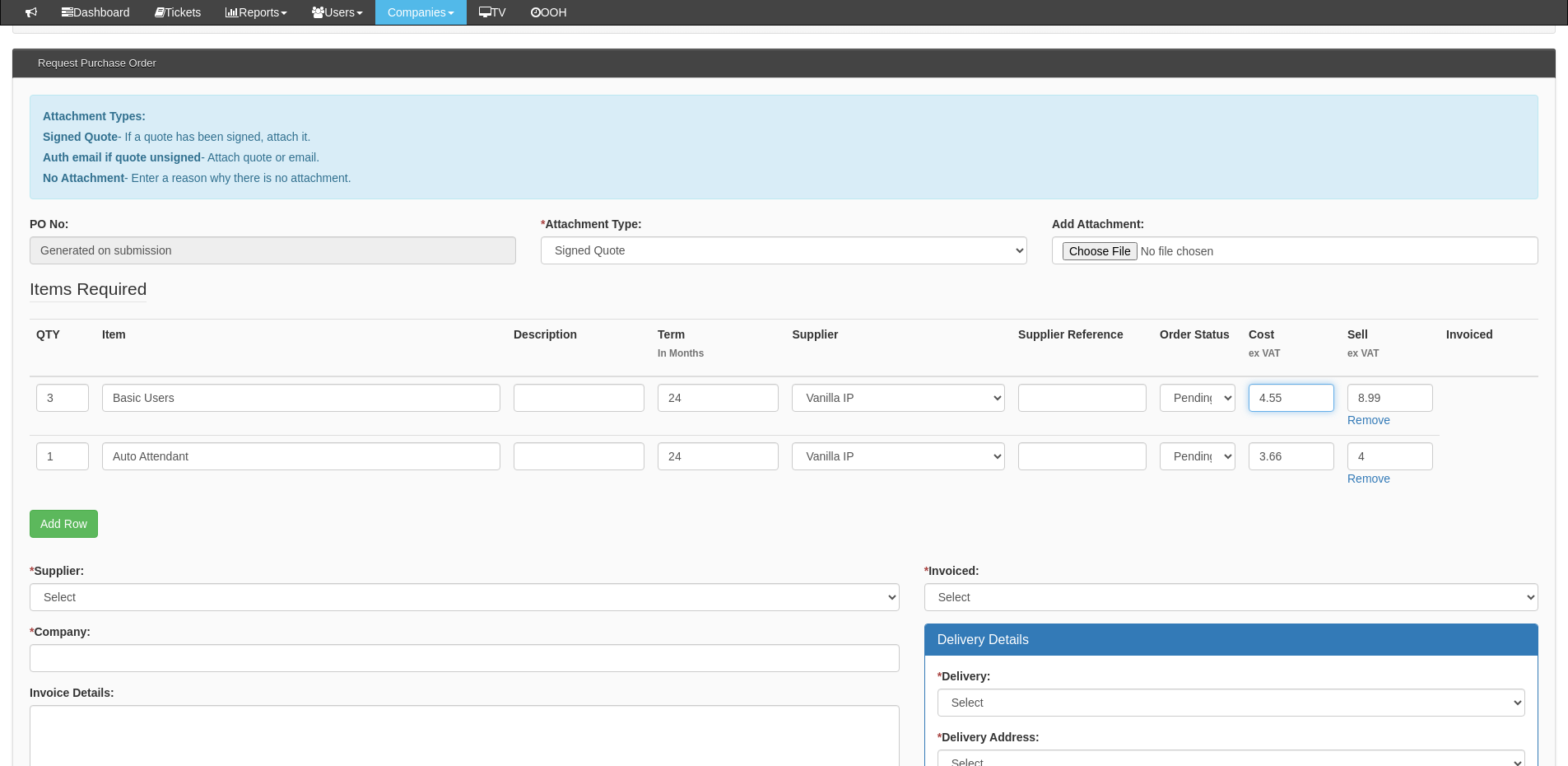
scroll to position [247, 0]
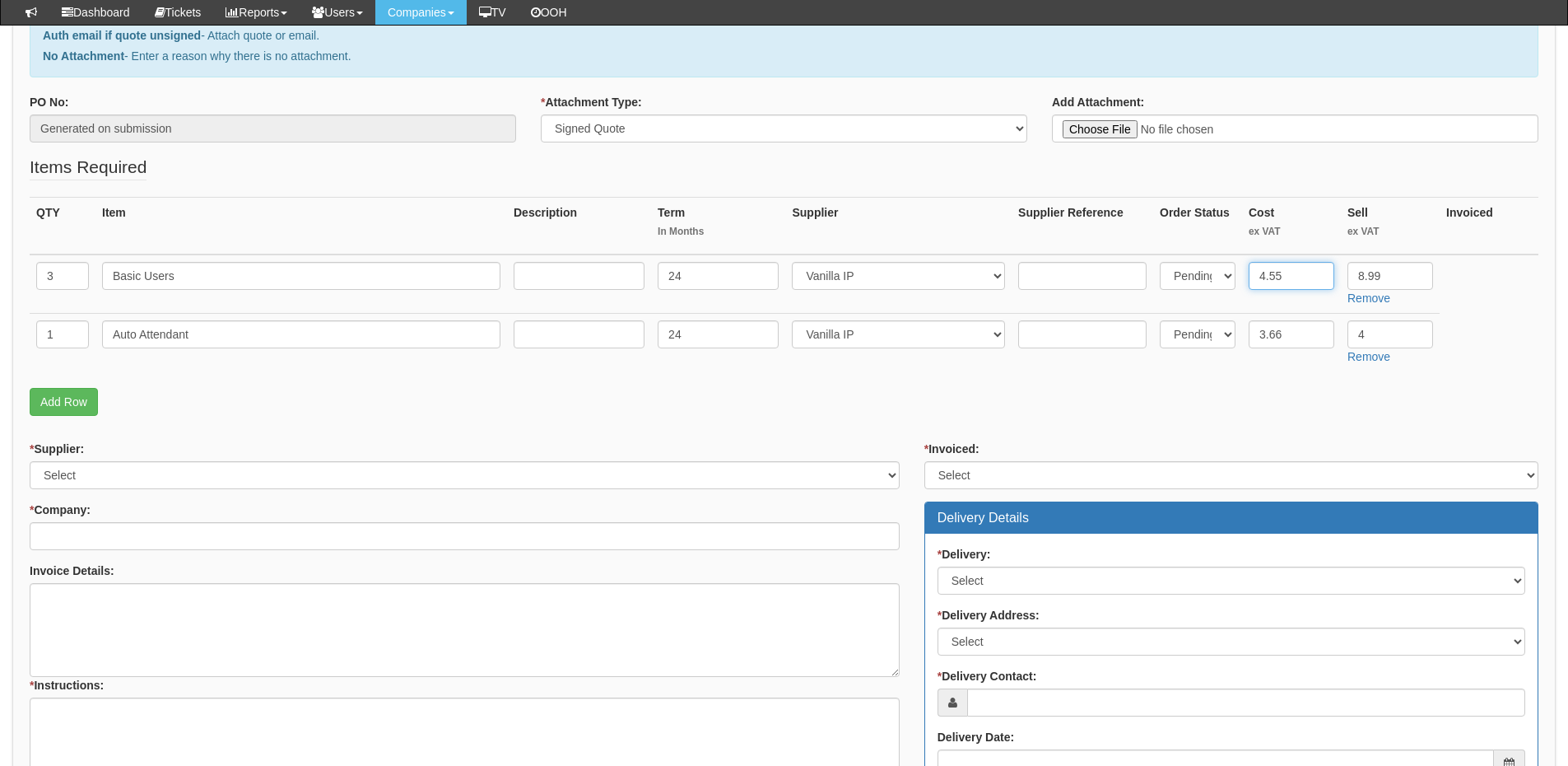
type input "4.55"
click at [192, 473] on select "Select 123 REG.co.uk 1Password 3 4Gon AA Jones Electric Ltd Abzorb Access Group…" at bounding box center [465, 475] width 870 height 28
select select "72"
click at [30, 461] on select "Select 123 REG.co.uk 1Password 3 4Gon AA Jones Electric Ltd Abzorb Access Group…" at bounding box center [465, 475] width 870 height 28
click at [187, 536] on input "* Company:" at bounding box center [465, 536] width 870 height 28
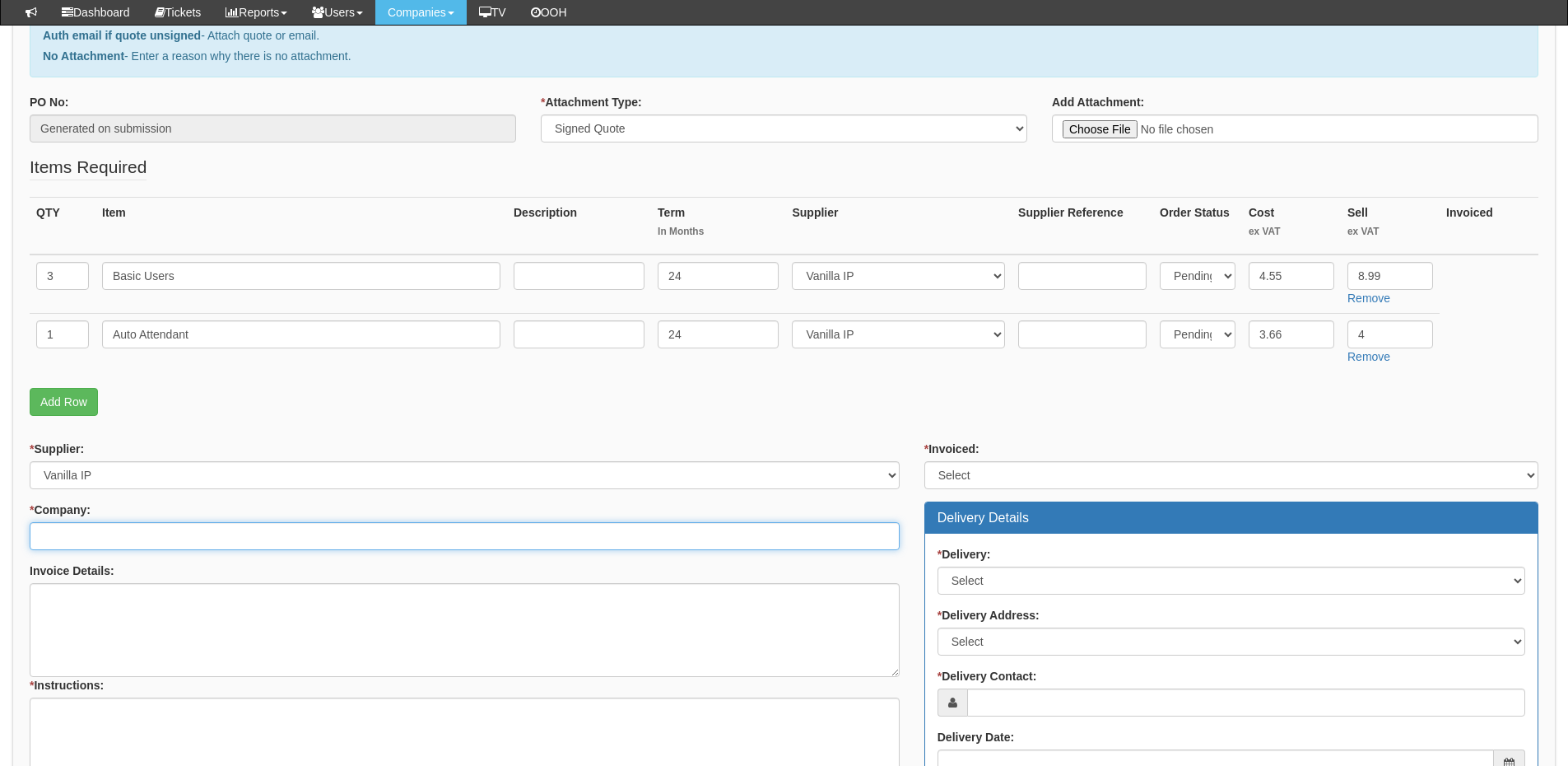
click at [103, 537] on input "* Company:" at bounding box center [465, 536] width 870 height 28
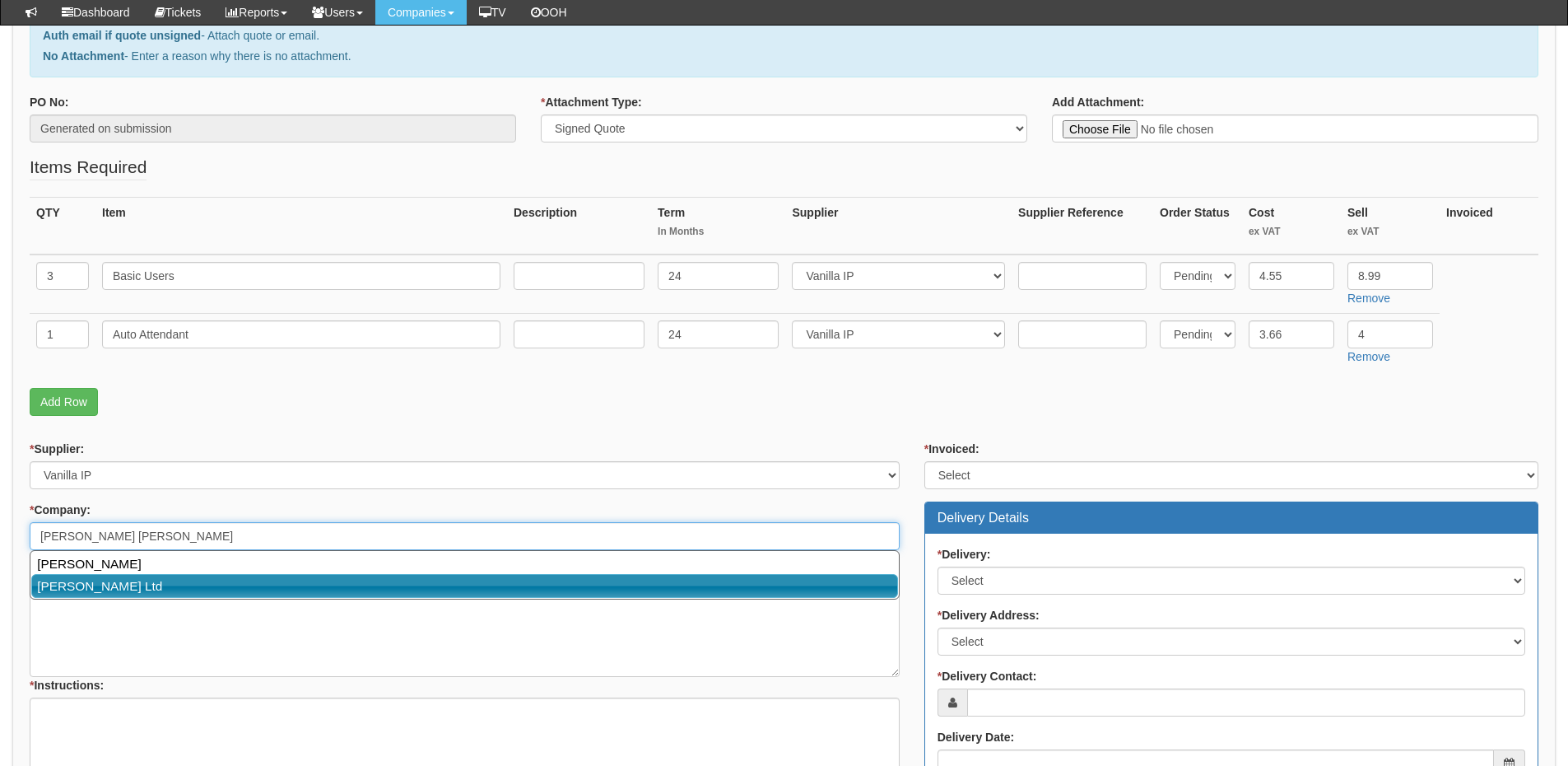
click at [114, 581] on link "Dave Jessop Ltd" at bounding box center [465, 586] width 867 height 24
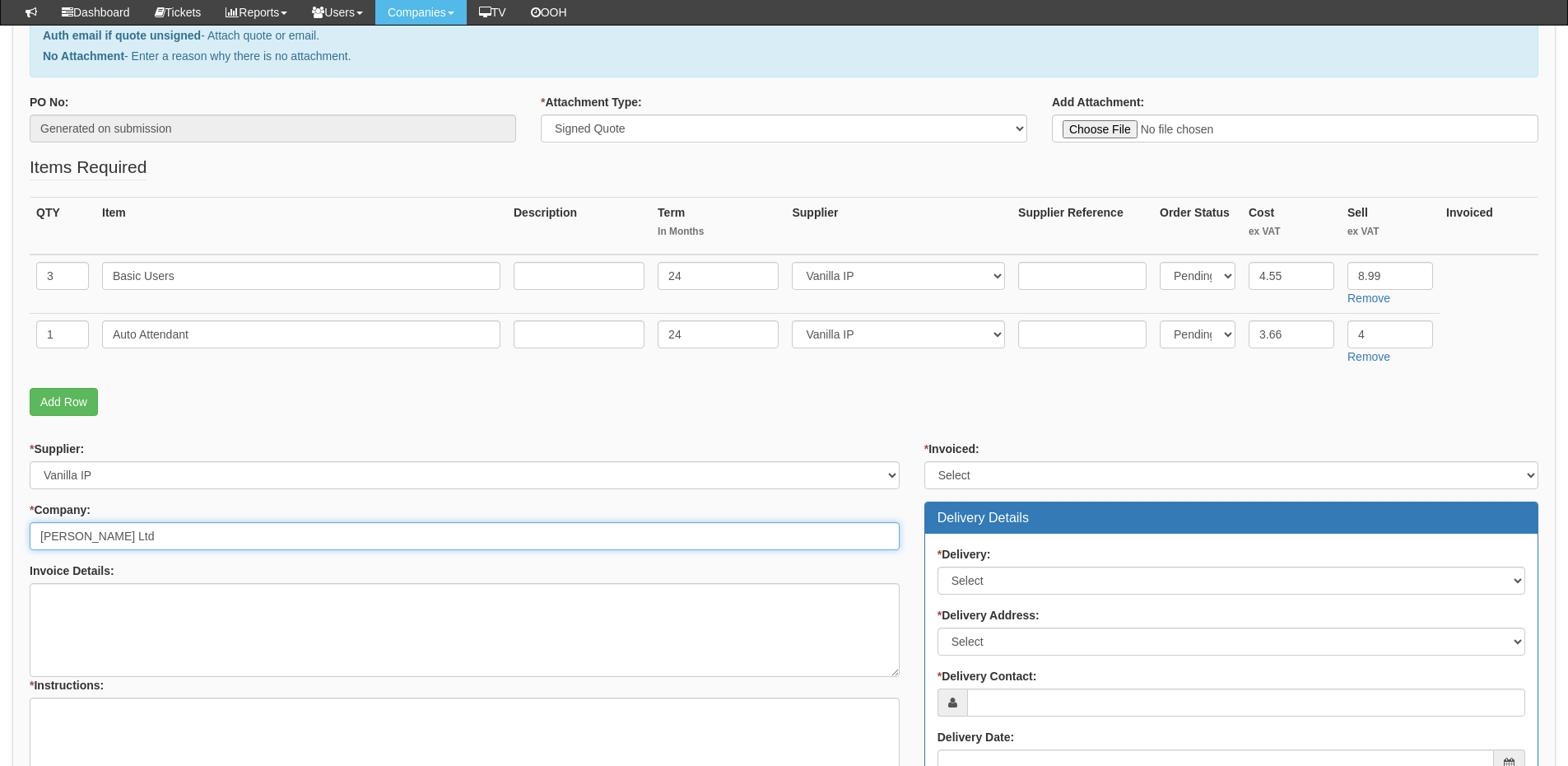
type input "Dave Jessop Ltd"
click at [978, 472] on select "Select Yes No N/A STB (part of order)" at bounding box center [1231, 475] width 614 height 28
select select "2"
click at [924, 461] on select "Select Yes No N/A STB (part of order)" at bounding box center [1231, 475] width 614 height 28
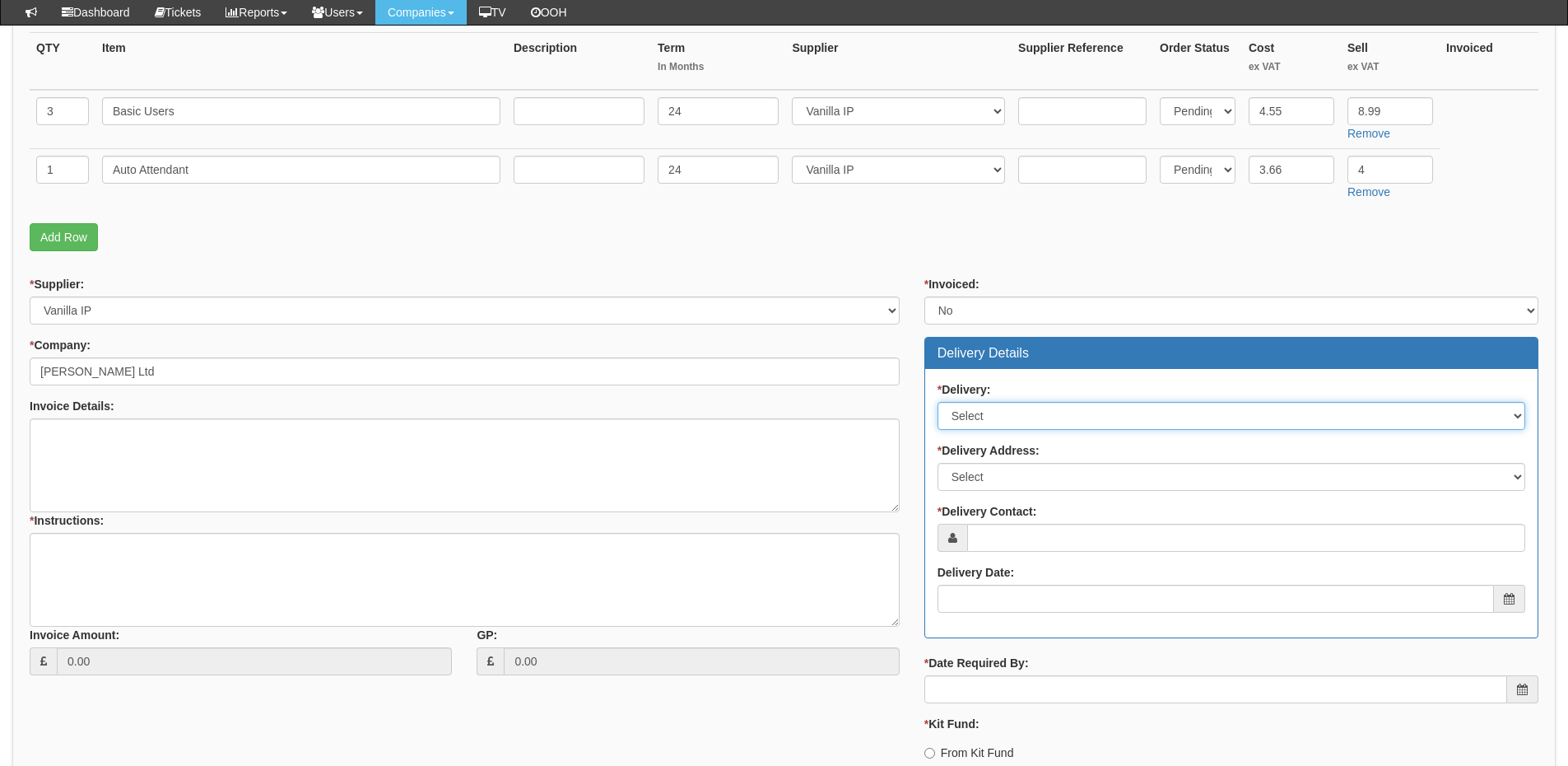
click at [1000, 425] on select "Select No Not Applicable Yes" at bounding box center [1230, 415] width 587 height 28
select select "3"
click at [937, 401] on select "Select No Not Applicable Yes" at bounding box center [1230, 415] width 587 height 28
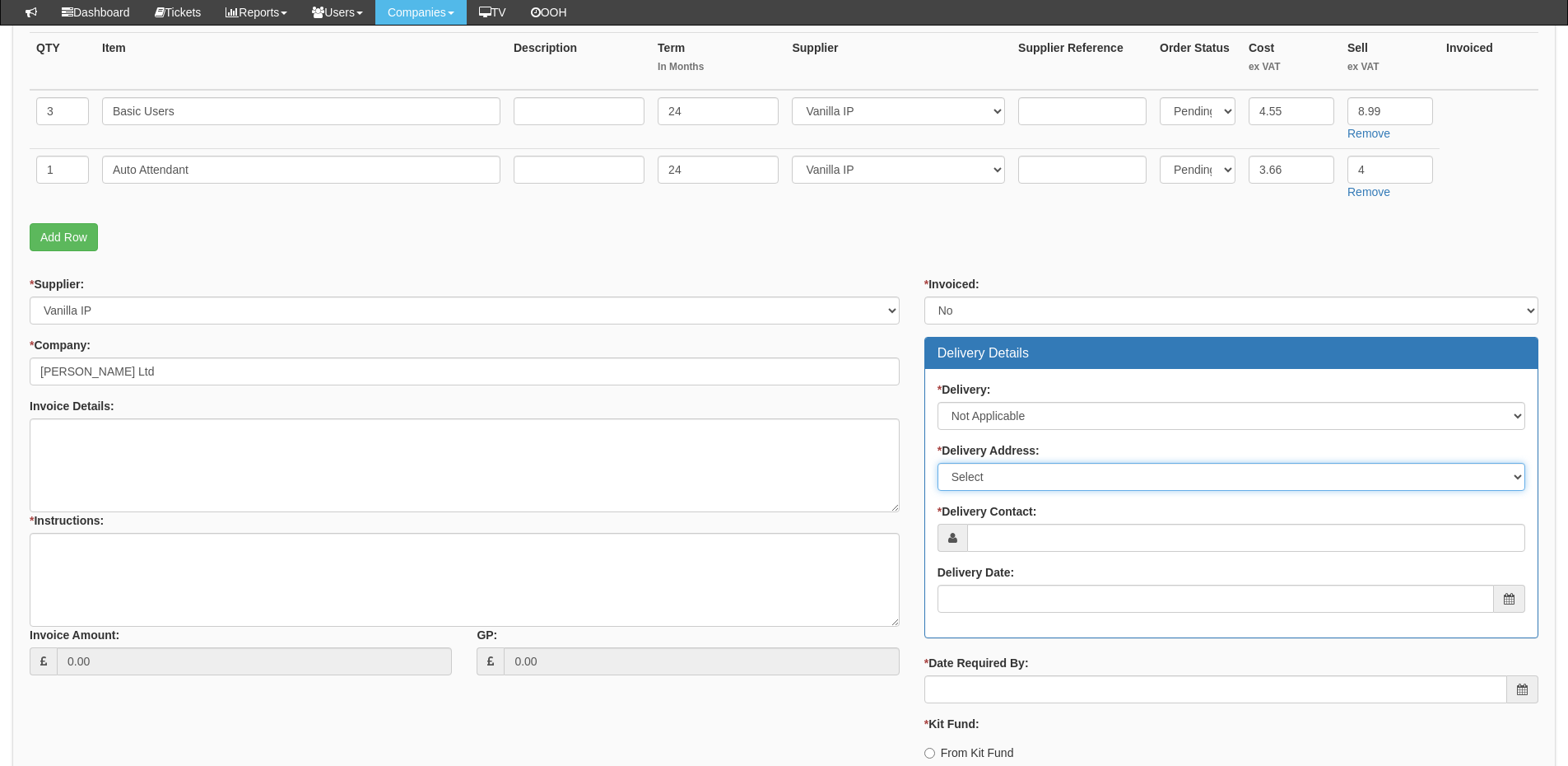
click at [994, 480] on select "Select Not Applicable Main Address - HU4 6PA Other" at bounding box center [1230, 477] width 587 height 28
click at [937, 463] on select "Select Not Applicable Main Address - HU4 6PA Other" at bounding box center [1230, 477] width 587 height 28
click at [980, 468] on select "Select Not Applicable Main Address - HU4 6PA Other" at bounding box center [1230, 477] width 587 height 28
select select "N/A"
click at [937, 463] on select "Select Not Applicable Main Address - HU4 6PA Other" at bounding box center [1230, 477] width 587 height 28
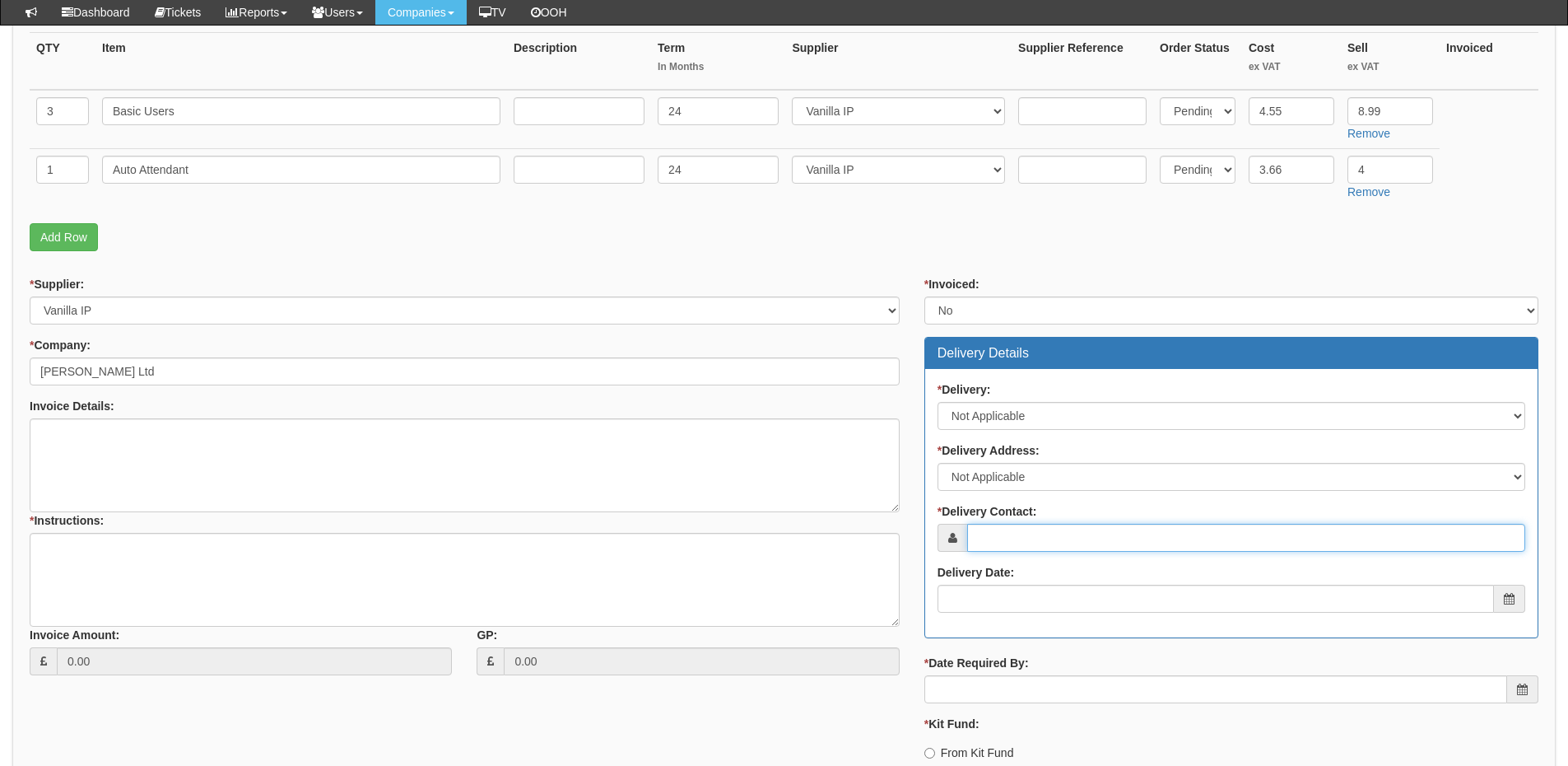
click at [993, 533] on input "* Delivery Contact:" at bounding box center [1245, 537] width 558 height 28
click at [1094, 549] on input "* Delivery Contact:" at bounding box center [1245, 537] width 558 height 28
paste input "Dave Jessop"
type input "Dave Jessop"
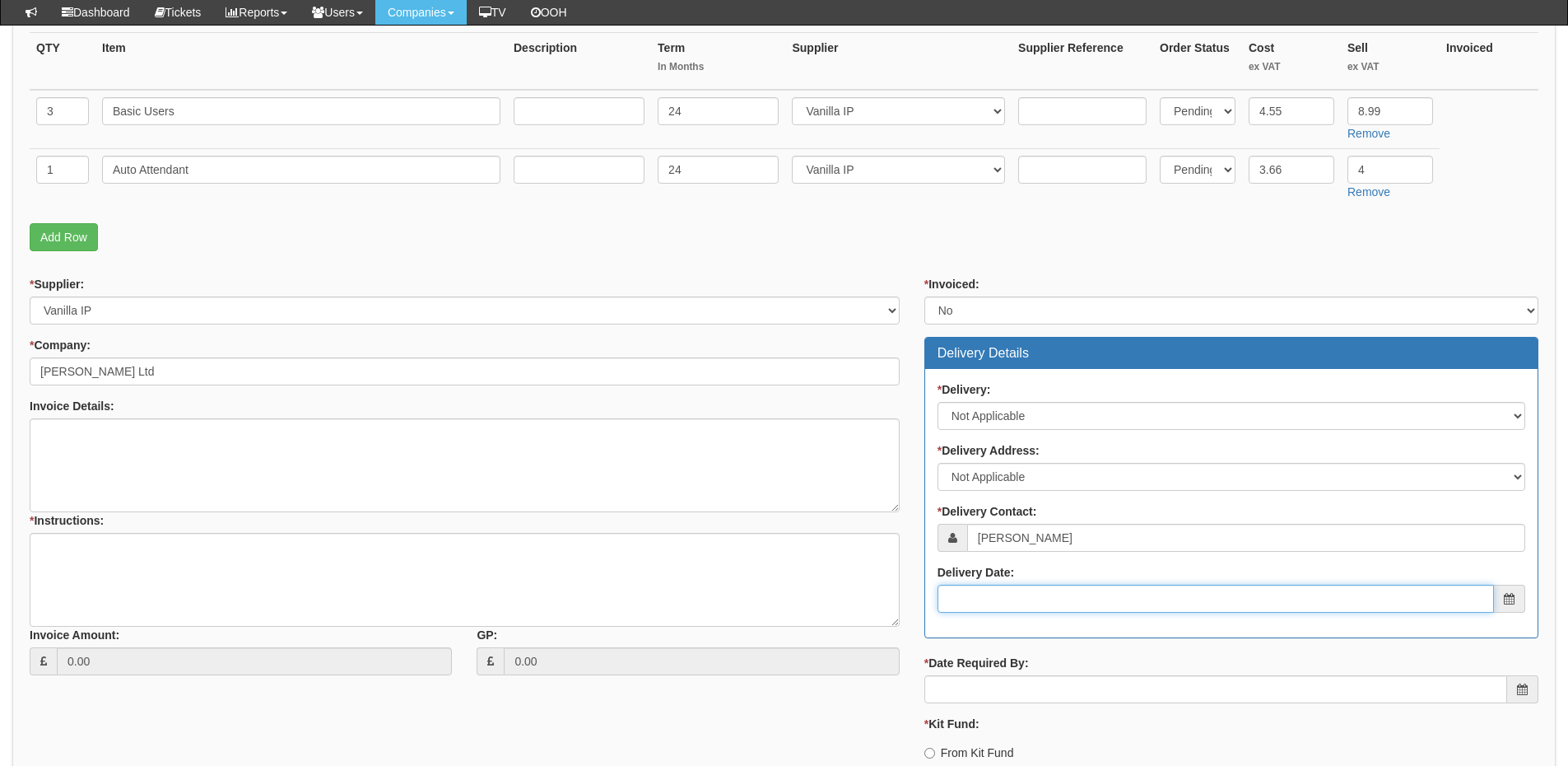
click at [983, 605] on input "Delivery Date:" at bounding box center [1215, 599] width 557 height 28
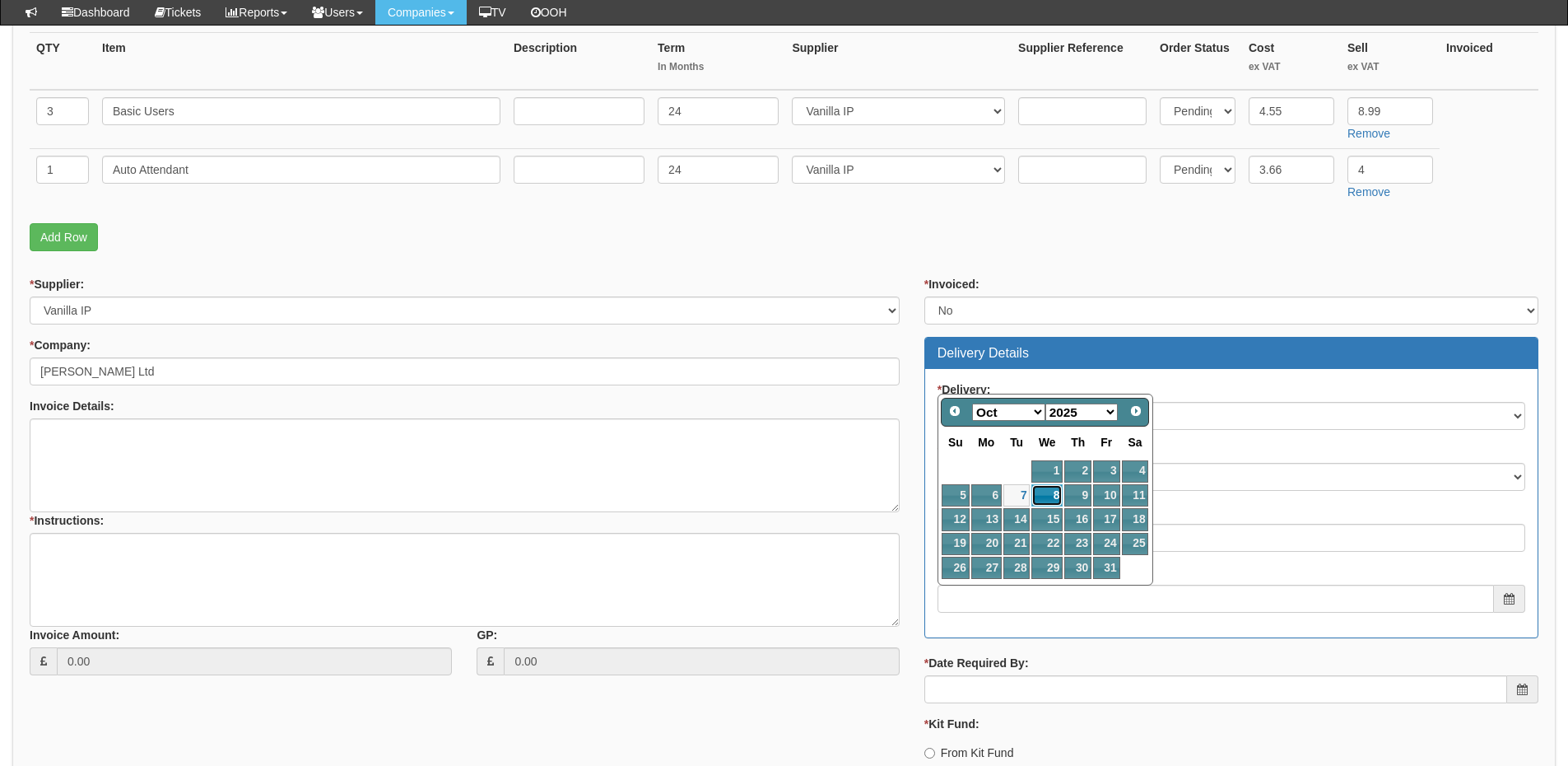
click at [1049, 503] on link "8" at bounding box center [1047, 494] width 32 height 22
type input "2025-10-08"
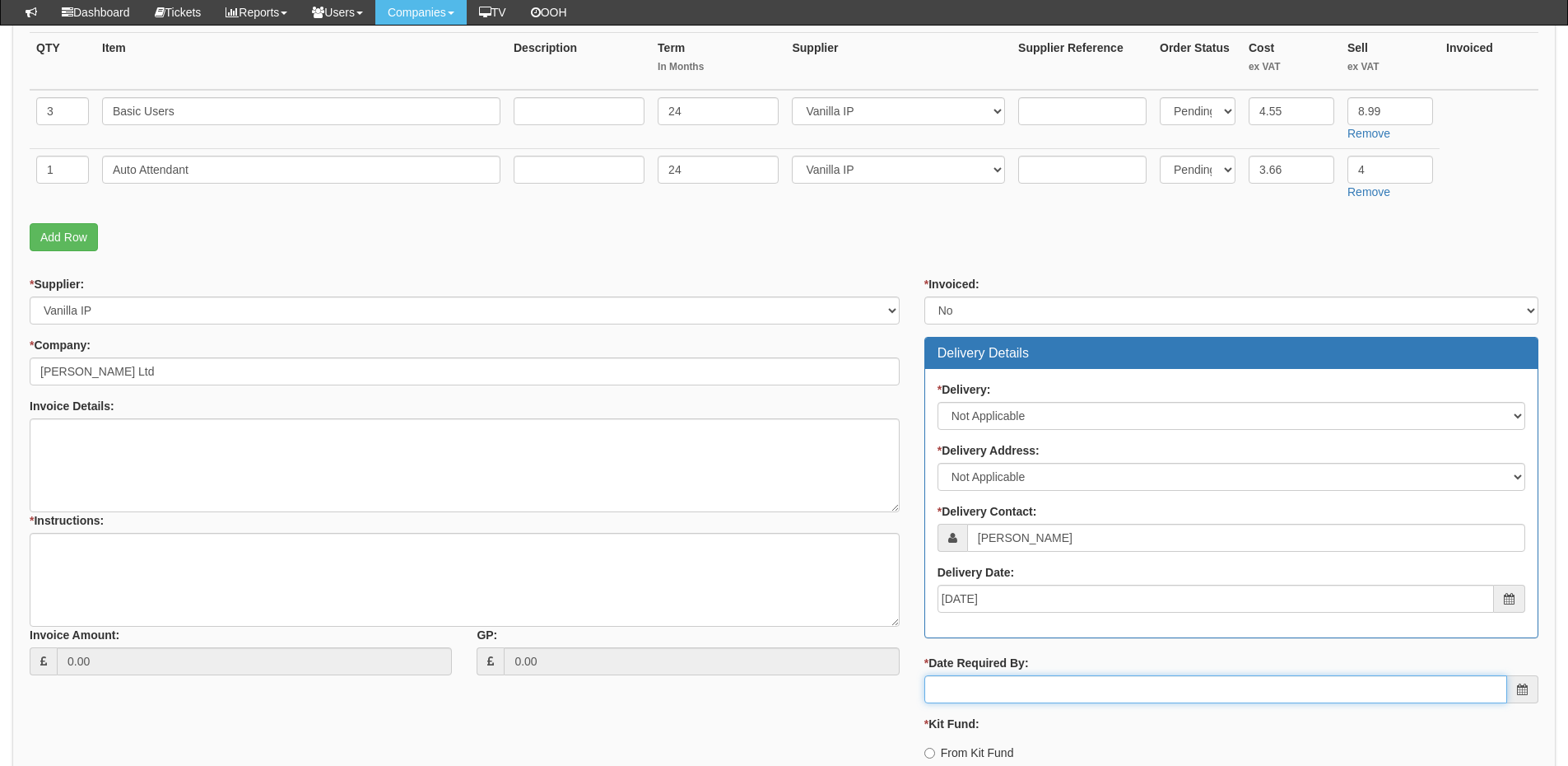
click at [989, 698] on input "* Date Required By:" at bounding box center [1215, 689] width 582 height 28
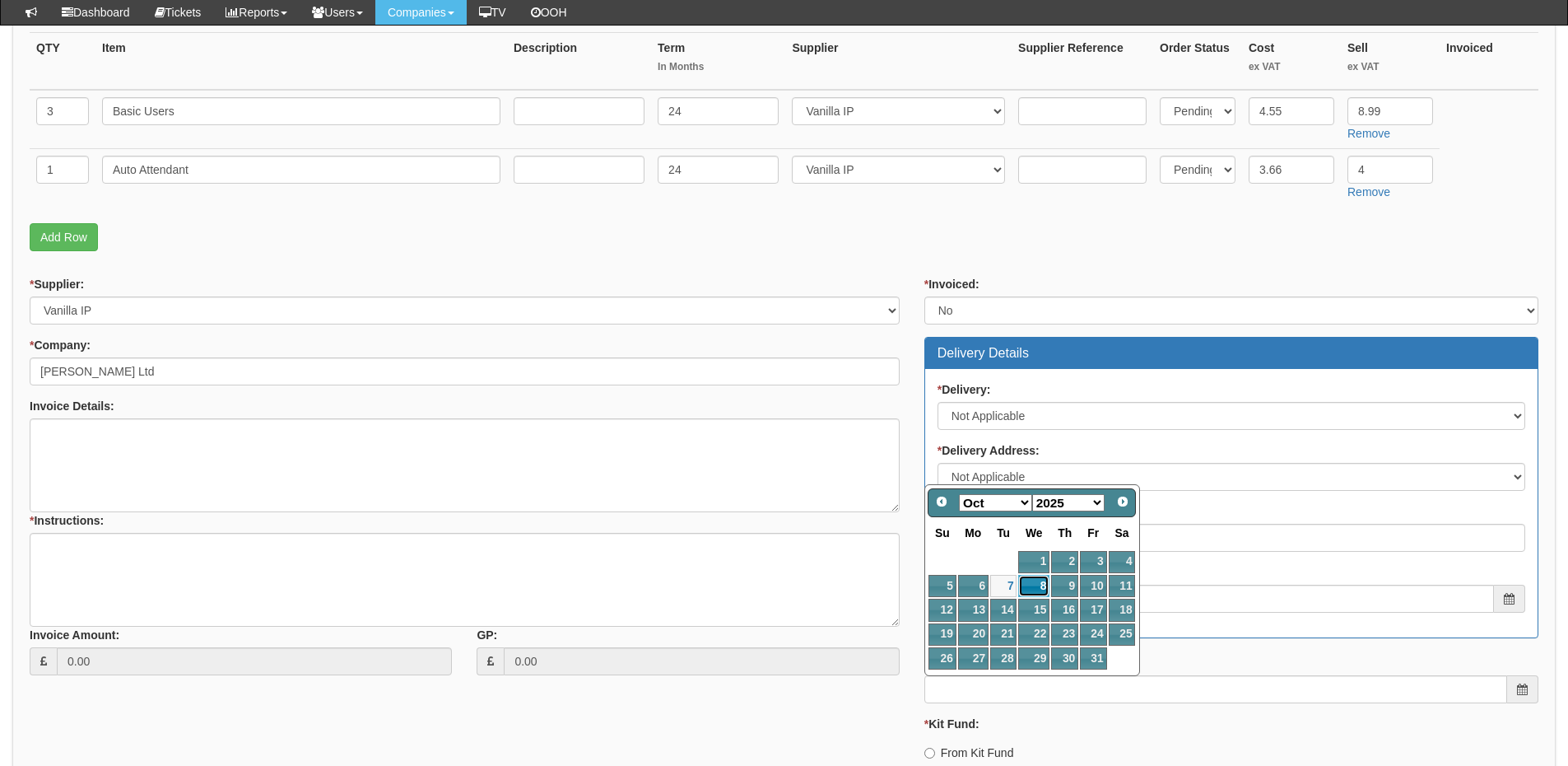
click at [1035, 582] on link "8" at bounding box center [1034, 586] width 32 height 22
type input "2025-10-08"
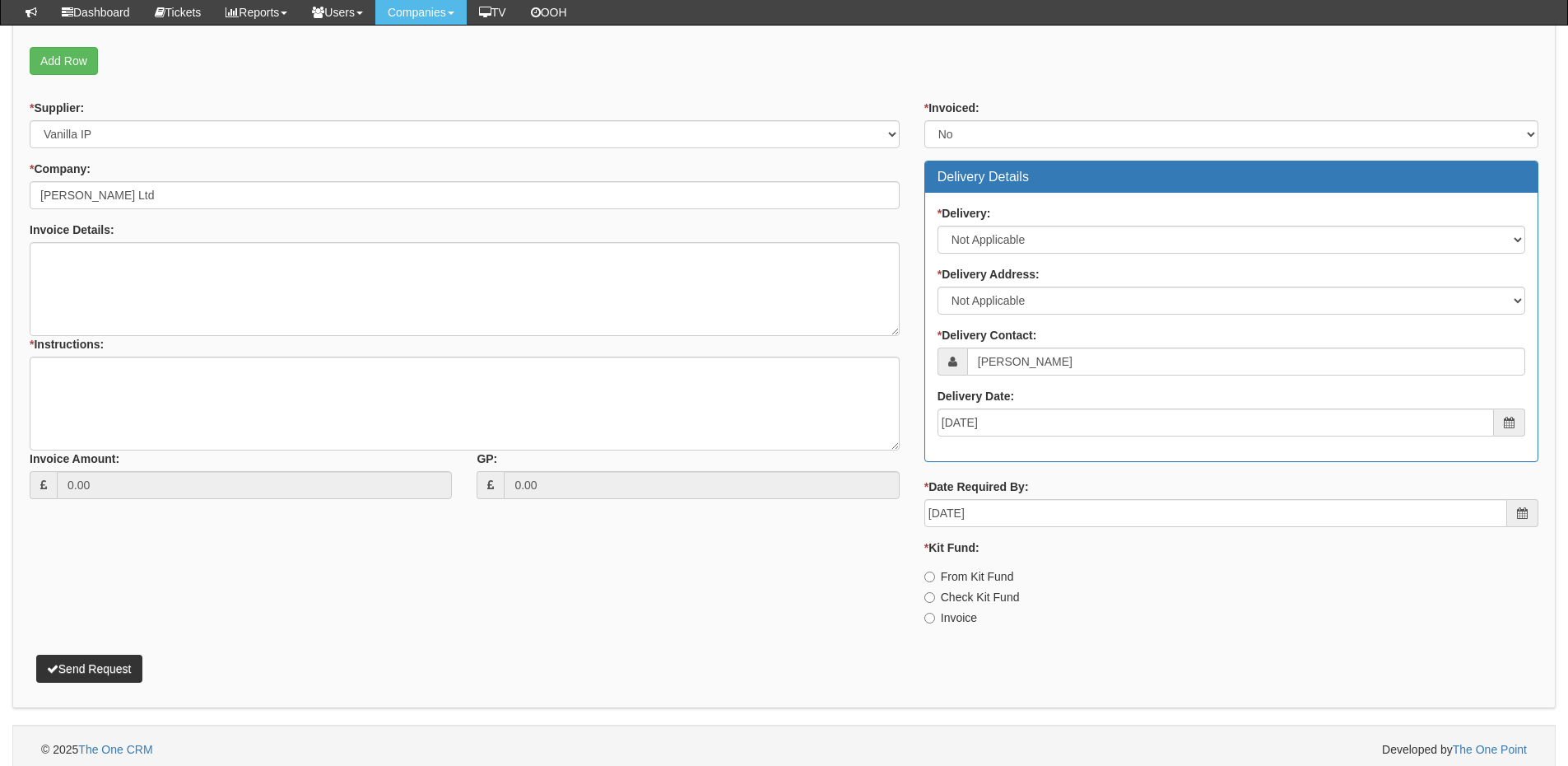
scroll to position [596, 0]
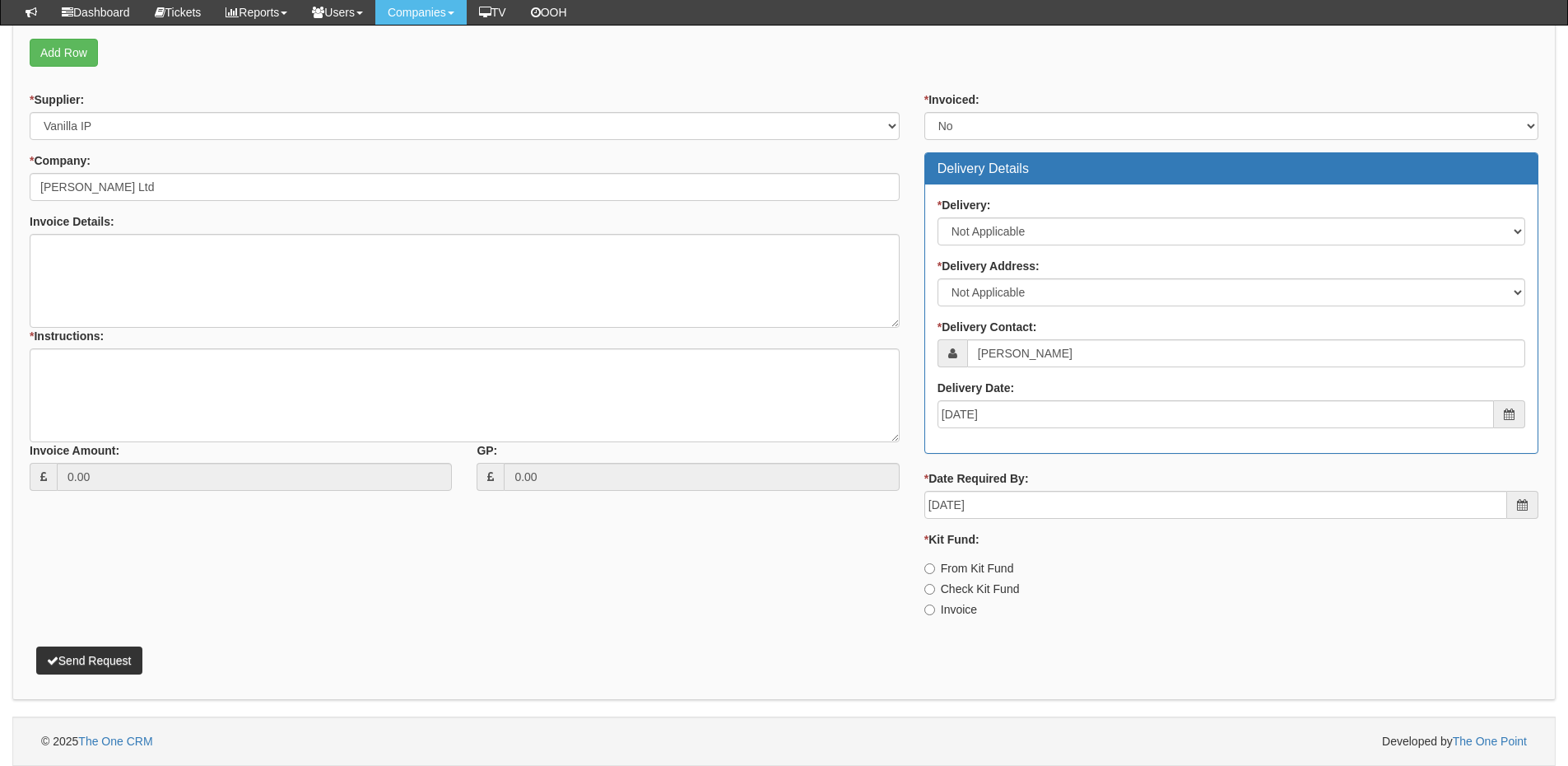
click at [950, 608] on label "Invoice" at bounding box center [950, 608] width 52 height 17
click at [935, 608] on input "Invoice" at bounding box center [929, 609] width 11 height 11
radio input "true"
click at [274, 401] on textarea "* Instructions:" at bounding box center [465, 394] width 870 height 94
type textarea "VoIP resign"
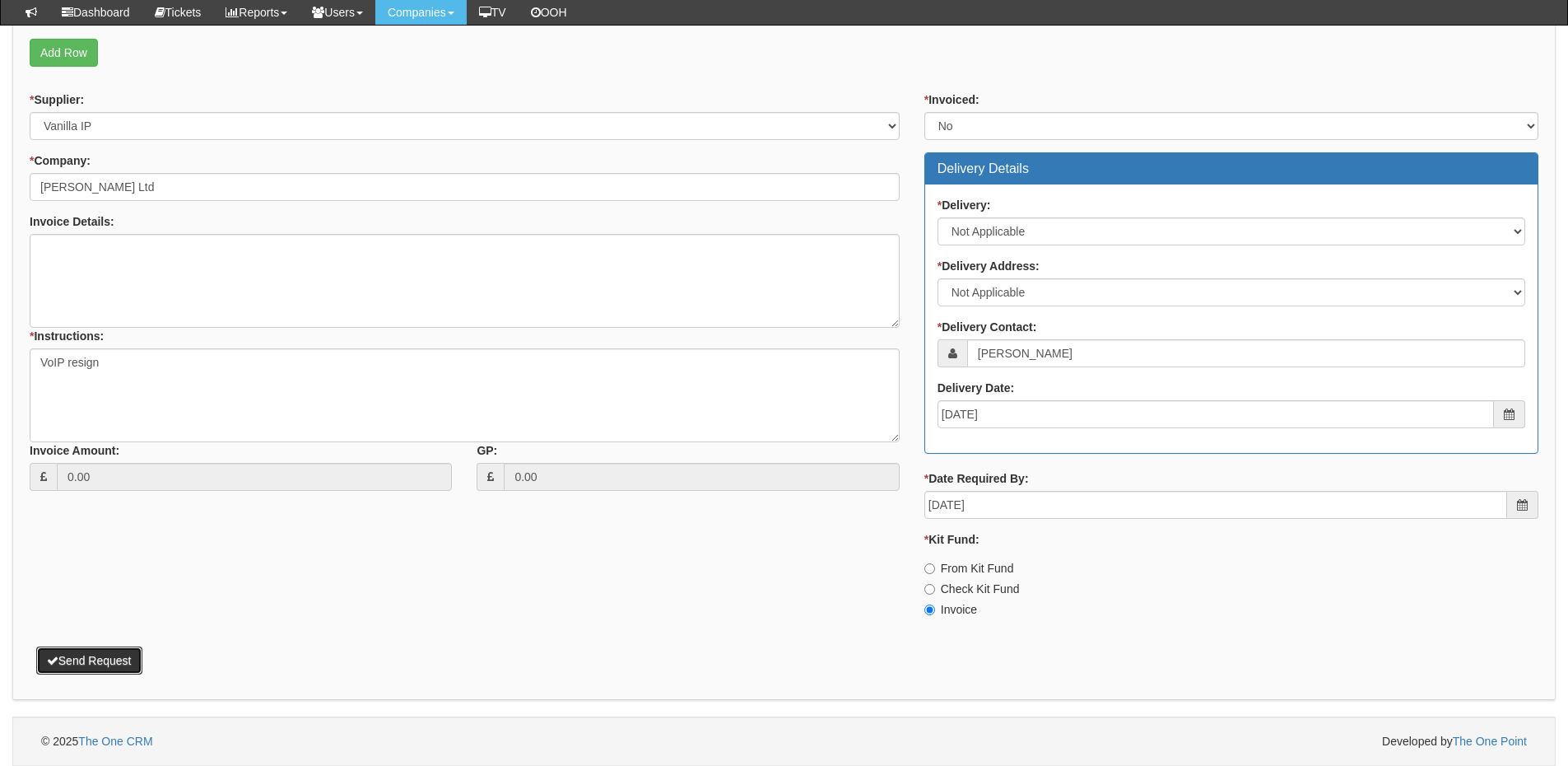
click at [115, 663] on button "Send Request" at bounding box center [89, 660] width 106 height 28
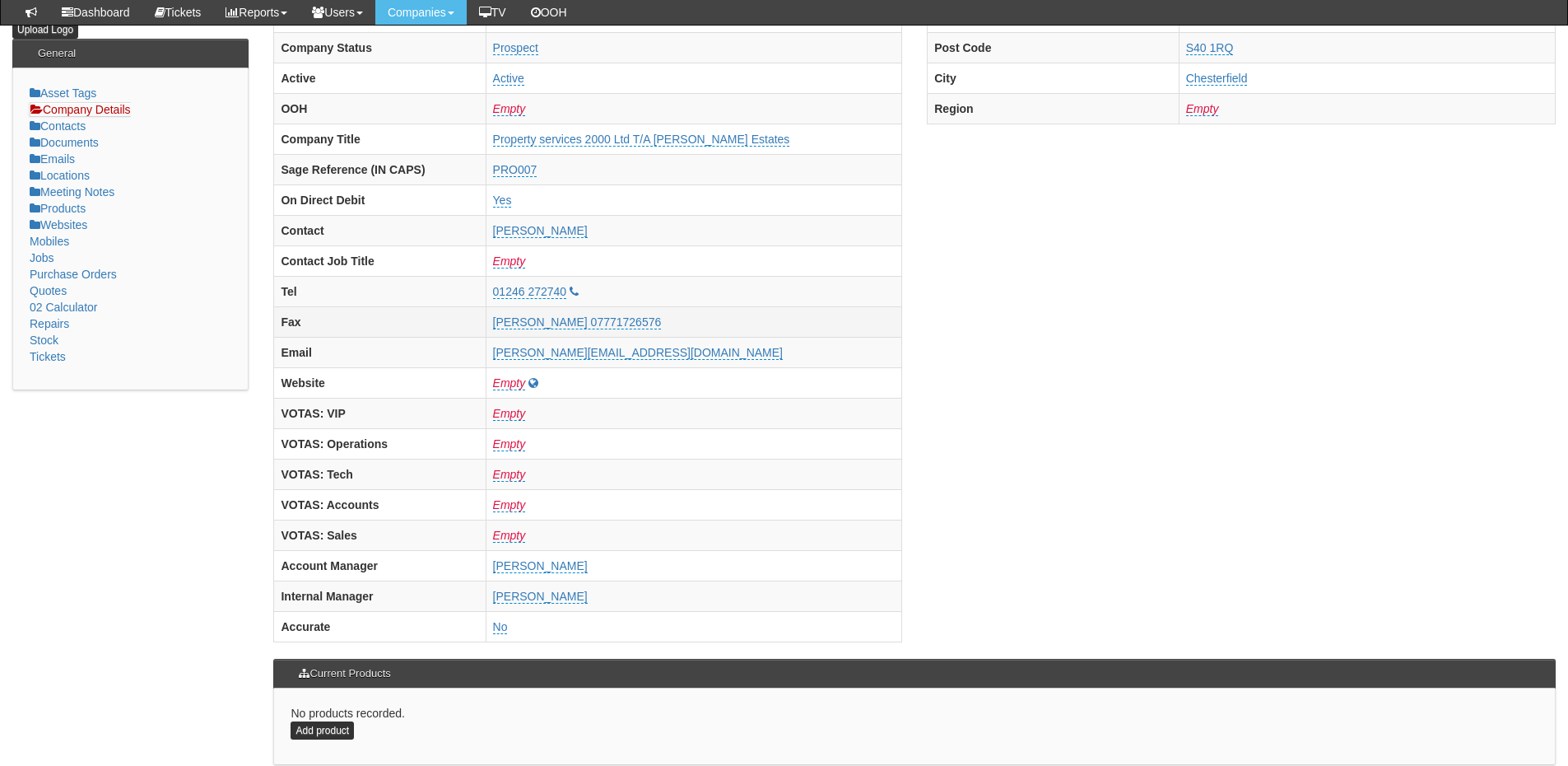
scroll to position [659, 0]
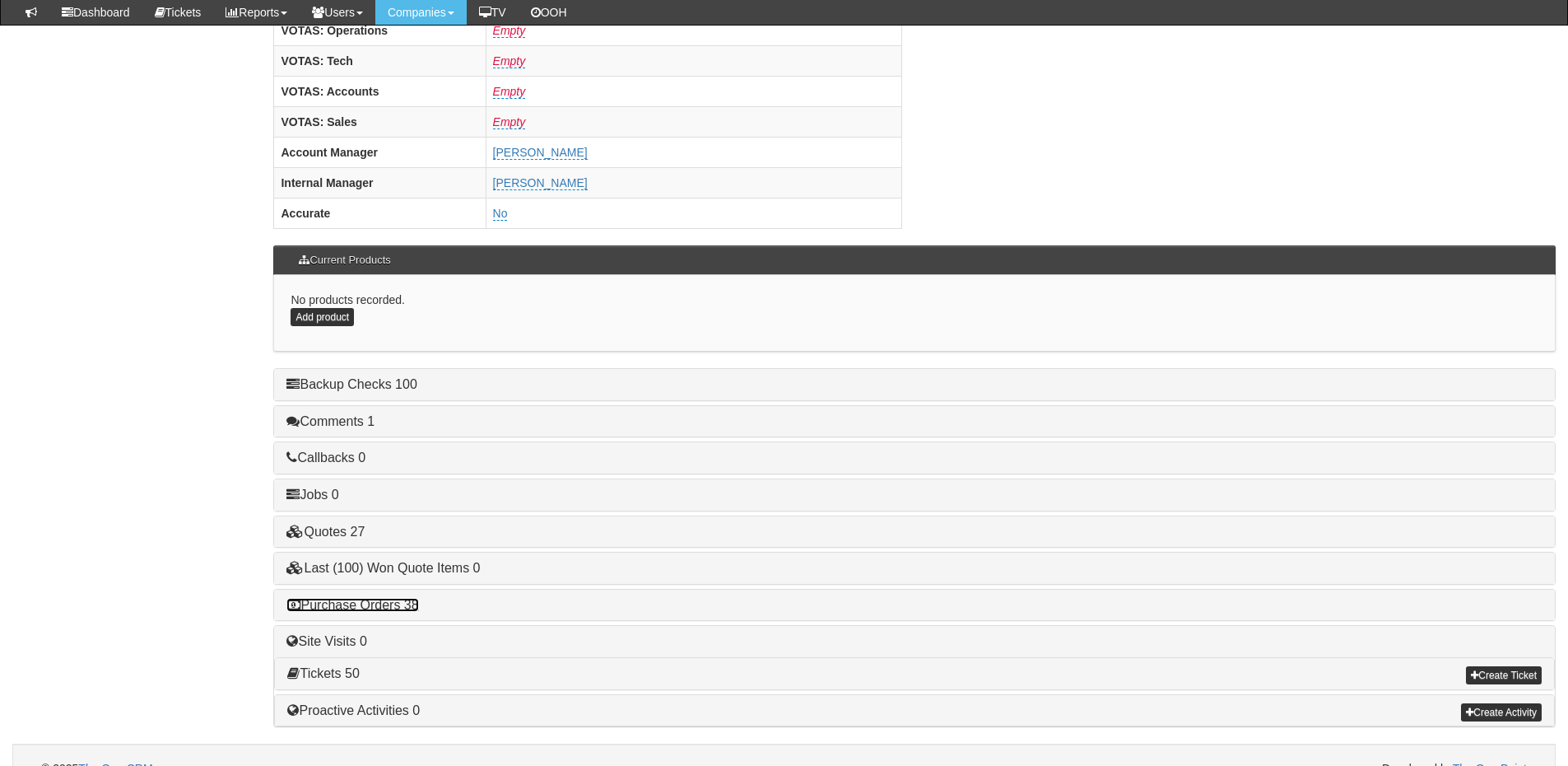
drag, startPoint x: 396, startPoint y: 602, endPoint x: 424, endPoint y: 605, distance: 28.2
click at [396, 602] on link "Purchase Orders 38" at bounding box center [352, 604] width 132 height 14
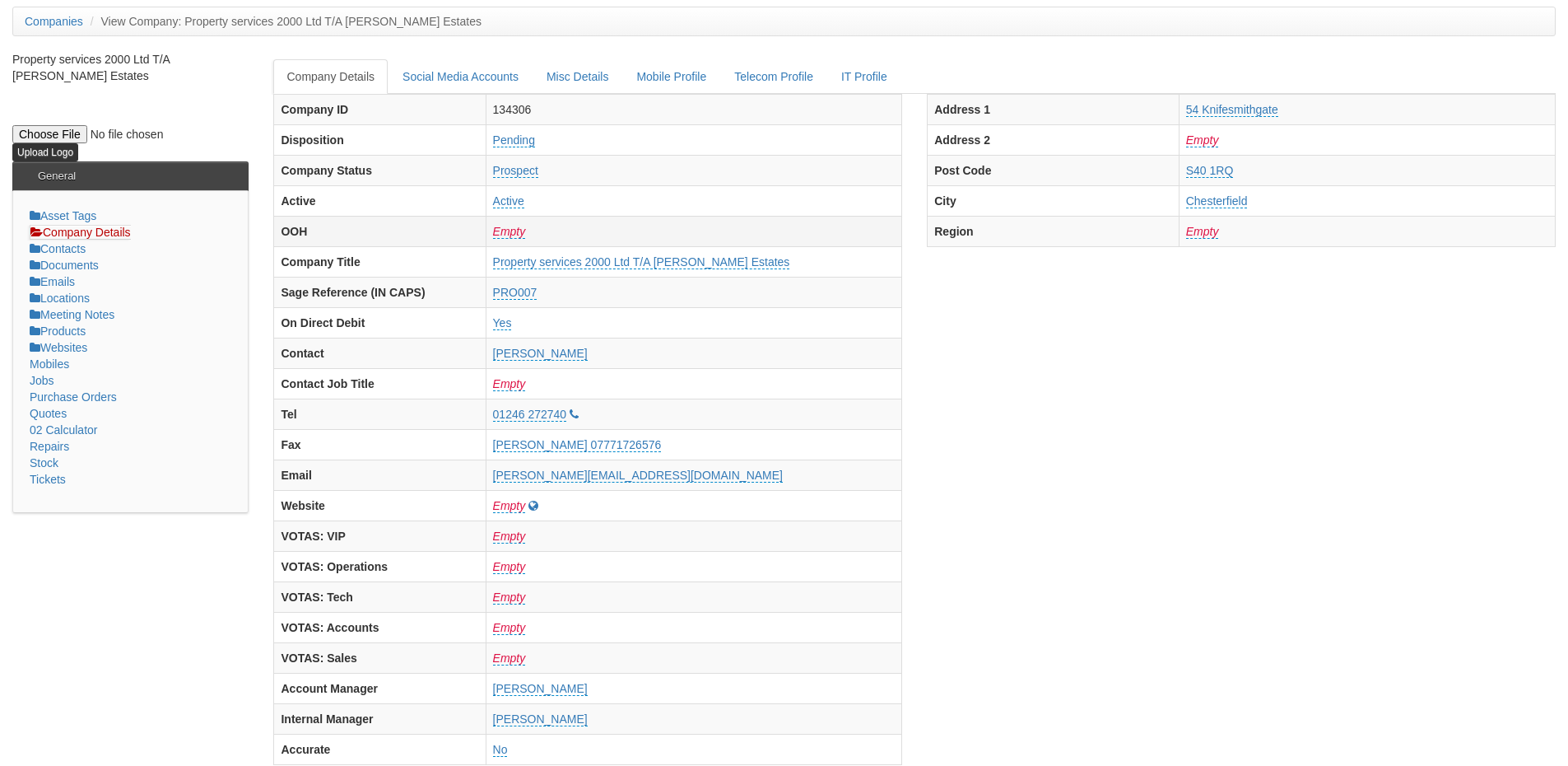
scroll to position [0, 0]
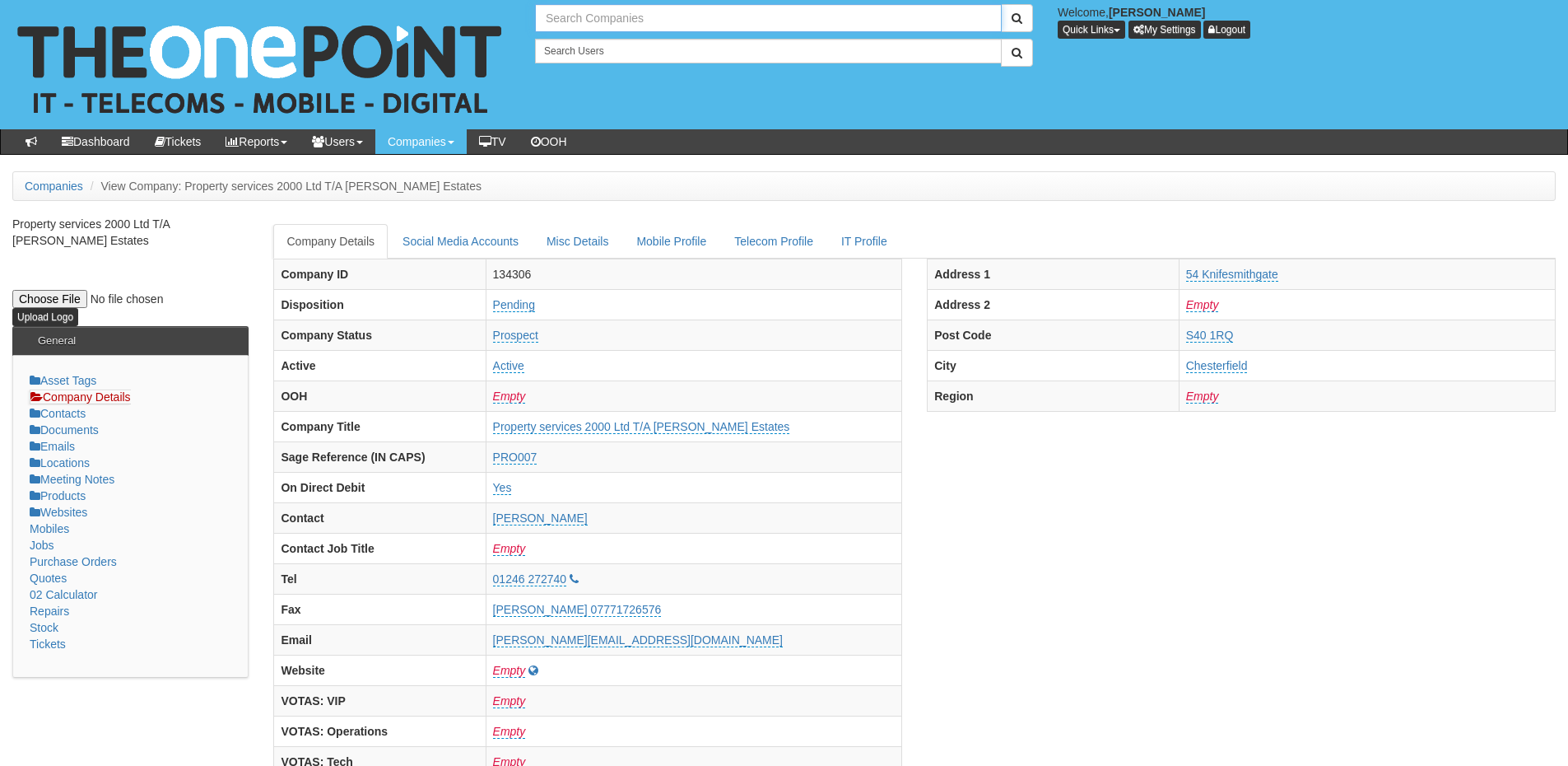
click at [595, 28] on input "text" at bounding box center [768, 18] width 467 height 28
click at [610, 17] on input "hug" at bounding box center [768, 18] width 467 height 28
click at [600, 50] on link "Hudgell Solicitors" at bounding box center [769, 46] width 464 height 24
type input "Hudgell Solicitors"
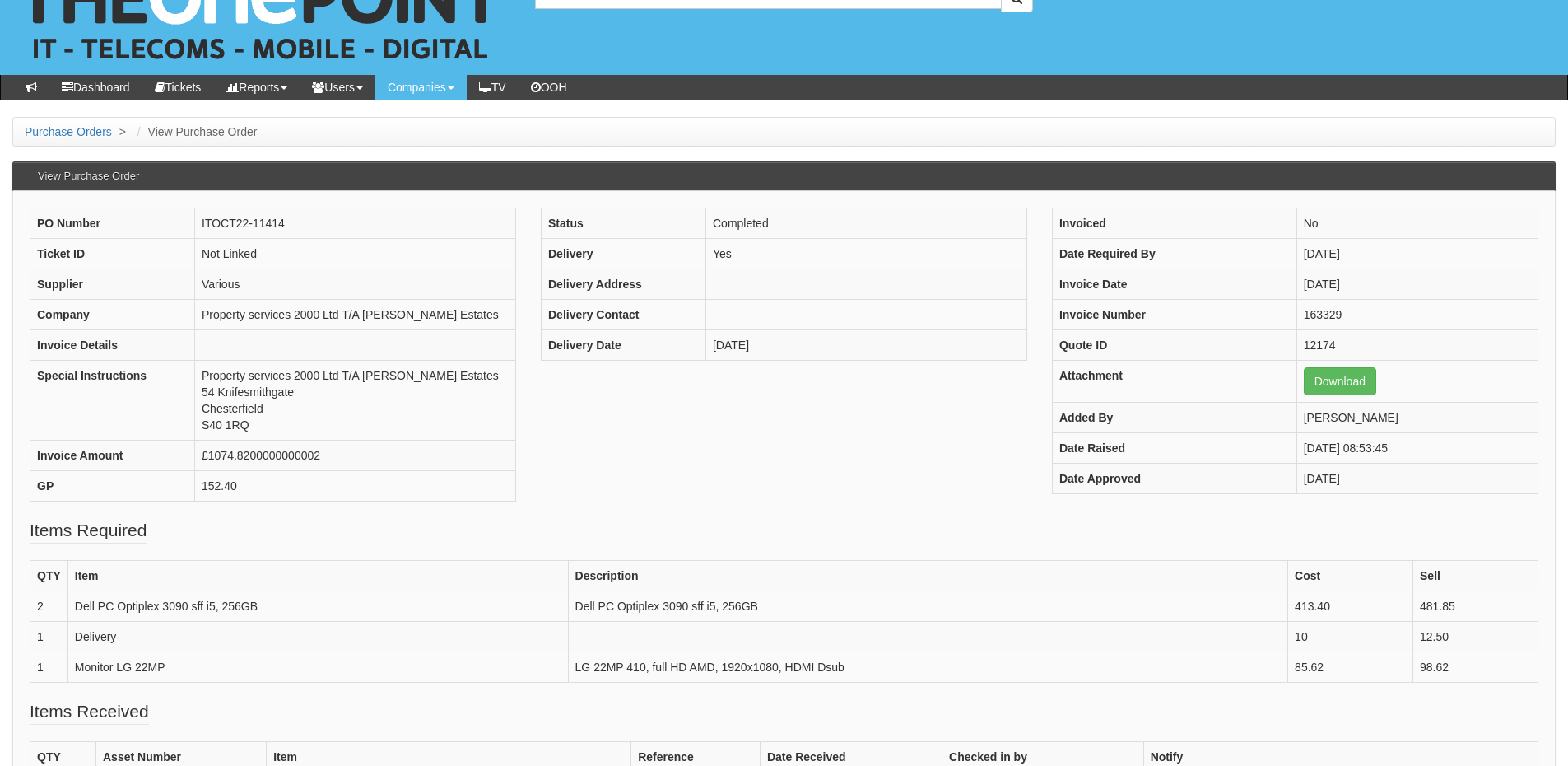
scroll to position [82, 0]
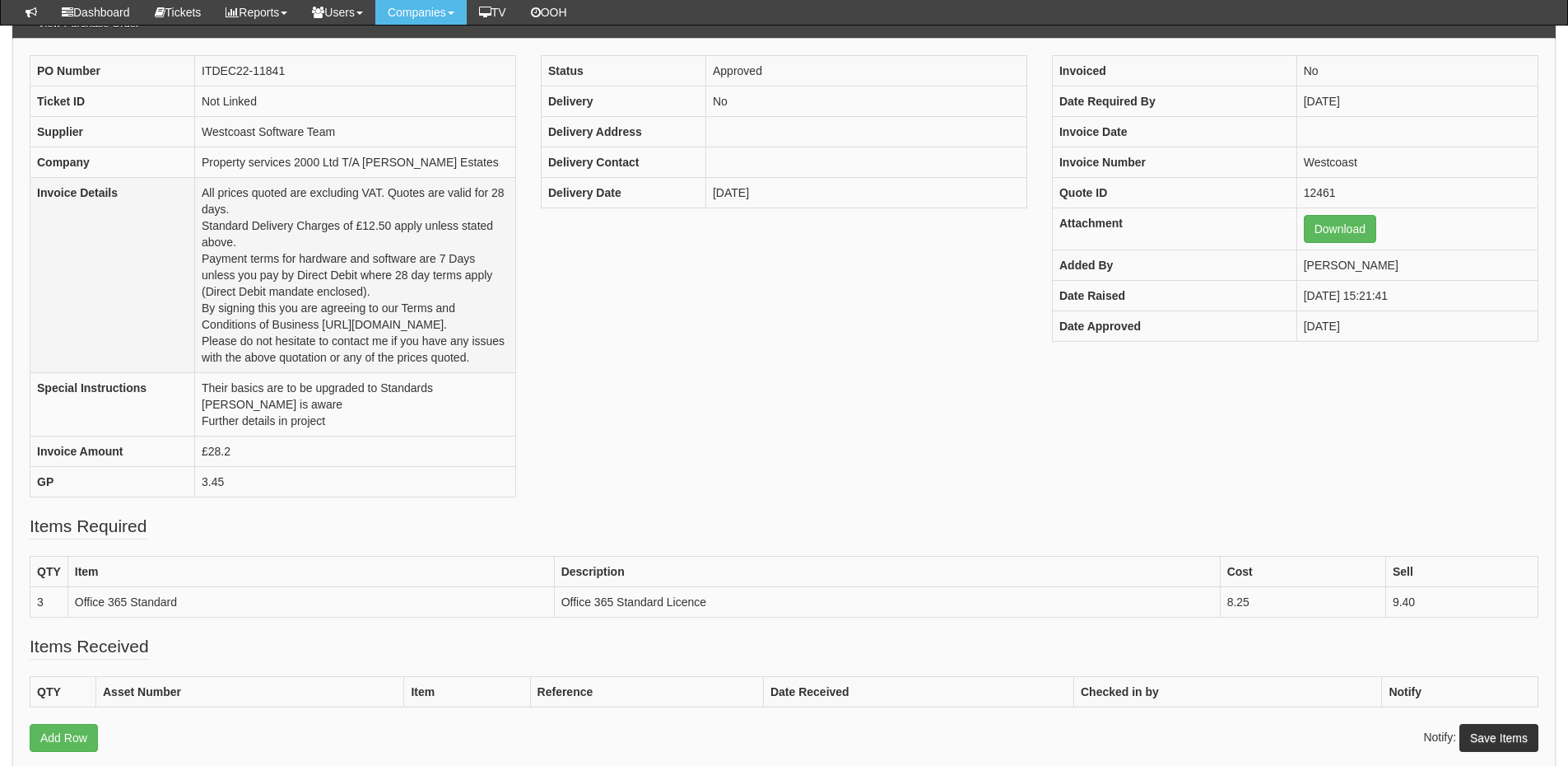
scroll to position [164, 0]
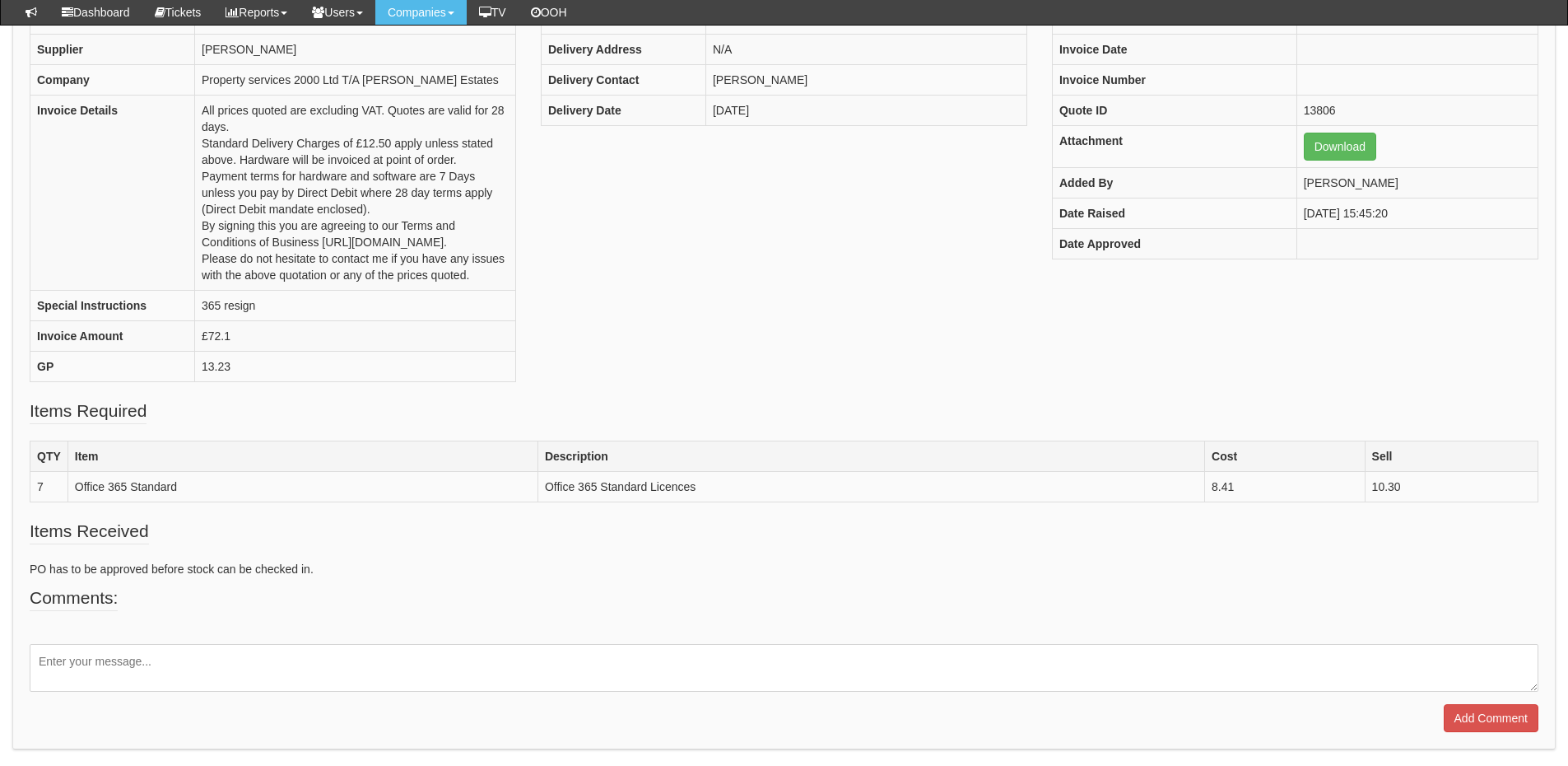
scroll to position [246, 0]
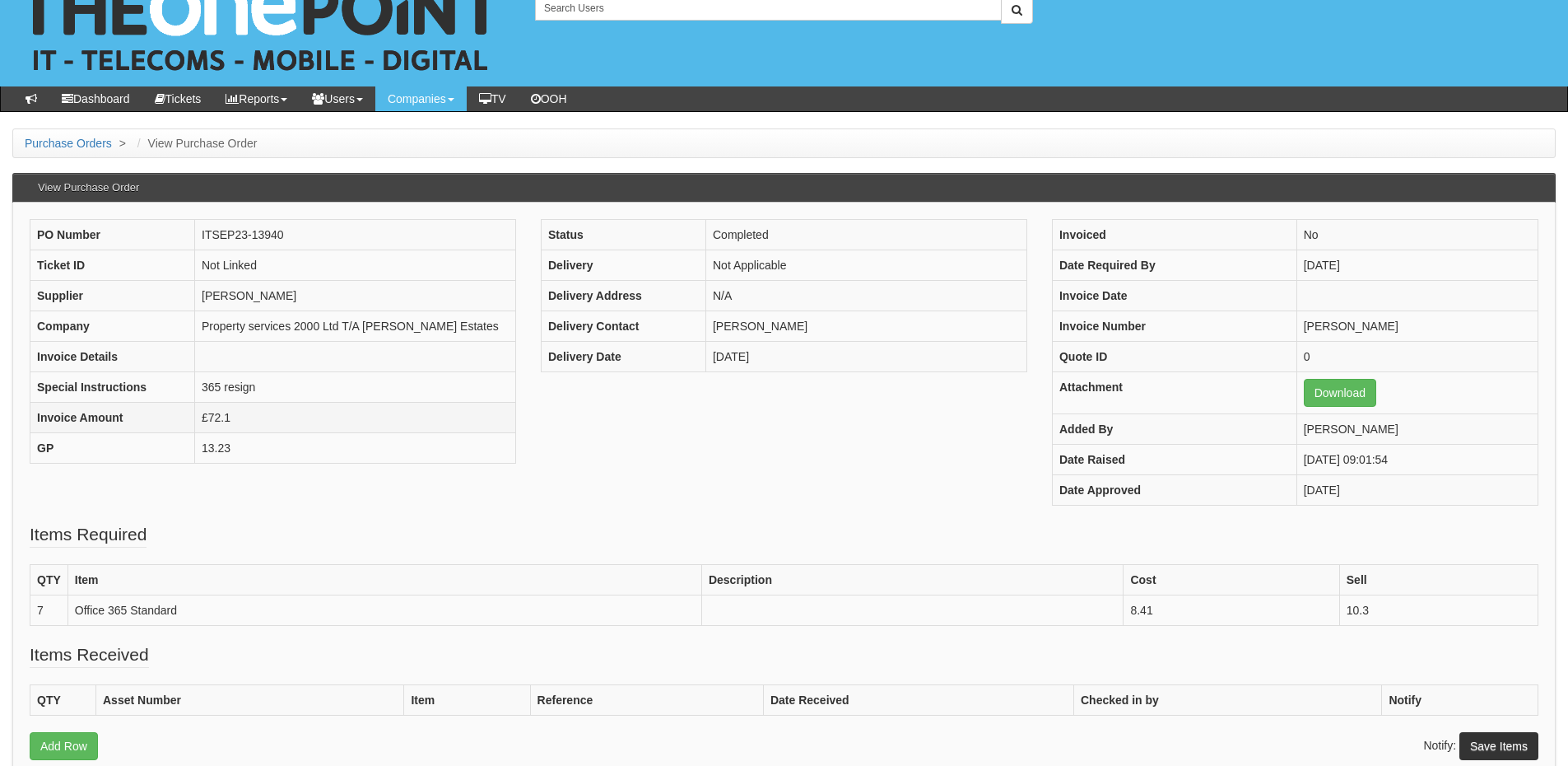
scroll to position [82, 0]
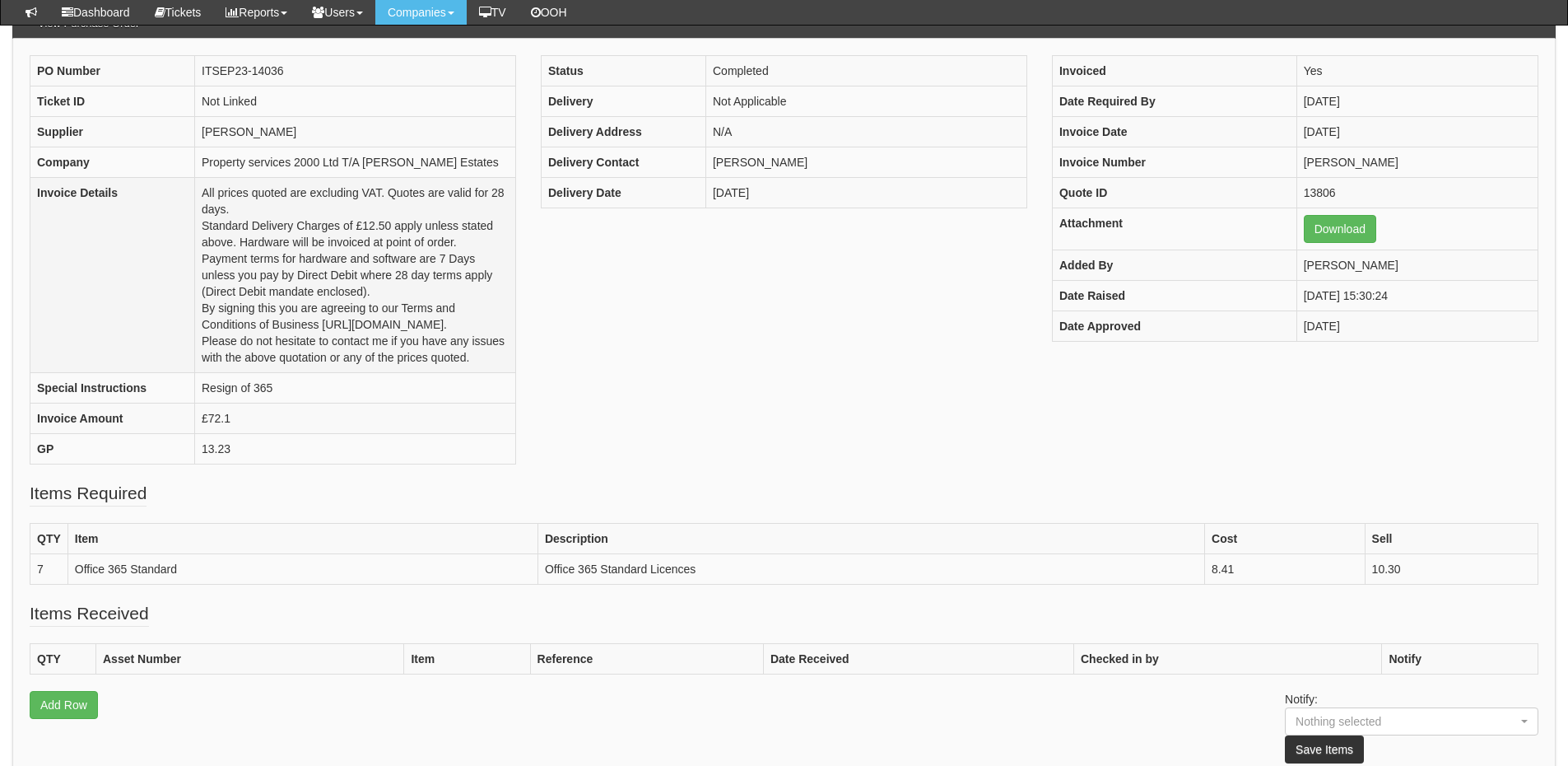
scroll to position [164, 0]
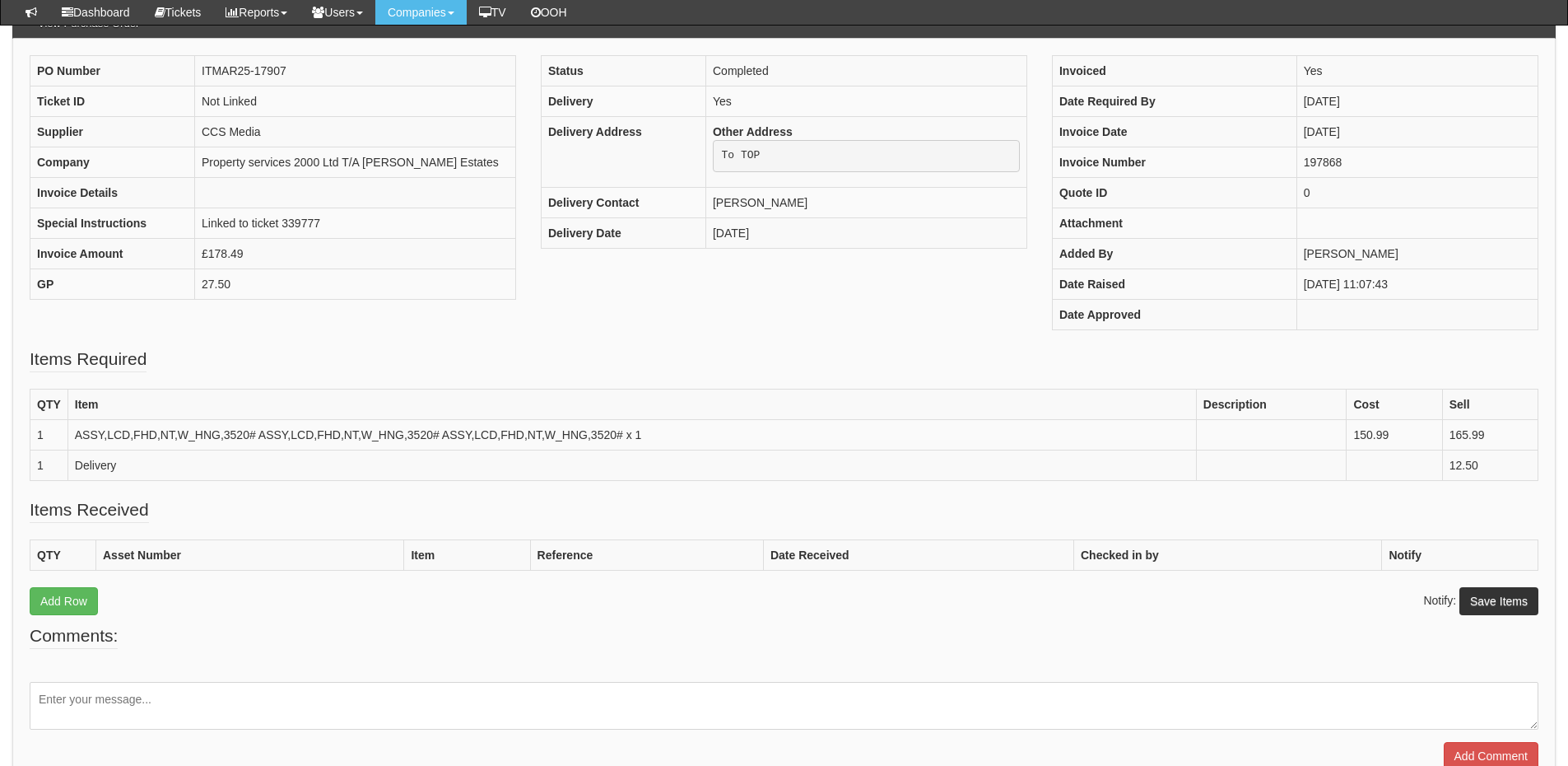
scroll to position [164, 0]
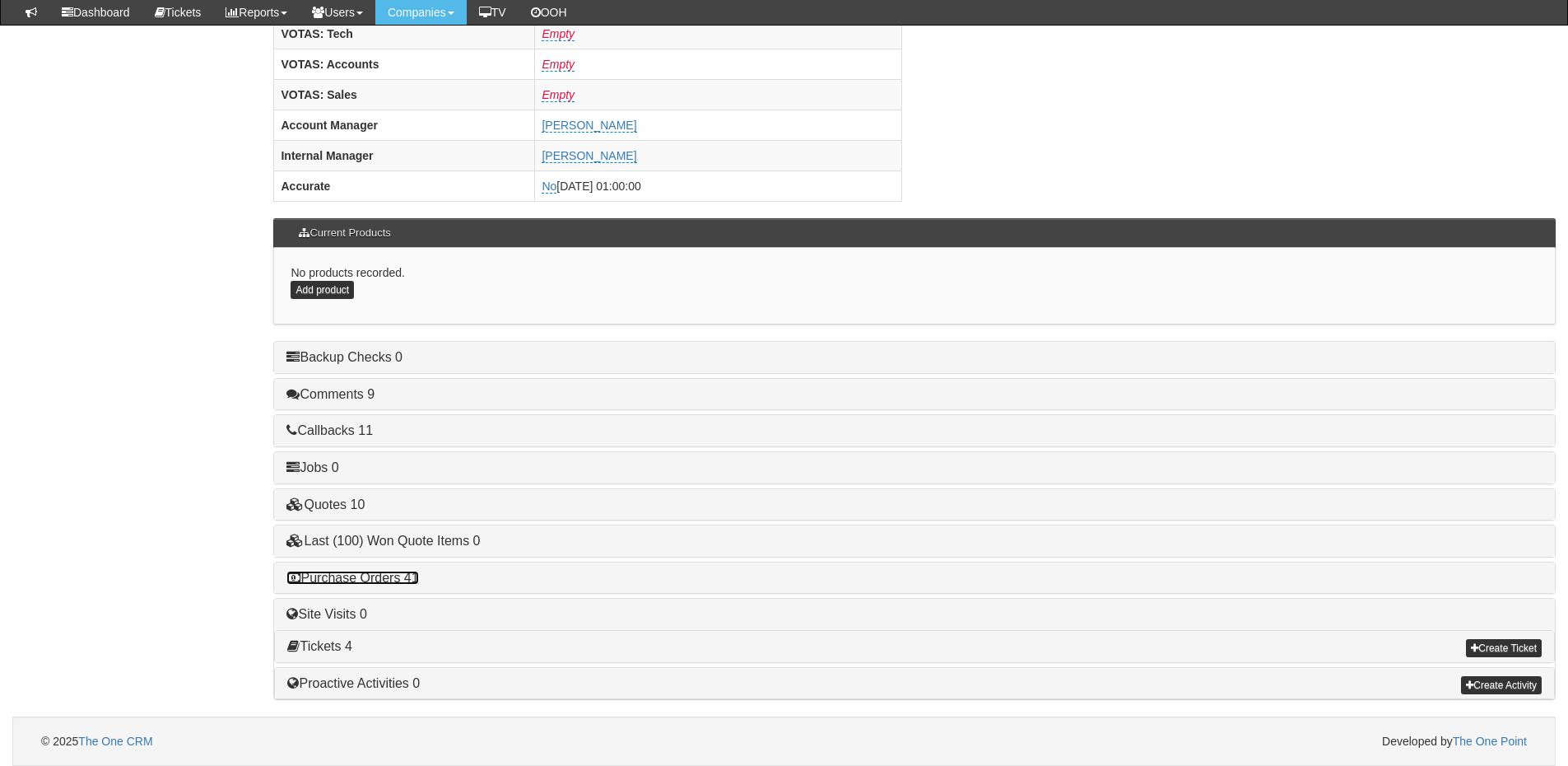
click at [401, 583] on link "Purchase Orders 41" at bounding box center [352, 578] width 132 height 14
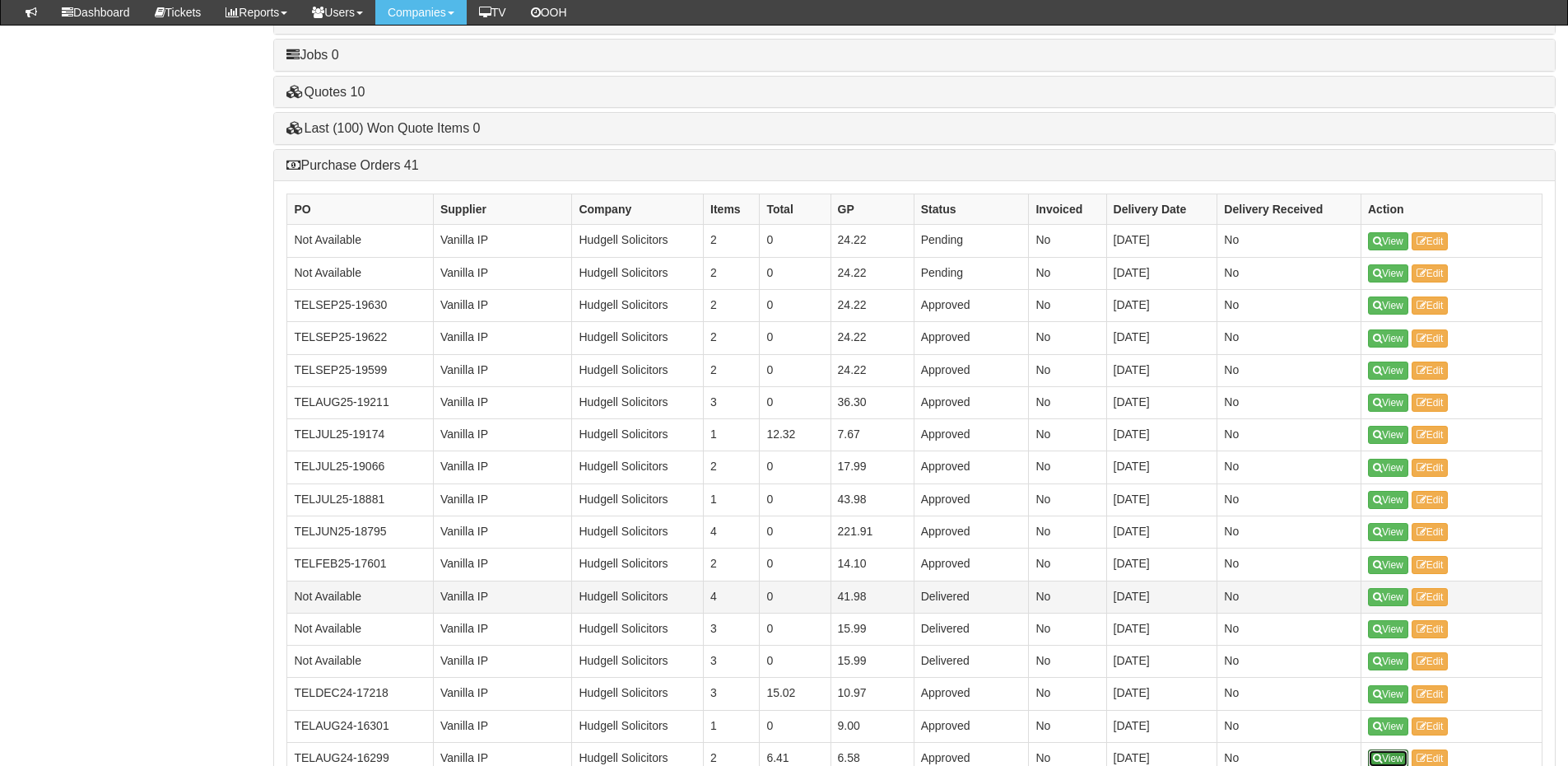
scroll to position [1097, 0]
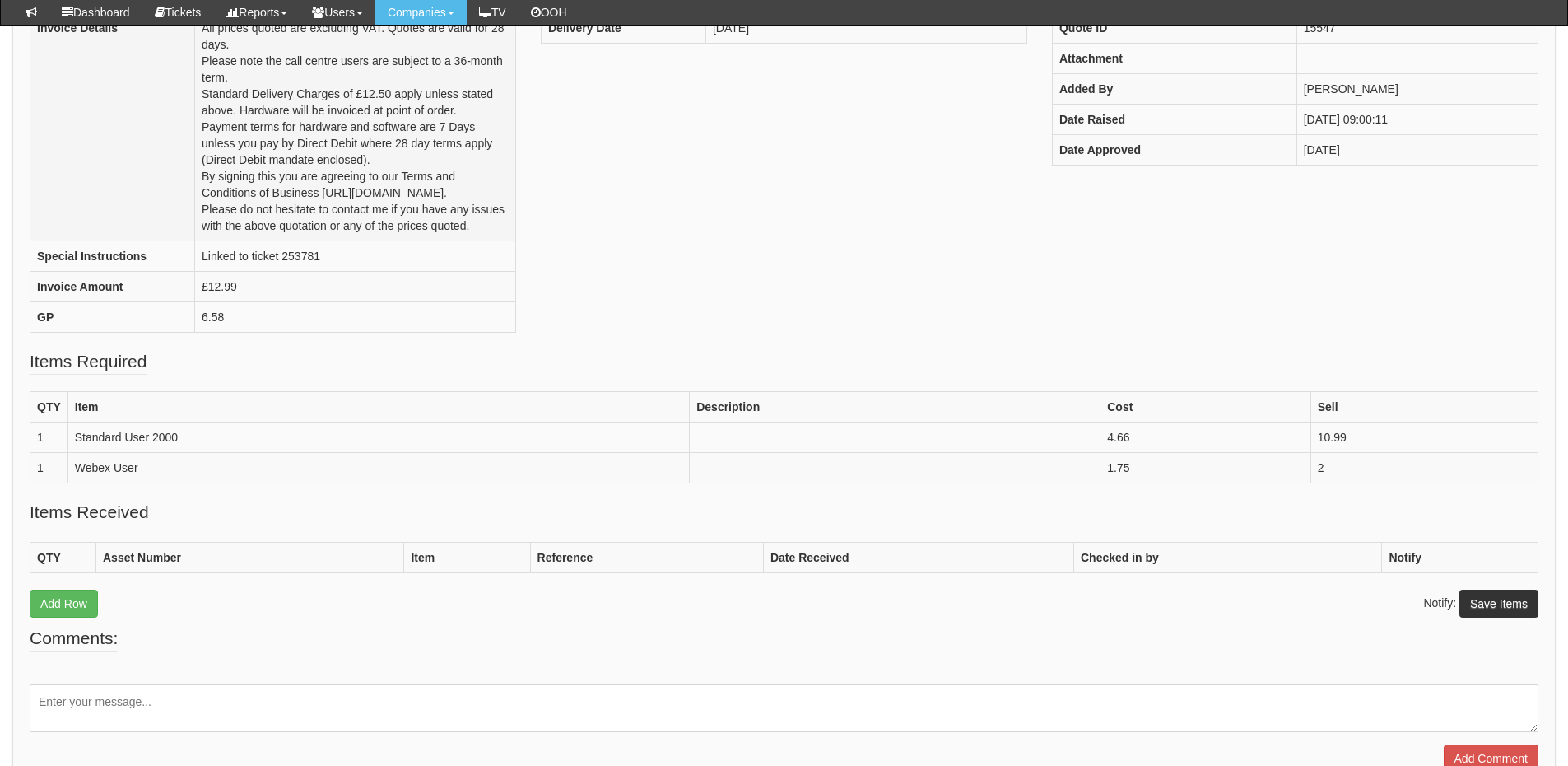
scroll to position [328, 0]
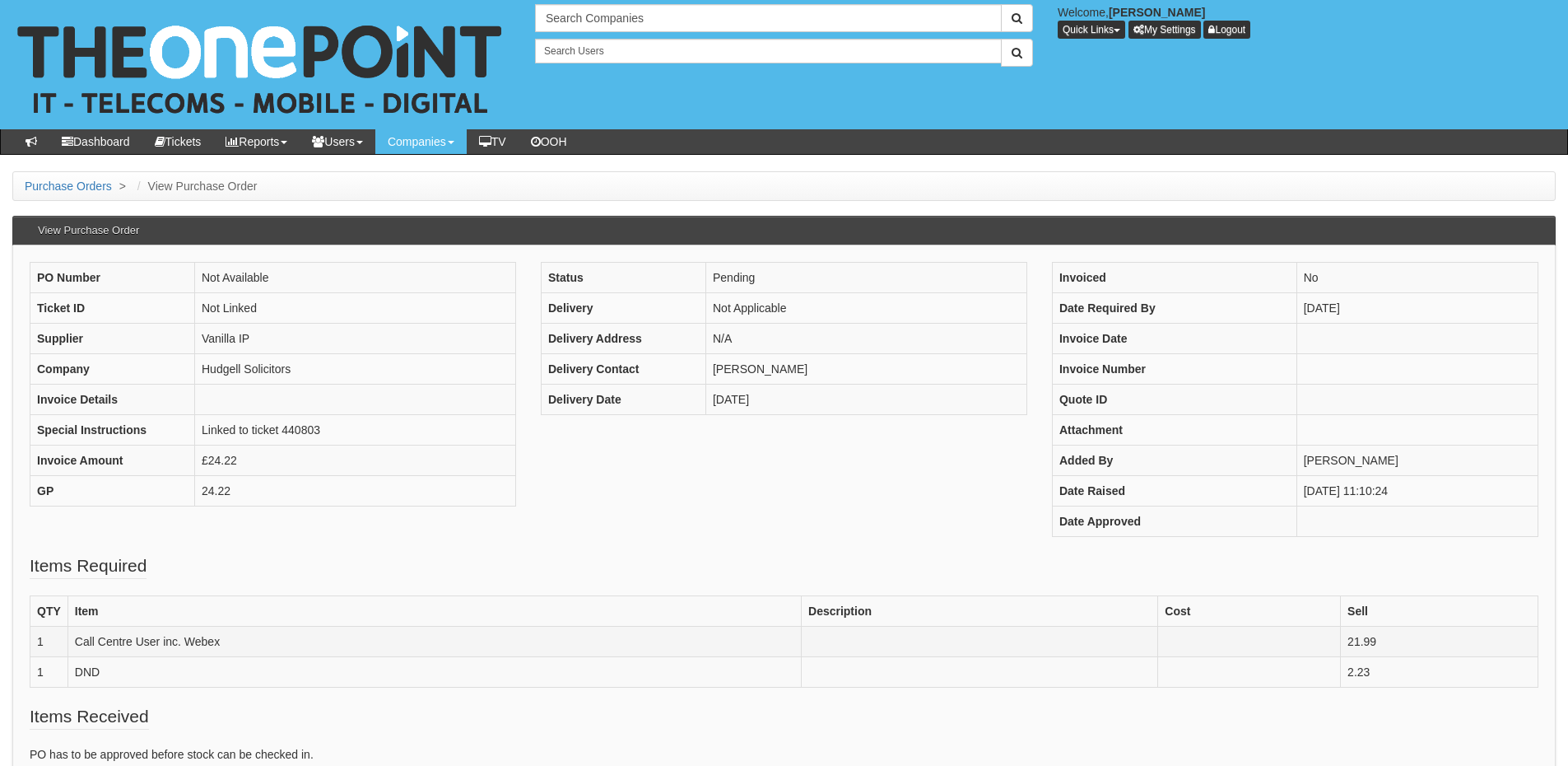
scroll to position [82, 0]
